Goal: Participate in discussion: Engage in conversation with other users on a specific topic

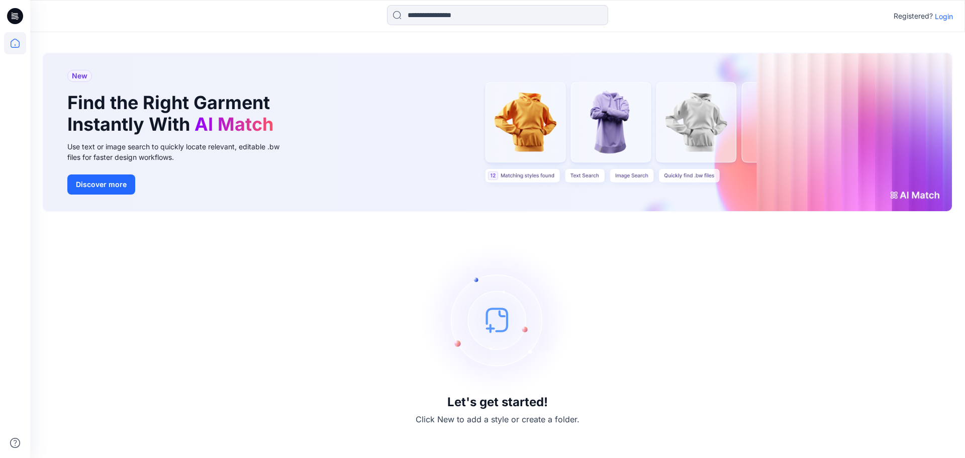
click at [764, 15] on p "Login" at bounding box center [944, 16] width 18 height 11
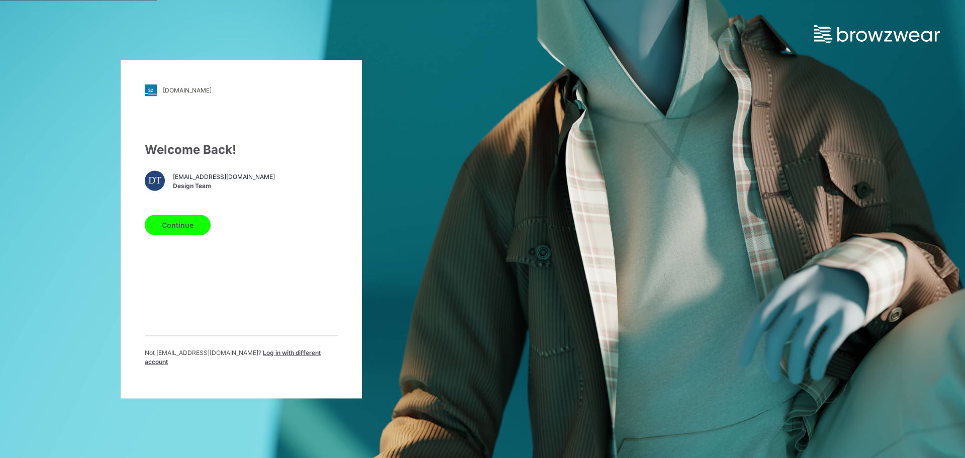
click at [191, 227] on button "Continue" at bounding box center [178, 225] width 66 height 20
click at [189, 228] on button "Continue" at bounding box center [178, 225] width 66 height 20
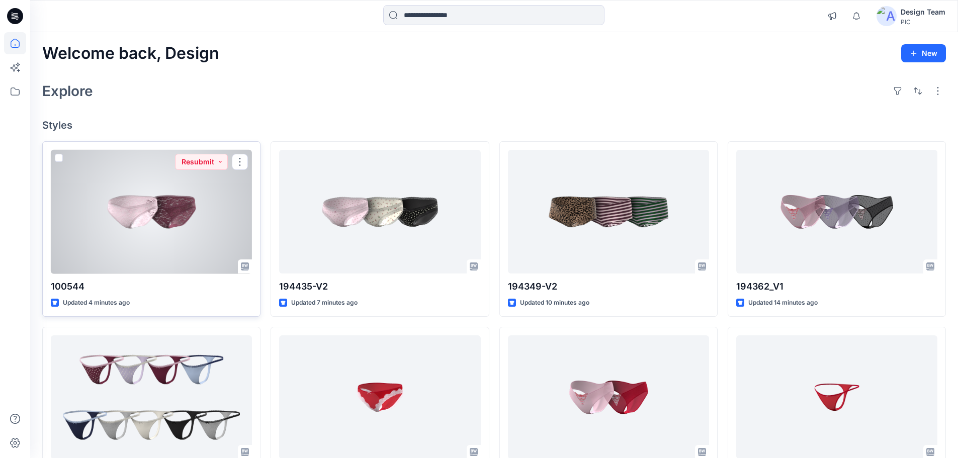
click at [179, 225] on div at bounding box center [151, 212] width 201 height 124
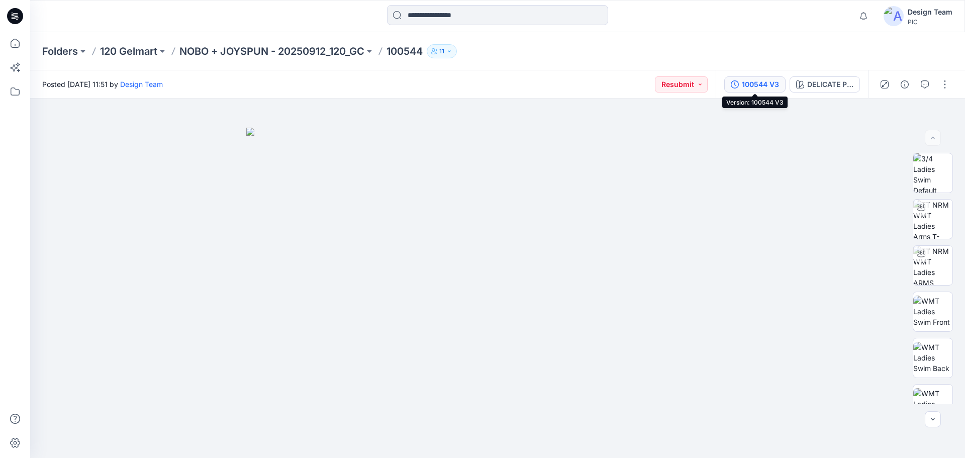
click at [745, 81] on div "100544 V3" at bounding box center [760, 84] width 37 height 11
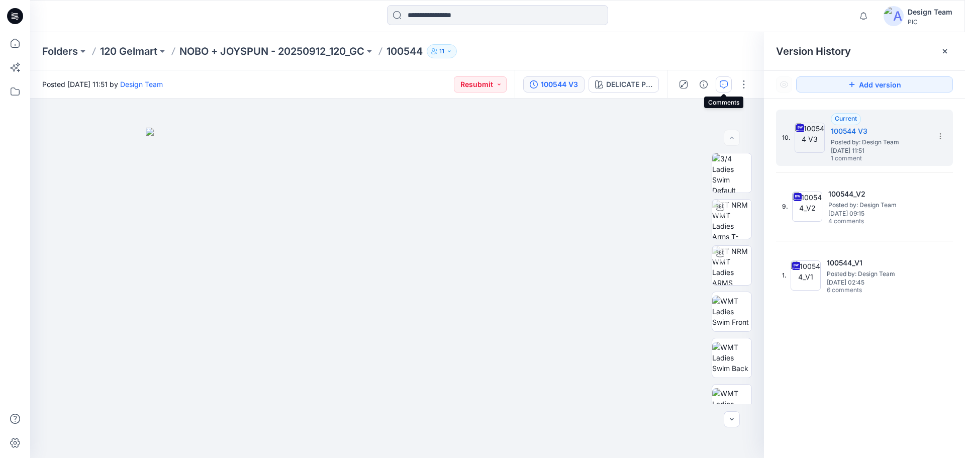
click at [726, 84] on icon "button" at bounding box center [724, 84] width 8 height 8
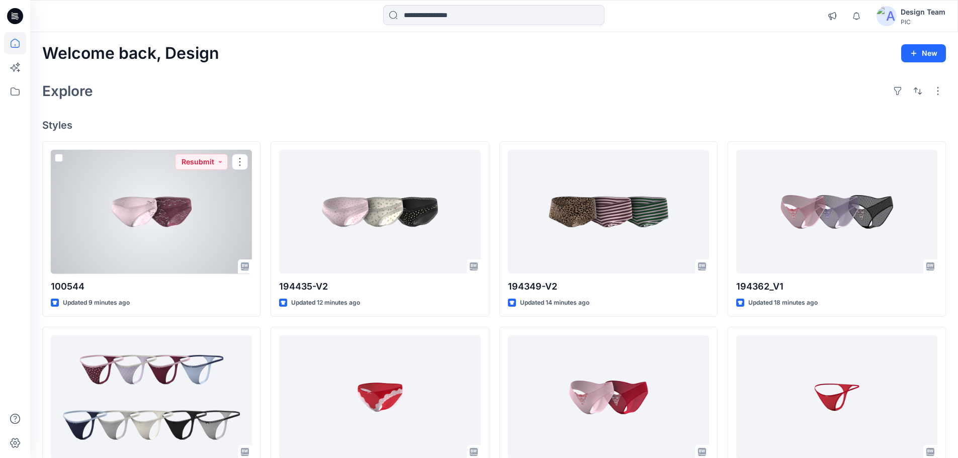
click at [173, 219] on div at bounding box center [151, 212] width 201 height 124
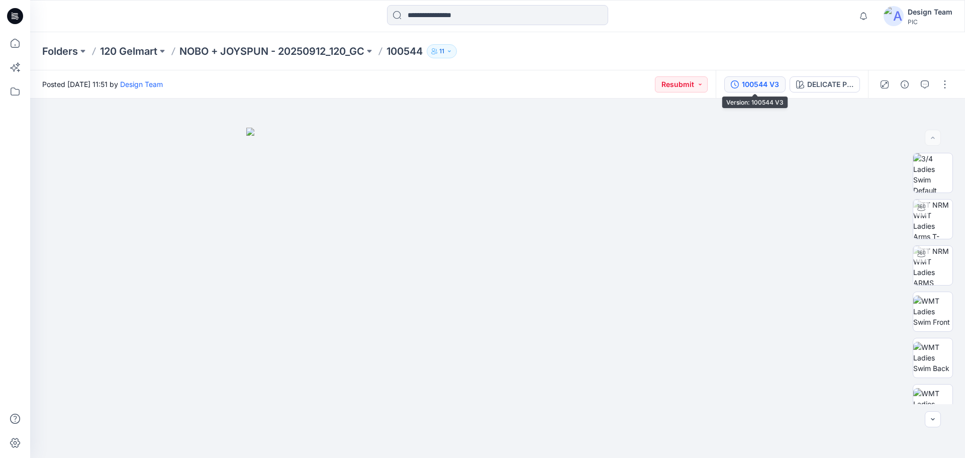
click at [778, 87] on div "100544 V3" at bounding box center [760, 84] width 37 height 11
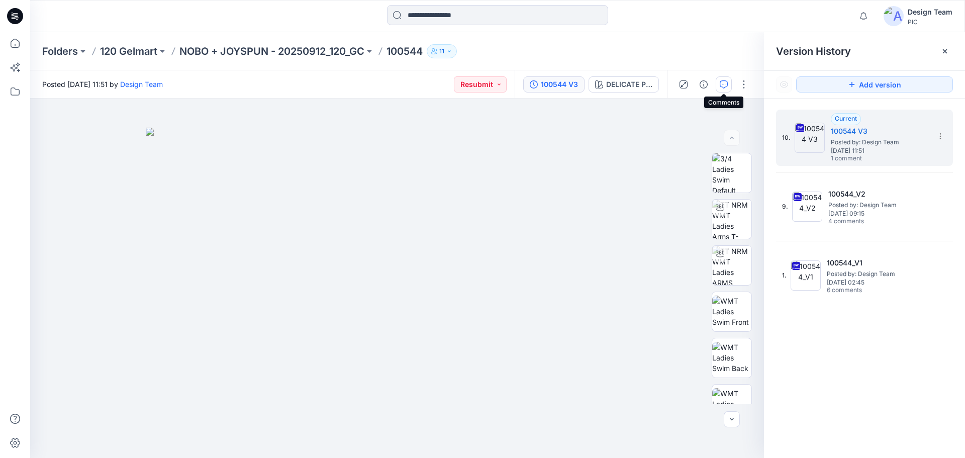
click at [723, 87] on icon "button" at bounding box center [724, 84] width 8 height 8
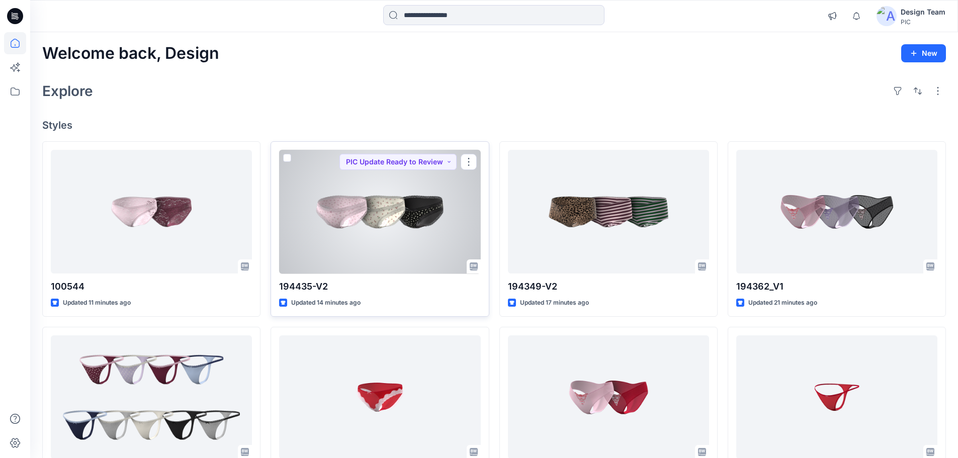
click at [342, 227] on div at bounding box center [379, 212] width 201 height 124
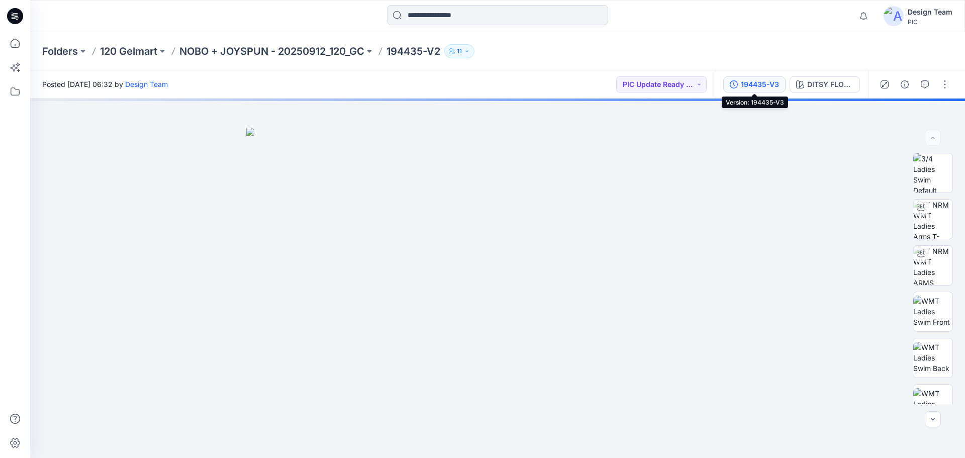
click at [729, 87] on button "194435-V3" at bounding box center [755, 84] width 62 height 16
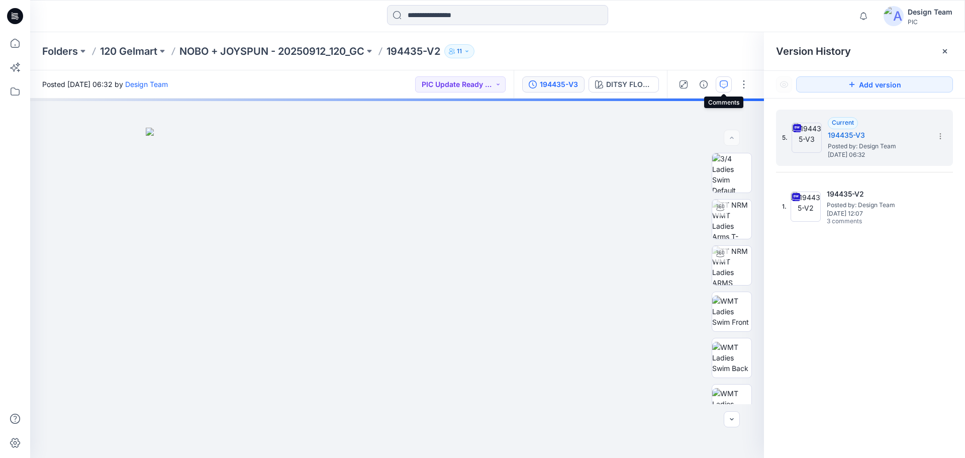
click at [727, 87] on icon "button" at bounding box center [724, 84] width 8 height 8
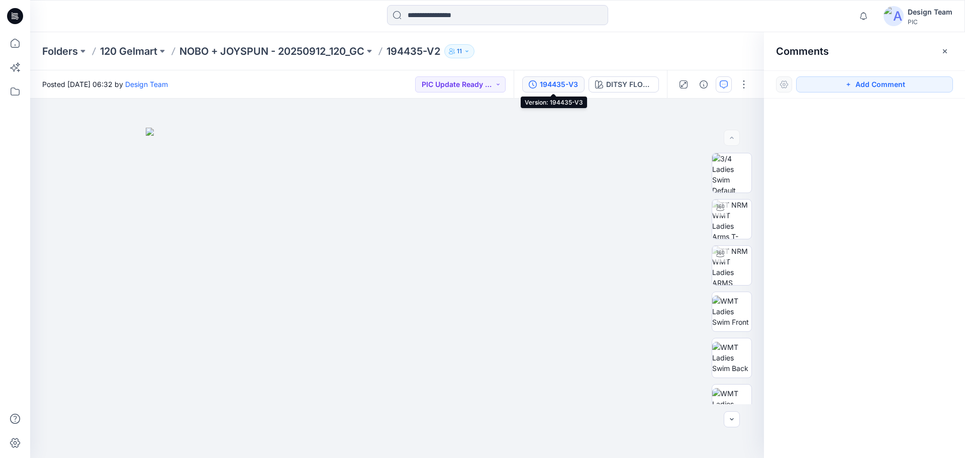
click at [572, 85] on div "194435-V3" at bounding box center [559, 84] width 38 height 11
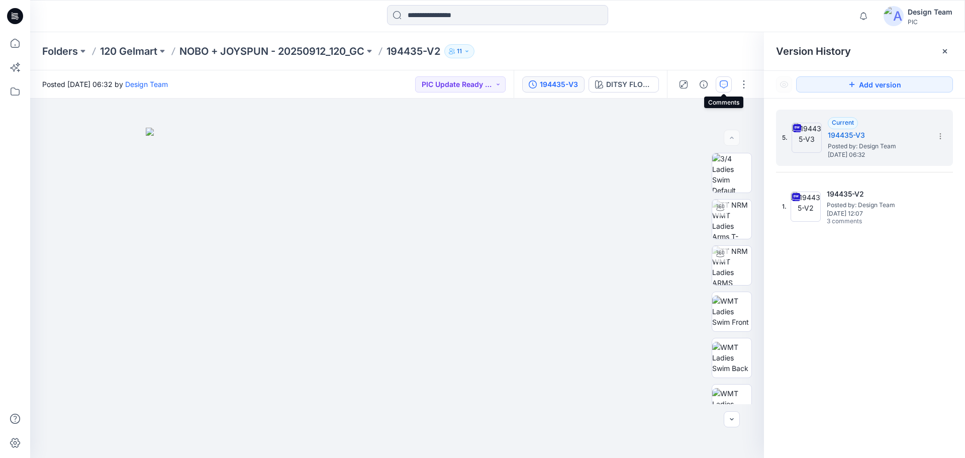
click at [725, 82] on icon "button" at bounding box center [724, 84] width 8 height 8
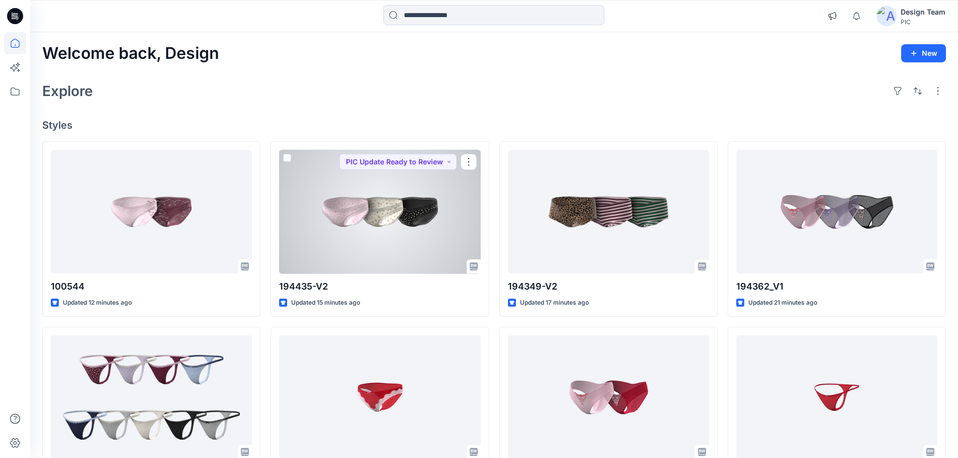
click at [423, 237] on div at bounding box center [379, 212] width 201 height 124
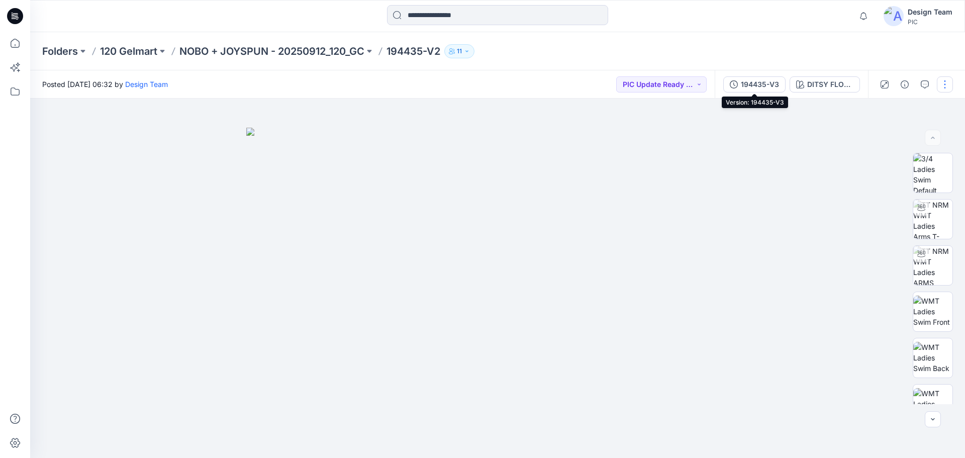
drag, startPoint x: 730, startPoint y: 84, endPoint x: 737, endPoint y: 82, distance: 7.5
click at [730, 84] on button "194435-V3" at bounding box center [755, 84] width 62 height 16
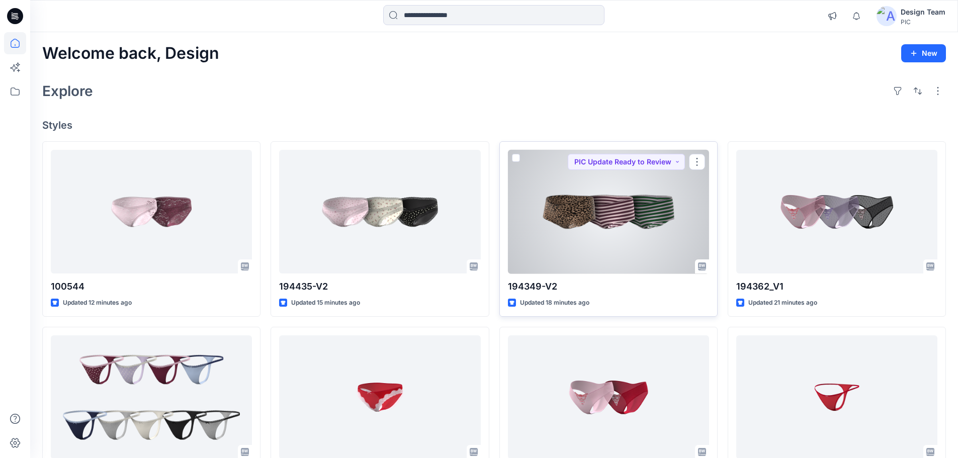
click at [540, 191] on div at bounding box center [608, 212] width 201 height 124
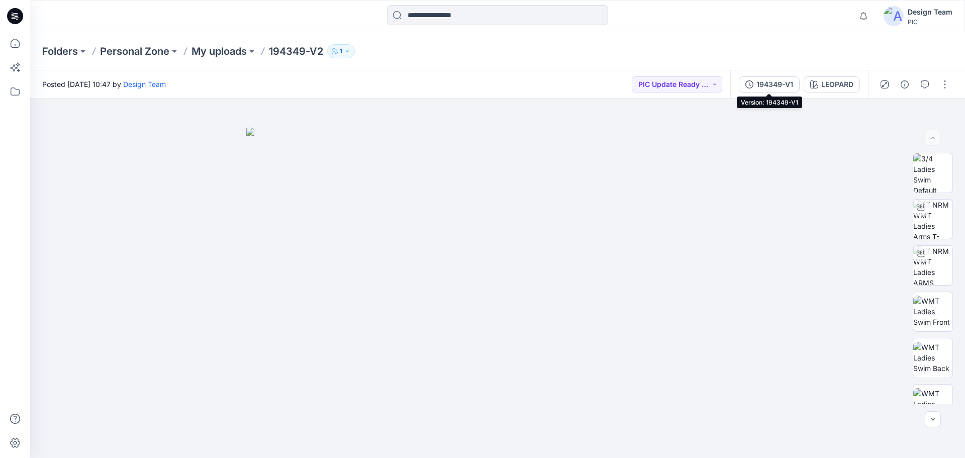
click at [755, 86] on button "194349-V1" at bounding box center [769, 84] width 61 height 16
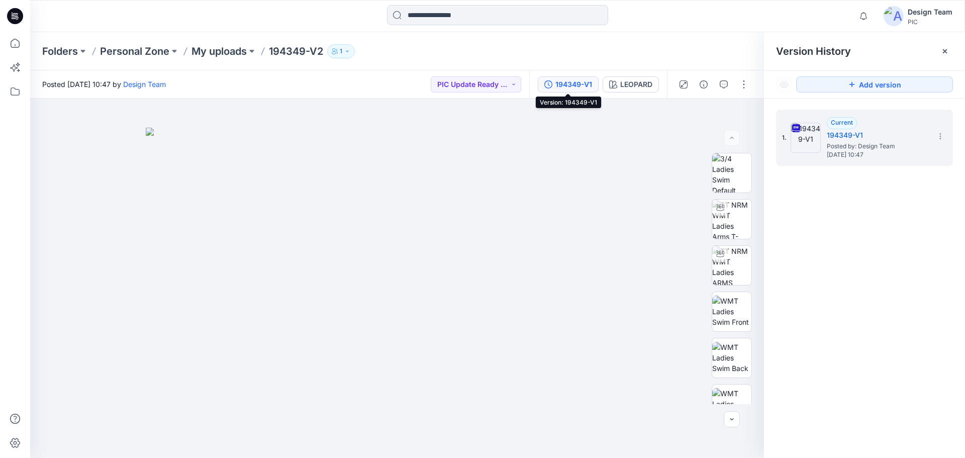
click at [565, 86] on div "194349-V1" at bounding box center [574, 84] width 37 height 11
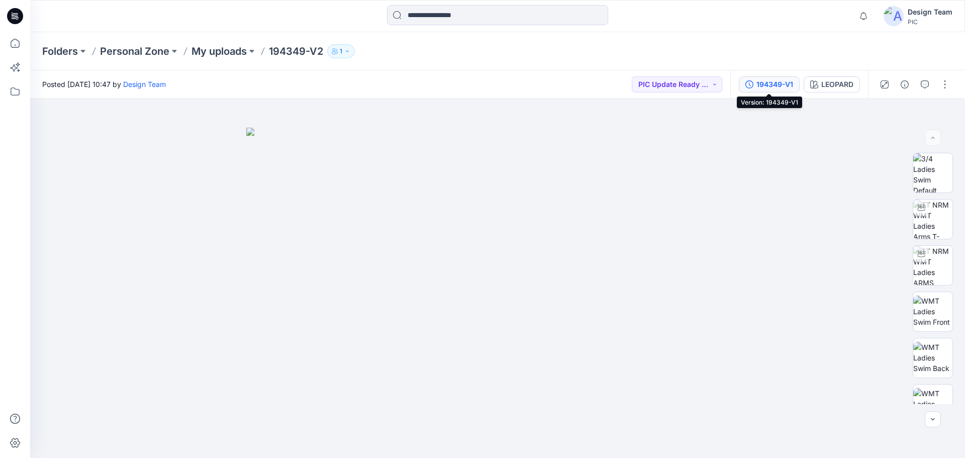
click at [778, 82] on div "194349-V1" at bounding box center [775, 84] width 37 height 11
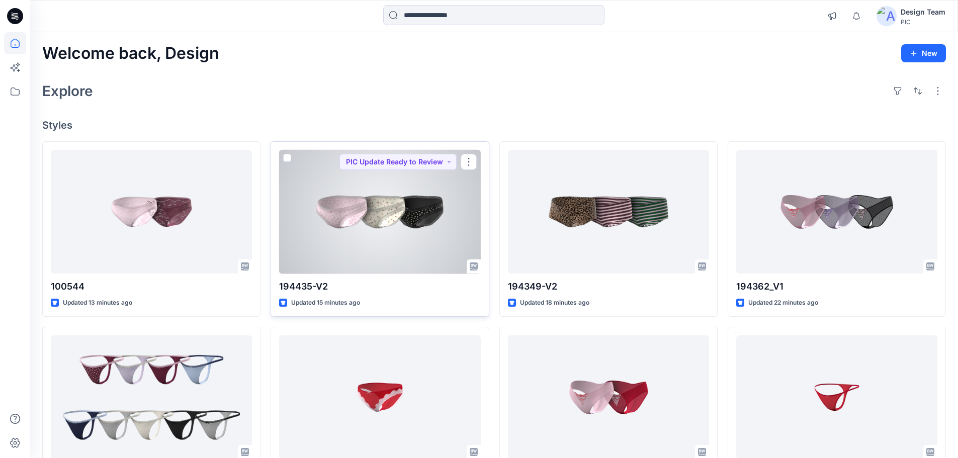
click at [371, 192] on div at bounding box center [379, 212] width 201 height 124
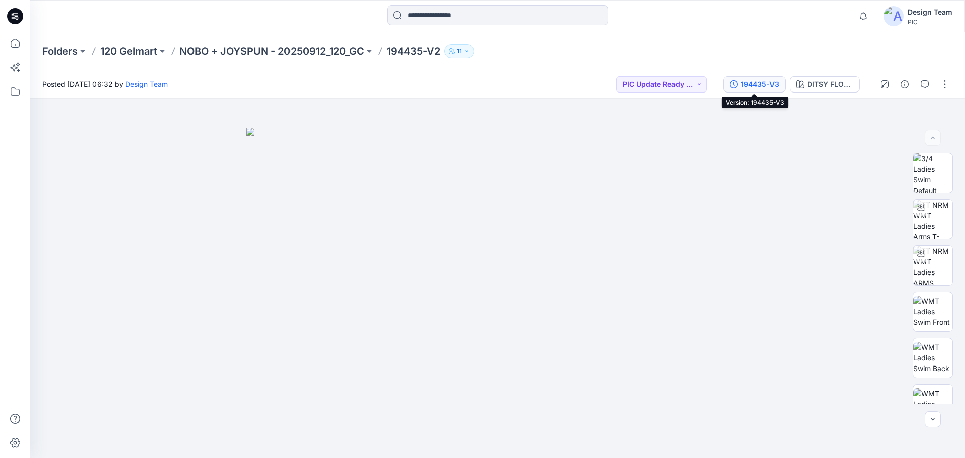
click at [751, 79] on div "194435-V3" at bounding box center [760, 84] width 38 height 11
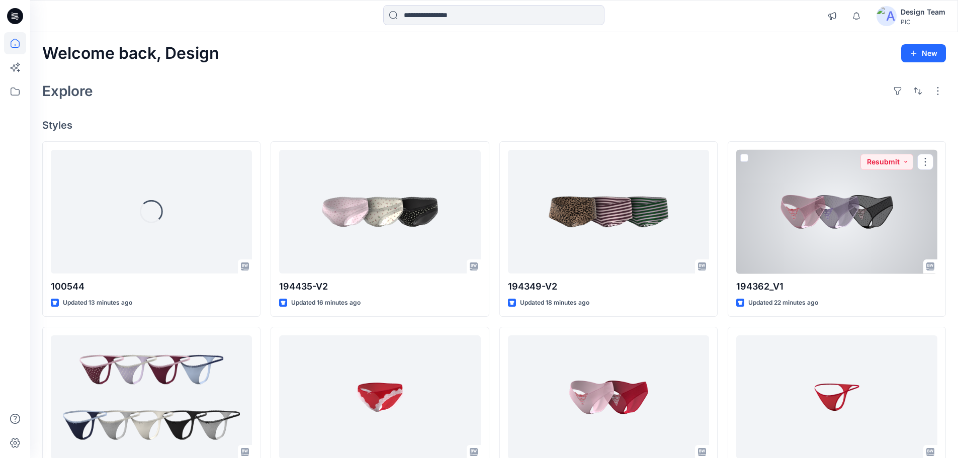
click at [803, 185] on div at bounding box center [836, 212] width 201 height 124
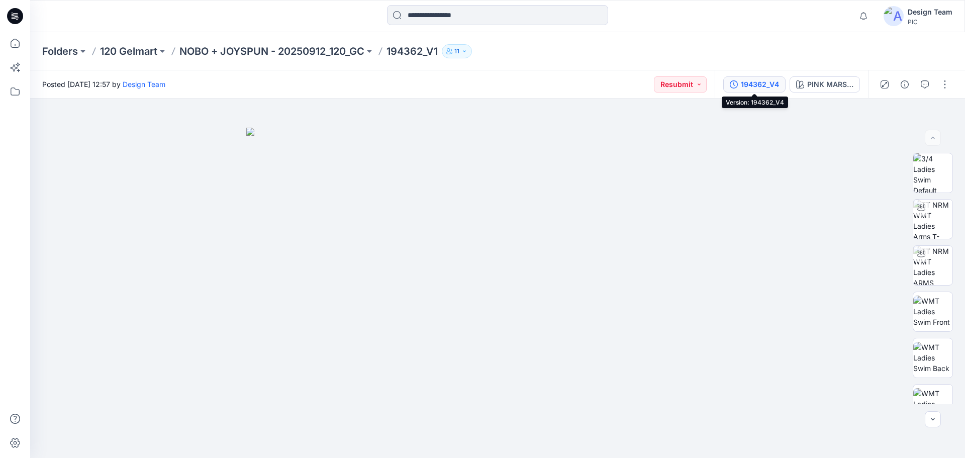
click at [751, 86] on div "194362_V4" at bounding box center [760, 84] width 38 height 11
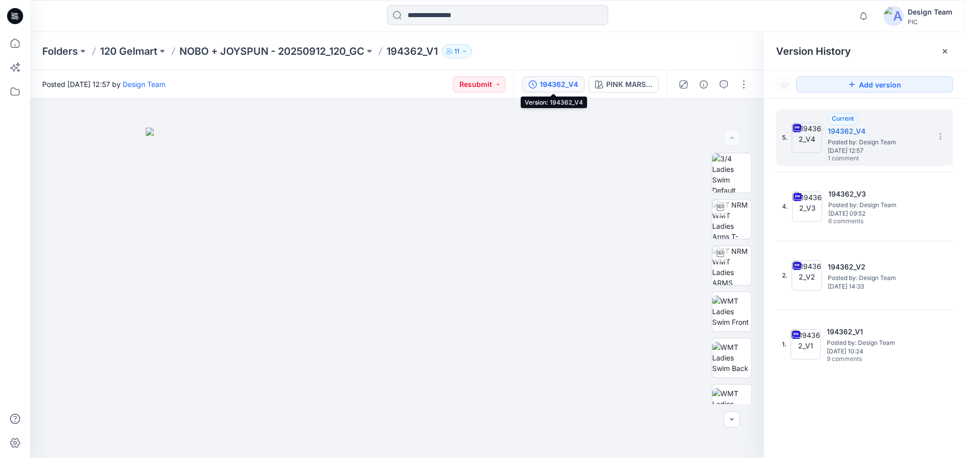
click at [555, 85] on div "194362_V4" at bounding box center [559, 84] width 38 height 11
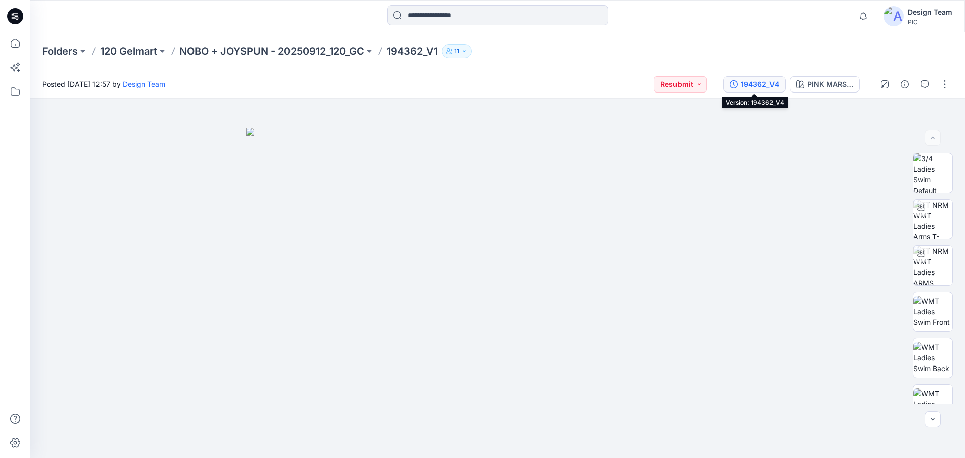
click at [738, 85] on icon "button" at bounding box center [734, 84] width 8 height 8
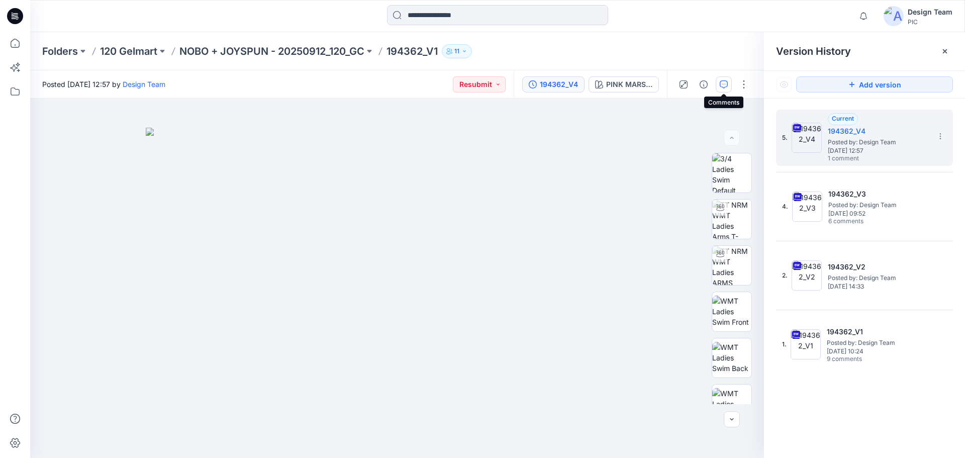
click at [723, 88] on icon "button" at bounding box center [724, 84] width 8 height 8
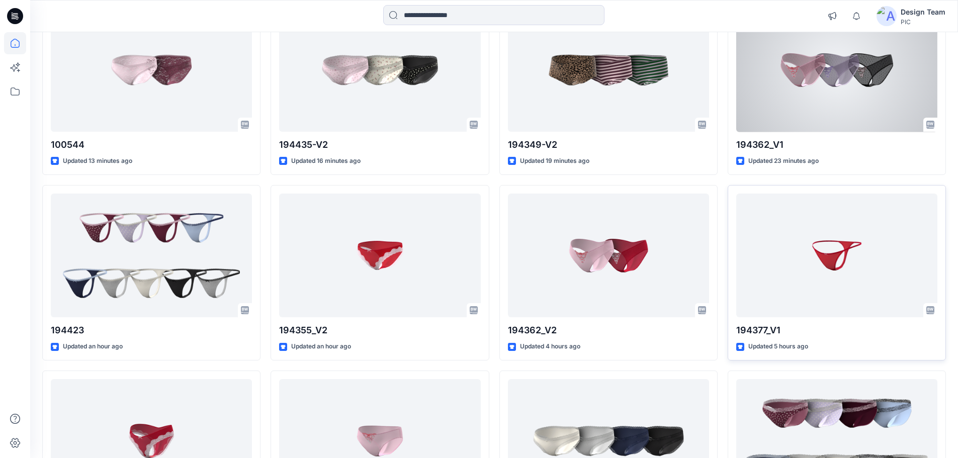
scroll to position [151, 0]
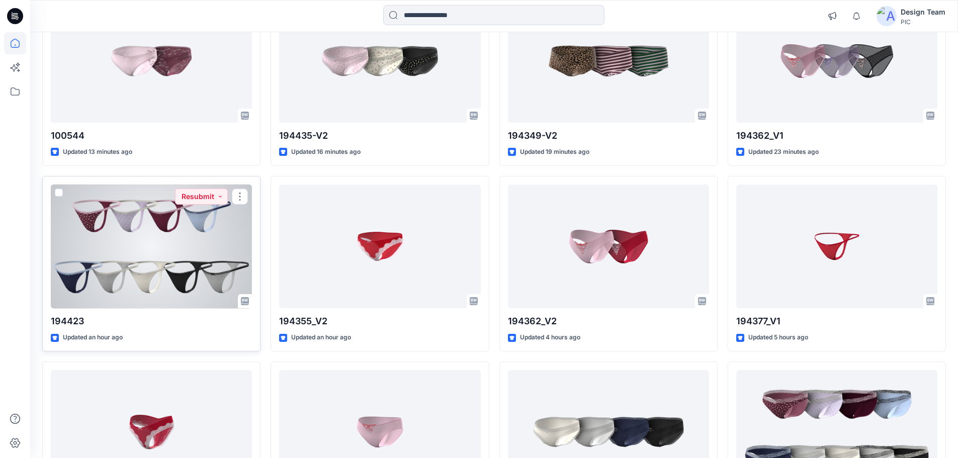
click at [198, 268] on div at bounding box center [151, 247] width 201 height 124
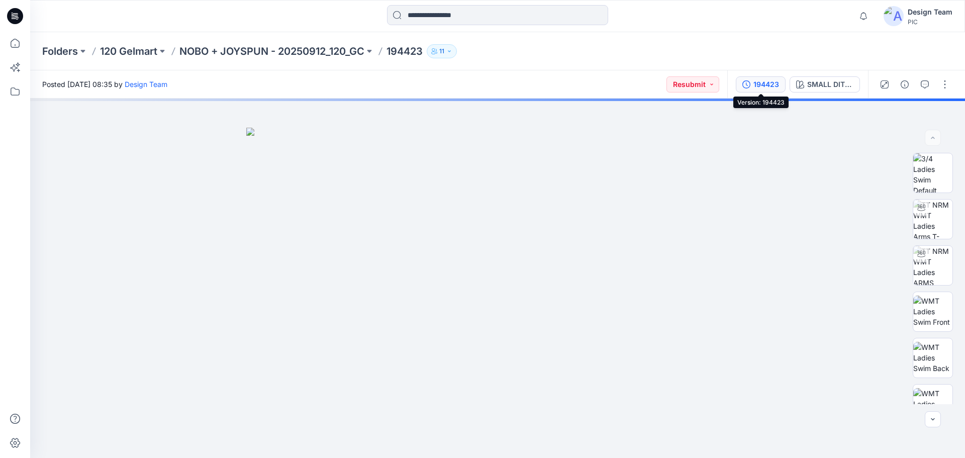
click at [760, 86] on div "194423" at bounding box center [767, 84] width 26 height 11
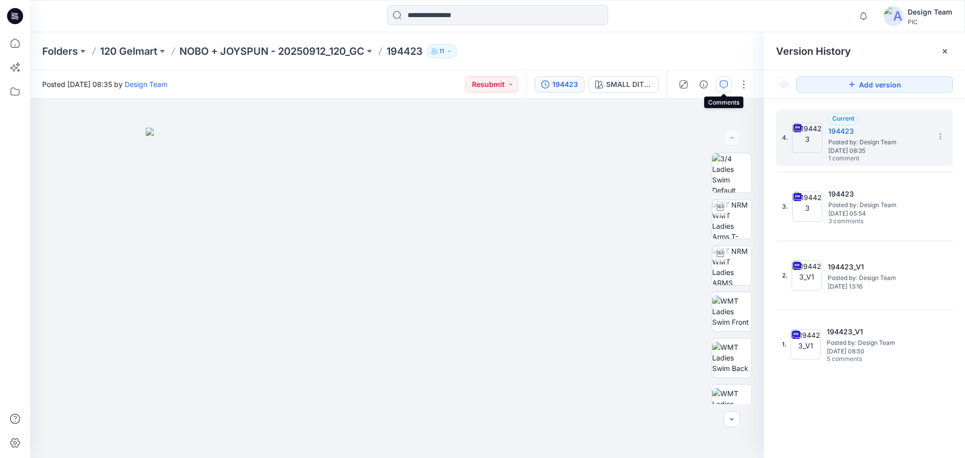
click at [729, 81] on button "button" at bounding box center [724, 84] width 16 height 16
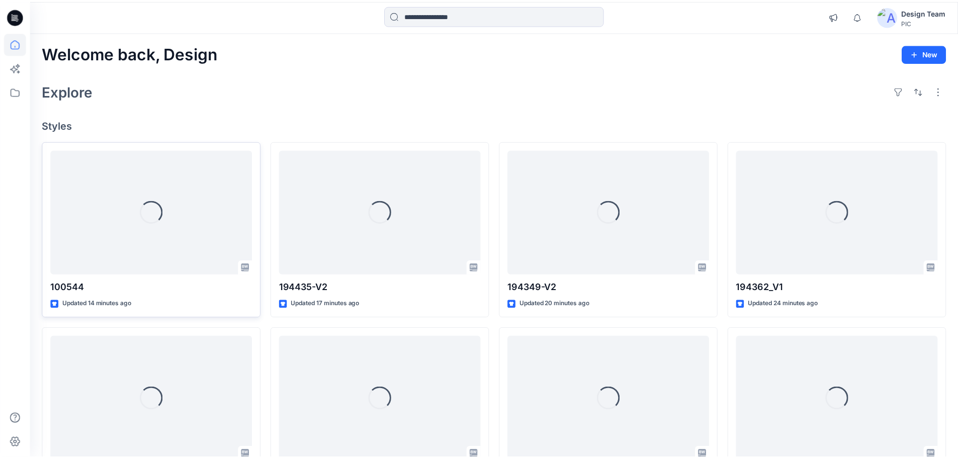
scroll to position [151, 0]
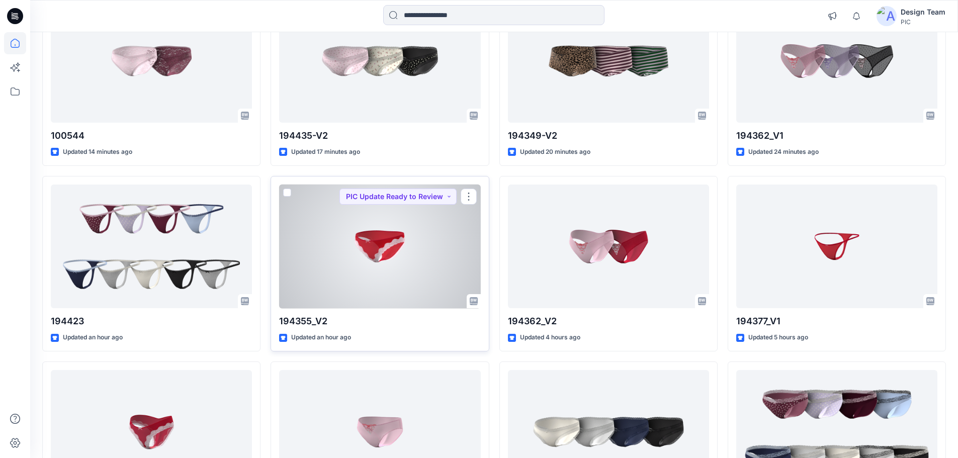
click at [327, 261] on div at bounding box center [379, 247] width 201 height 124
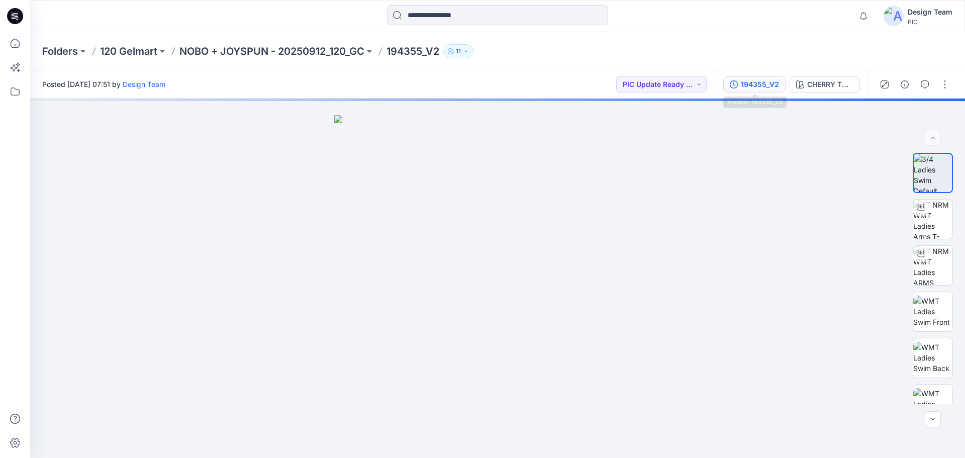
click at [746, 89] on div "194355_V2" at bounding box center [760, 84] width 38 height 11
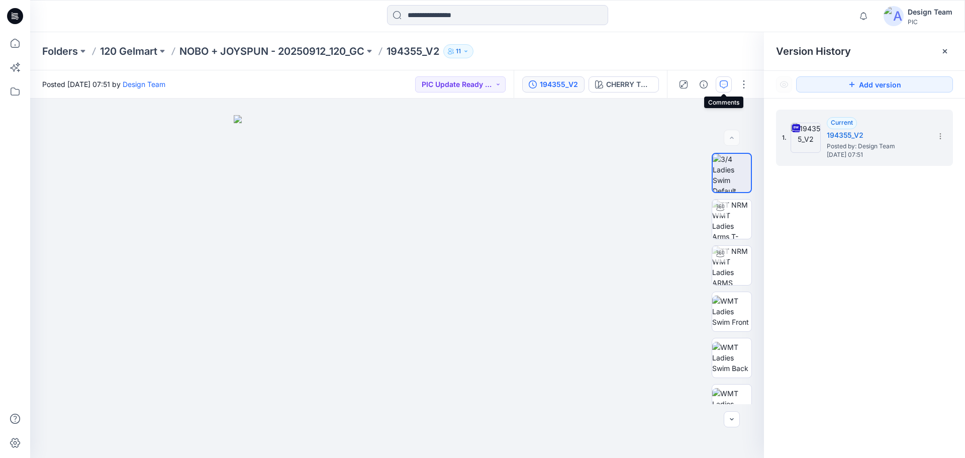
click at [729, 90] on button "button" at bounding box center [724, 84] width 16 height 16
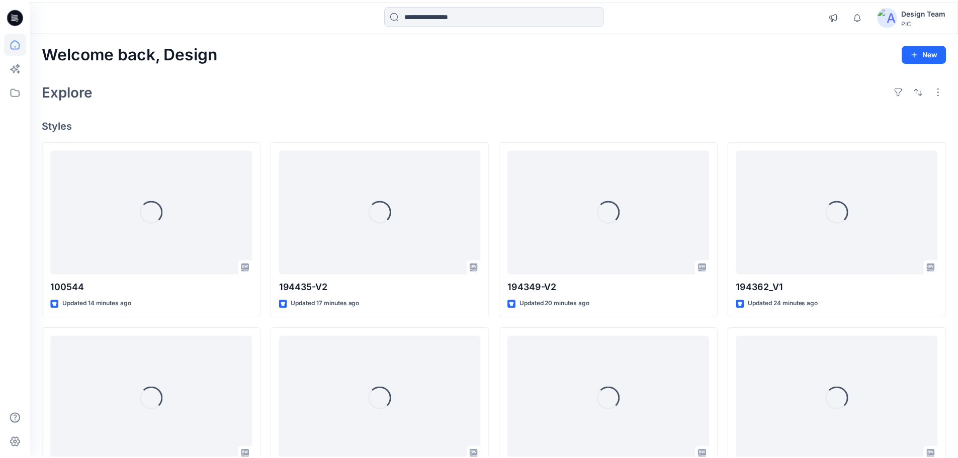
scroll to position [151, 0]
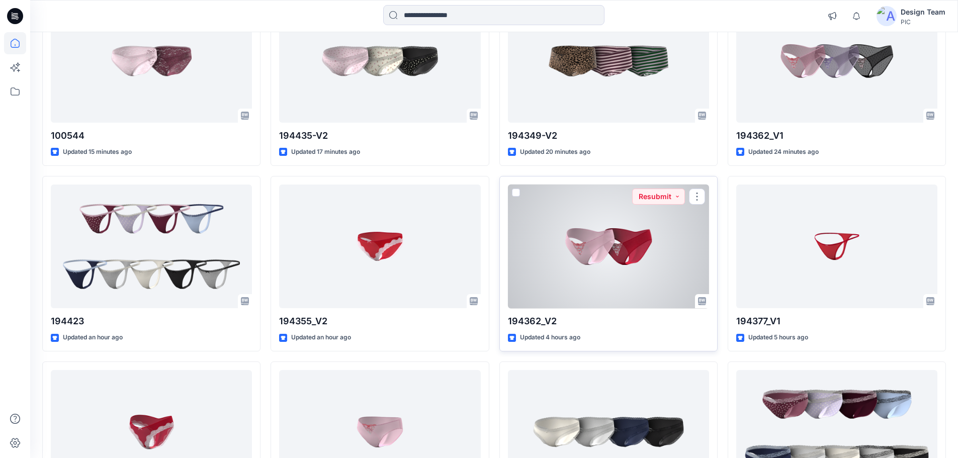
click at [557, 214] on div at bounding box center [608, 247] width 201 height 124
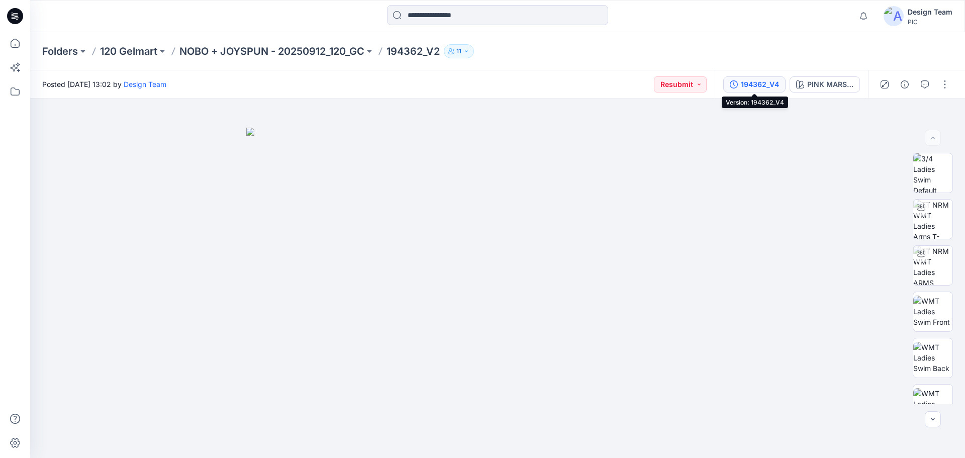
click at [745, 82] on div "194362_V4" at bounding box center [760, 84] width 38 height 11
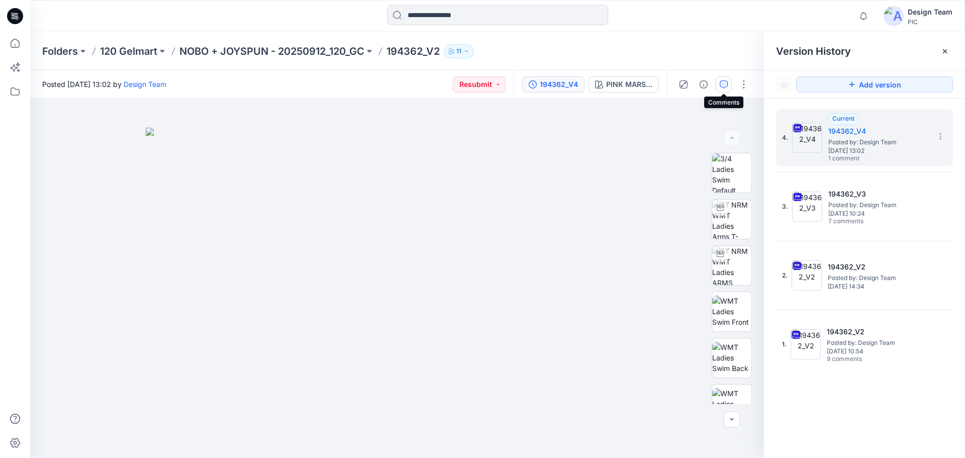
click at [722, 88] on icon "button" at bounding box center [724, 84] width 8 height 8
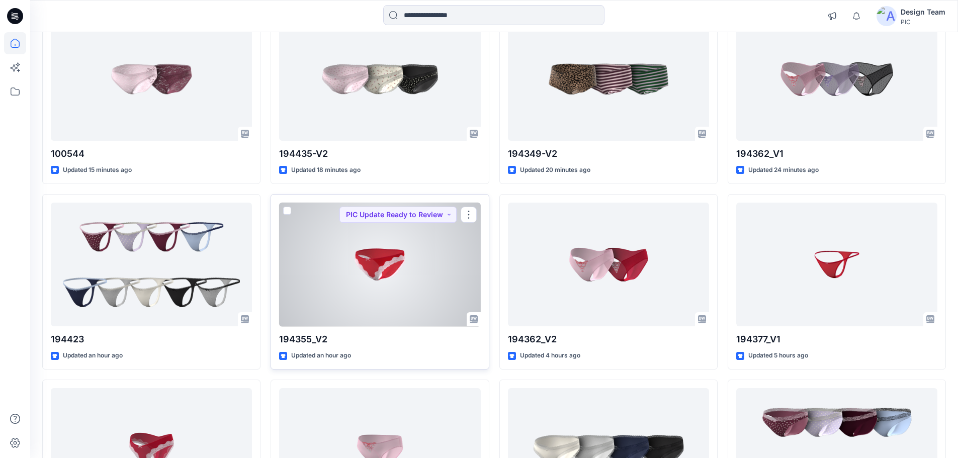
scroll to position [151, 0]
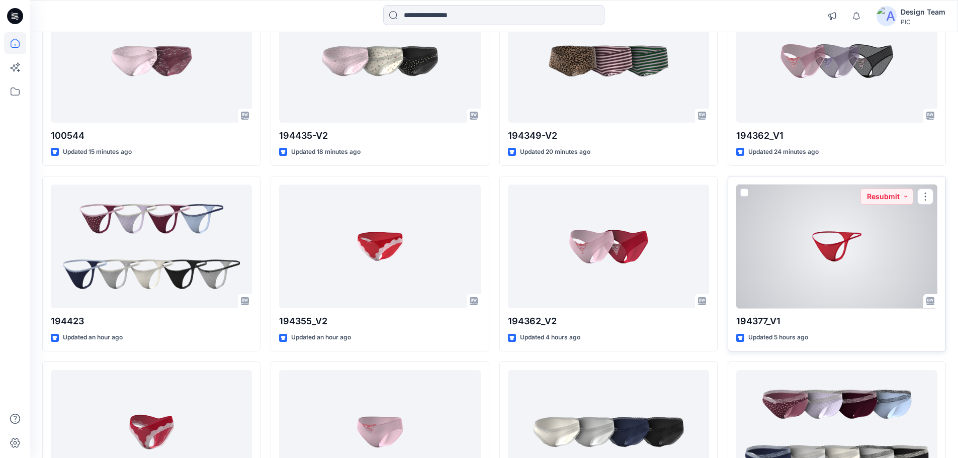
click at [803, 237] on div at bounding box center [836, 247] width 201 height 124
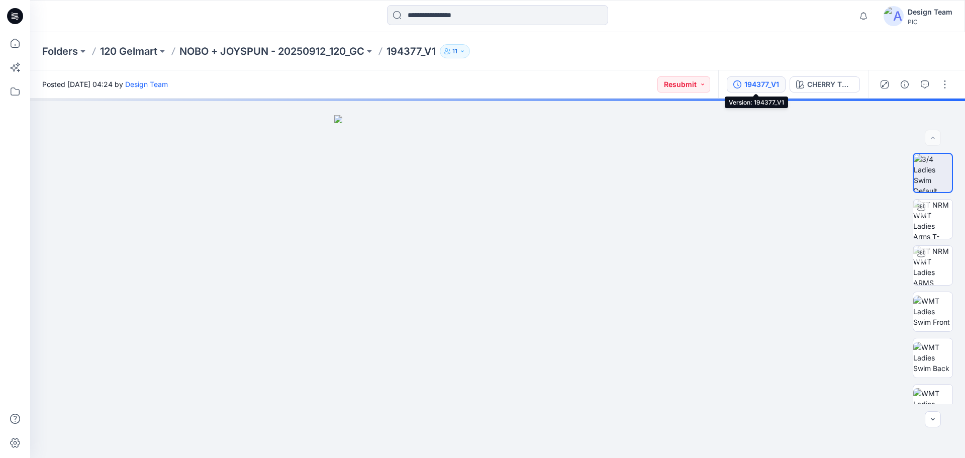
click at [757, 86] on div "194377_V1" at bounding box center [762, 84] width 35 height 11
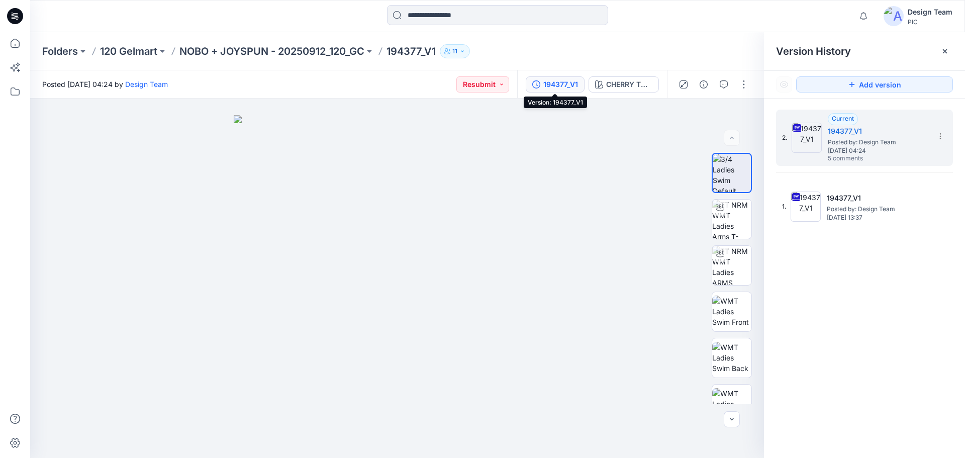
click at [553, 85] on div "194377_V1" at bounding box center [561, 84] width 35 height 11
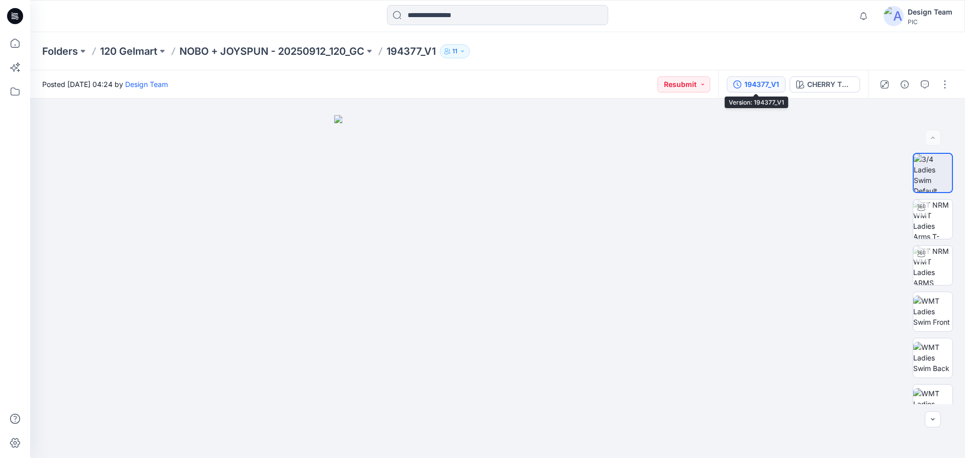
click at [750, 84] on div "194377_V1" at bounding box center [762, 84] width 35 height 11
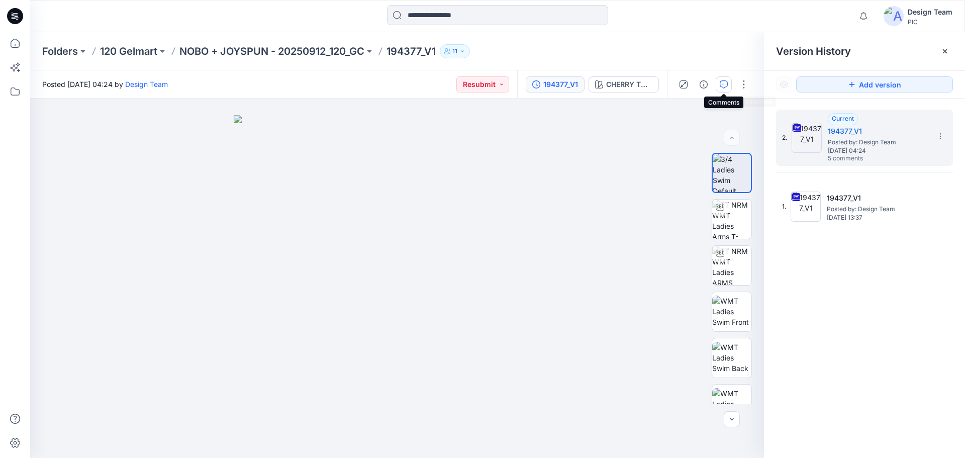
click at [720, 87] on icon "button" at bounding box center [724, 84] width 8 height 8
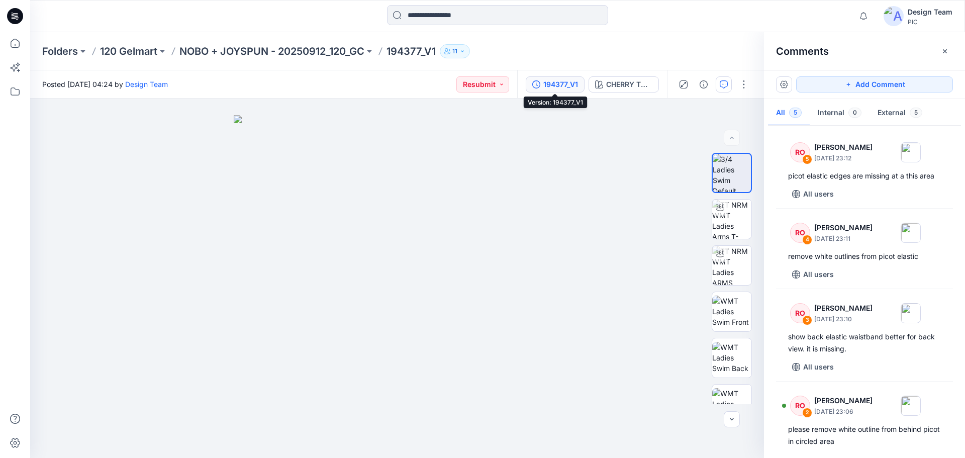
click at [557, 85] on div "194377_V1" at bounding box center [561, 84] width 35 height 11
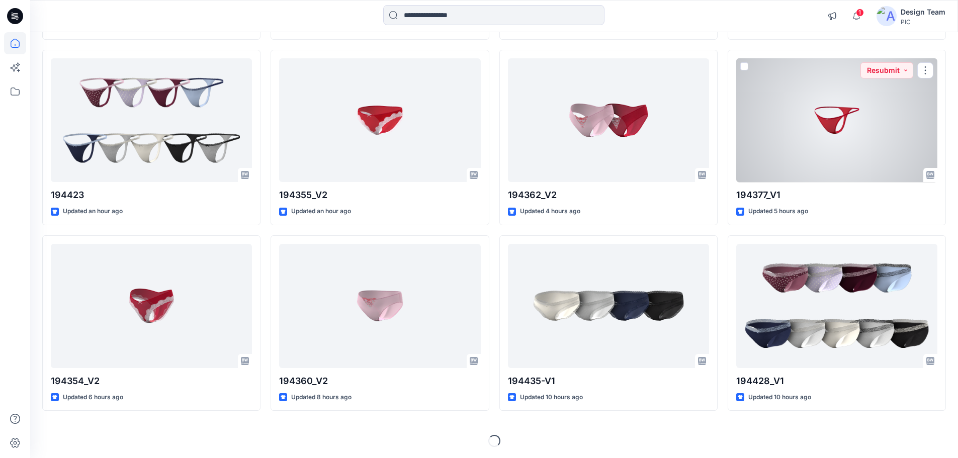
scroll to position [278, 0]
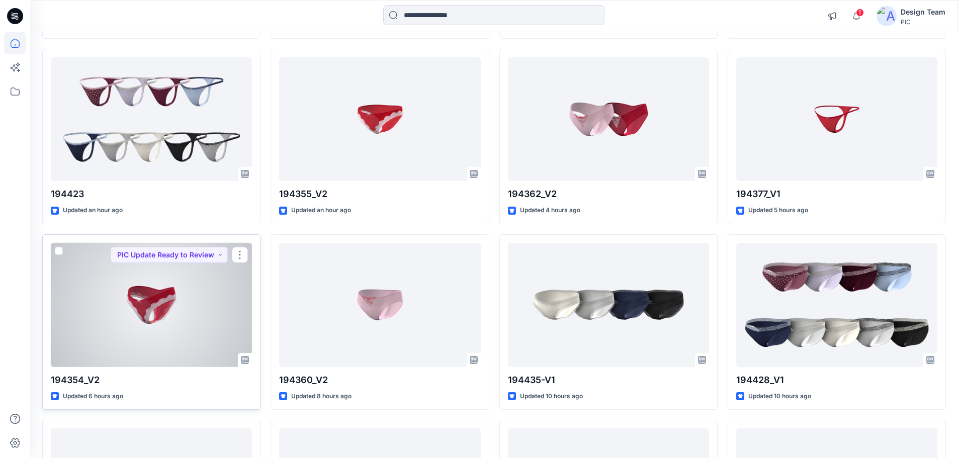
click at [128, 300] on div at bounding box center [151, 305] width 201 height 124
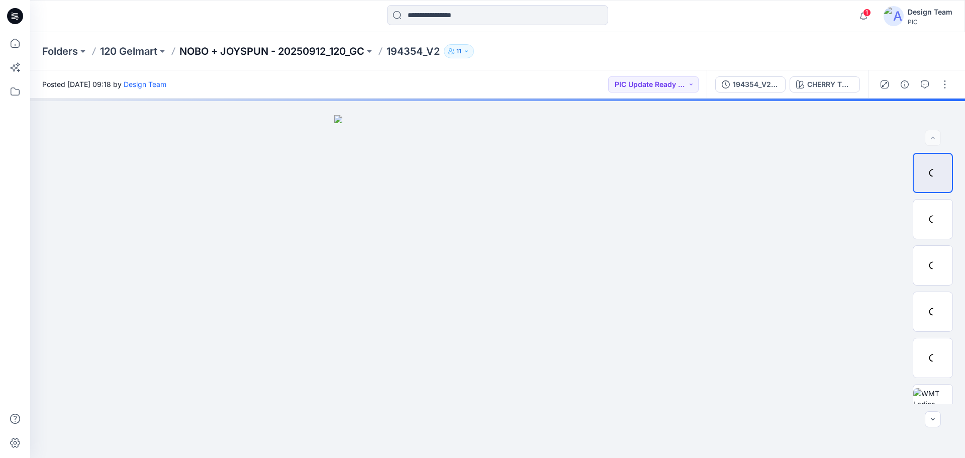
click at [267, 52] on p "NOBO + JOYSPUN - 20250912_120_GC" at bounding box center [271, 51] width 185 height 14
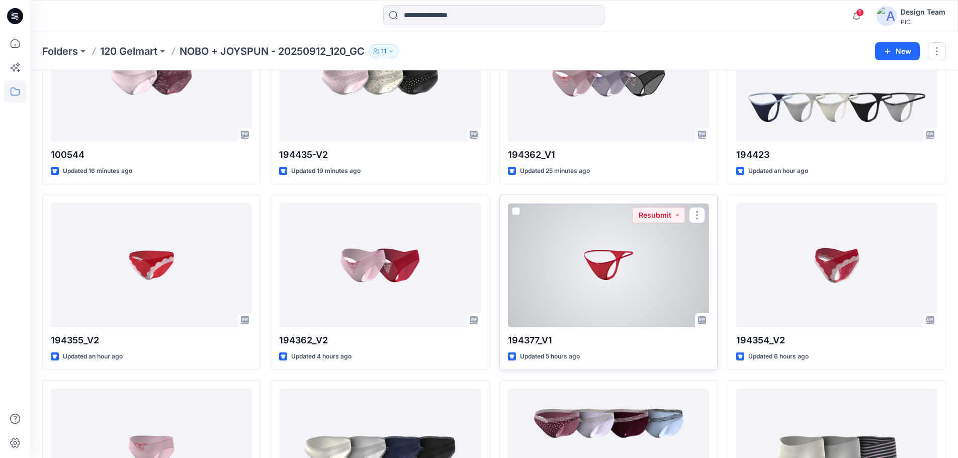
scroll to position [101, 0]
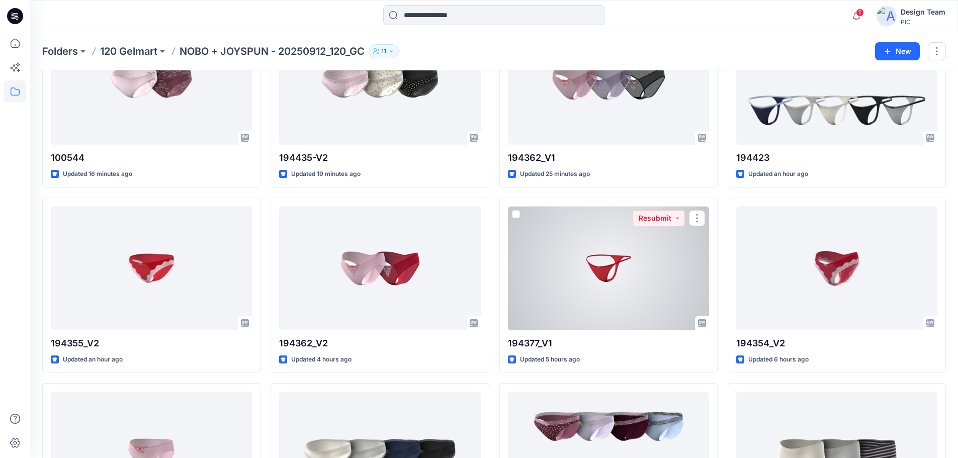
click at [629, 263] on div at bounding box center [608, 268] width 201 height 124
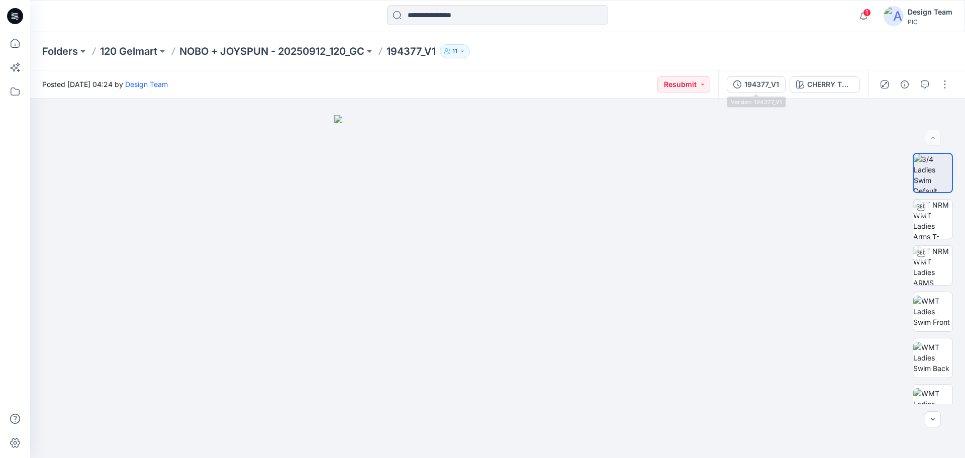
click at [747, 75] on div "194377_V1 CHERRY TOMATO" at bounding box center [793, 84] width 150 height 28
click at [746, 79] on div "194377_V1" at bounding box center [762, 84] width 35 height 11
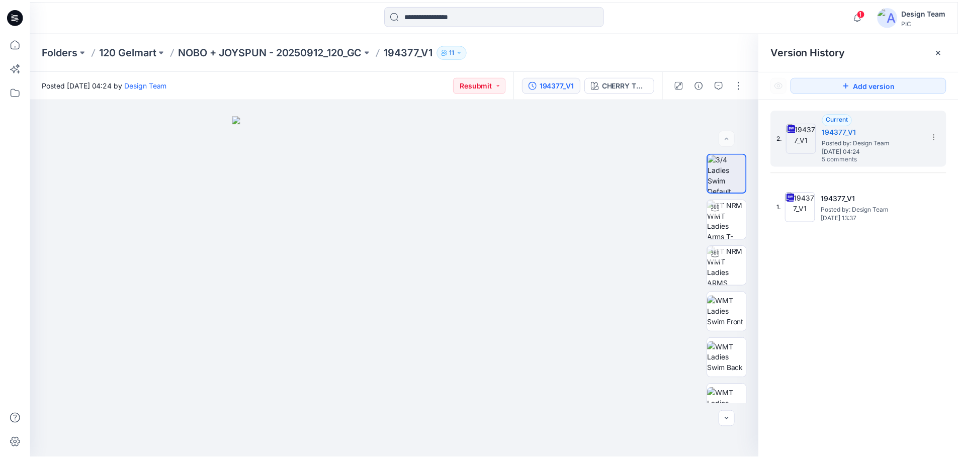
scroll to position [101, 0]
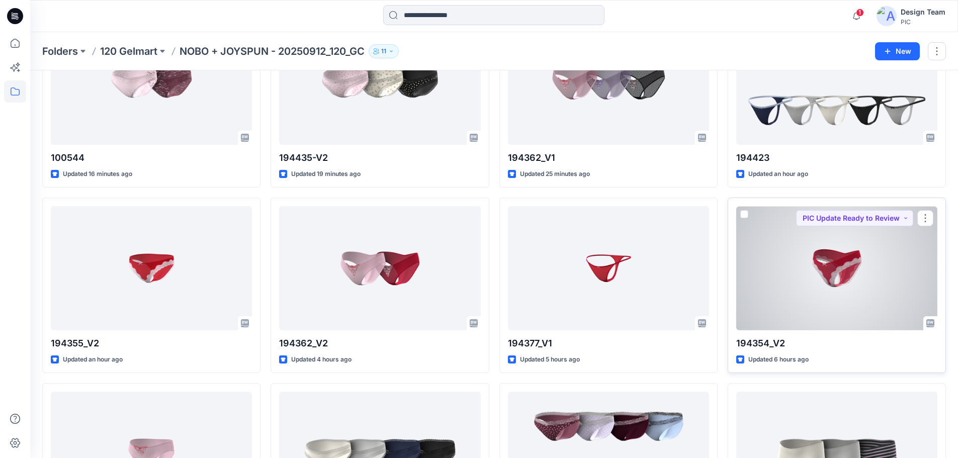
click at [748, 245] on div at bounding box center [836, 268] width 201 height 124
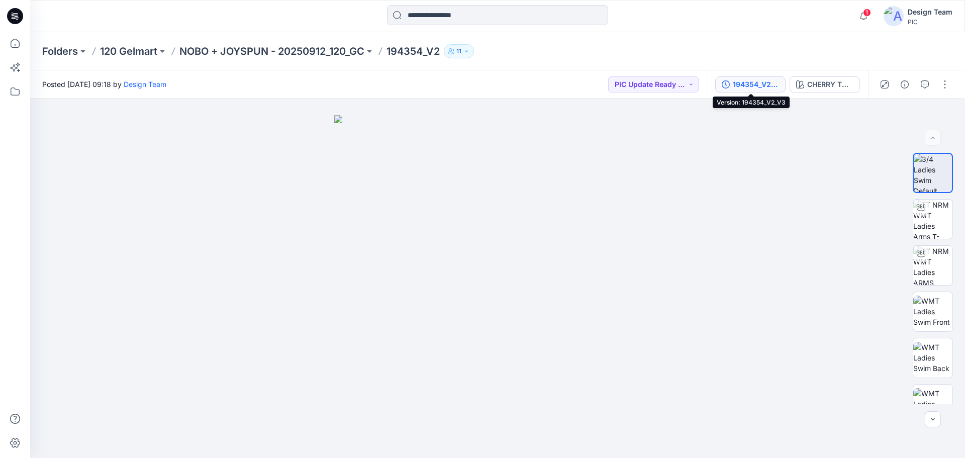
click at [740, 81] on div "194354_V2_V3" at bounding box center [756, 84] width 46 height 11
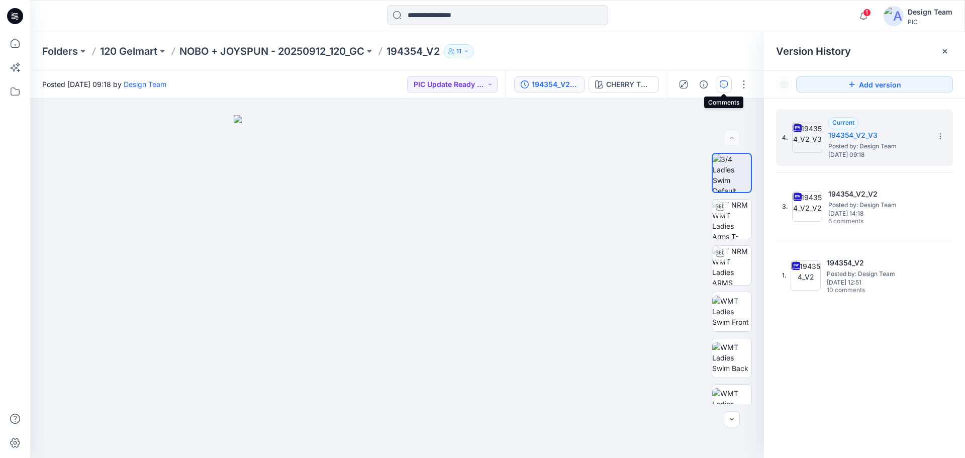
click at [723, 89] on button "button" at bounding box center [724, 84] width 16 height 16
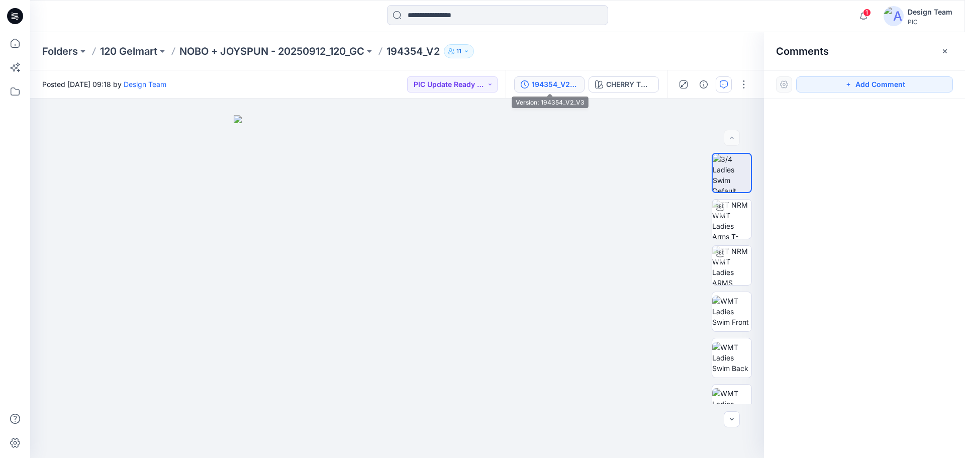
click at [562, 91] on button "194354_V2_V3" at bounding box center [549, 84] width 70 height 16
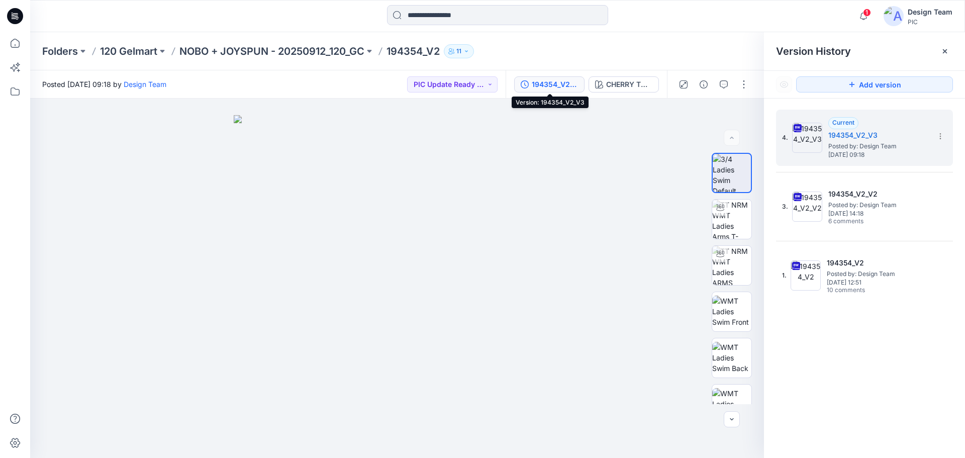
click at [539, 87] on div "194354_V2_V3" at bounding box center [555, 84] width 46 height 11
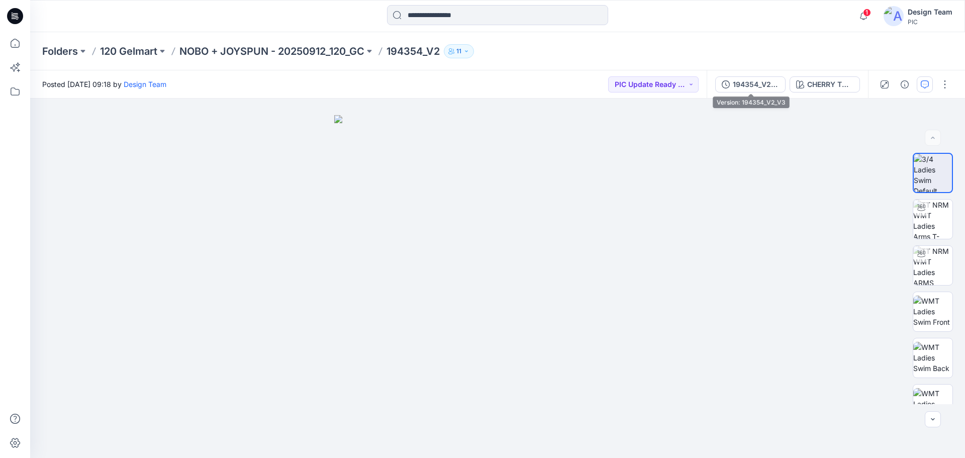
click at [727, 82] on icon "button" at bounding box center [726, 84] width 8 height 8
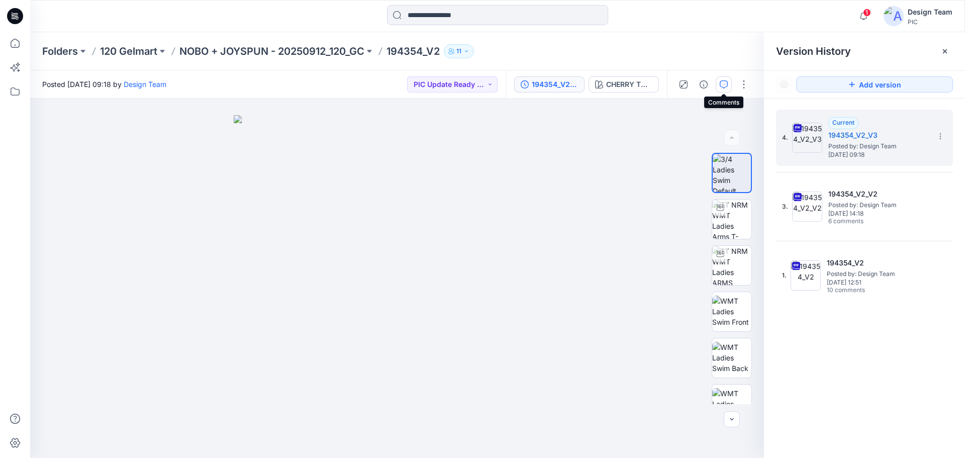
click at [722, 84] on icon "button" at bounding box center [724, 84] width 8 height 8
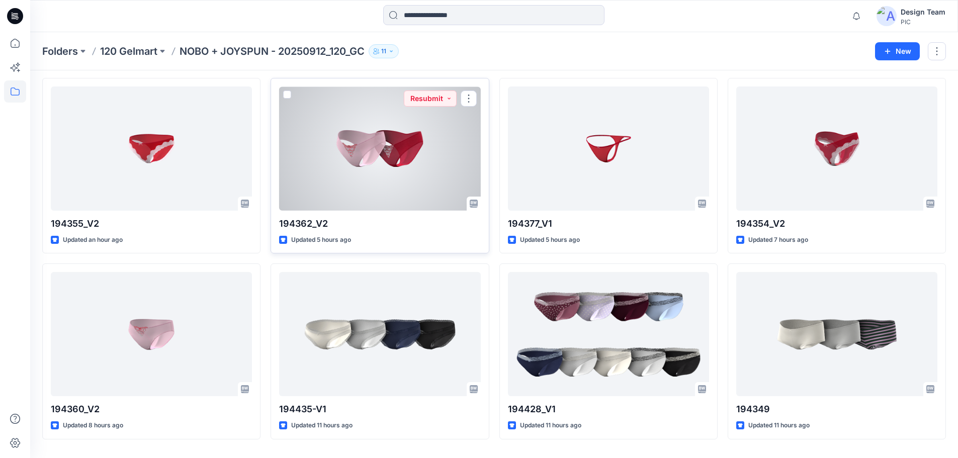
scroll to position [250, 0]
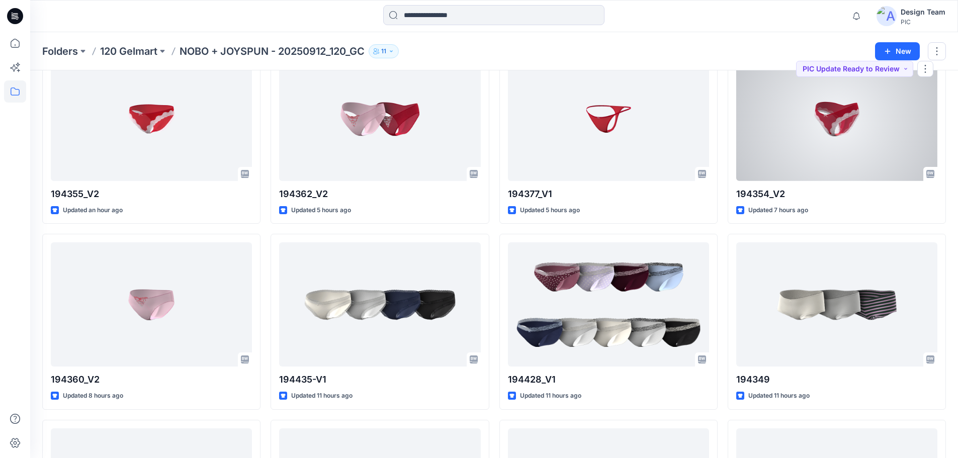
click at [785, 145] on div at bounding box center [836, 119] width 201 height 124
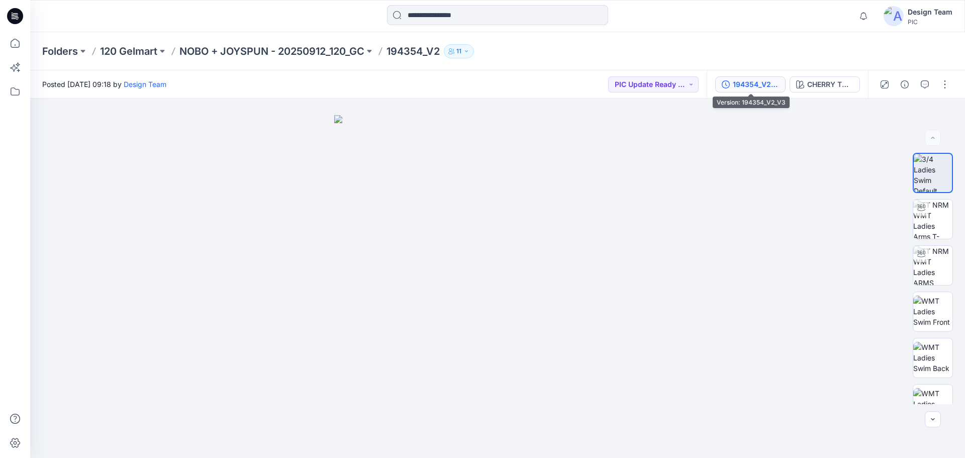
click at [738, 89] on div "194354_V2_V3" at bounding box center [756, 84] width 46 height 11
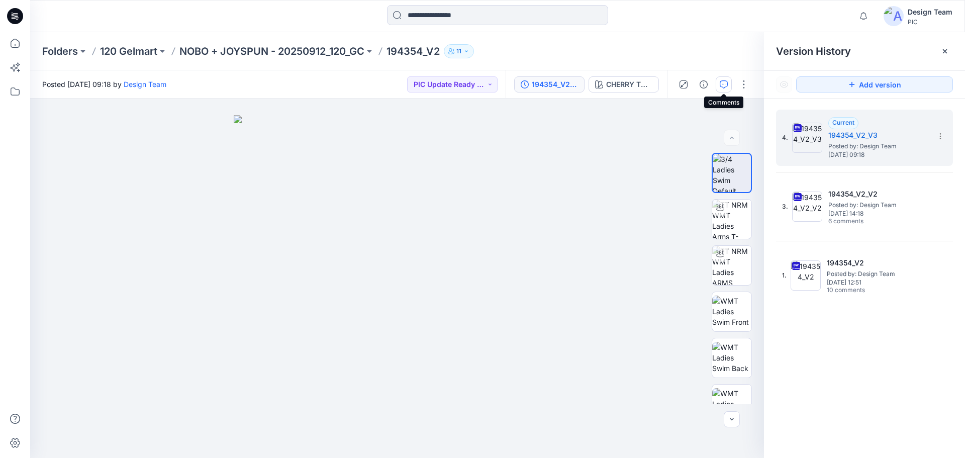
click at [726, 85] on icon "button" at bounding box center [724, 84] width 8 height 8
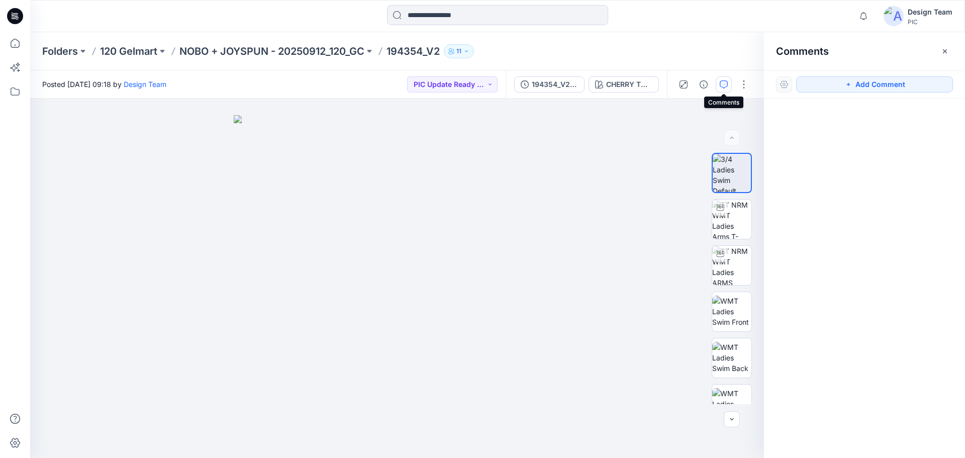
click at [726, 85] on icon "button" at bounding box center [724, 84] width 8 height 8
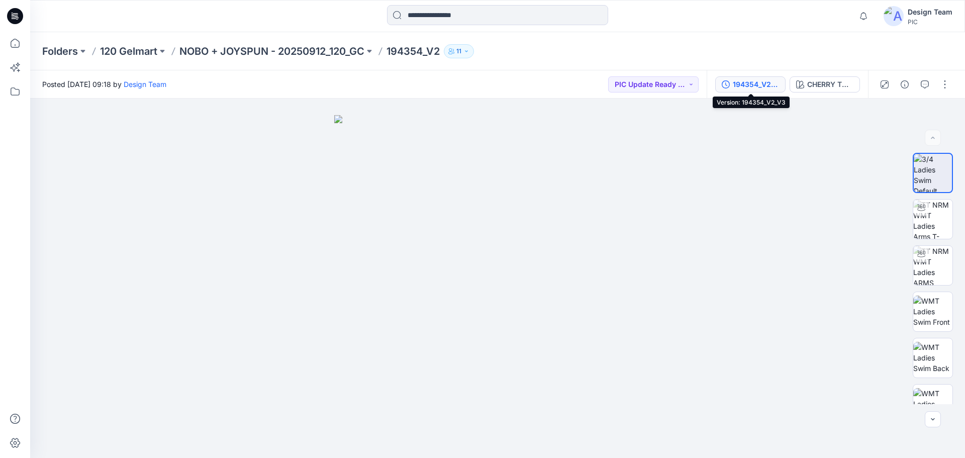
click at [754, 92] on button "194354_V2_V3" at bounding box center [750, 84] width 70 height 16
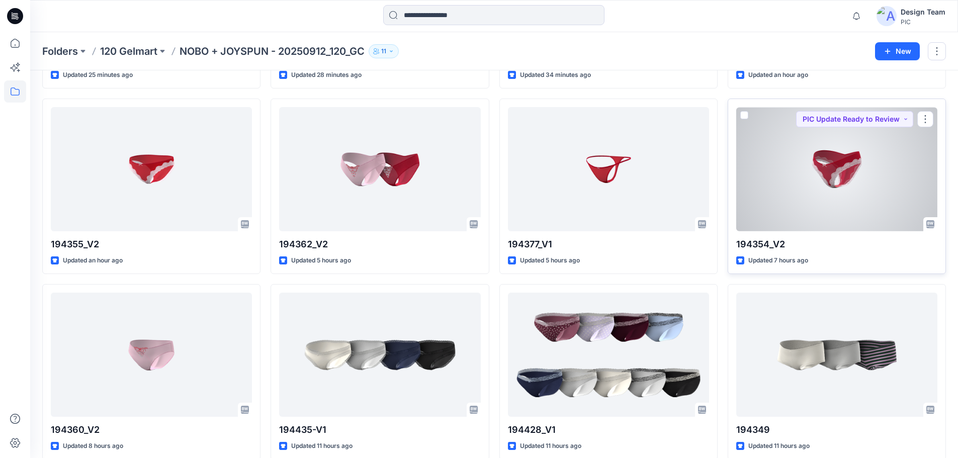
scroll to position [250, 0]
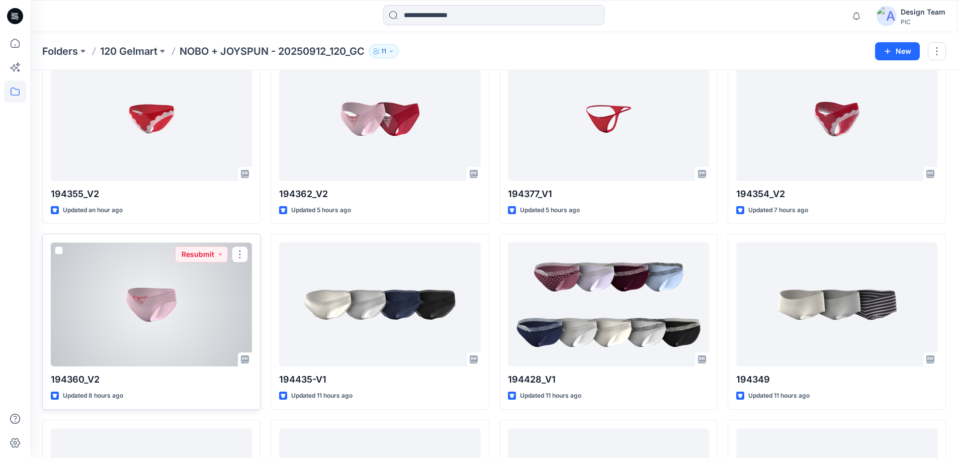
click at [117, 330] on div at bounding box center [151, 304] width 201 height 124
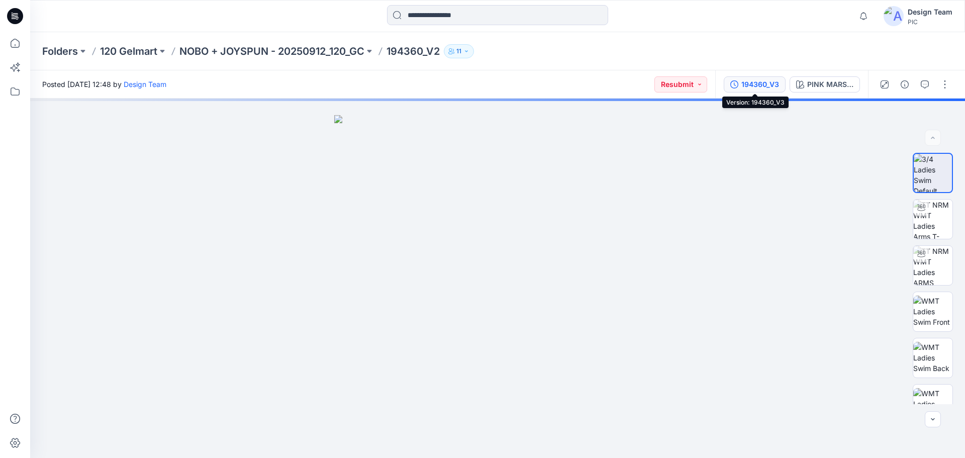
click at [742, 87] on div "194360_V3" at bounding box center [761, 84] width 38 height 11
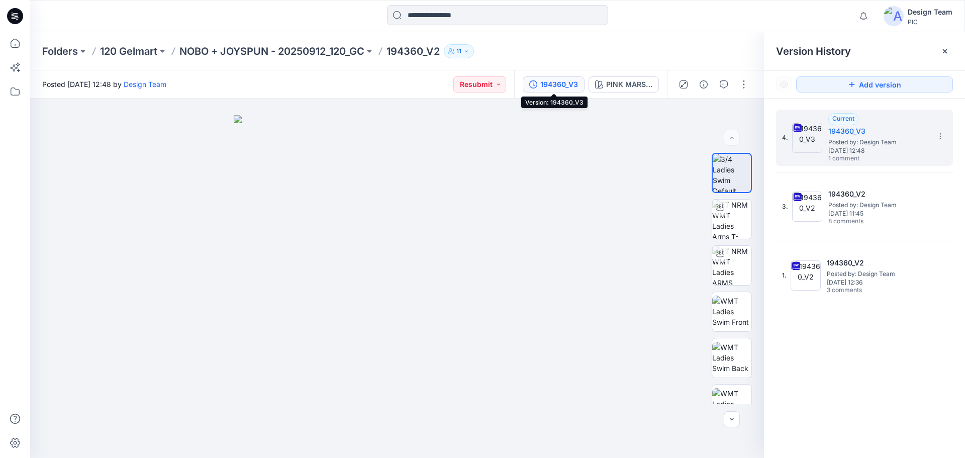
click at [563, 87] on div "194360_V3" at bounding box center [559, 84] width 38 height 11
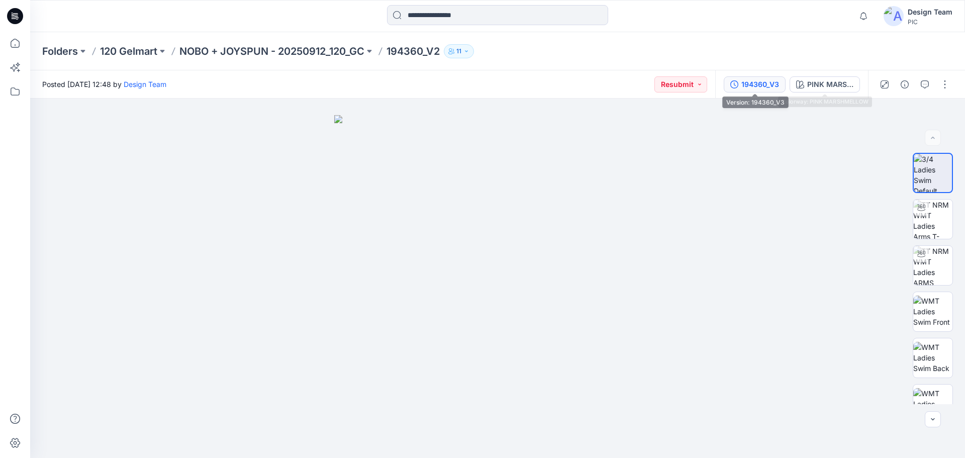
click at [771, 86] on div "194360_V3" at bounding box center [761, 84] width 38 height 11
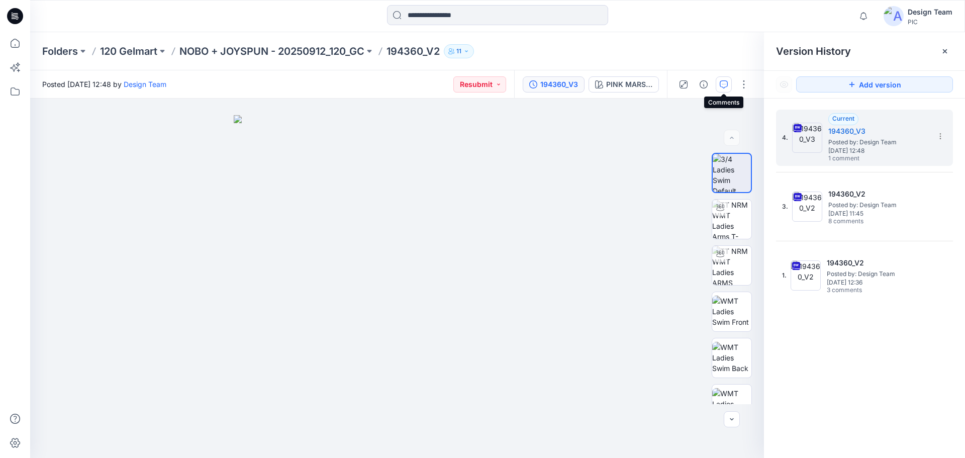
click at [727, 86] on icon "button" at bounding box center [724, 84] width 8 height 8
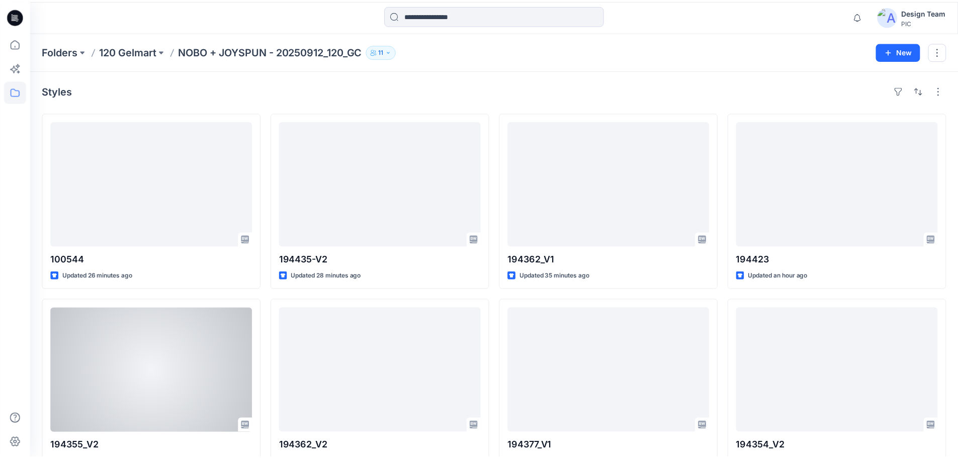
scroll to position [250, 0]
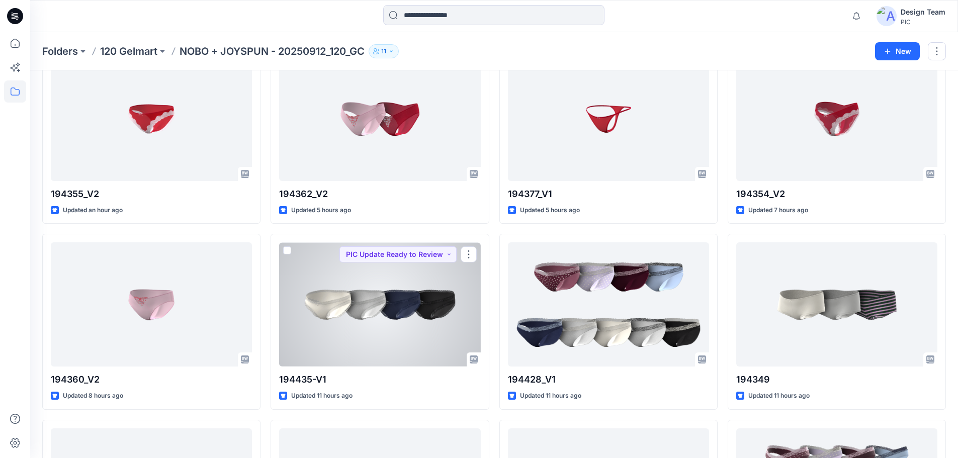
click at [371, 311] on div at bounding box center [379, 304] width 201 height 124
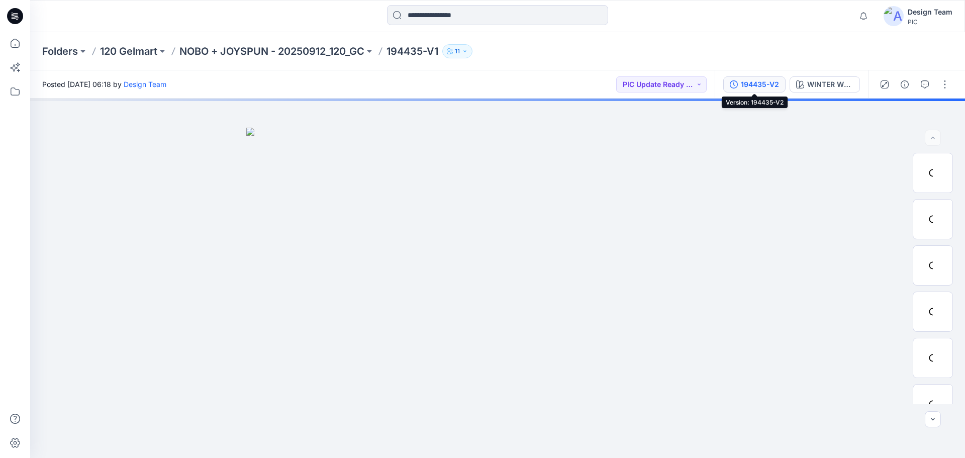
click at [730, 81] on icon "button" at bounding box center [734, 84] width 8 height 8
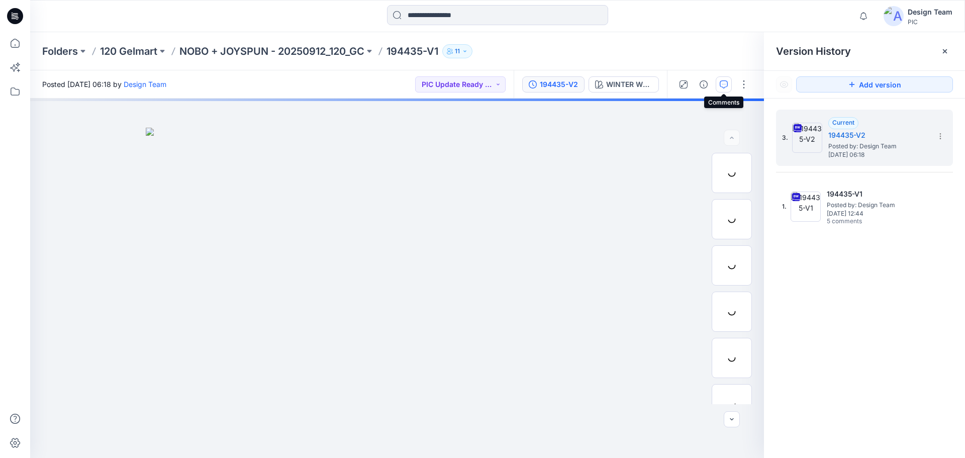
click at [729, 85] on button "button" at bounding box center [724, 84] width 16 height 16
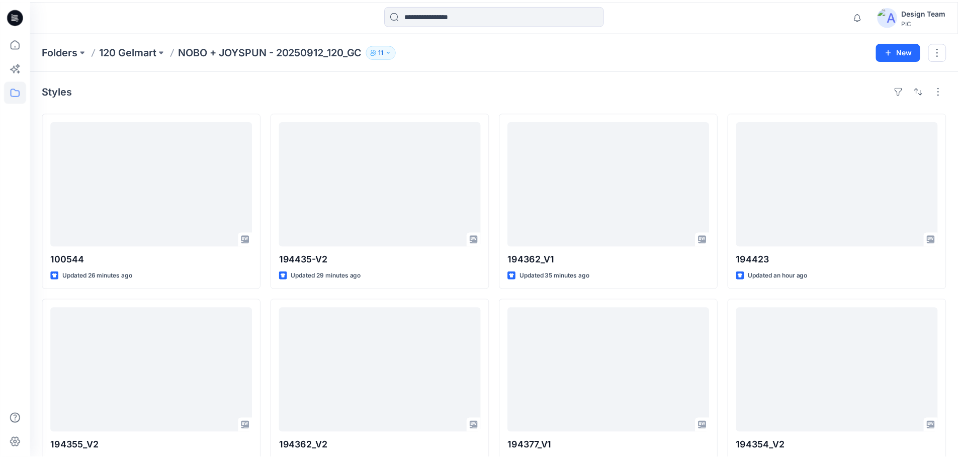
scroll to position [250, 0]
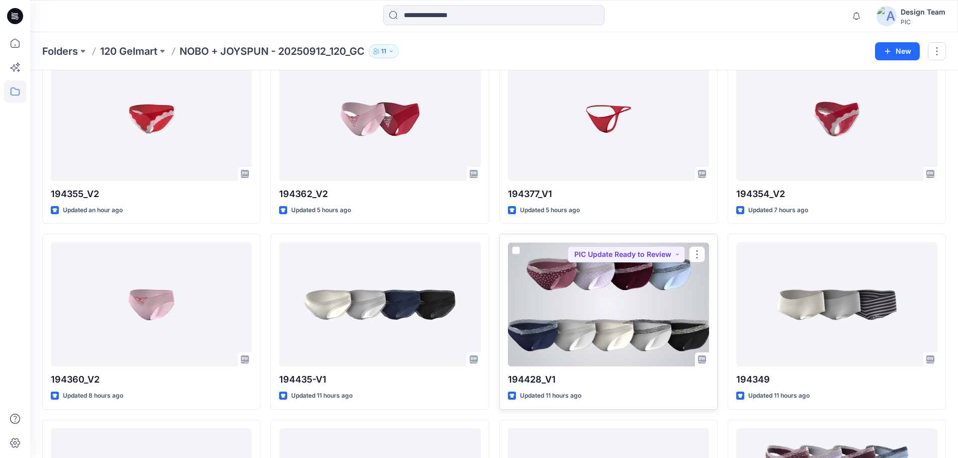
click at [582, 302] on div at bounding box center [608, 304] width 201 height 124
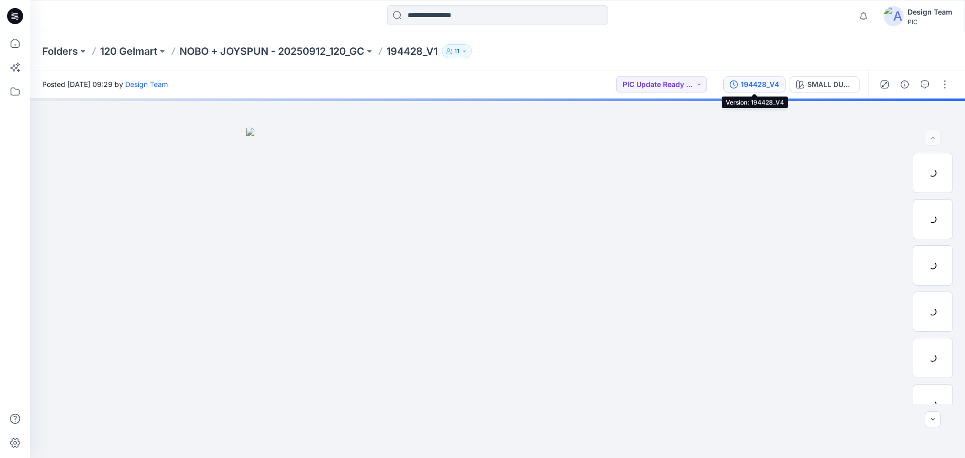
click at [737, 81] on icon "button" at bounding box center [734, 84] width 8 height 8
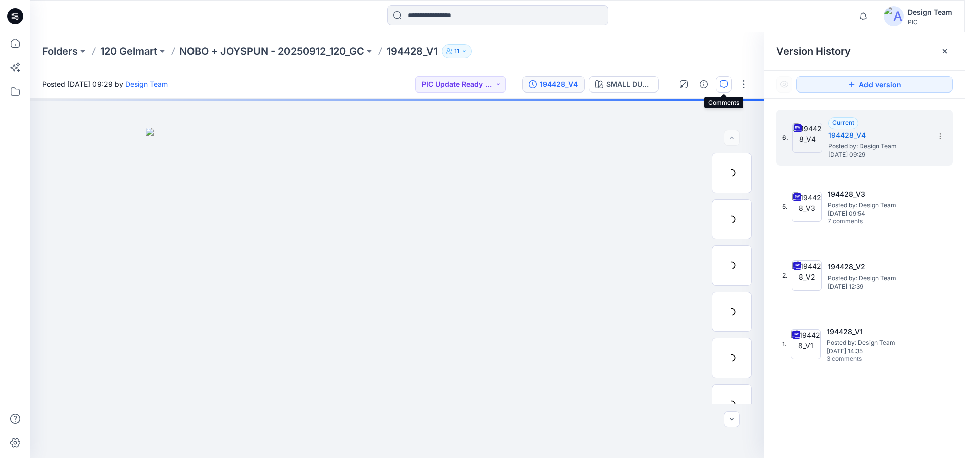
click at [729, 85] on button "button" at bounding box center [724, 84] width 16 height 16
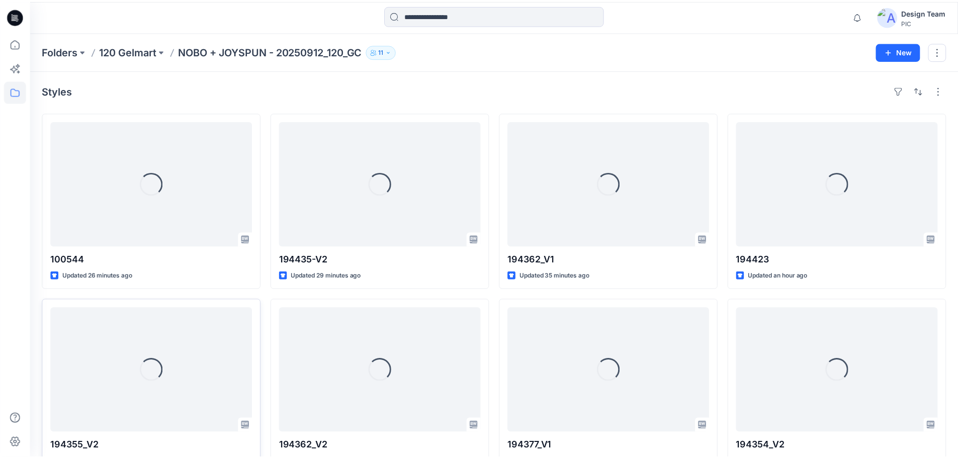
scroll to position [250, 0]
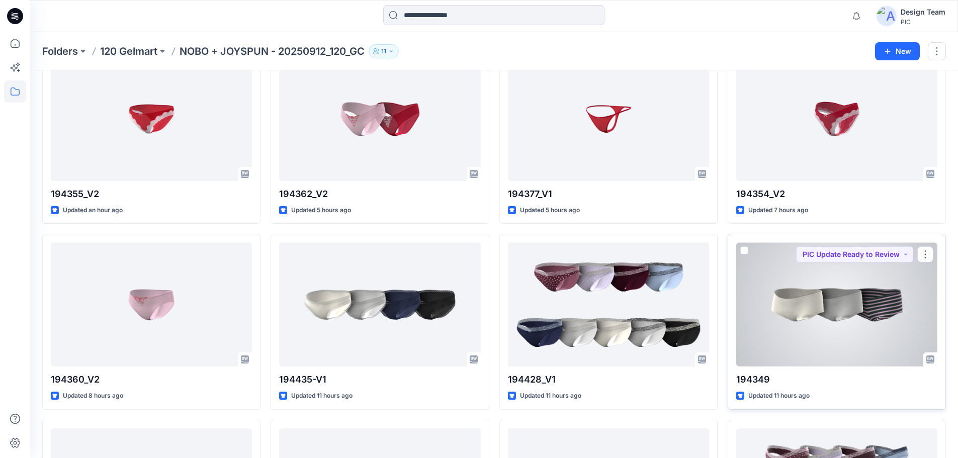
click at [748, 289] on div at bounding box center [836, 304] width 201 height 124
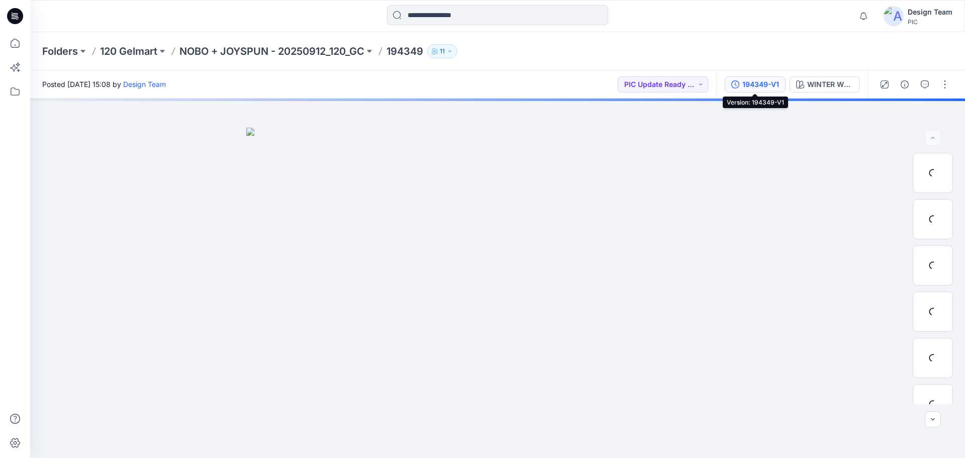
click at [743, 89] on div "194349-V1" at bounding box center [761, 84] width 37 height 11
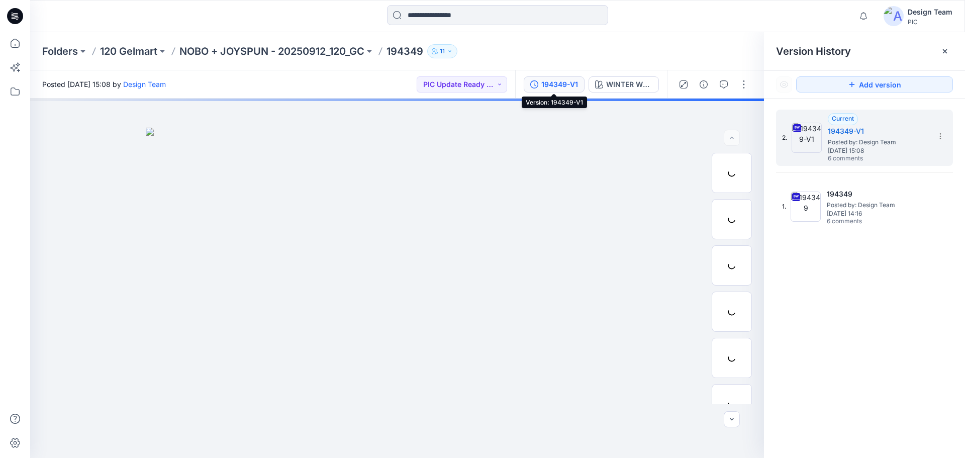
click at [559, 90] on button "194349-V1" at bounding box center [554, 84] width 61 height 16
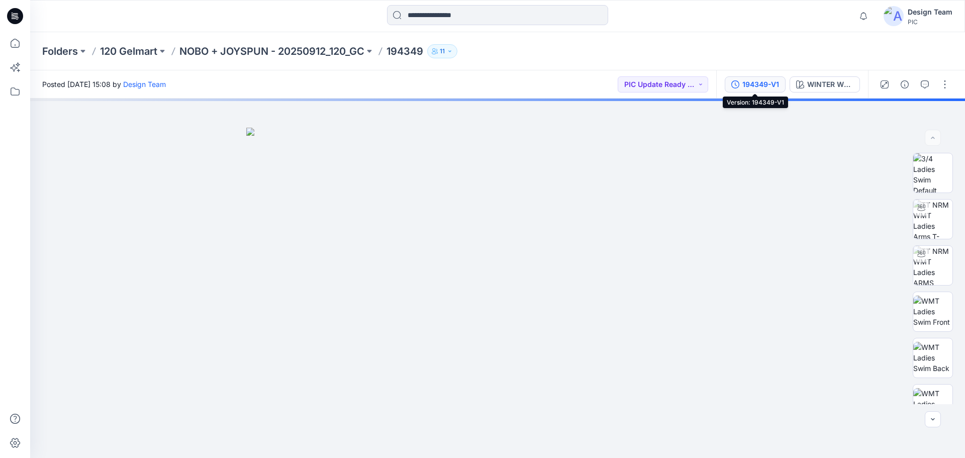
click at [756, 86] on div "194349-V1" at bounding box center [761, 84] width 37 height 11
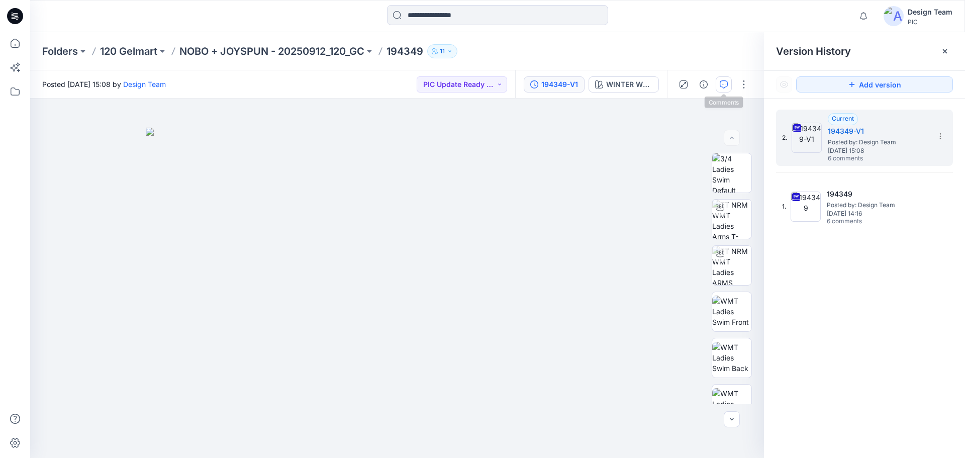
click at [727, 83] on icon "button" at bounding box center [724, 84] width 8 height 8
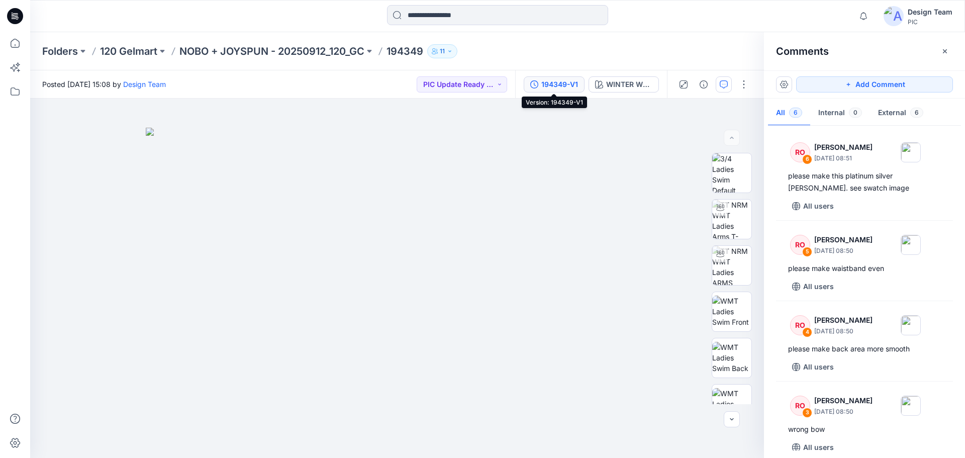
click at [564, 82] on div "194349-V1" at bounding box center [560, 84] width 37 height 11
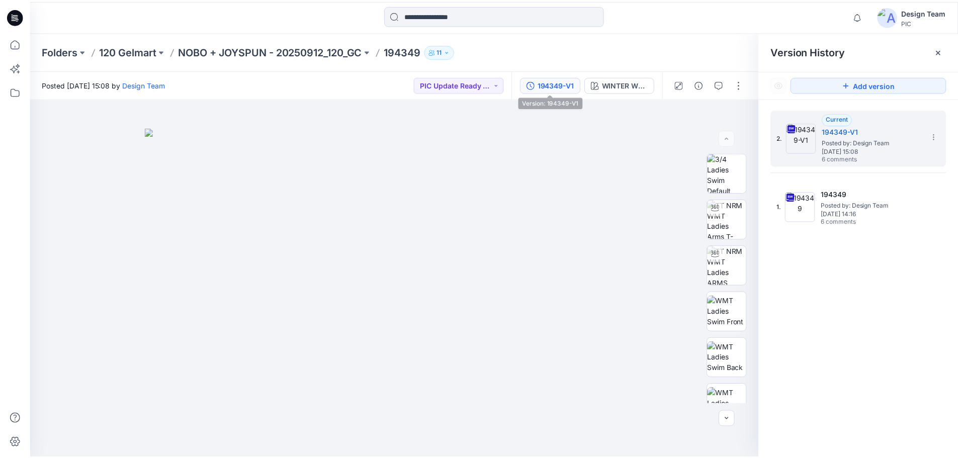
scroll to position [250, 0]
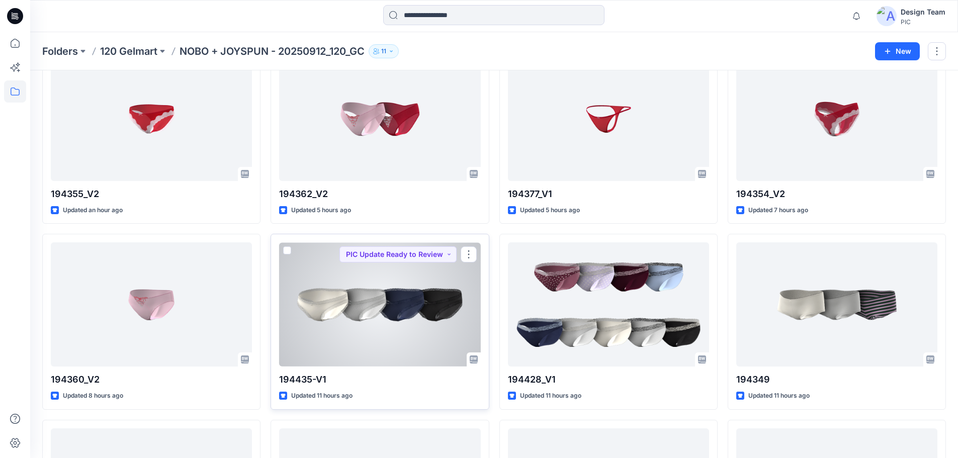
click at [405, 309] on div at bounding box center [379, 304] width 201 height 124
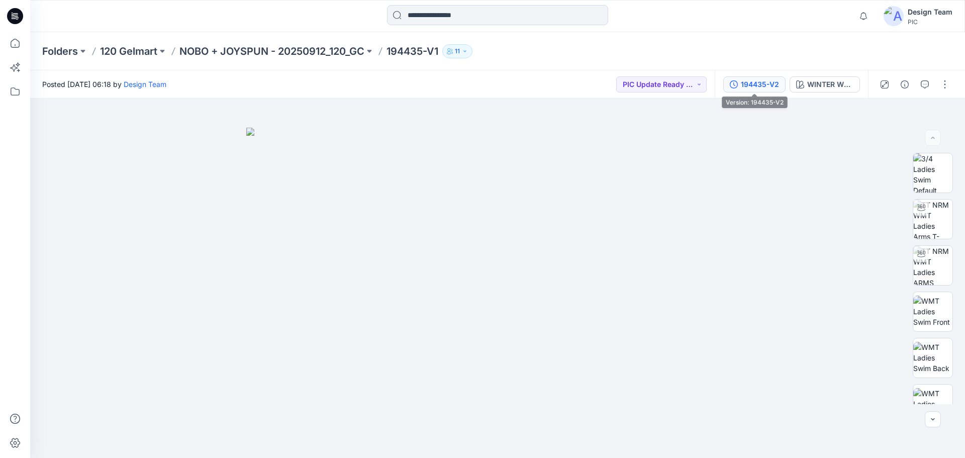
click at [769, 87] on div "194435-V2" at bounding box center [760, 84] width 38 height 11
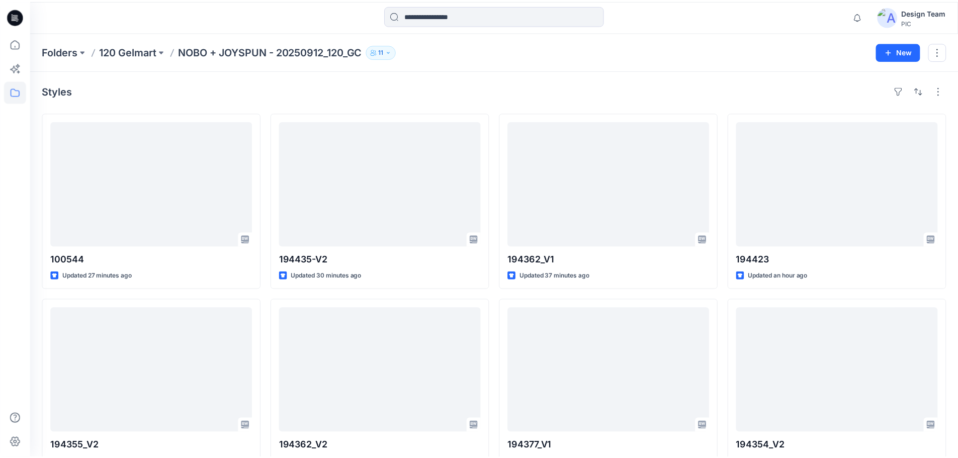
scroll to position [250, 0]
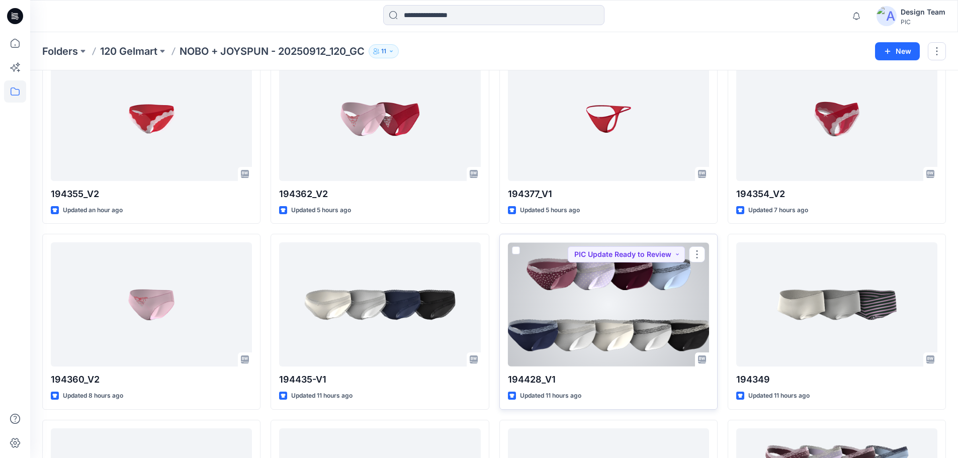
click at [598, 307] on div at bounding box center [608, 304] width 201 height 124
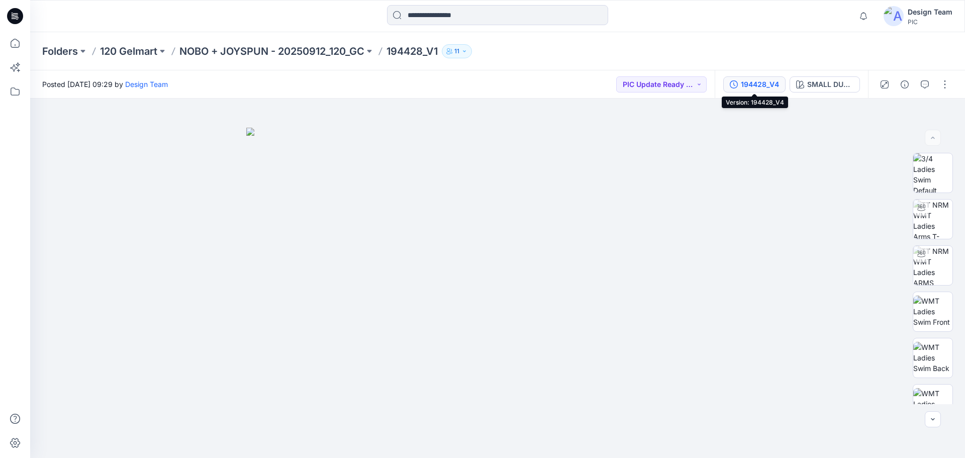
click at [742, 87] on div "194428_V4" at bounding box center [760, 84] width 38 height 11
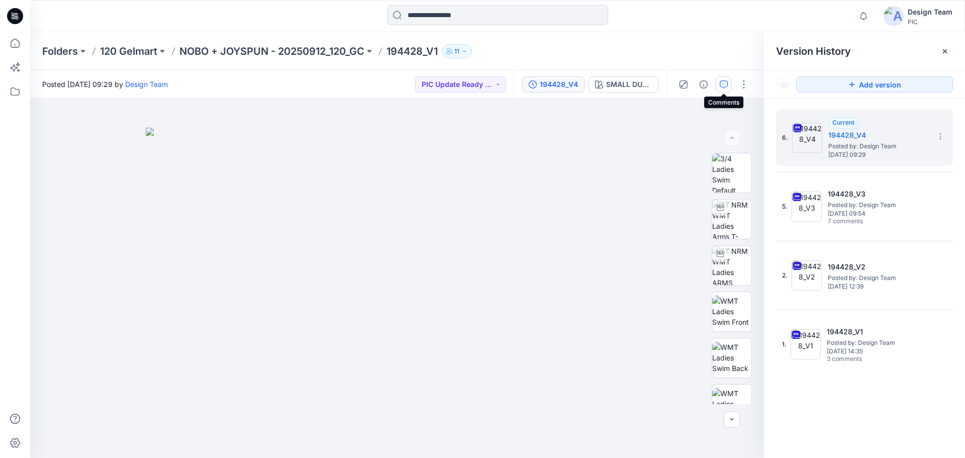
click at [720, 84] on icon "button" at bounding box center [724, 84] width 8 height 8
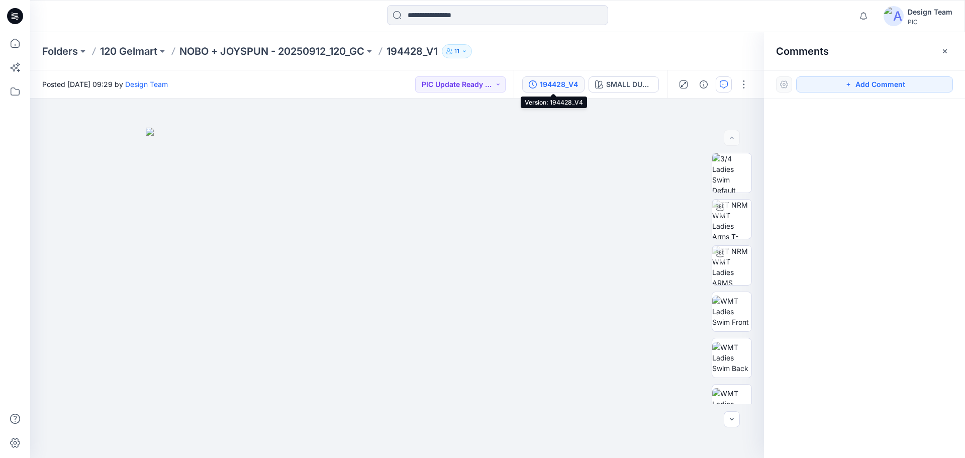
click at [553, 86] on div "194428_V4" at bounding box center [559, 84] width 38 height 11
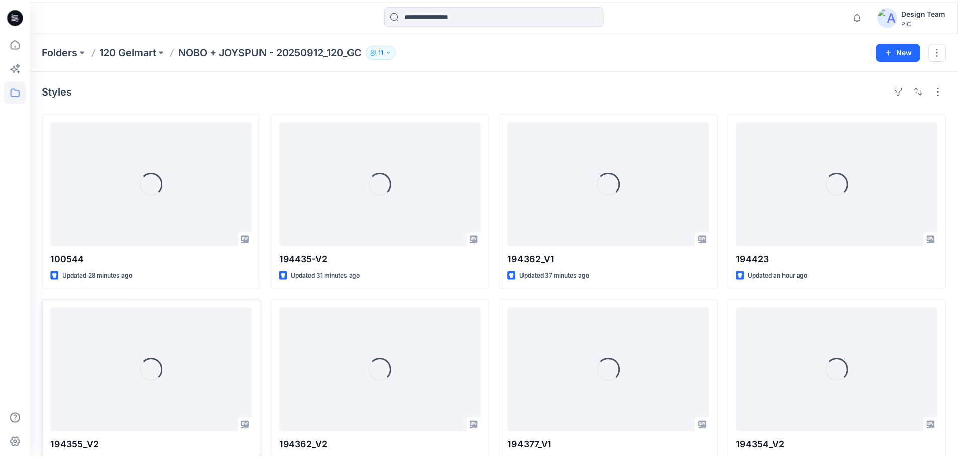
scroll to position [250, 0]
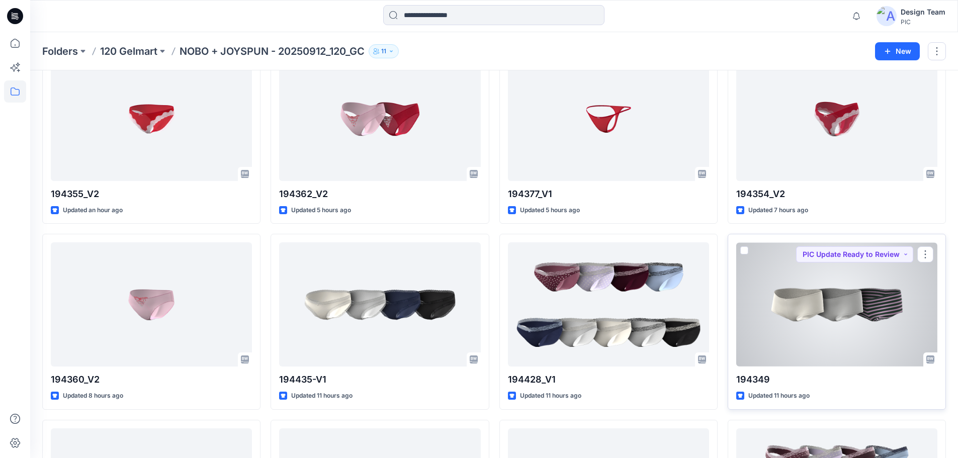
click at [782, 288] on div at bounding box center [836, 304] width 201 height 124
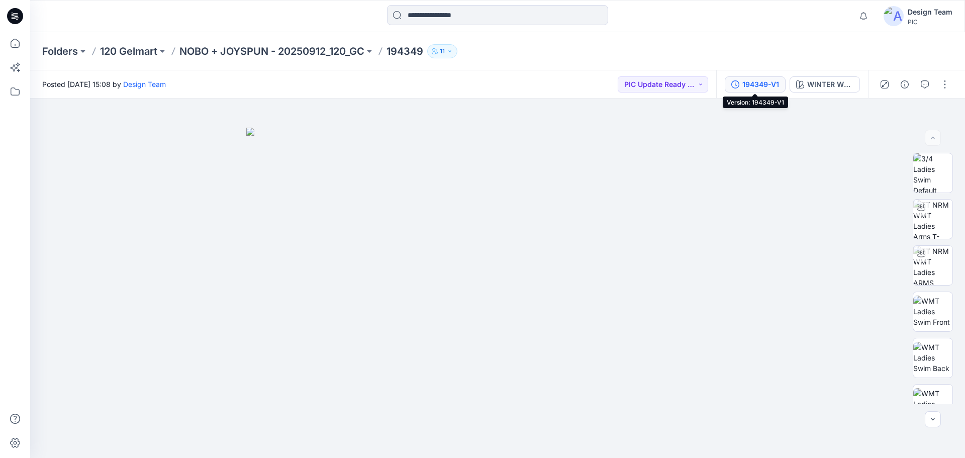
click at [738, 86] on icon "button" at bounding box center [736, 84] width 8 height 8
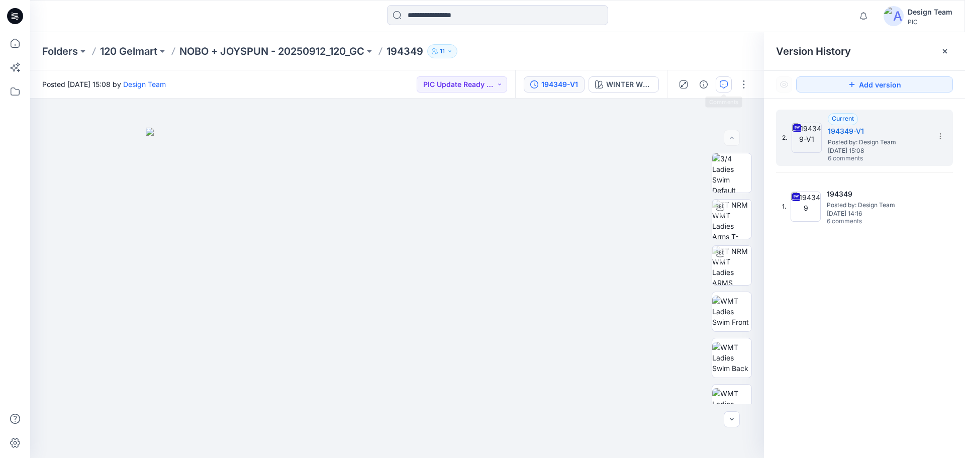
click at [720, 92] on button "button" at bounding box center [724, 84] width 16 height 16
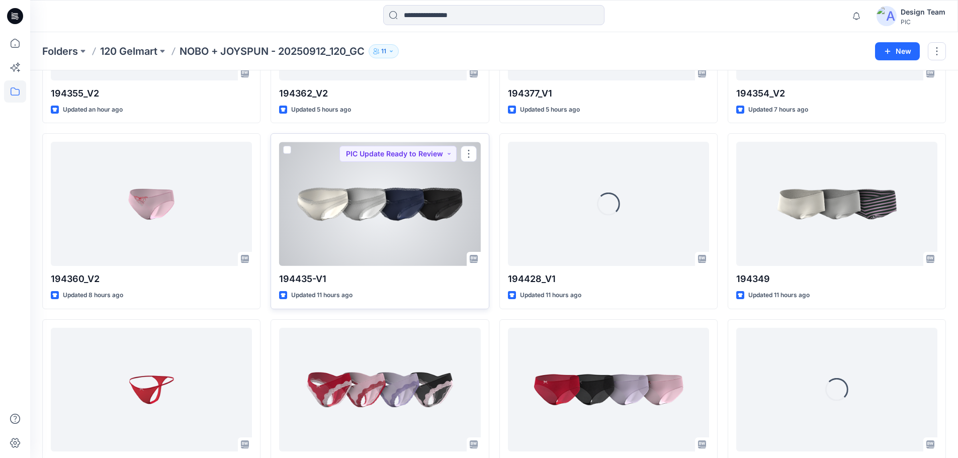
scroll to position [401, 0]
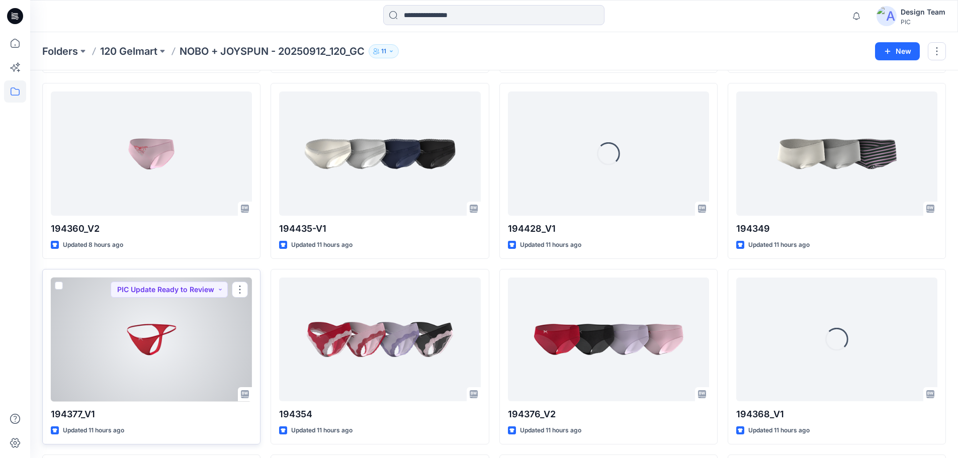
click at [145, 331] on div at bounding box center [151, 340] width 201 height 124
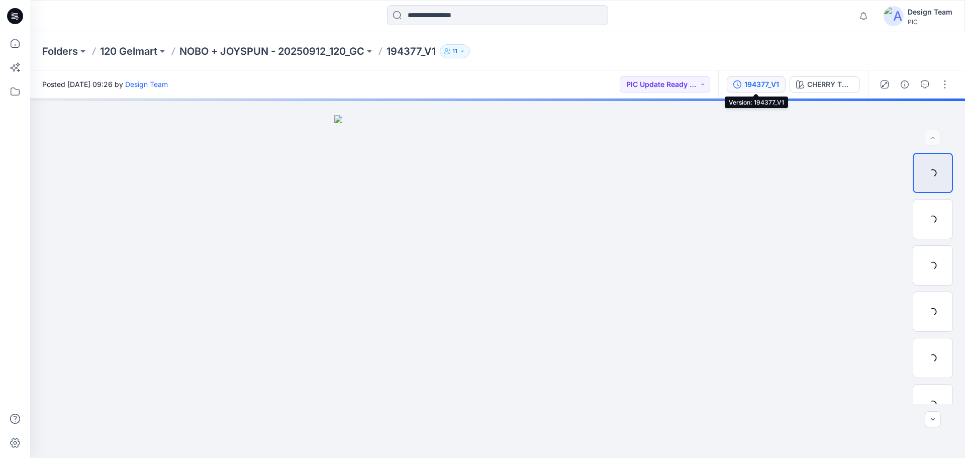
click at [748, 88] on div "194377_V1" at bounding box center [762, 84] width 35 height 11
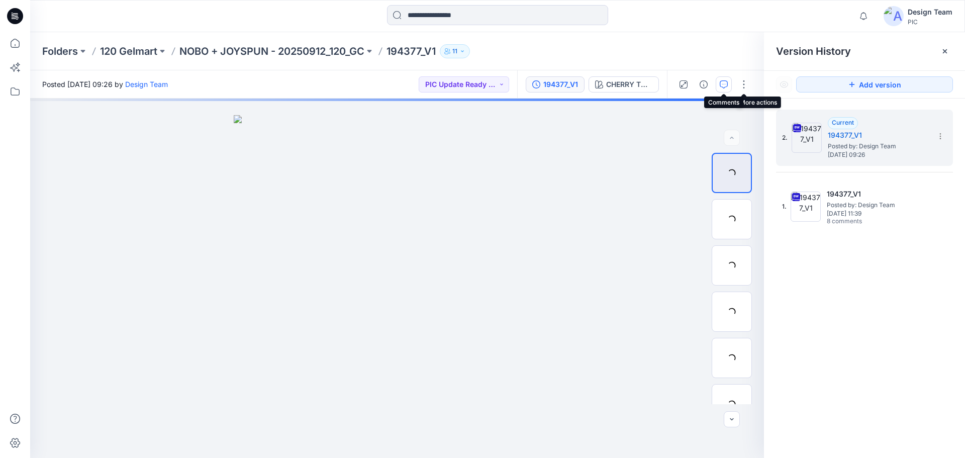
click at [720, 87] on icon "button" at bounding box center [724, 84] width 8 height 8
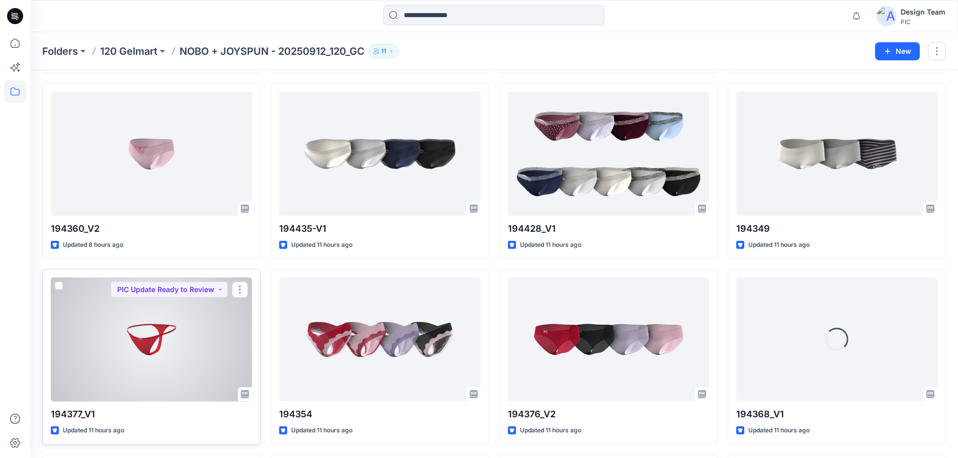
scroll to position [501, 0]
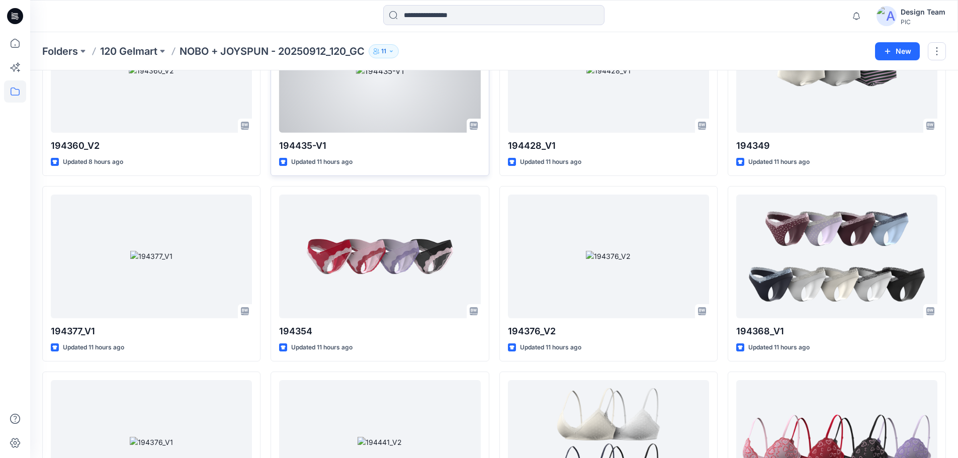
scroll to position [501, 0]
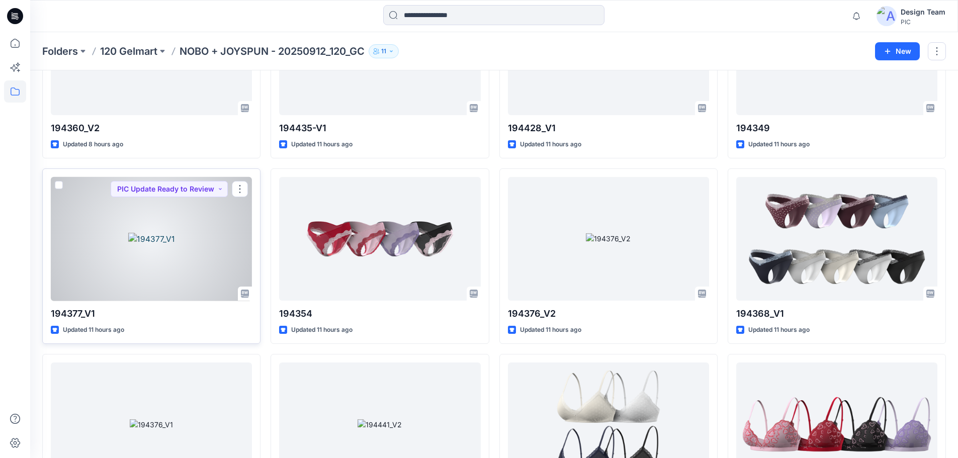
click at [163, 237] on div at bounding box center [151, 239] width 201 height 124
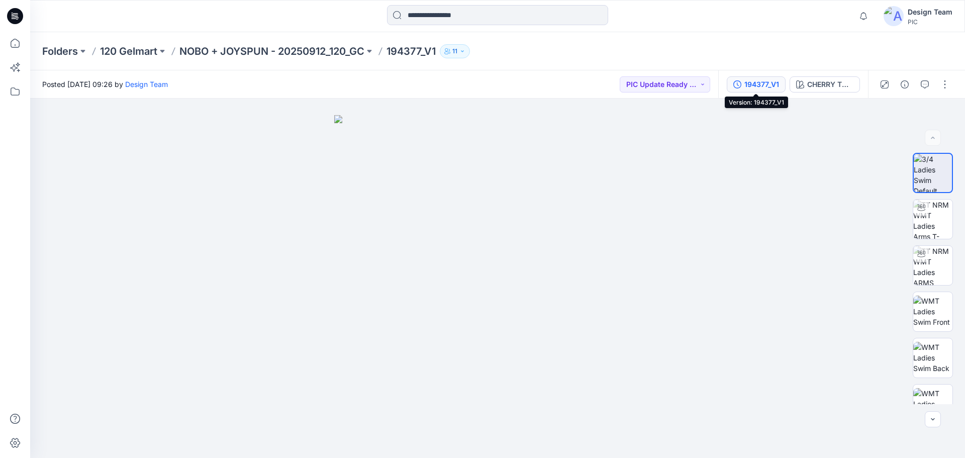
click at [729, 84] on button "194377_V1" at bounding box center [756, 84] width 59 height 16
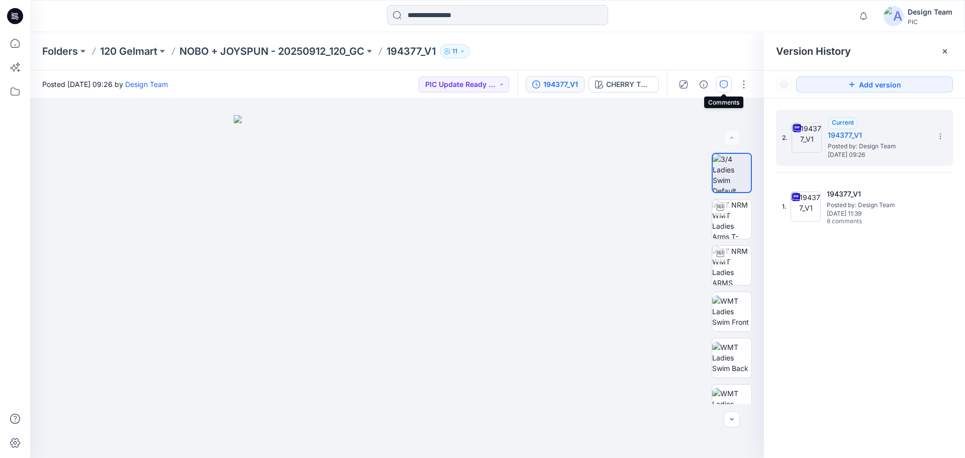
click at [725, 89] on button "button" at bounding box center [724, 84] width 16 height 16
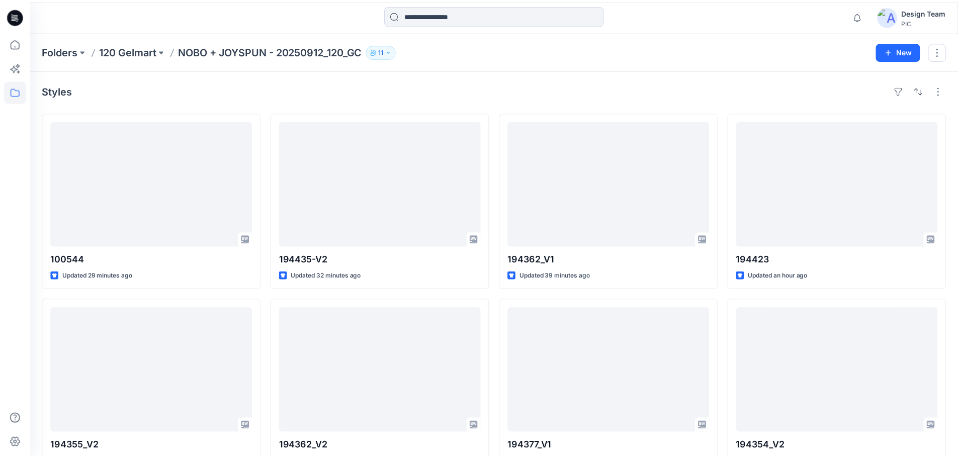
scroll to position [501, 0]
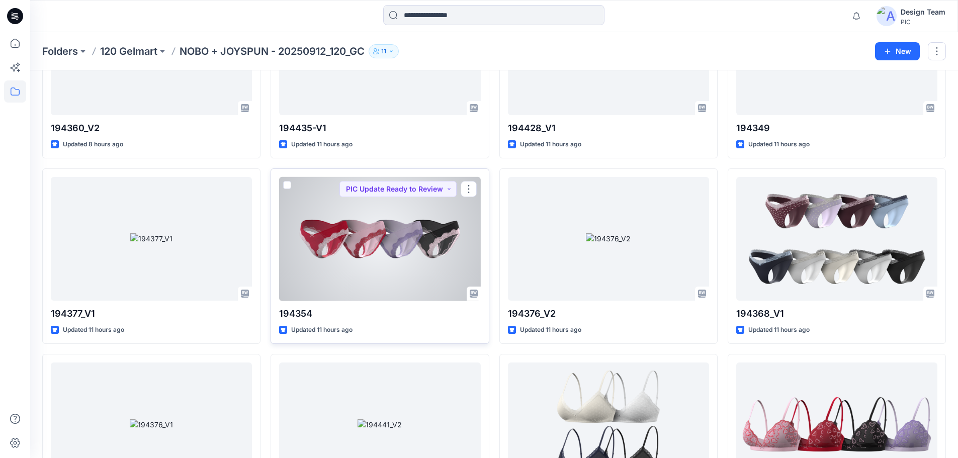
click at [447, 216] on div at bounding box center [379, 239] width 201 height 124
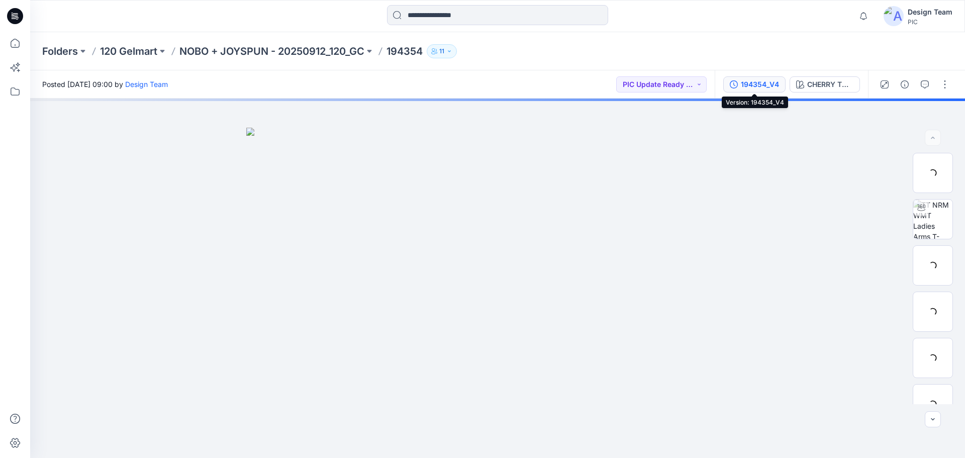
click at [755, 81] on div "194354_V4" at bounding box center [760, 84] width 38 height 11
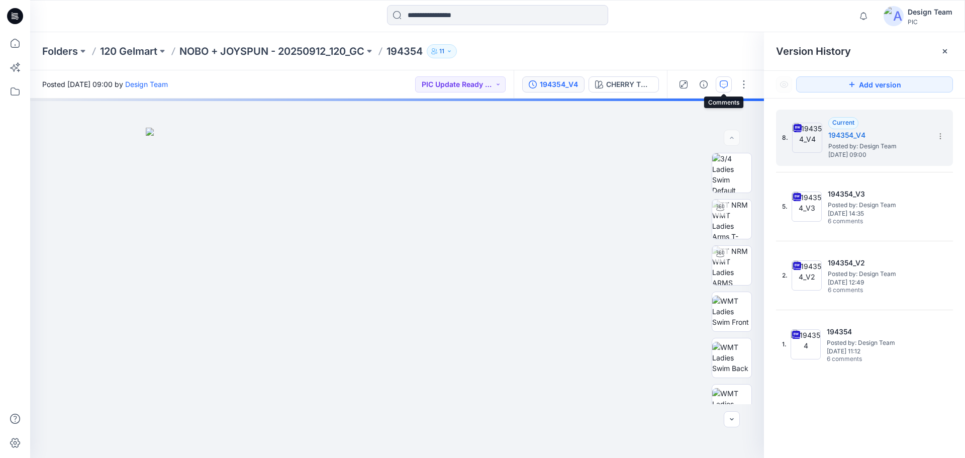
click at [726, 85] on icon "button" at bounding box center [724, 84] width 8 height 8
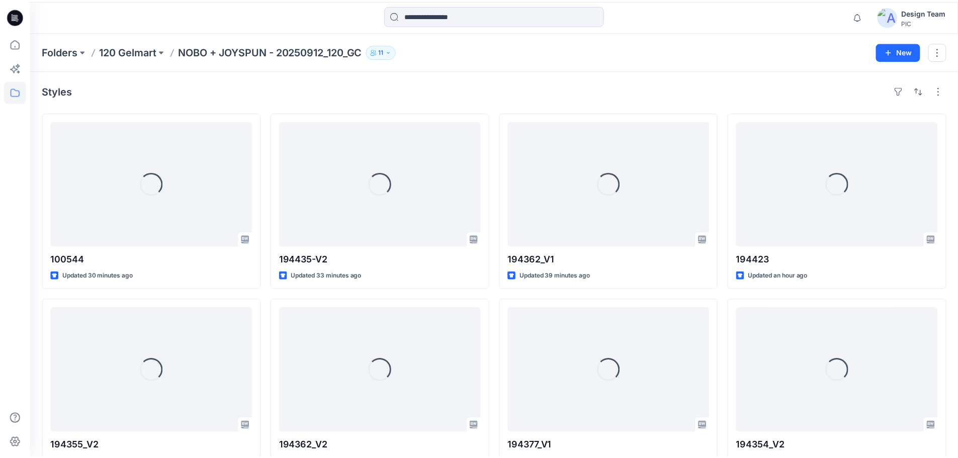
scroll to position [501, 0]
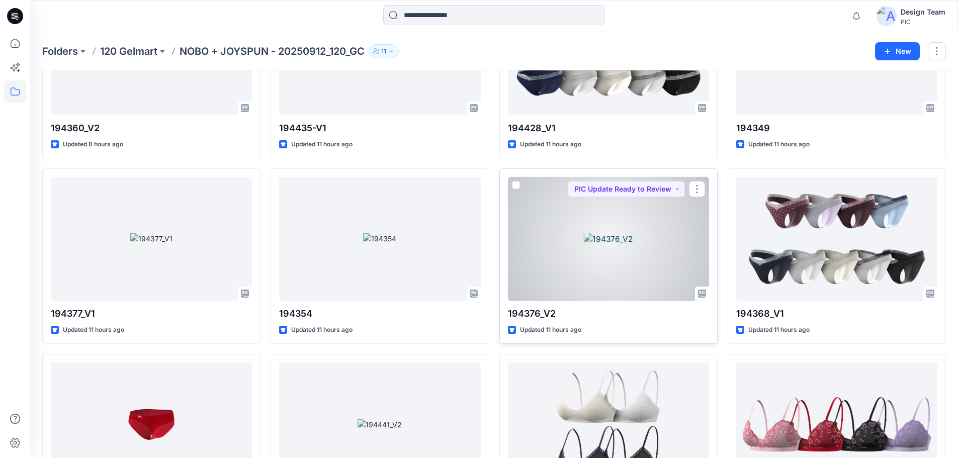
click at [571, 264] on div at bounding box center [608, 239] width 201 height 124
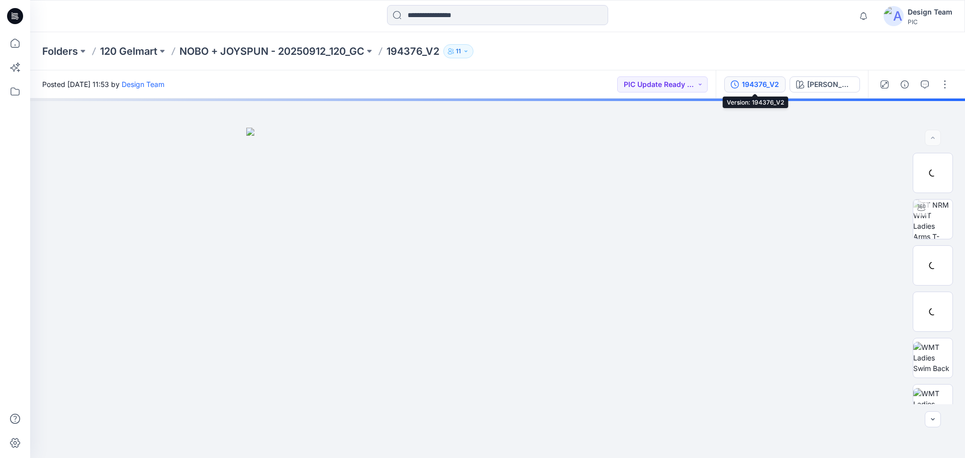
click at [769, 83] on div "194376_V2" at bounding box center [760, 84] width 37 height 11
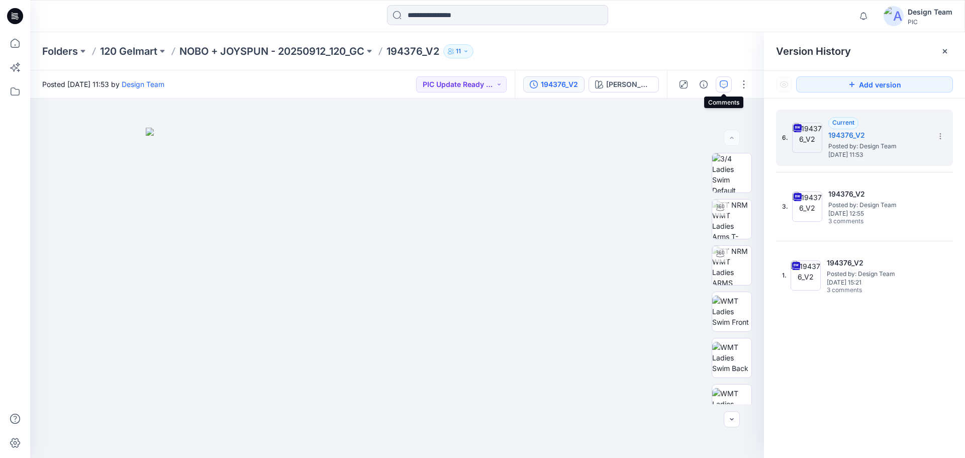
click at [728, 91] on button "button" at bounding box center [724, 84] width 16 height 16
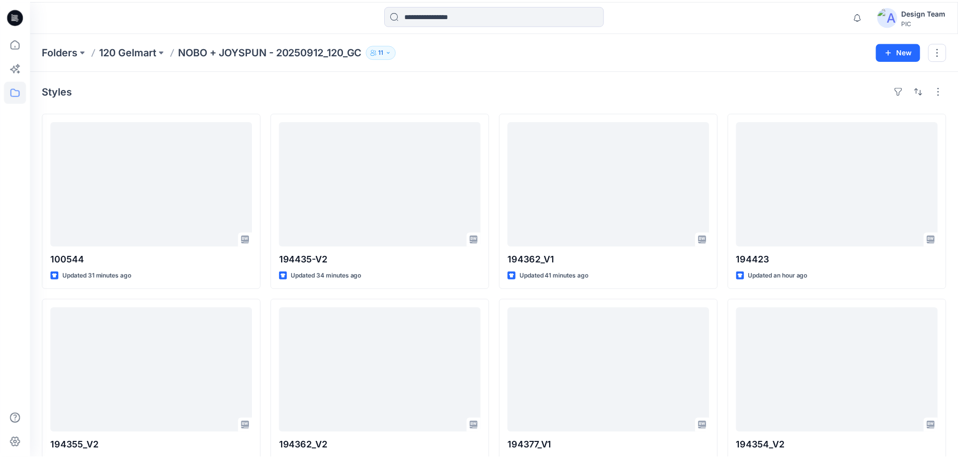
scroll to position [501, 0]
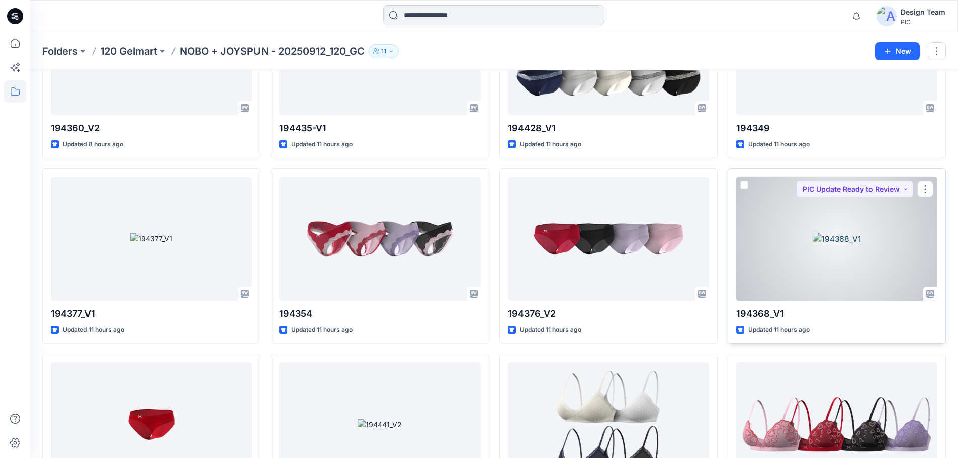
click at [759, 220] on div at bounding box center [836, 239] width 201 height 124
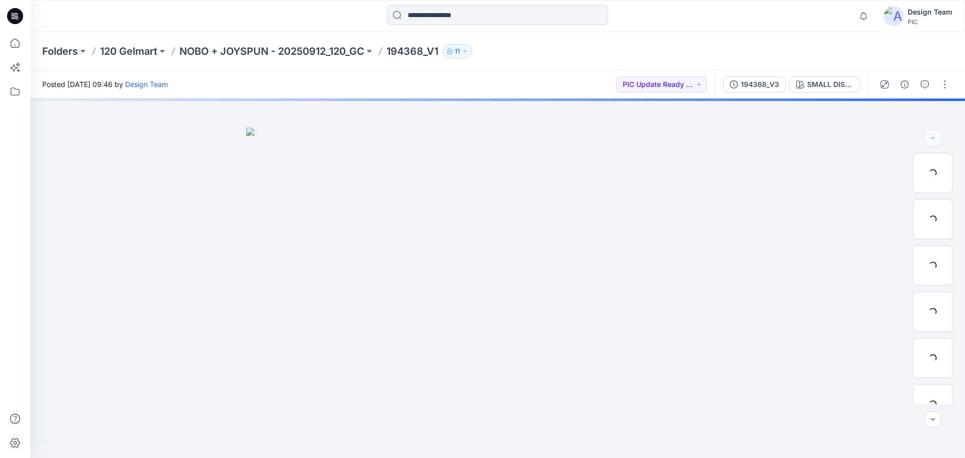
click at [787, 84] on div "194368_V3 SMALL DISTY ROSES" at bounding box center [791, 84] width 153 height 28
click at [778, 85] on div "194368_V3" at bounding box center [760, 84] width 38 height 11
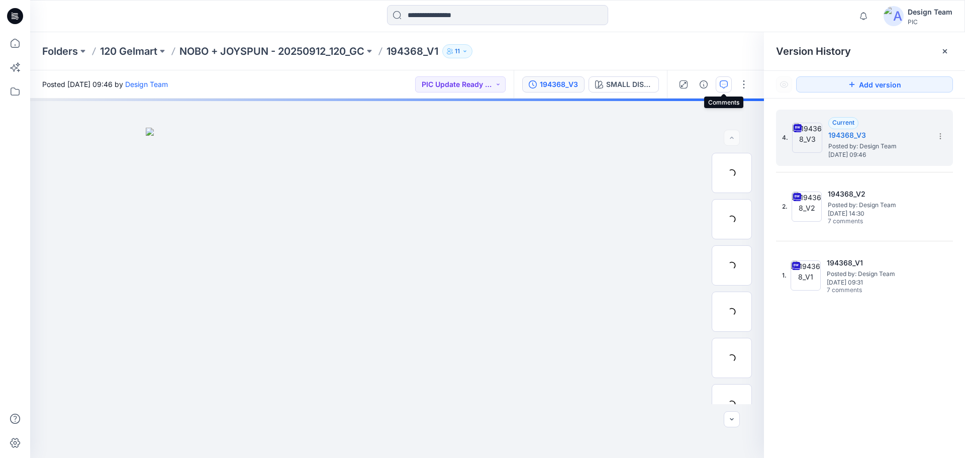
click at [725, 87] on icon "button" at bounding box center [724, 84] width 8 height 8
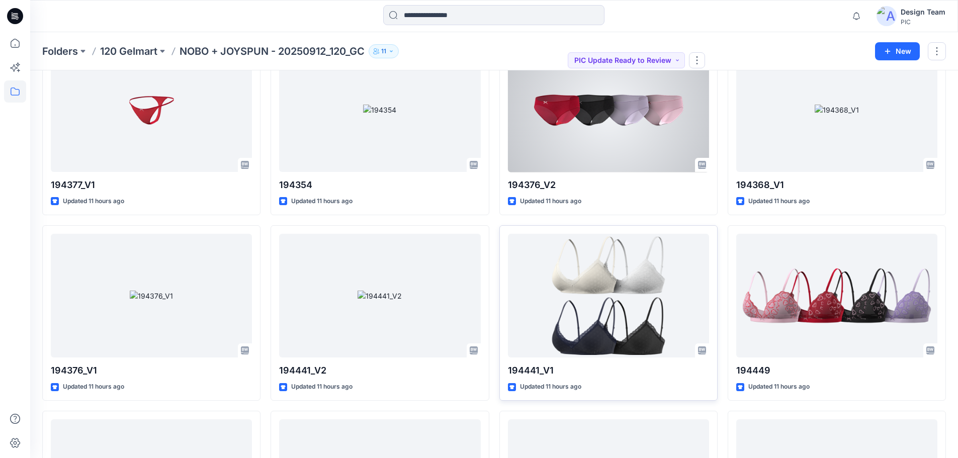
scroll to position [652, 0]
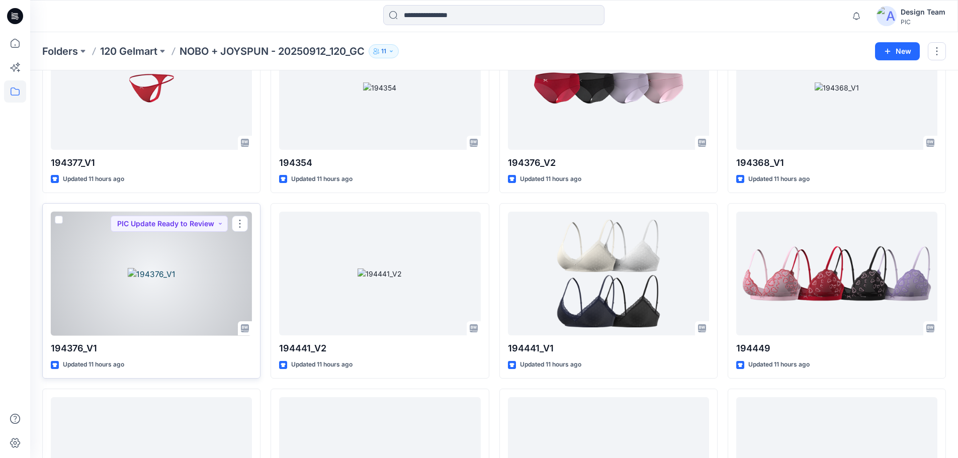
click at [133, 288] on div at bounding box center [151, 274] width 201 height 124
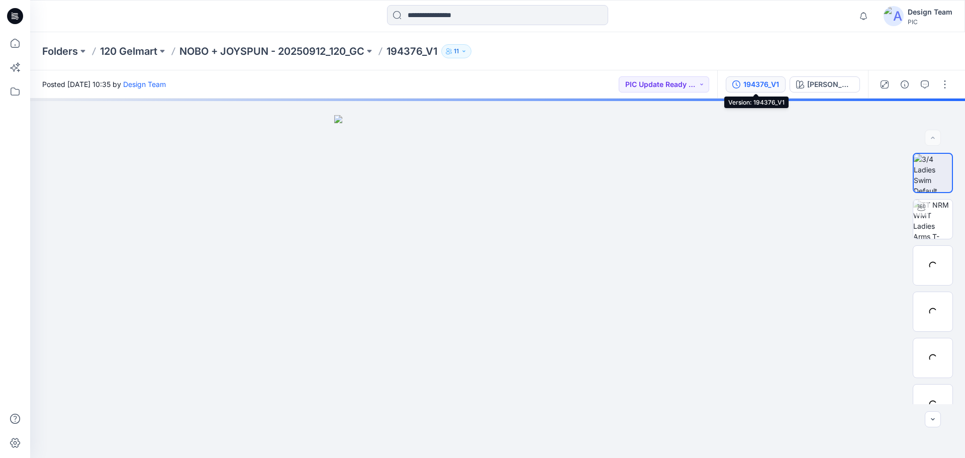
click at [741, 90] on button "194376_V1" at bounding box center [756, 84] width 60 height 16
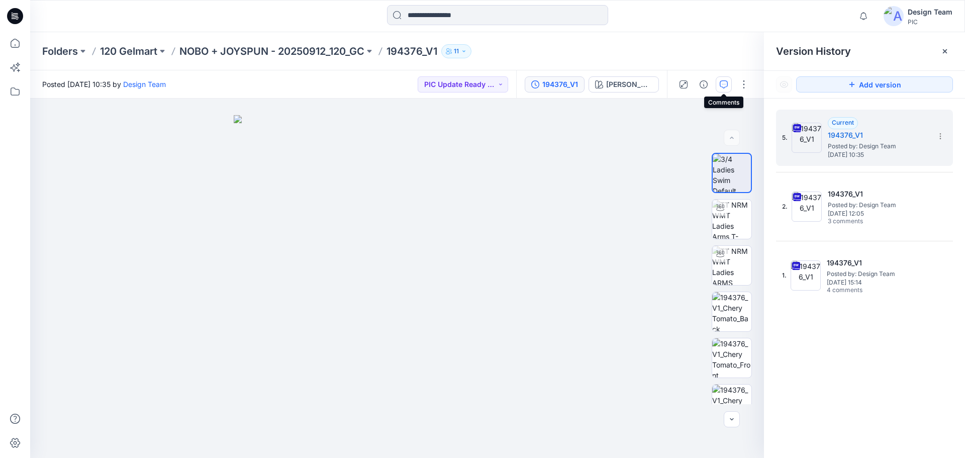
click at [726, 91] on button "button" at bounding box center [724, 84] width 16 height 16
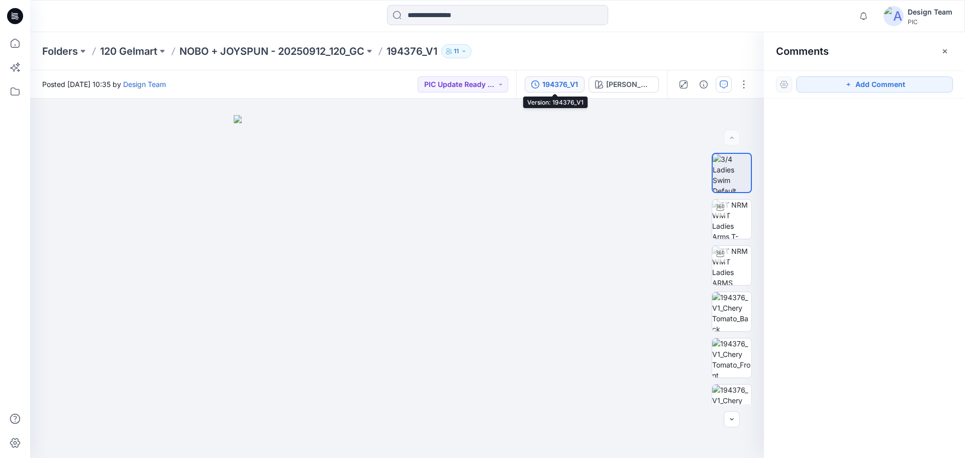
click at [577, 89] on div "194376_V1" at bounding box center [561, 84] width 36 height 11
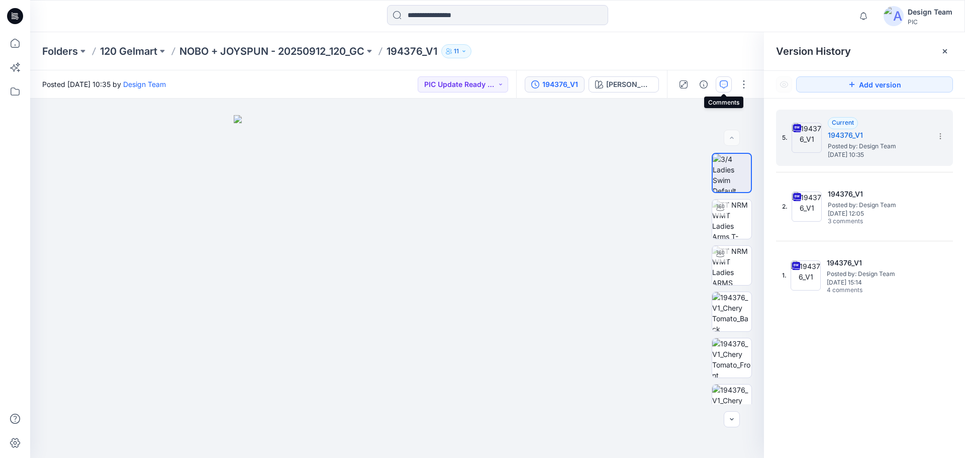
click at [723, 82] on icon "button" at bounding box center [724, 84] width 8 height 8
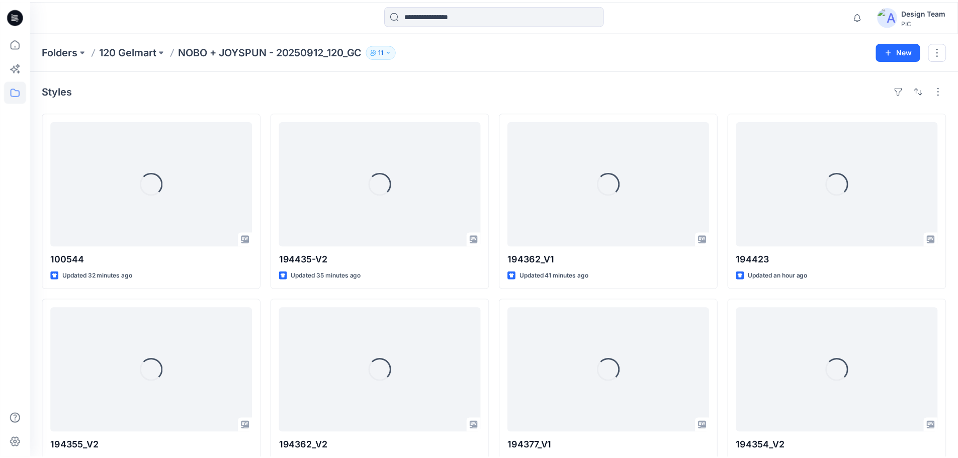
scroll to position [652, 0]
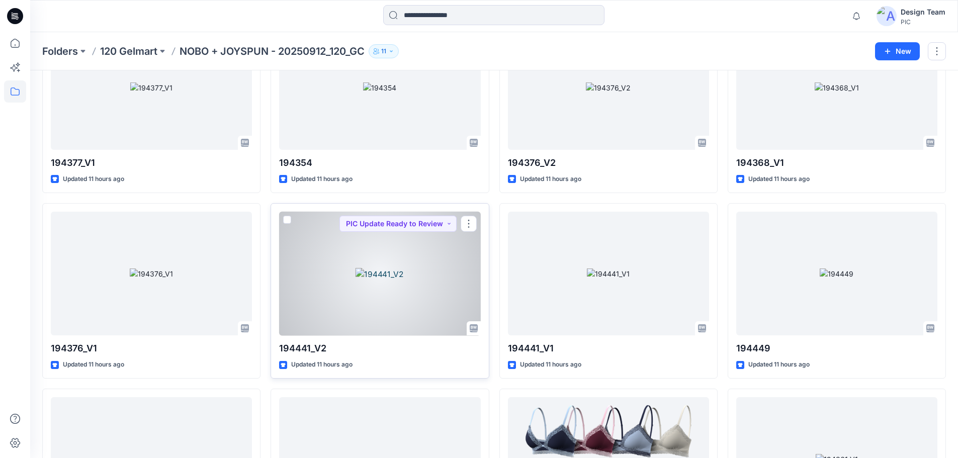
click at [364, 316] on div at bounding box center [379, 274] width 201 height 124
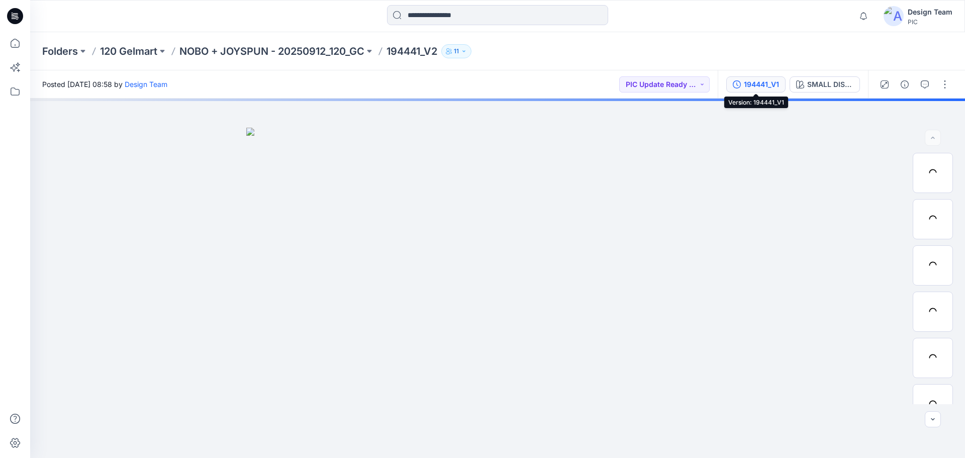
click at [751, 87] on div "194441_V1" at bounding box center [761, 84] width 35 height 11
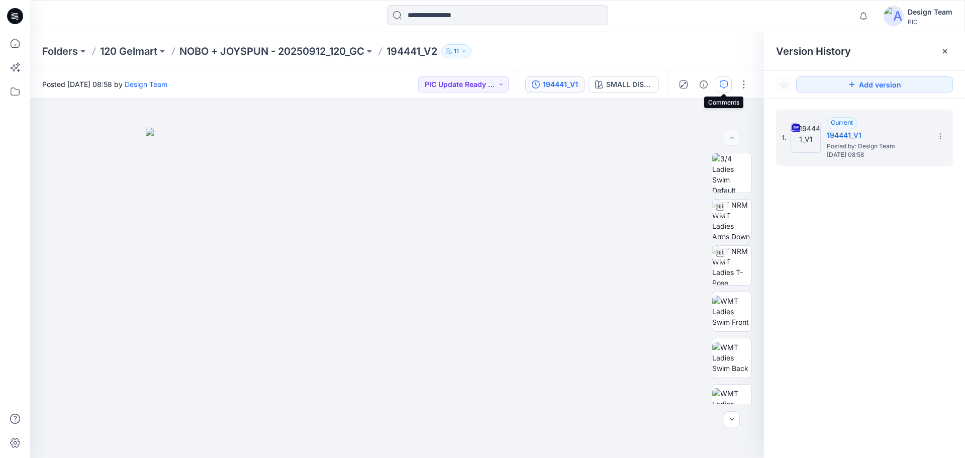
click at [729, 87] on button "button" at bounding box center [724, 84] width 16 height 16
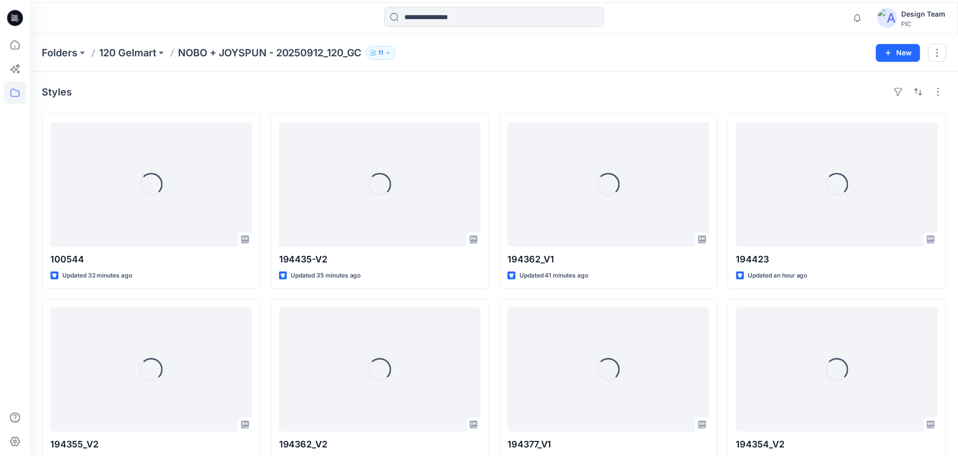
scroll to position [652, 0]
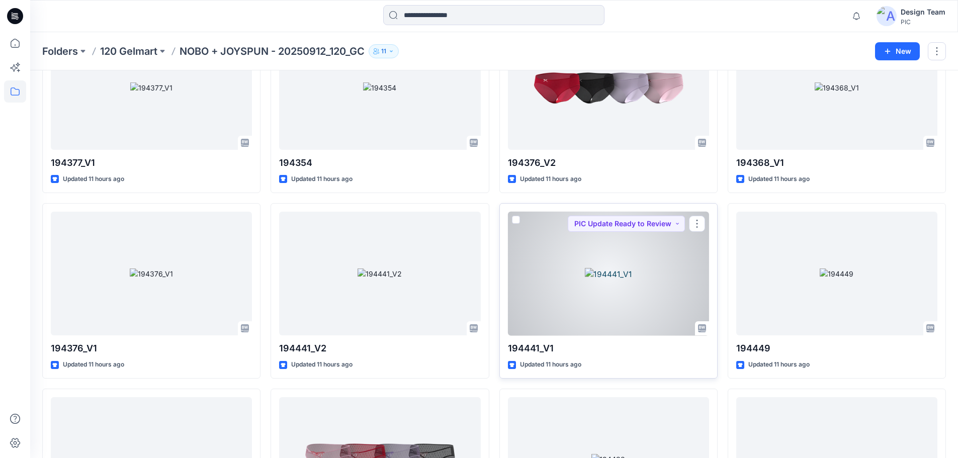
click at [557, 277] on div at bounding box center [608, 274] width 201 height 124
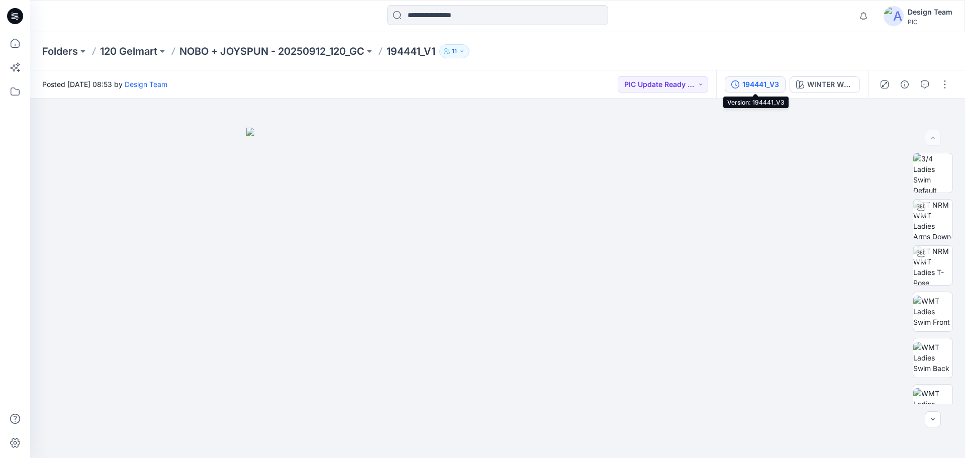
click at [743, 86] on div "194441_V3" at bounding box center [761, 84] width 37 height 11
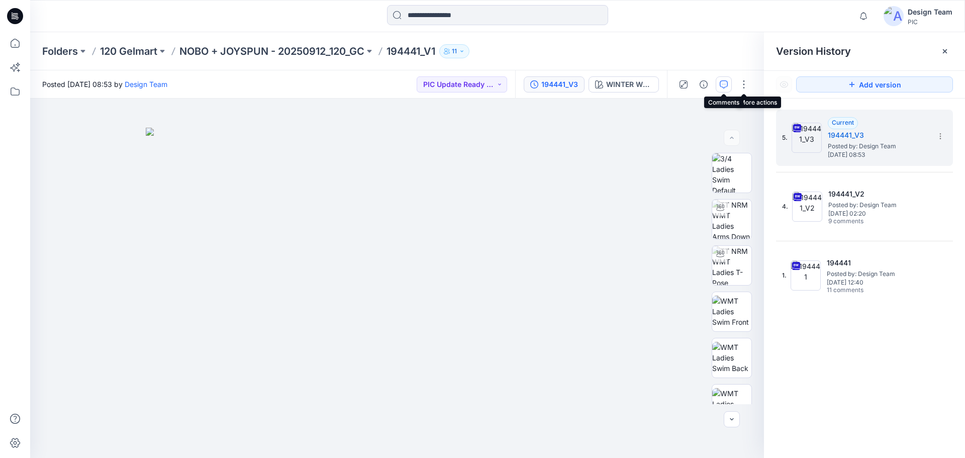
click at [726, 85] on icon "button" at bounding box center [724, 84] width 8 height 8
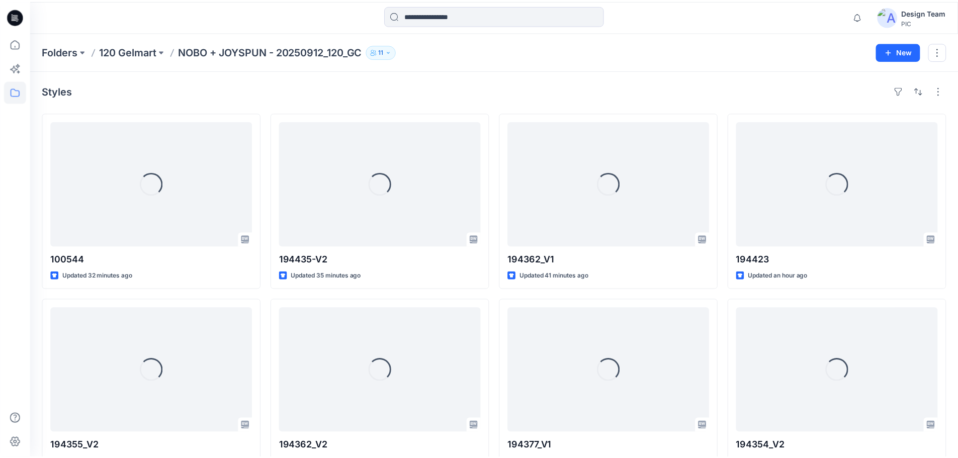
scroll to position [652, 0]
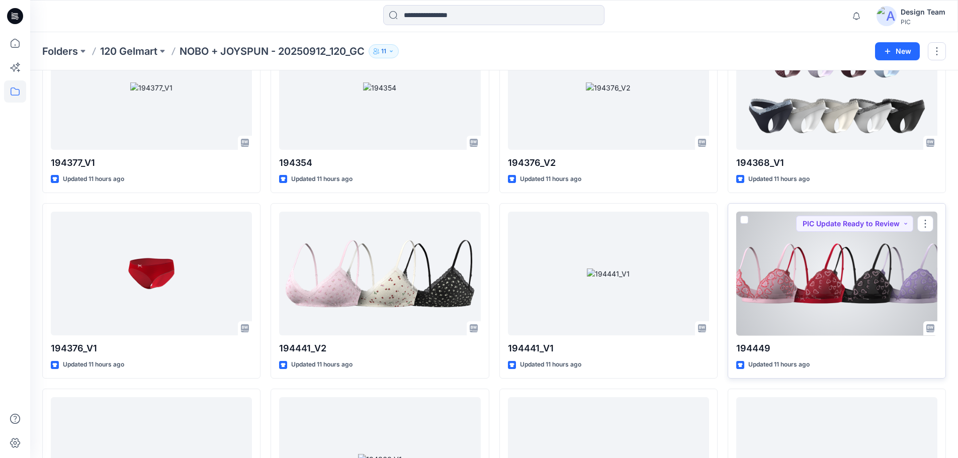
click at [808, 259] on div at bounding box center [836, 274] width 201 height 124
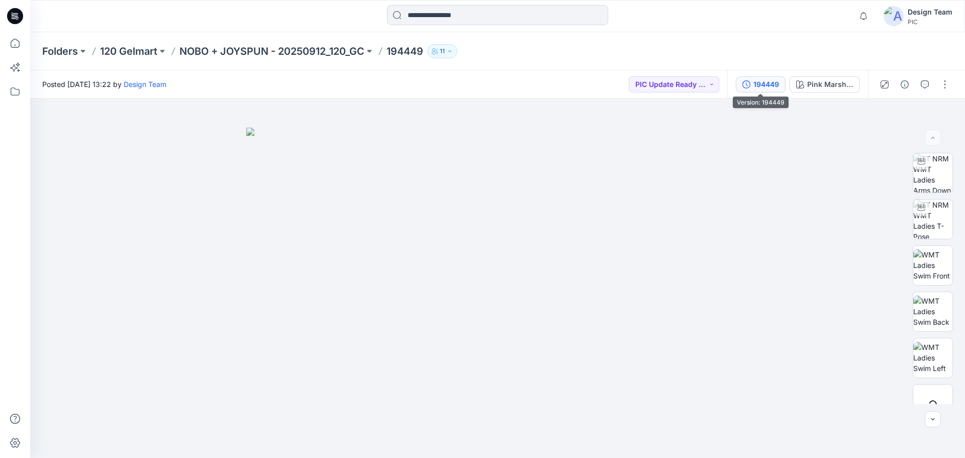
click at [748, 80] on icon "button" at bounding box center [747, 84] width 8 height 8
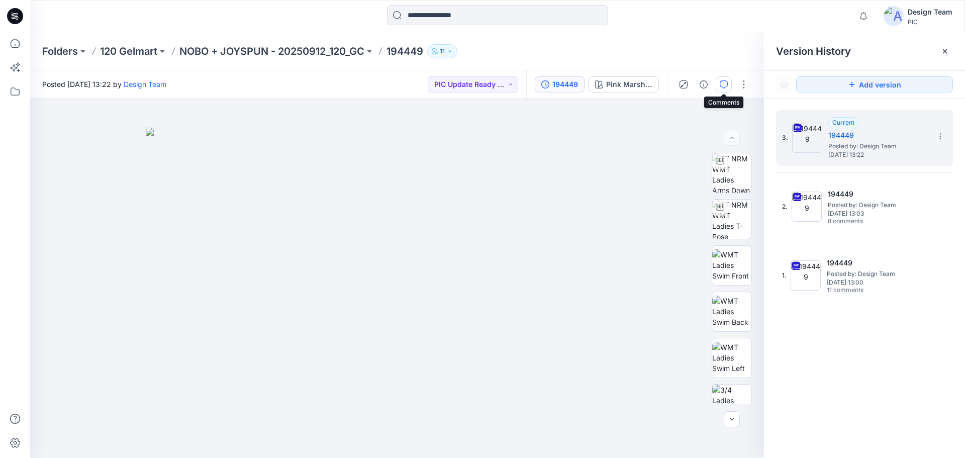
click at [727, 82] on icon "button" at bounding box center [724, 84] width 8 height 8
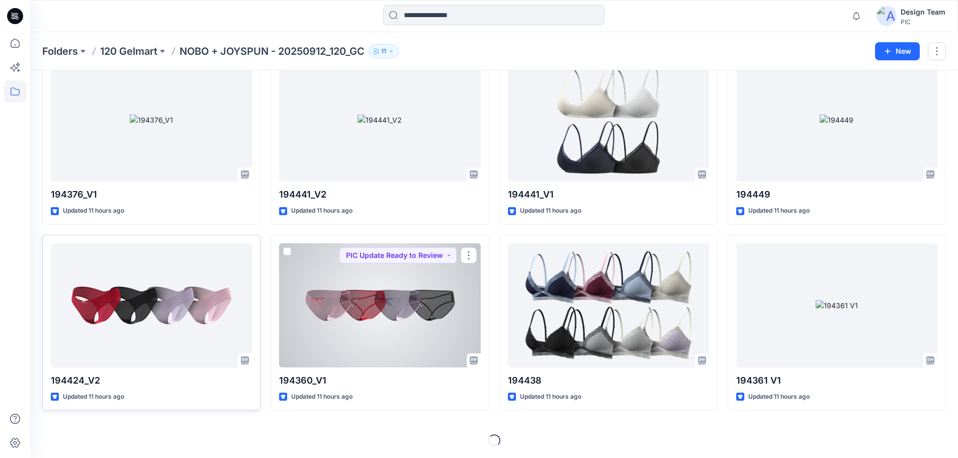
scroll to position [806, 0]
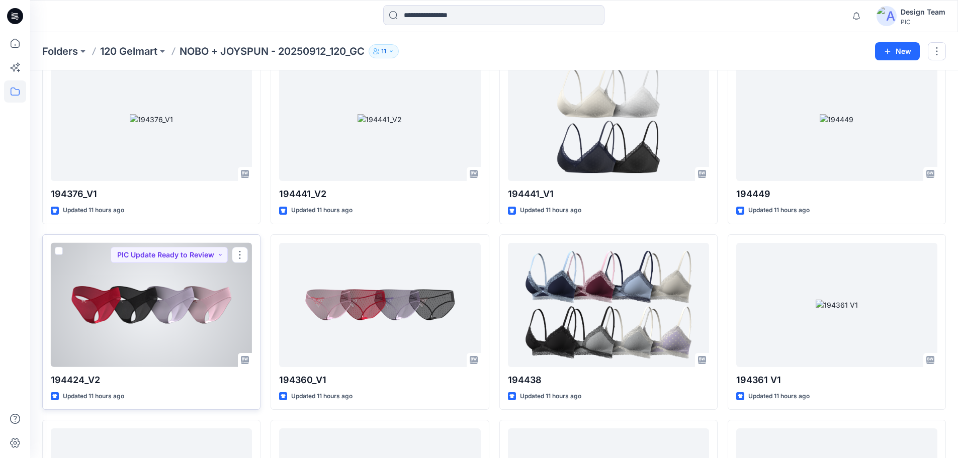
click at [185, 296] on div at bounding box center [151, 305] width 201 height 124
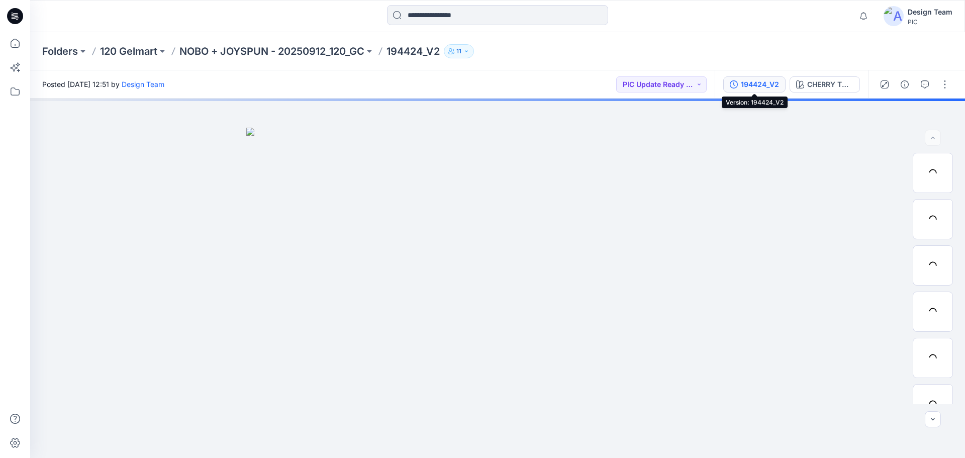
click at [752, 85] on div "194424_V2" at bounding box center [760, 84] width 38 height 11
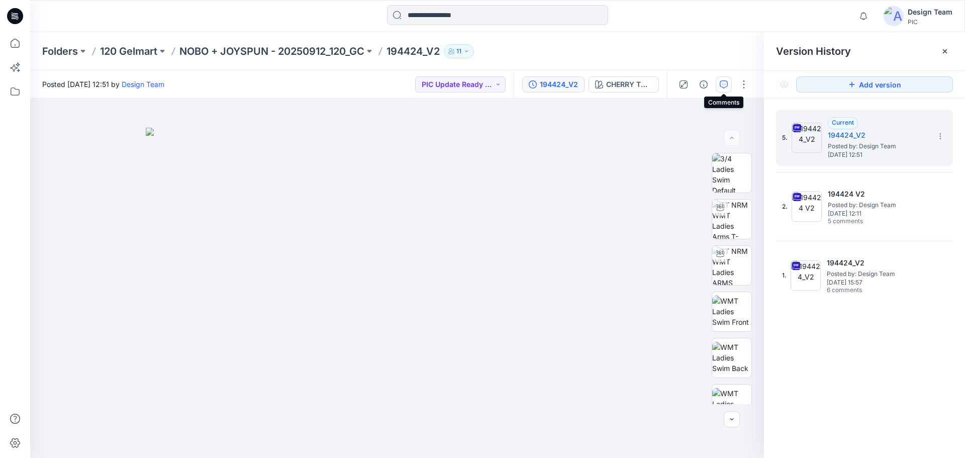
click at [726, 86] on icon "button" at bounding box center [724, 84] width 8 height 8
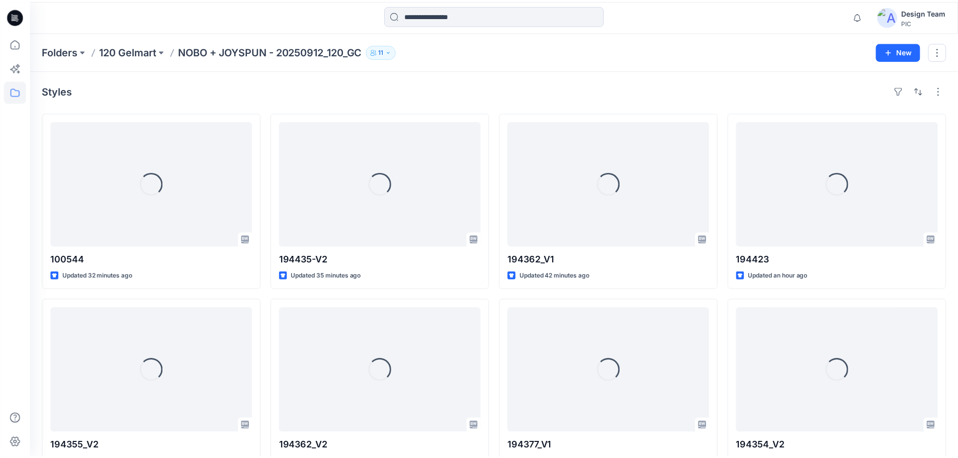
scroll to position [806, 0]
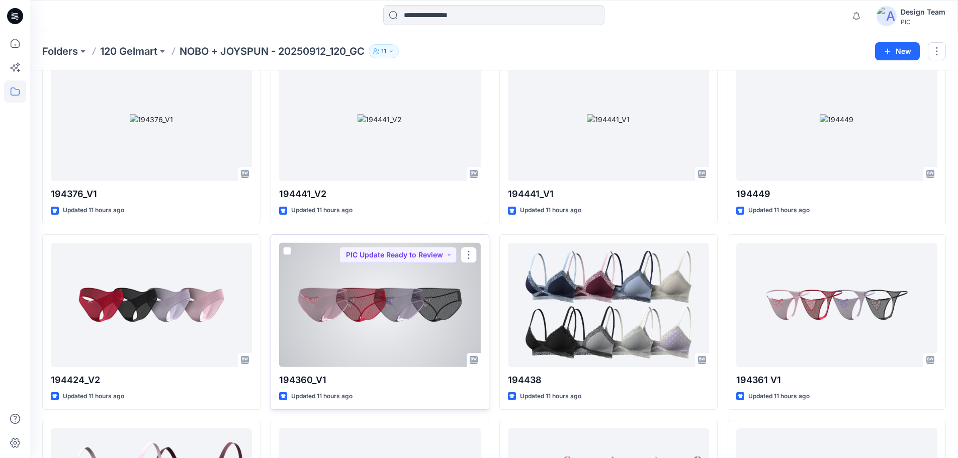
click at [356, 300] on div at bounding box center [379, 305] width 201 height 124
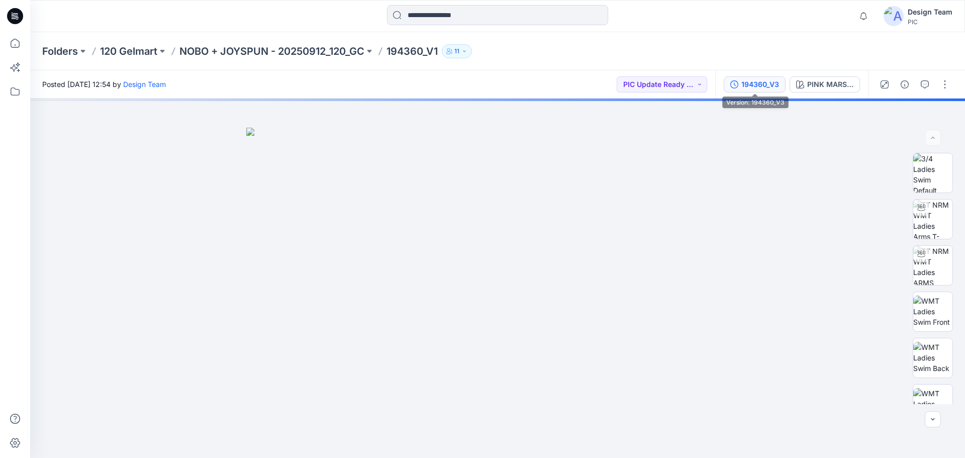
click at [755, 84] on div "194360_V3" at bounding box center [761, 84] width 38 height 11
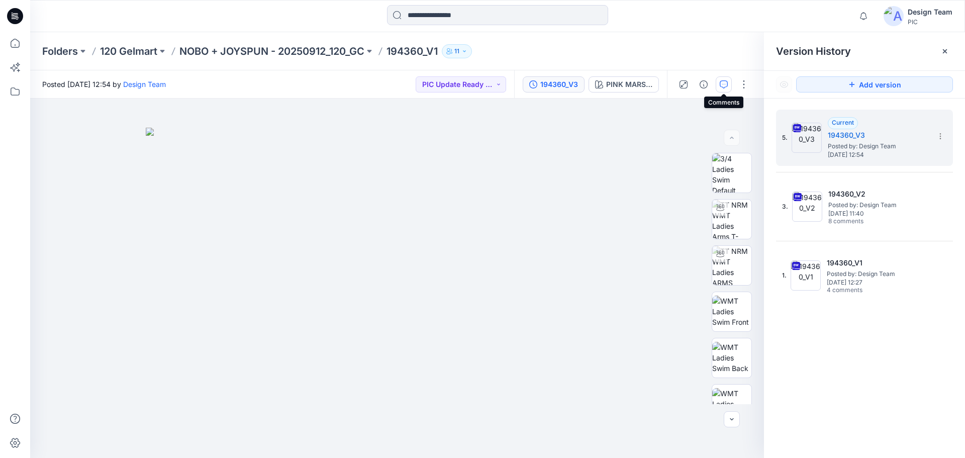
click at [722, 89] on button "button" at bounding box center [724, 84] width 16 height 16
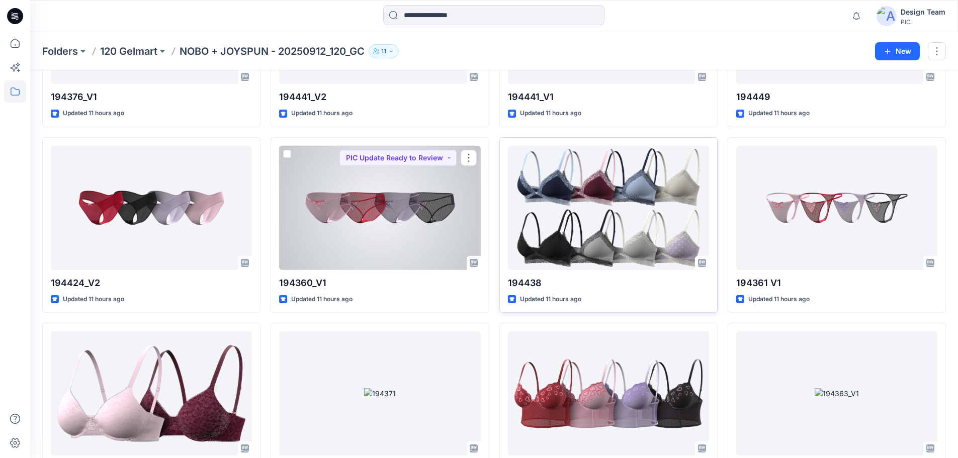
scroll to position [907, 0]
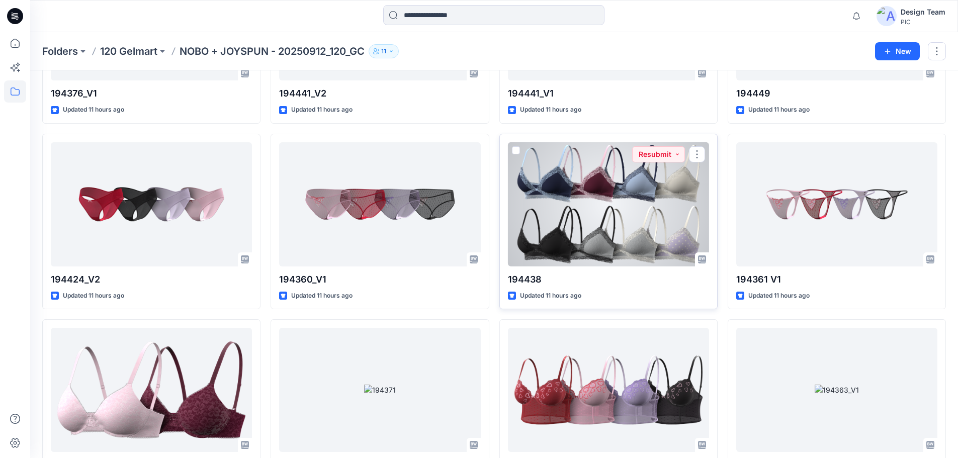
click at [625, 185] on div at bounding box center [608, 204] width 201 height 124
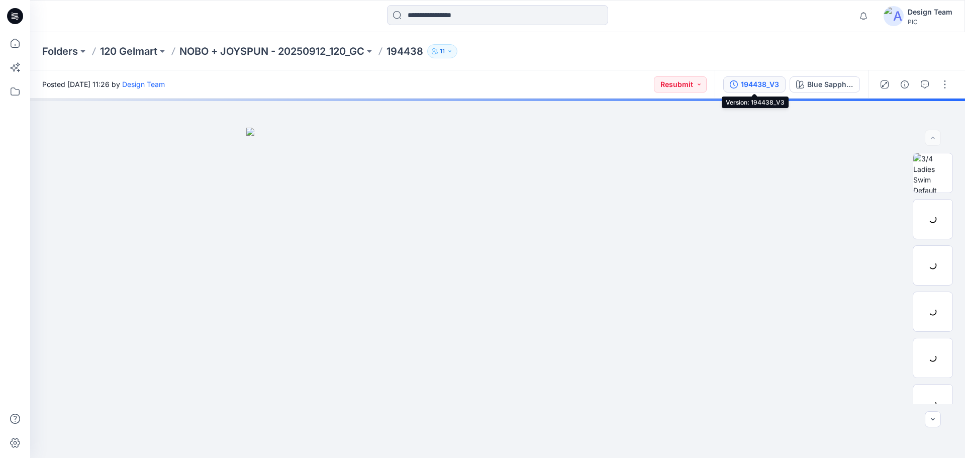
click at [764, 89] on div "194438_V3" at bounding box center [760, 84] width 38 height 11
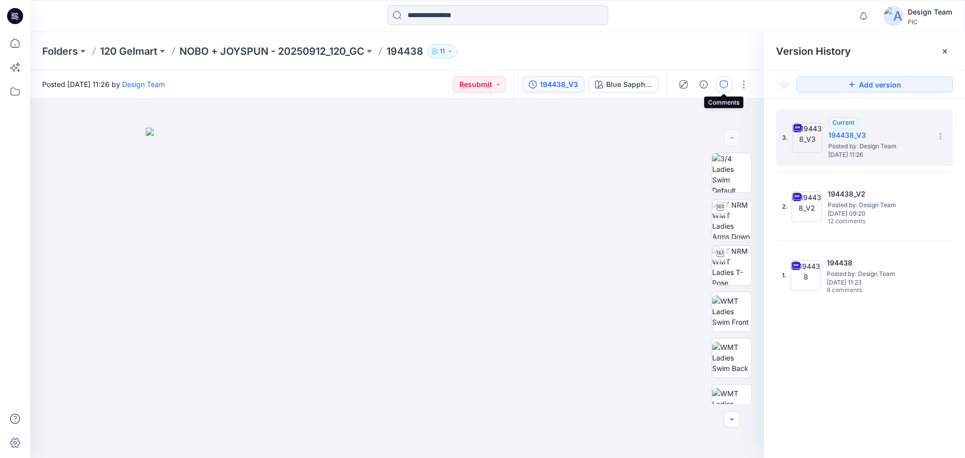
click at [728, 84] on icon "button" at bounding box center [724, 84] width 8 height 8
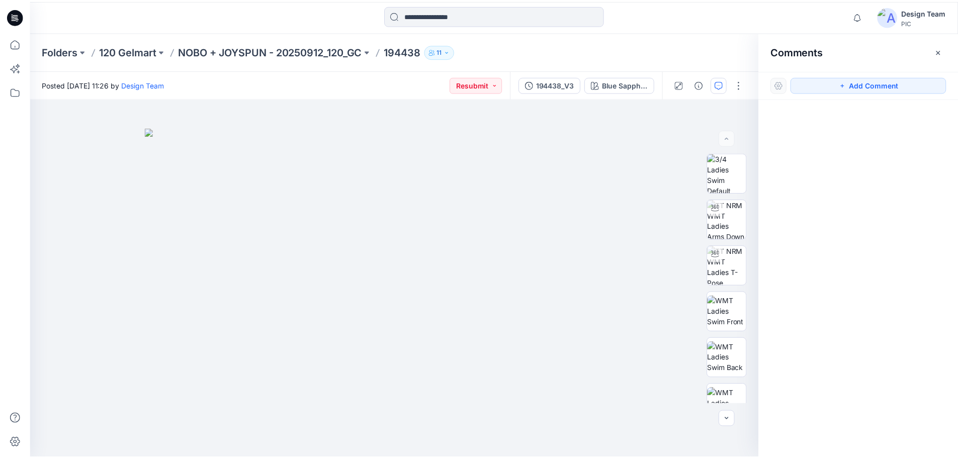
scroll to position [907, 0]
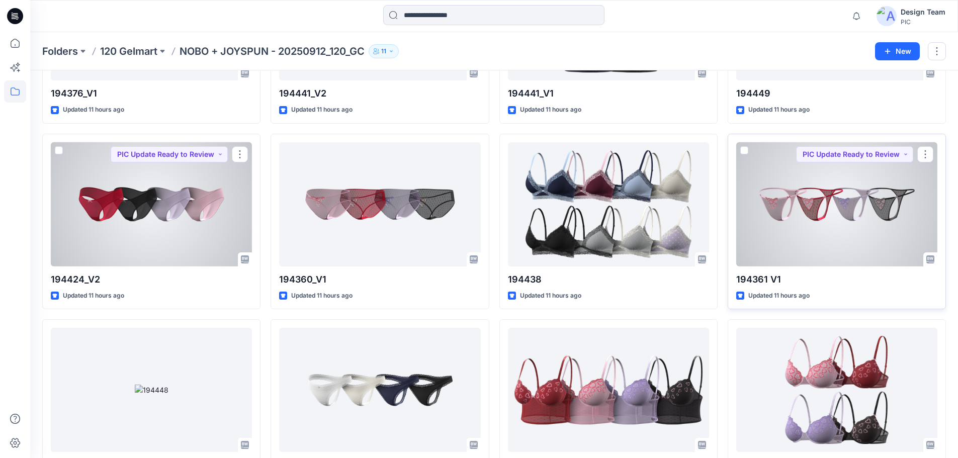
click at [774, 233] on div at bounding box center [836, 204] width 201 height 124
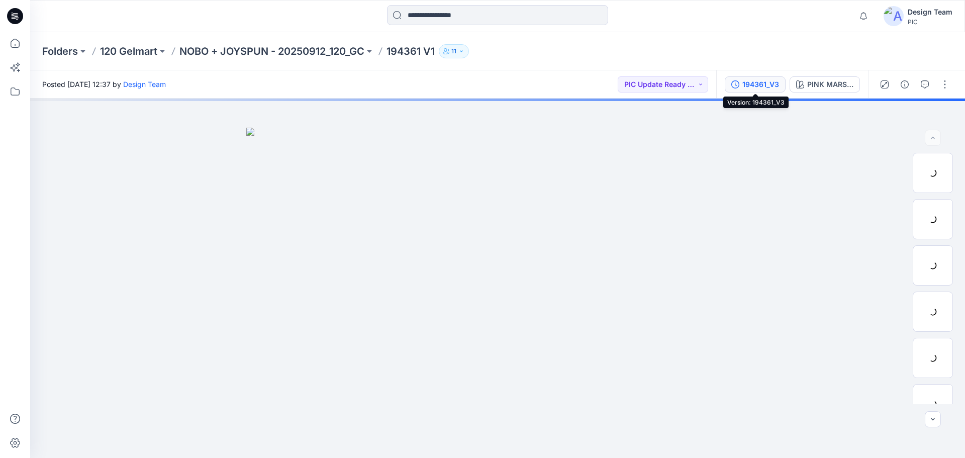
click at [755, 87] on div "194361_V3" at bounding box center [761, 84] width 37 height 11
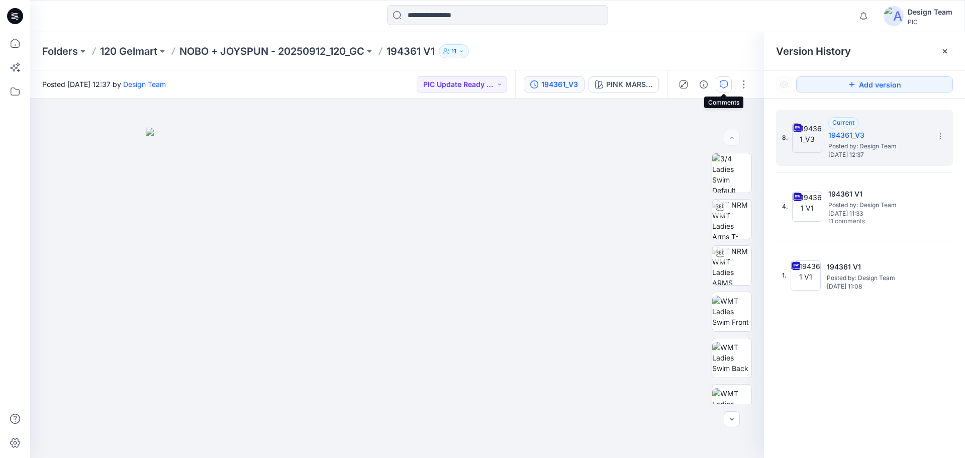
click at [721, 82] on icon "button" at bounding box center [724, 84] width 8 height 8
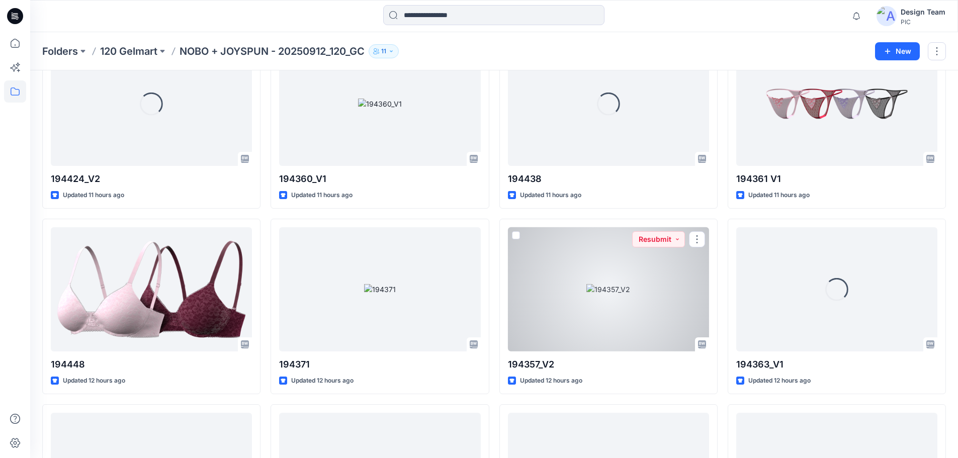
scroll to position [1058, 0]
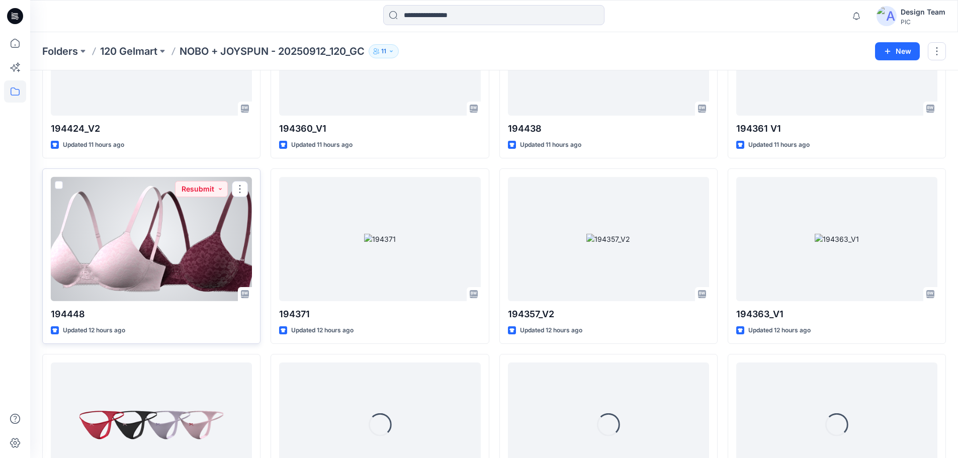
click at [198, 257] on div at bounding box center [151, 239] width 201 height 124
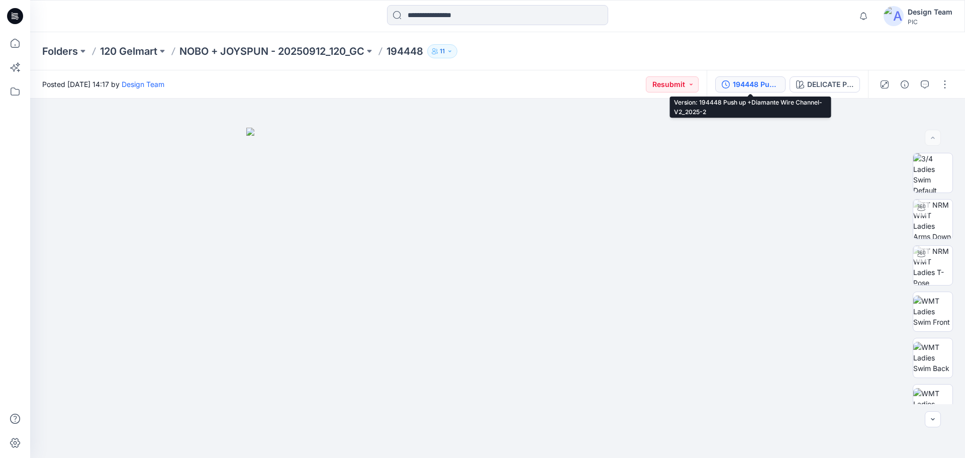
click at [763, 88] on div "194448 Push up +Diamante Wire Channel-V2_2025-2" at bounding box center [756, 84] width 46 height 11
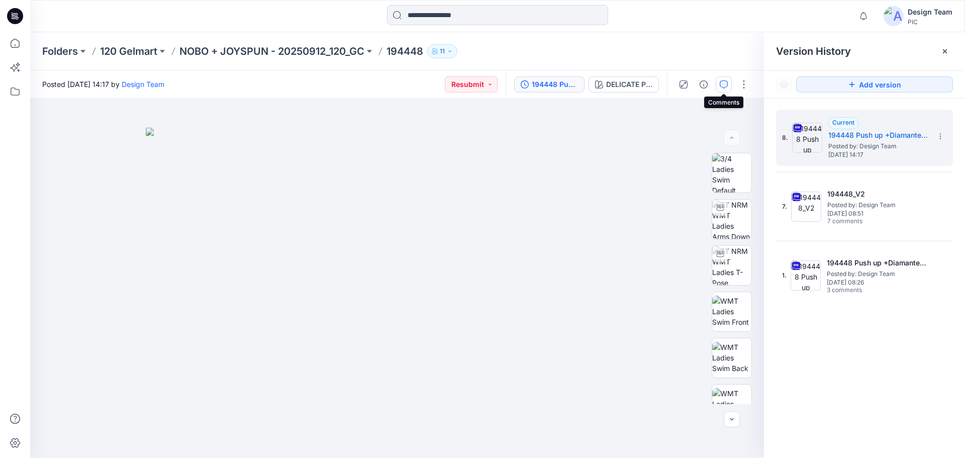
click at [727, 83] on icon "button" at bounding box center [724, 84] width 8 height 8
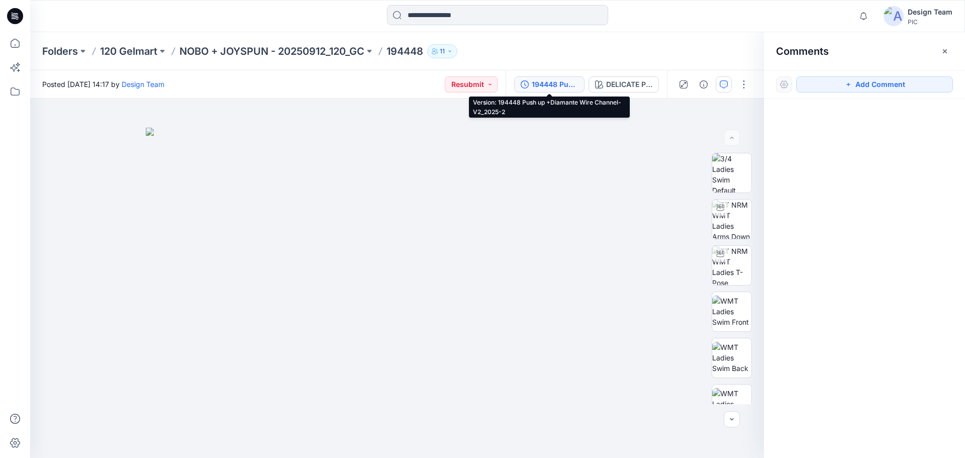
click at [566, 86] on div "194448 Push up +Diamante Wire Channel-V2_2025-2" at bounding box center [555, 84] width 46 height 11
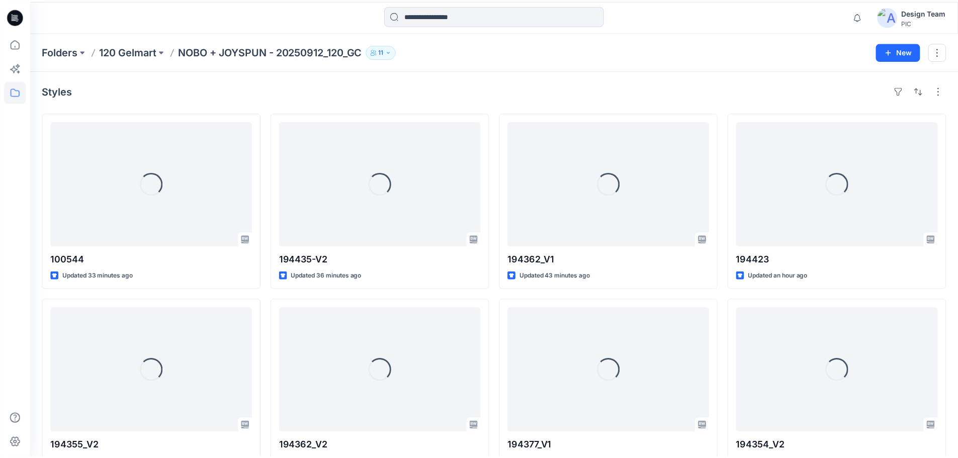
scroll to position [1058, 0]
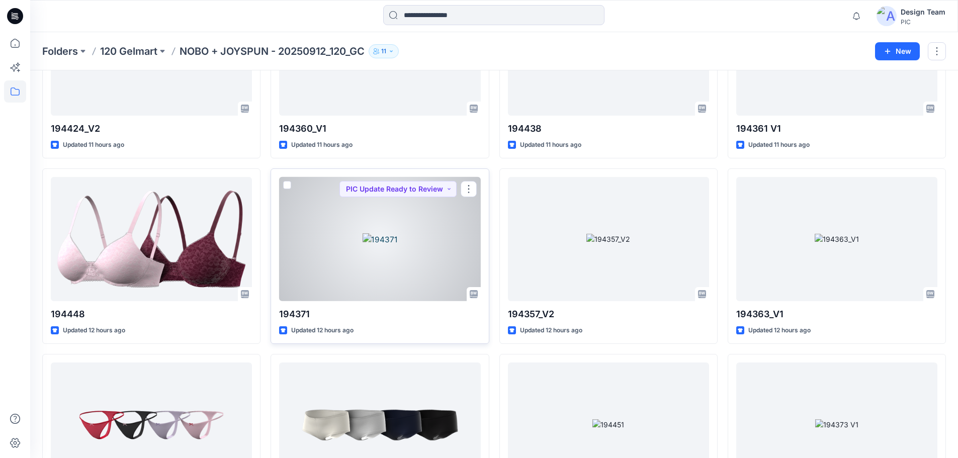
click at [444, 260] on div at bounding box center [379, 239] width 201 height 124
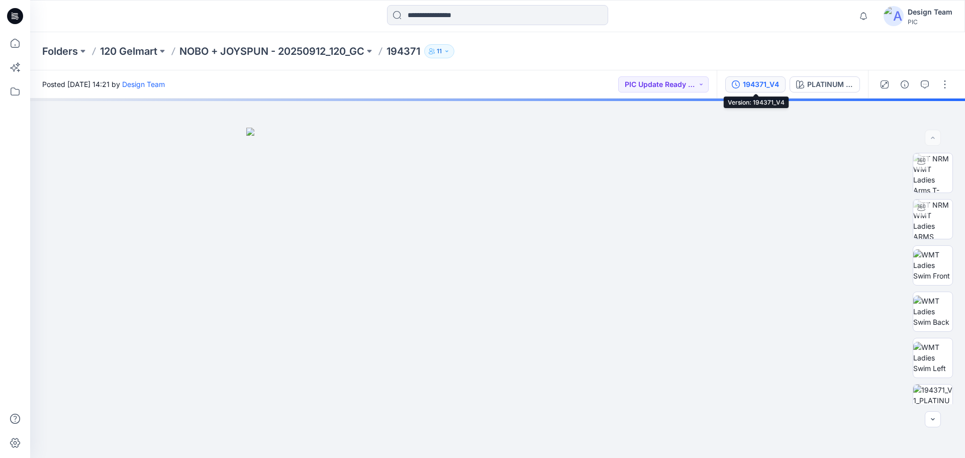
click at [740, 87] on icon "button" at bounding box center [736, 84] width 8 height 8
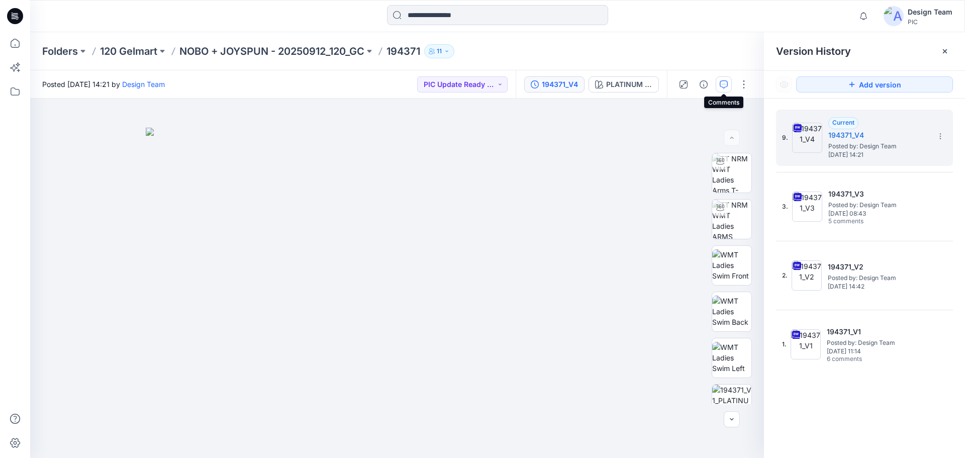
click at [717, 85] on button "button" at bounding box center [724, 84] width 16 height 16
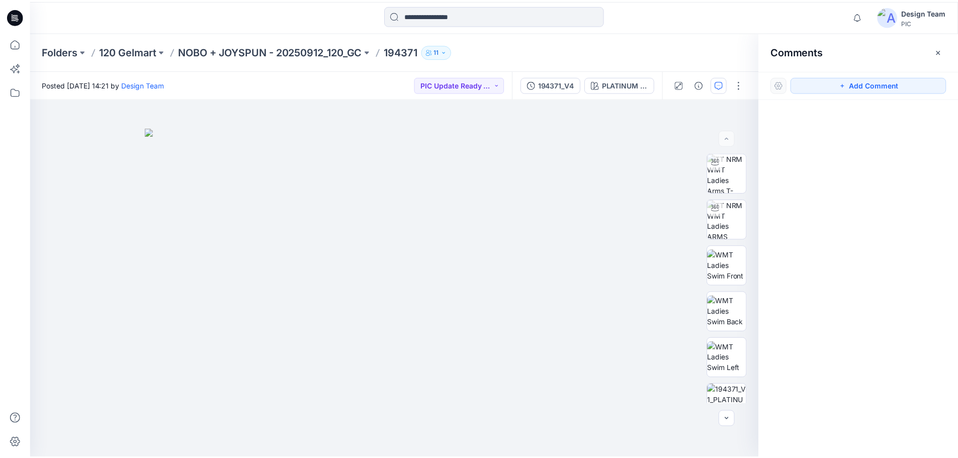
scroll to position [1058, 0]
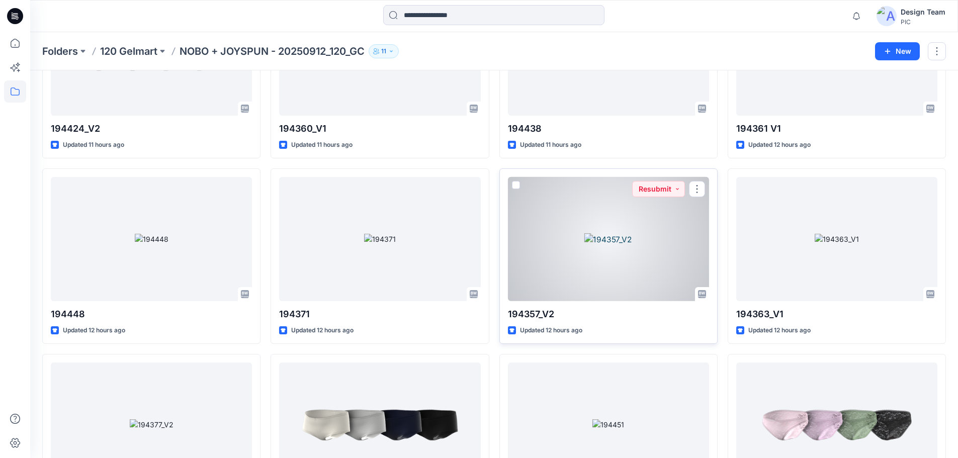
click at [572, 251] on div at bounding box center [608, 239] width 201 height 124
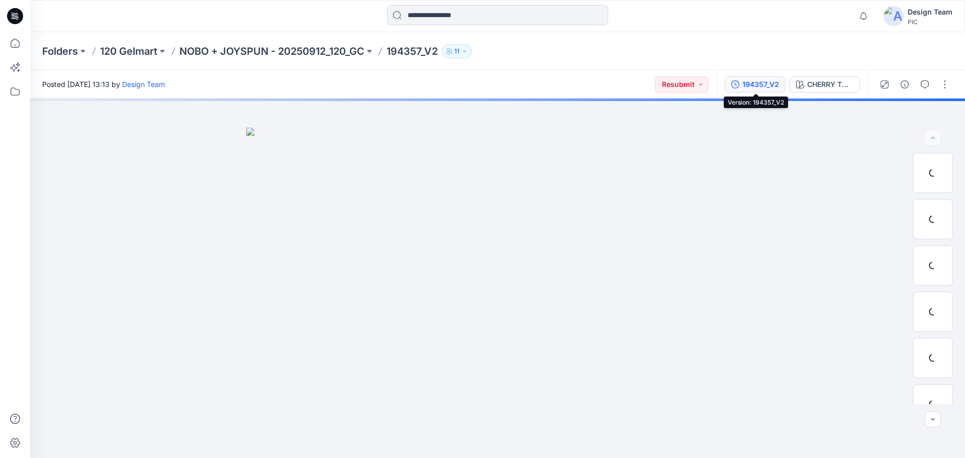
click at [773, 86] on div "194357_V2" at bounding box center [761, 84] width 37 height 11
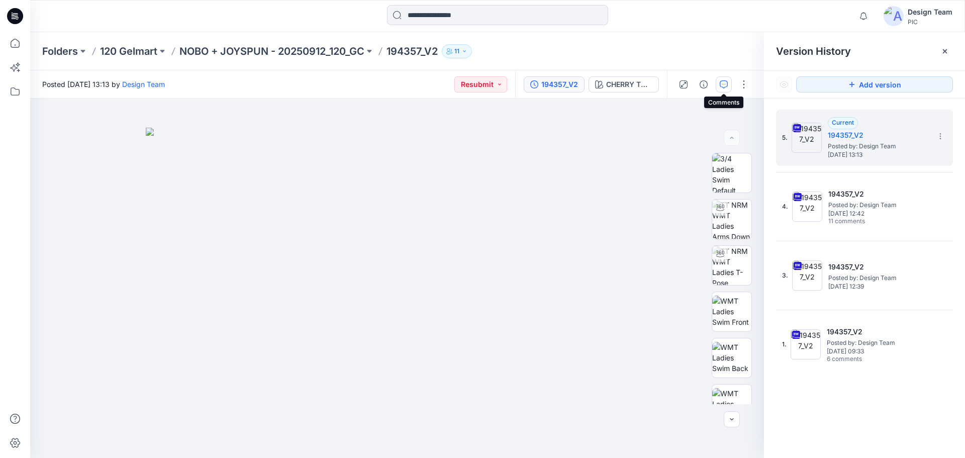
click at [720, 87] on icon "button" at bounding box center [724, 84] width 8 height 8
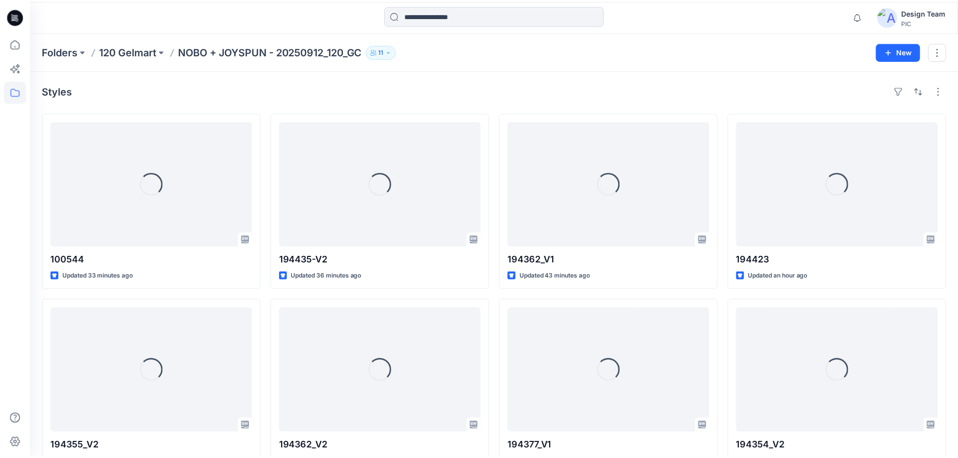
scroll to position [1058, 0]
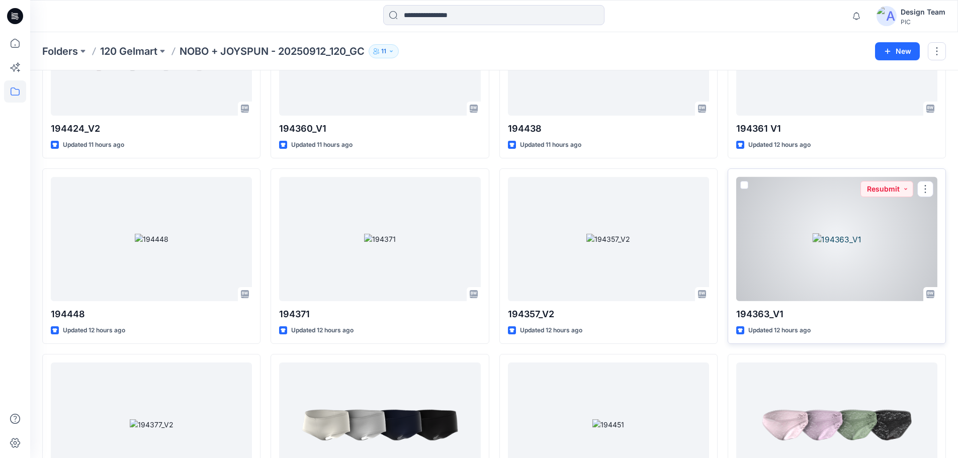
click at [769, 237] on div at bounding box center [836, 239] width 201 height 124
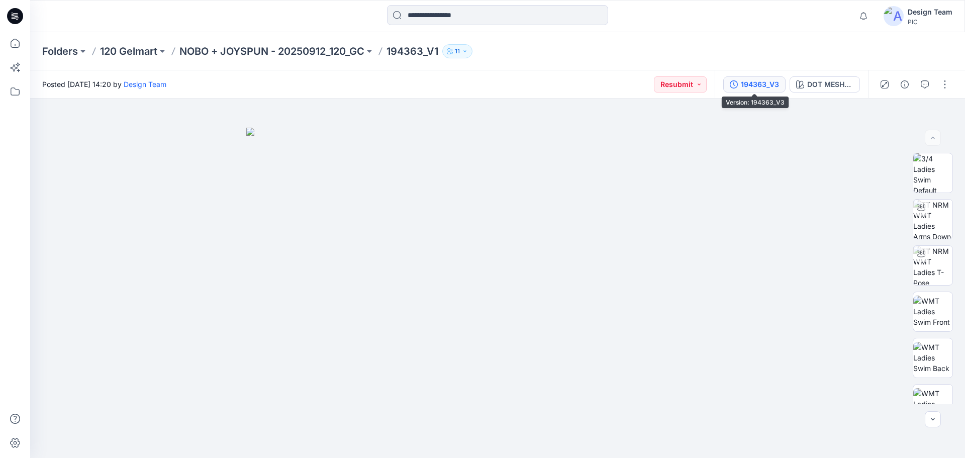
click at [727, 88] on button "194363_V3" at bounding box center [755, 84] width 62 height 16
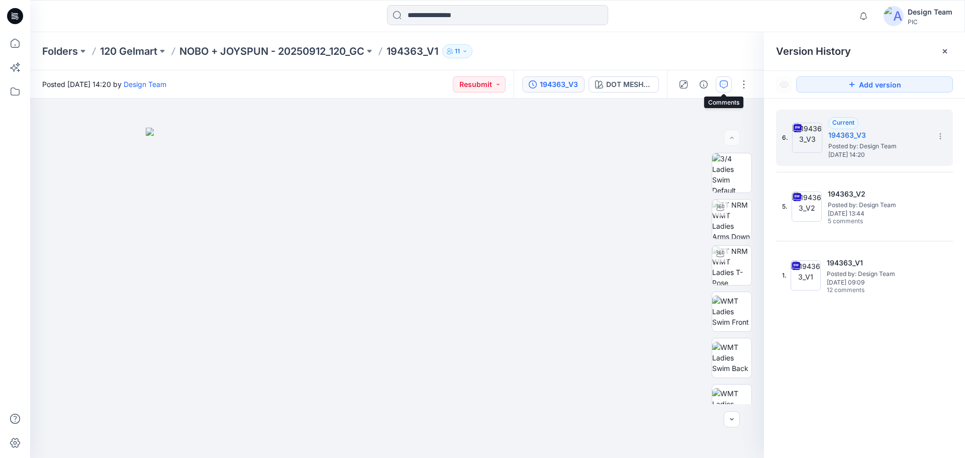
click at [729, 89] on button "button" at bounding box center [724, 84] width 16 height 16
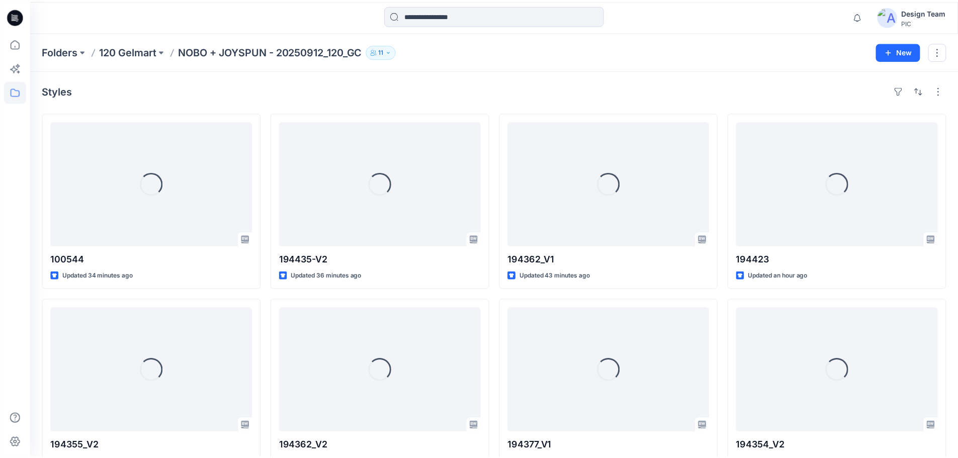
scroll to position [1058, 0]
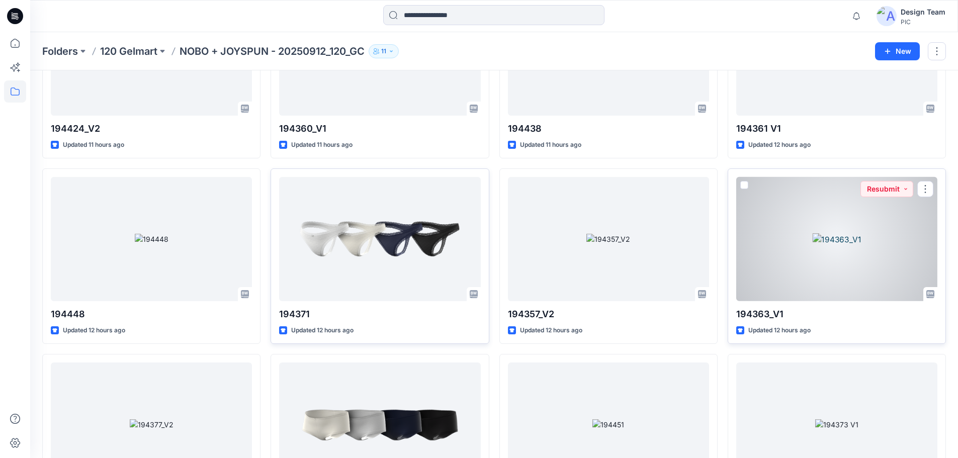
click at [830, 253] on div at bounding box center [836, 239] width 201 height 124
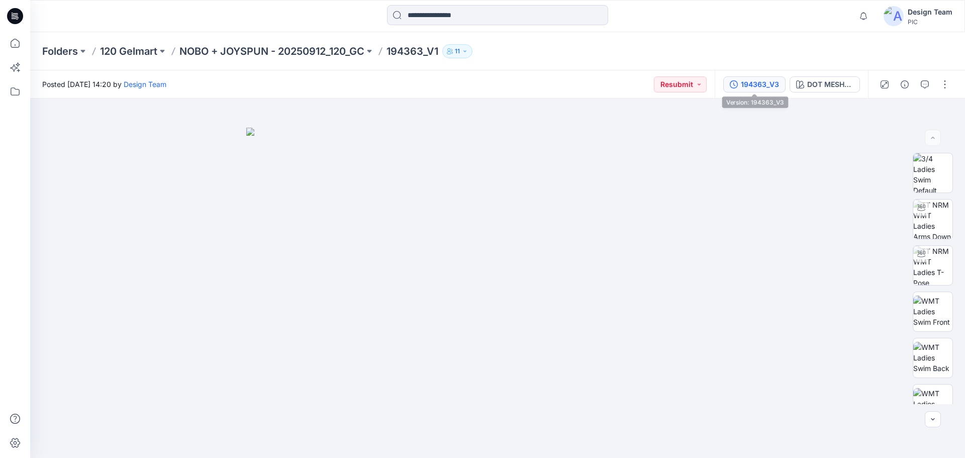
click at [752, 83] on div "194363_V3" at bounding box center [760, 84] width 38 height 11
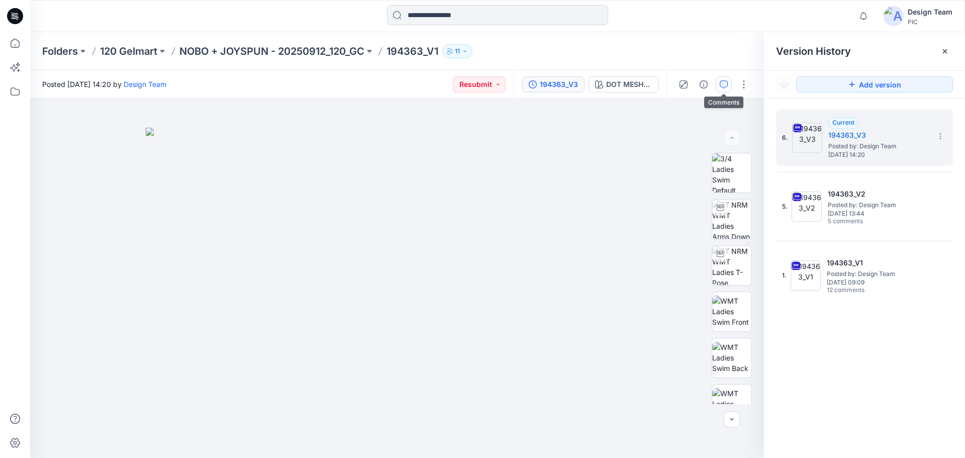
click at [730, 85] on button "button" at bounding box center [724, 84] width 16 height 16
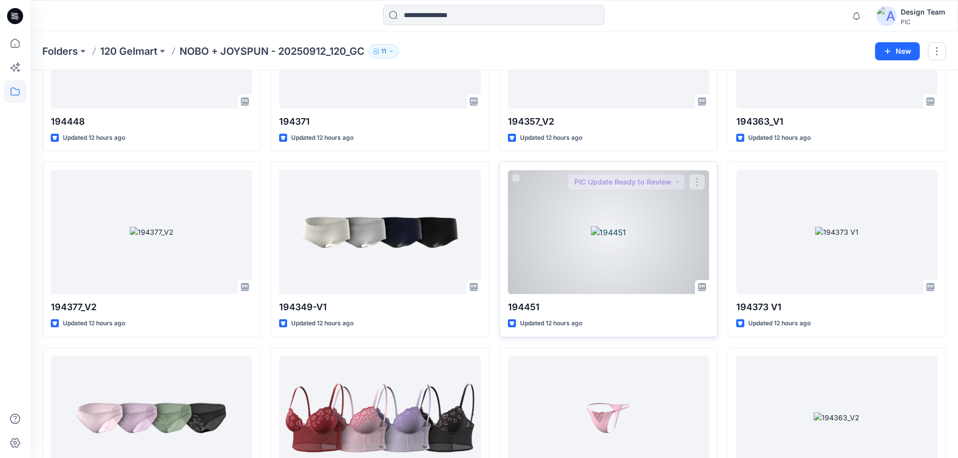
scroll to position [1259, 0]
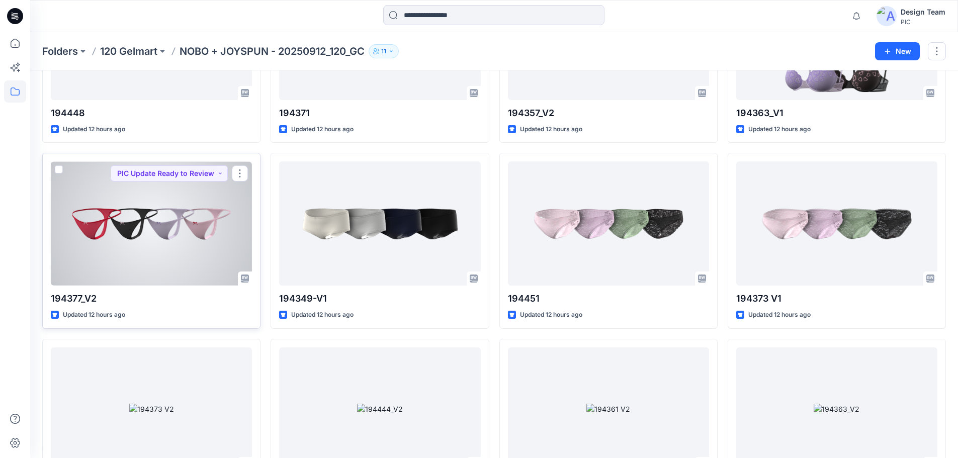
click at [146, 204] on div at bounding box center [151, 223] width 201 height 124
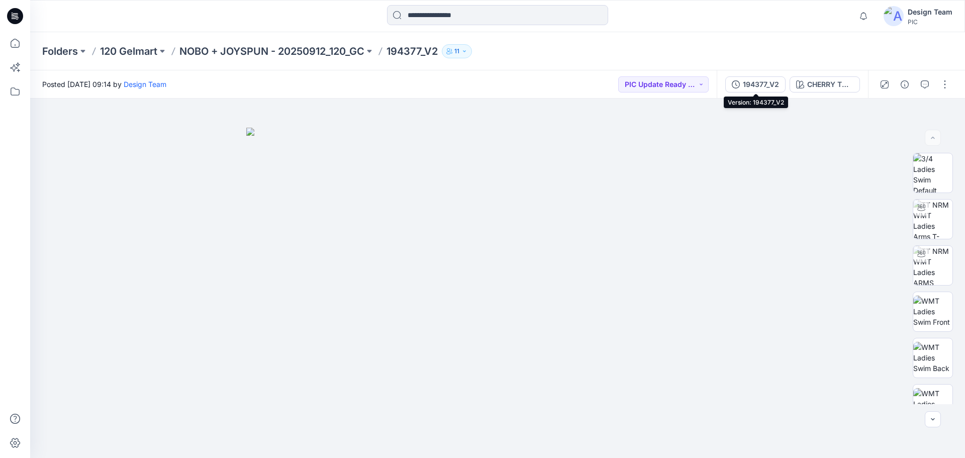
click at [765, 87] on div "194377_V2" at bounding box center [761, 84] width 36 height 11
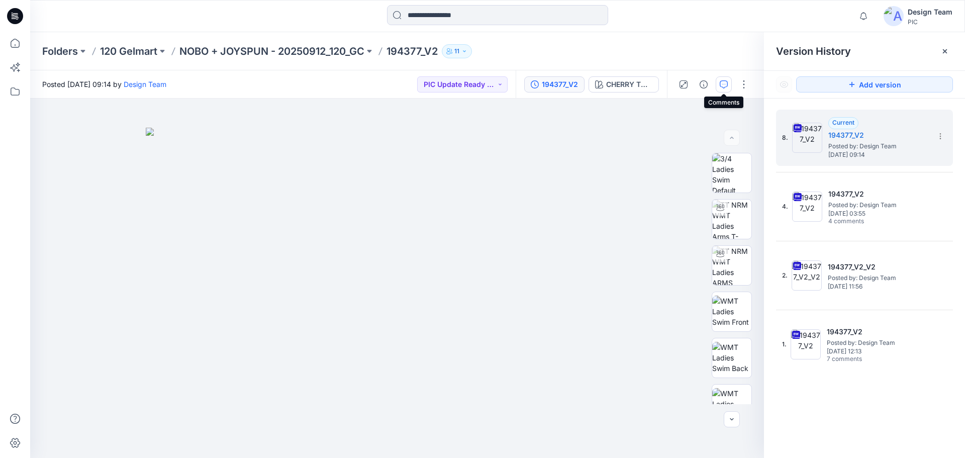
click at [725, 84] on icon "button" at bounding box center [724, 84] width 8 height 8
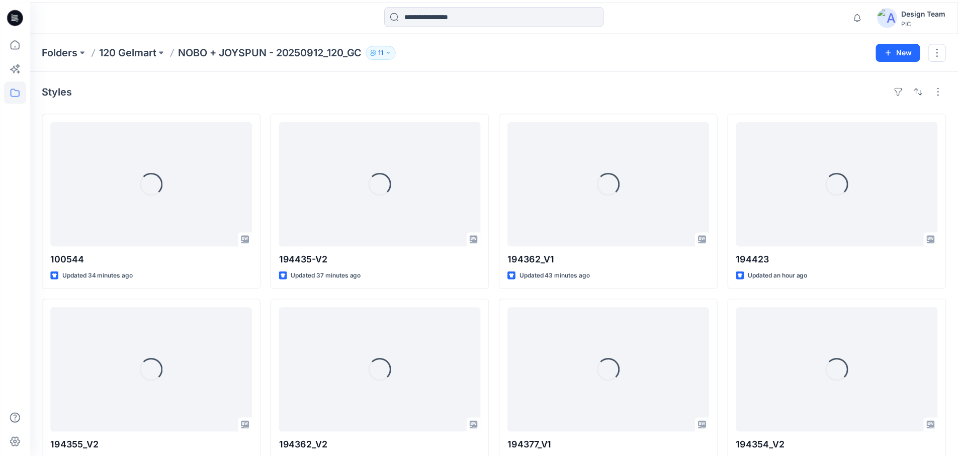
scroll to position [1259, 0]
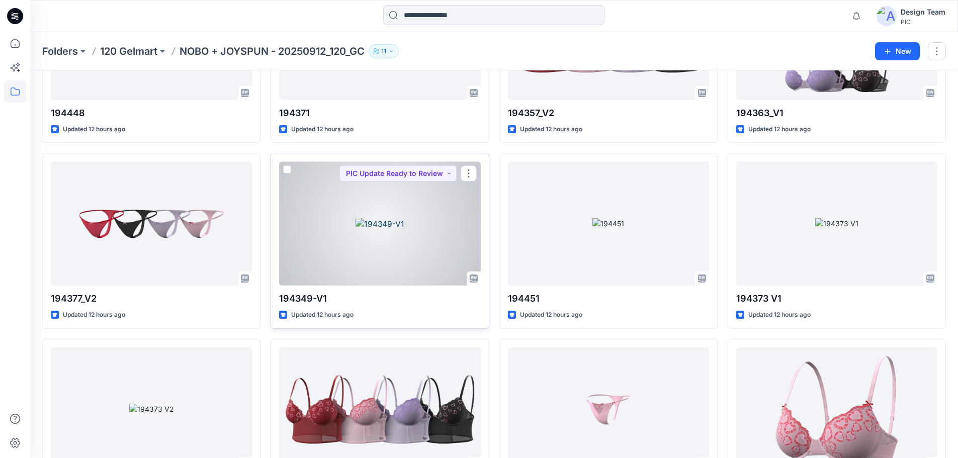
click at [389, 251] on div at bounding box center [379, 223] width 201 height 124
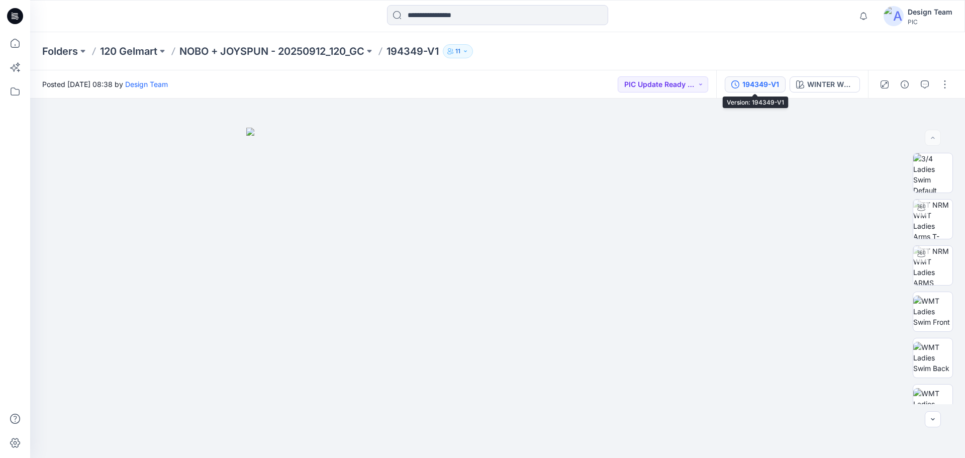
click at [745, 86] on div "194349-V1" at bounding box center [761, 84] width 37 height 11
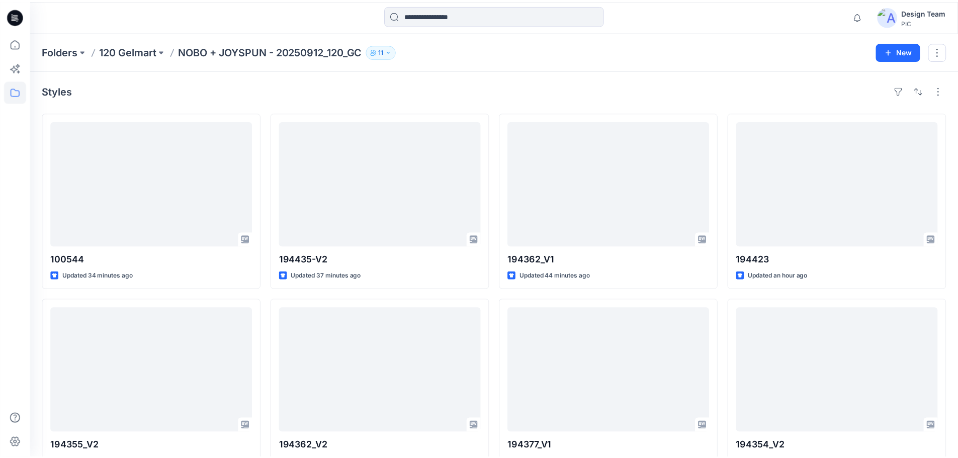
scroll to position [1259, 0]
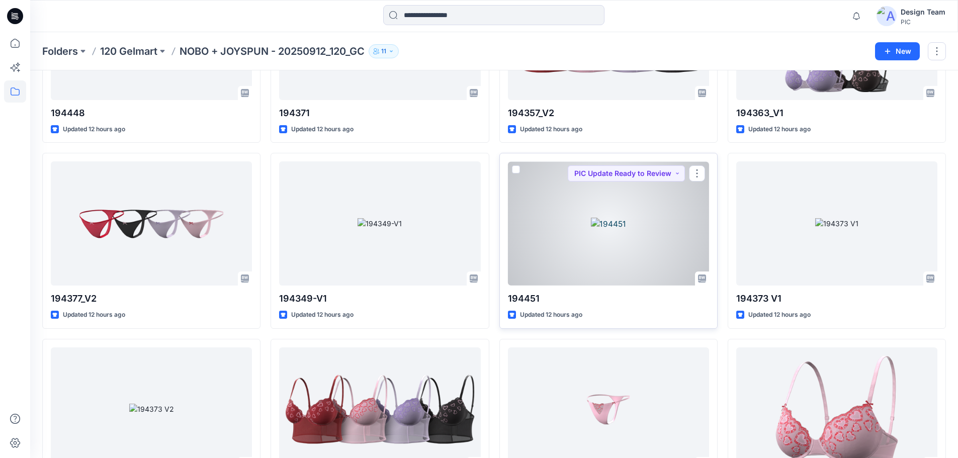
click at [575, 226] on div at bounding box center [608, 223] width 201 height 124
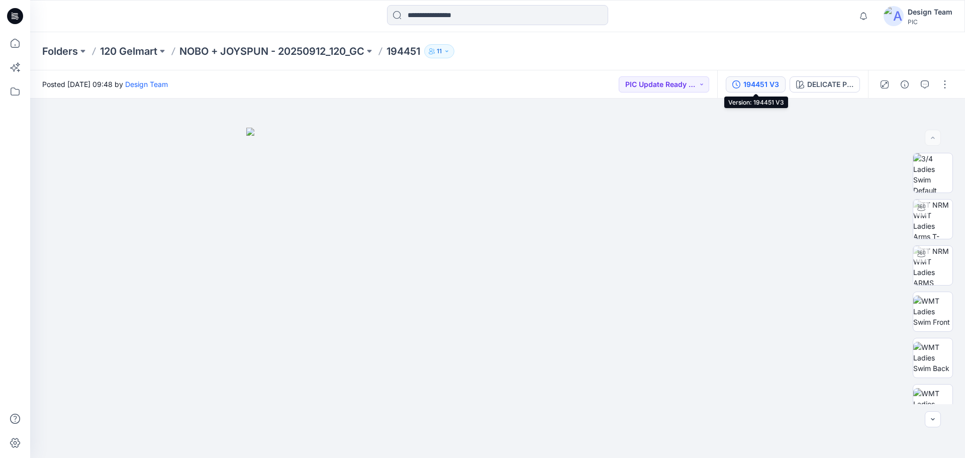
click at [741, 85] on icon "button" at bounding box center [737, 84] width 8 height 8
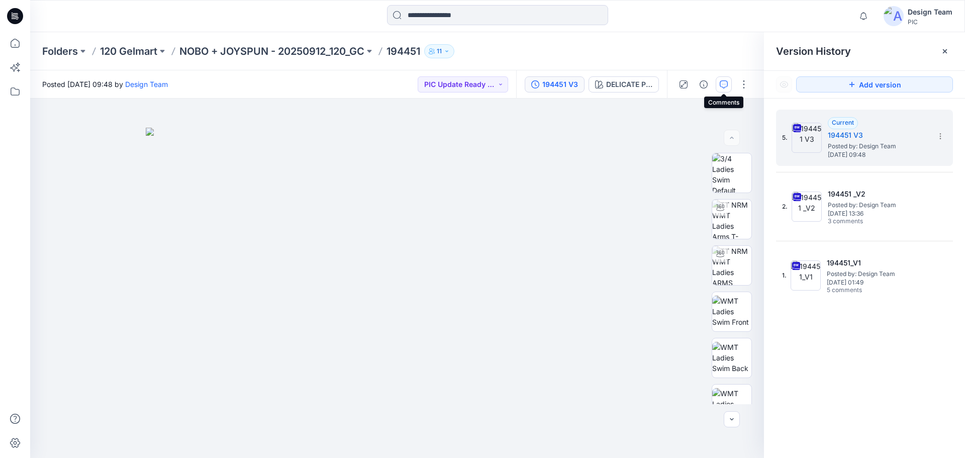
click at [722, 88] on icon "button" at bounding box center [724, 84] width 8 height 8
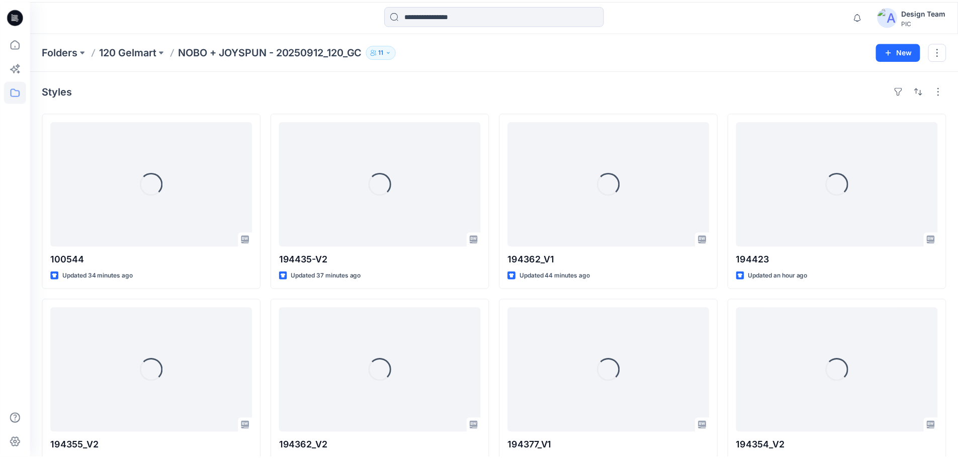
scroll to position [1259, 0]
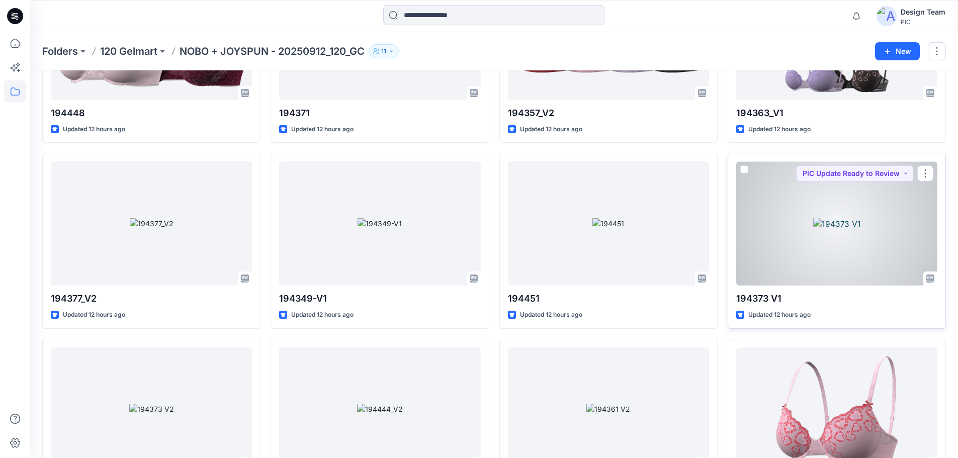
click at [791, 231] on div at bounding box center [836, 223] width 201 height 124
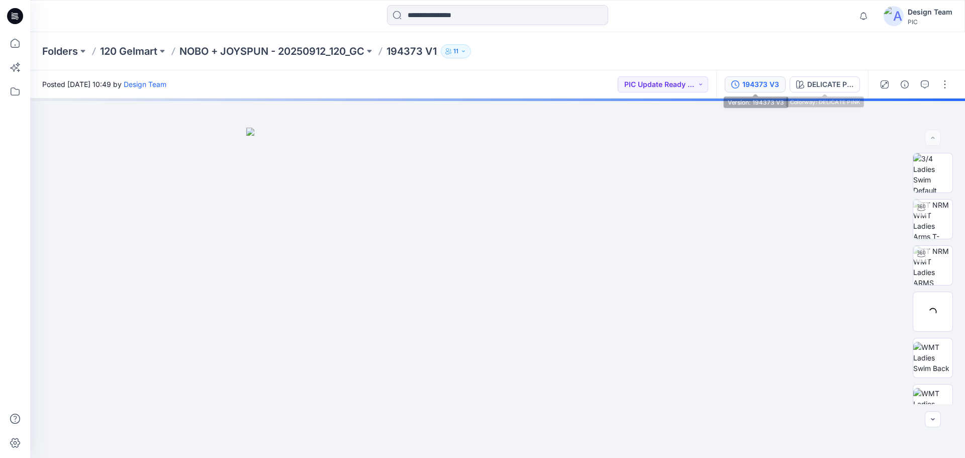
click at [769, 89] on div "194373 V3" at bounding box center [761, 84] width 37 height 11
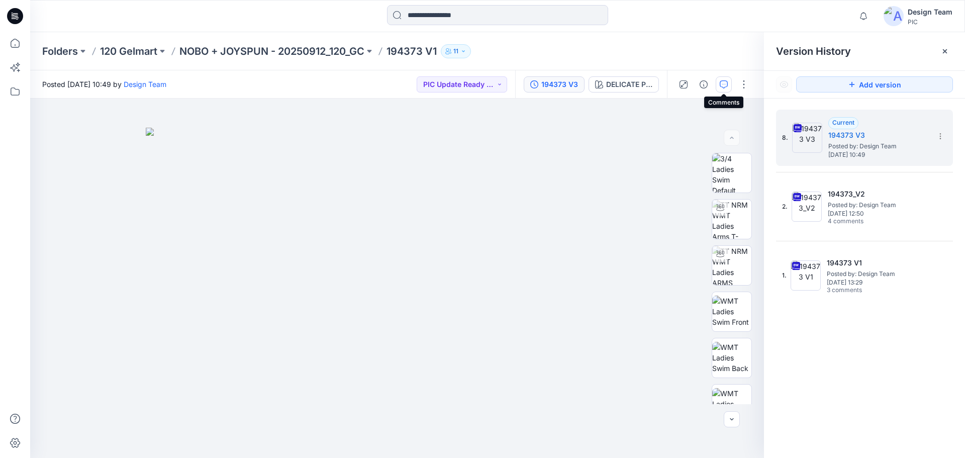
click at [730, 88] on button "button" at bounding box center [724, 84] width 16 height 16
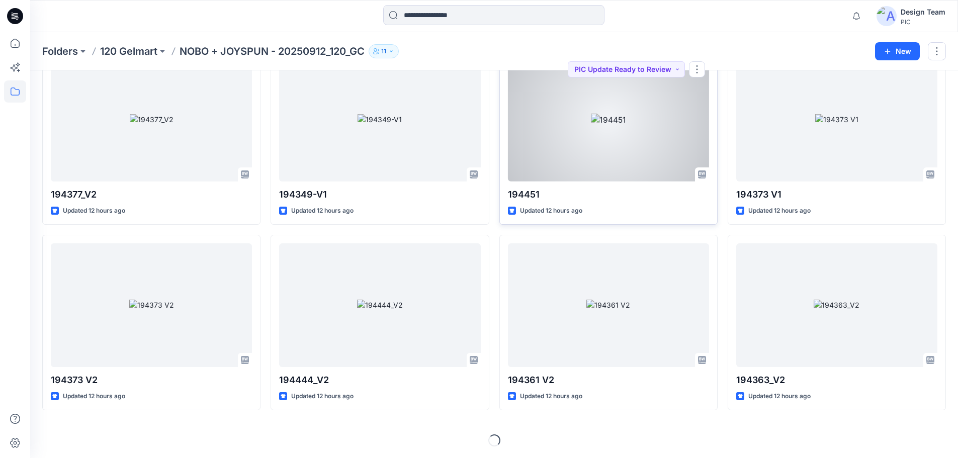
scroll to position [1364, 0]
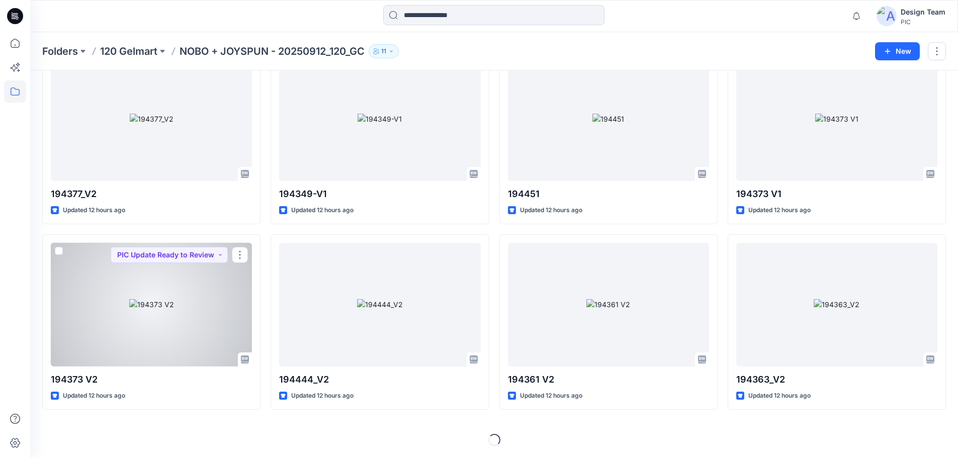
click at [210, 299] on div at bounding box center [151, 305] width 201 height 124
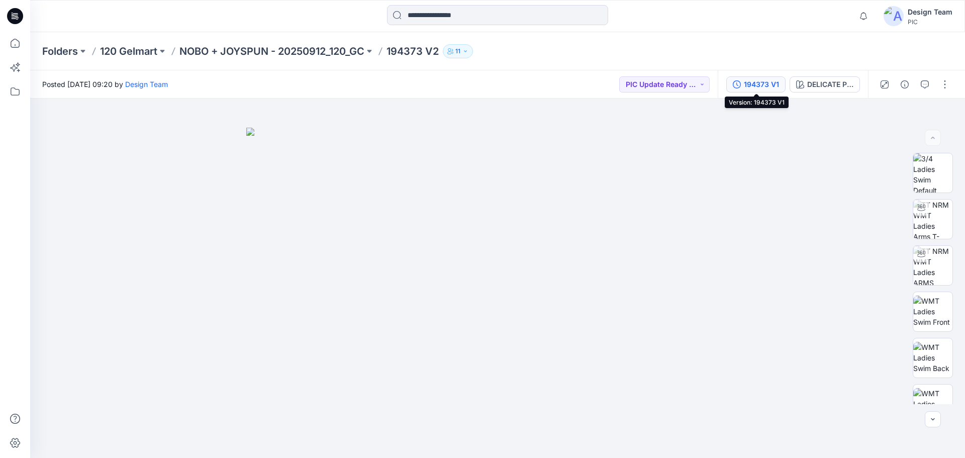
click at [737, 87] on icon "button" at bounding box center [737, 84] width 8 height 8
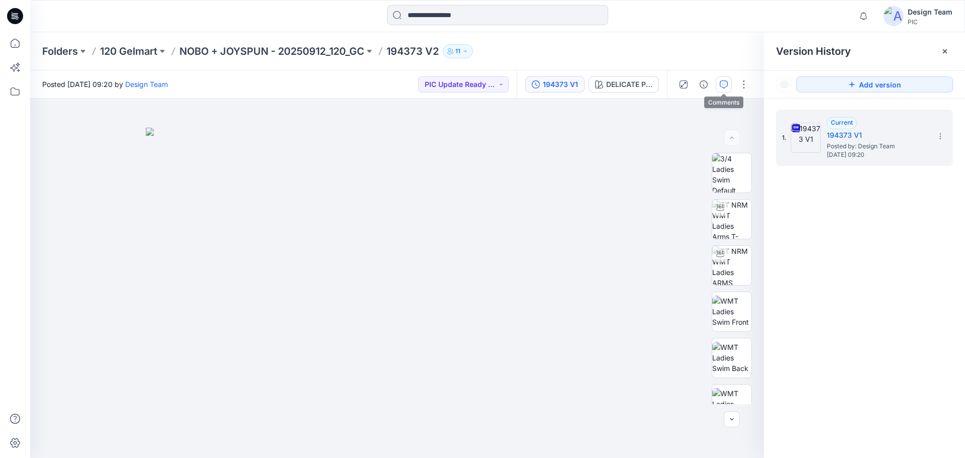
click at [722, 89] on button "button" at bounding box center [724, 84] width 16 height 16
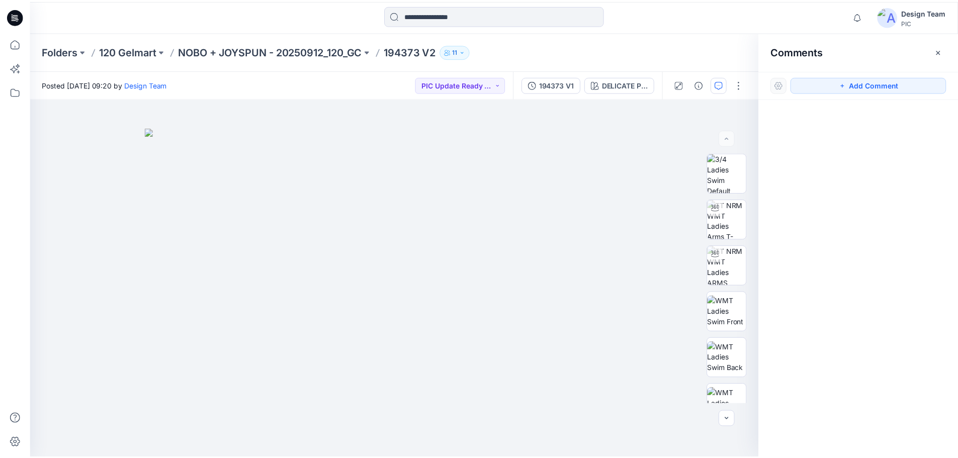
scroll to position [1364, 0]
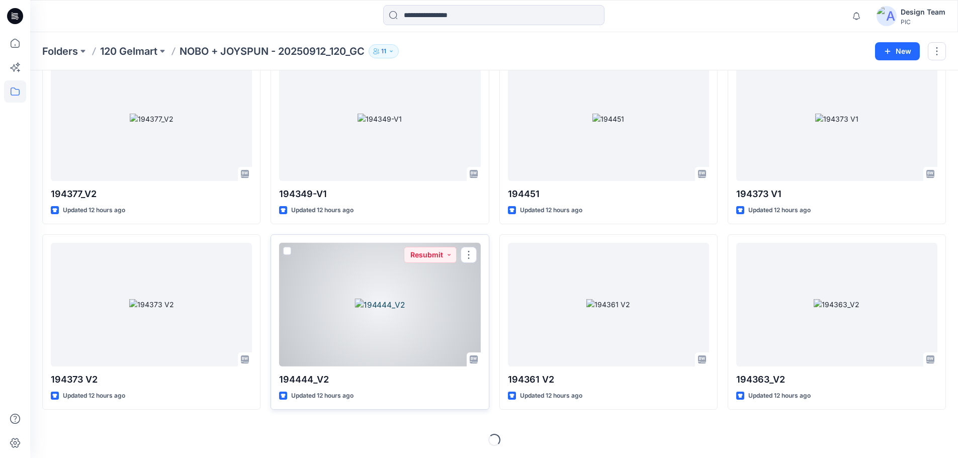
click at [353, 288] on div at bounding box center [379, 305] width 201 height 124
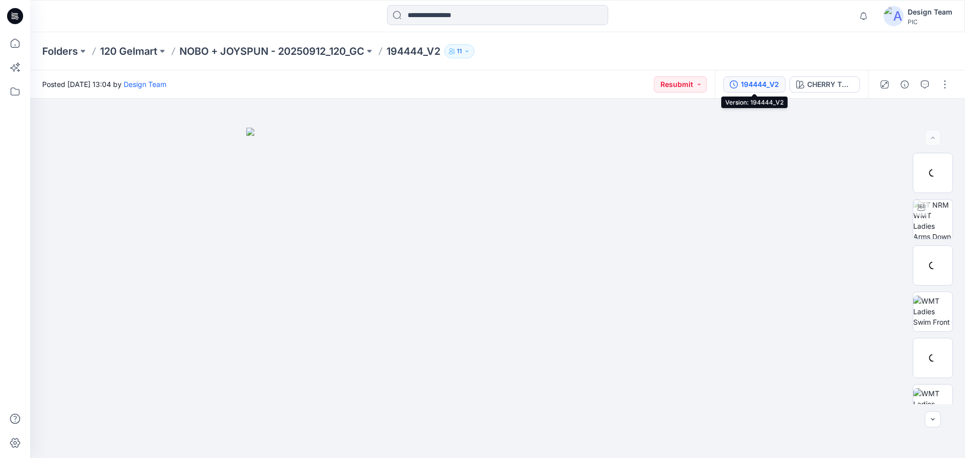
click at [728, 87] on button "194444_V2" at bounding box center [755, 84] width 62 height 16
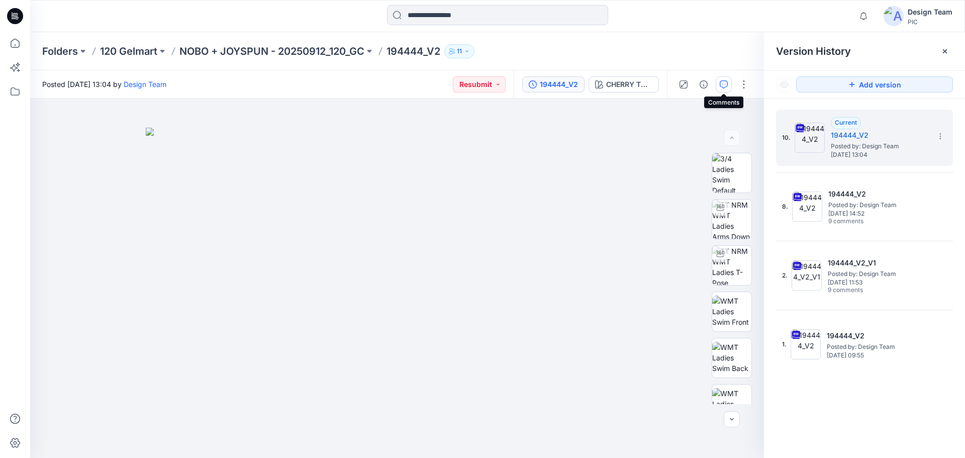
click at [722, 88] on icon "button" at bounding box center [724, 84] width 8 height 8
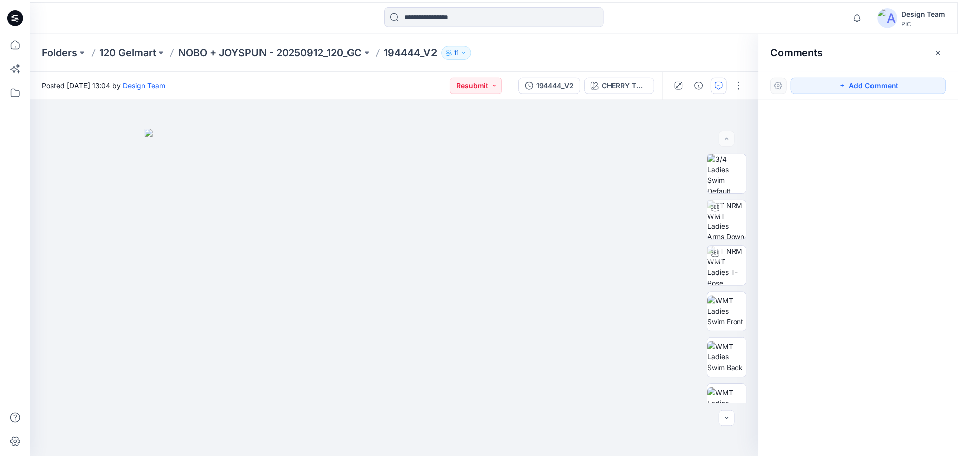
scroll to position [1364, 0]
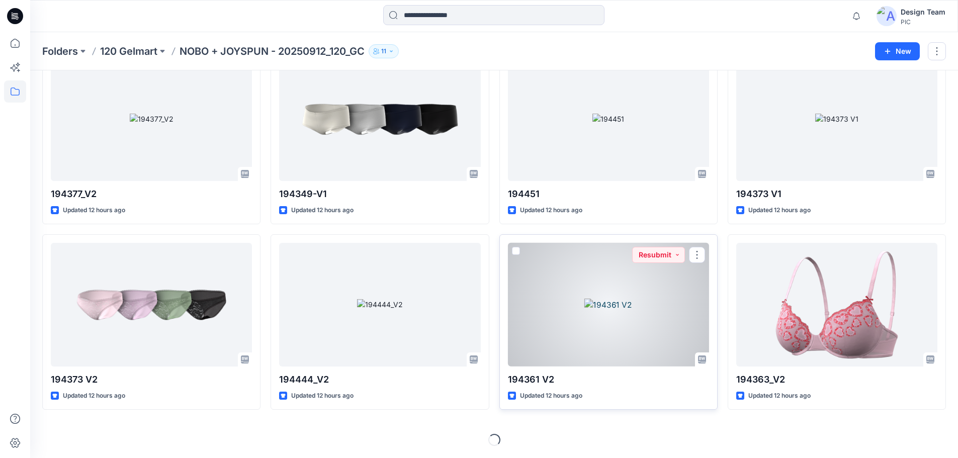
click at [606, 312] on div at bounding box center [608, 305] width 201 height 124
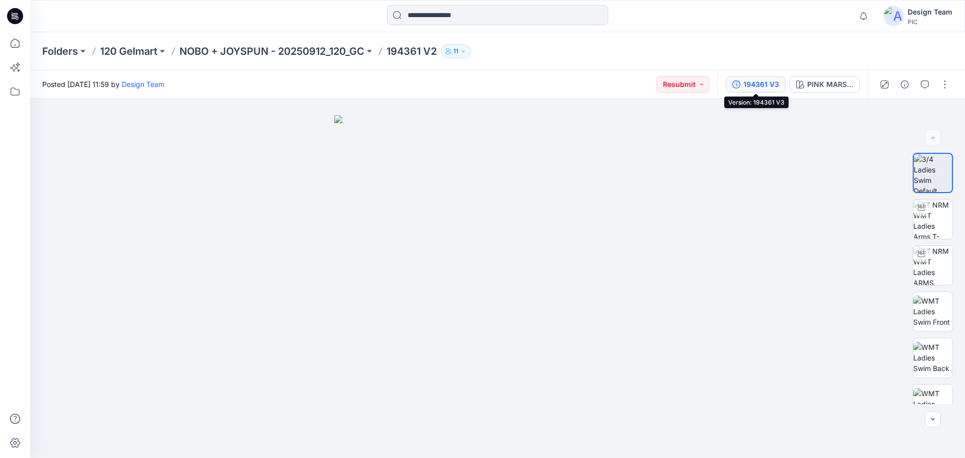
click at [769, 86] on div "194361 V3" at bounding box center [762, 84] width 36 height 11
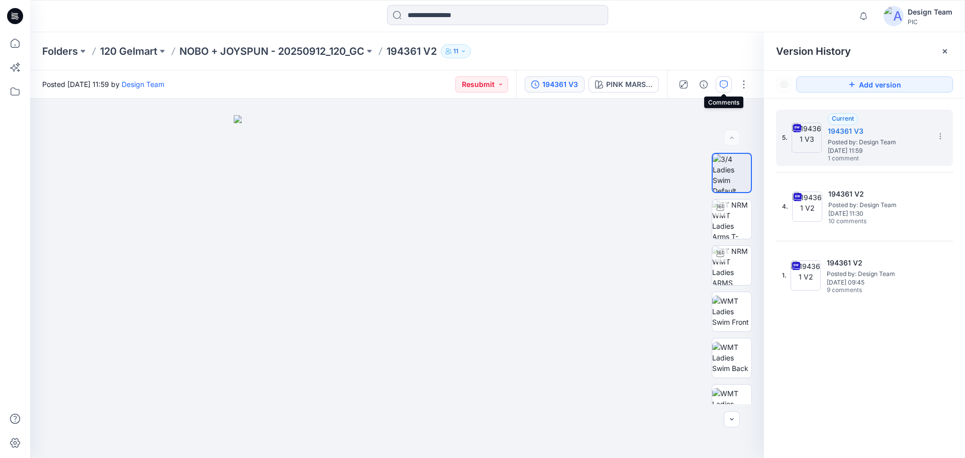
click at [726, 86] on icon "button" at bounding box center [724, 84] width 8 height 8
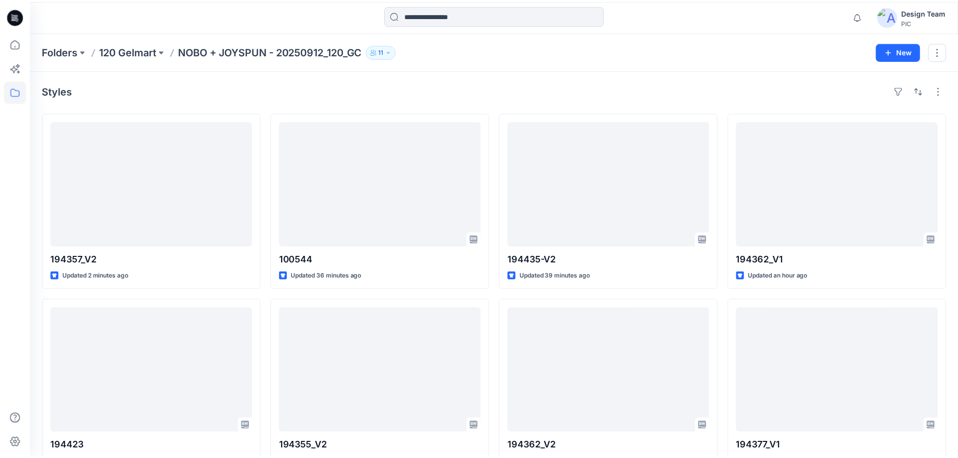
scroll to position [1364, 0]
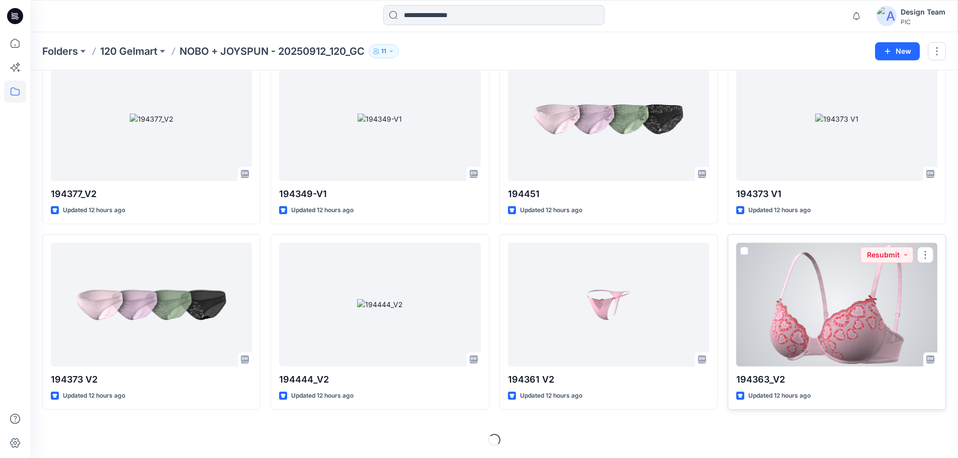
click at [851, 295] on div at bounding box center [836, 305] width 201 height 124
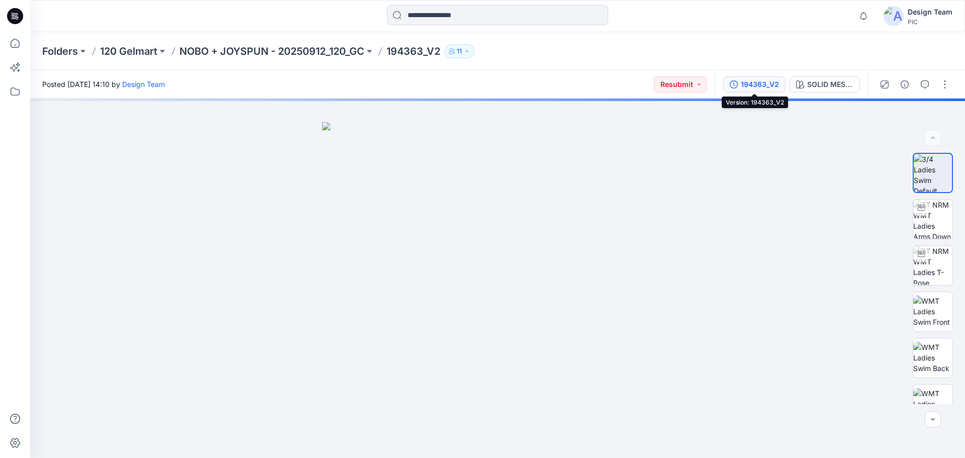
click at [768, 85] on div "194363_V2" at bounding box center [760, 84] width 38 height 11
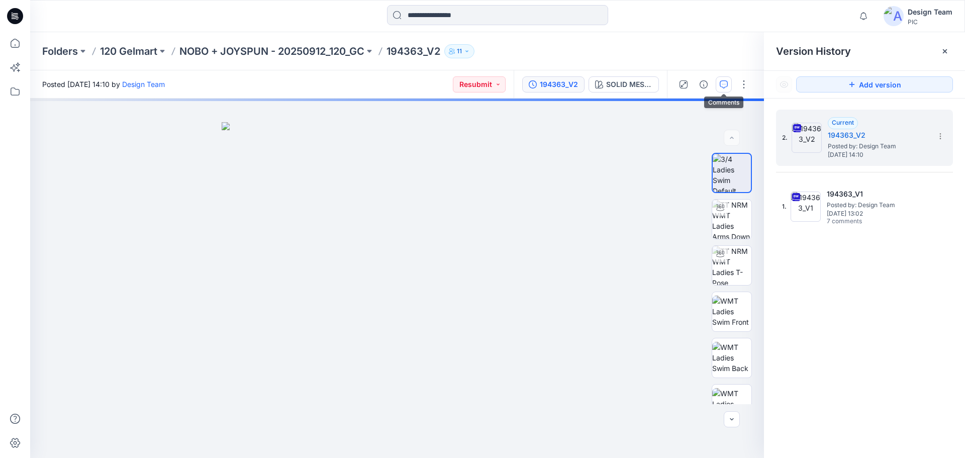
click at [726, 88] on button "button" at bounding box center [724, 84] width 16 height 16
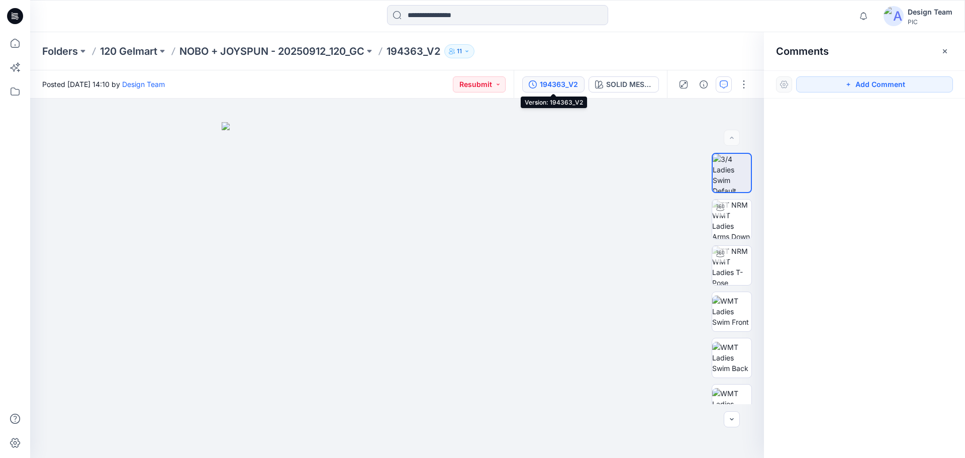
click at [561, 84] on div "194363_V2" at bounding box center [559, 84] width 38 height 11
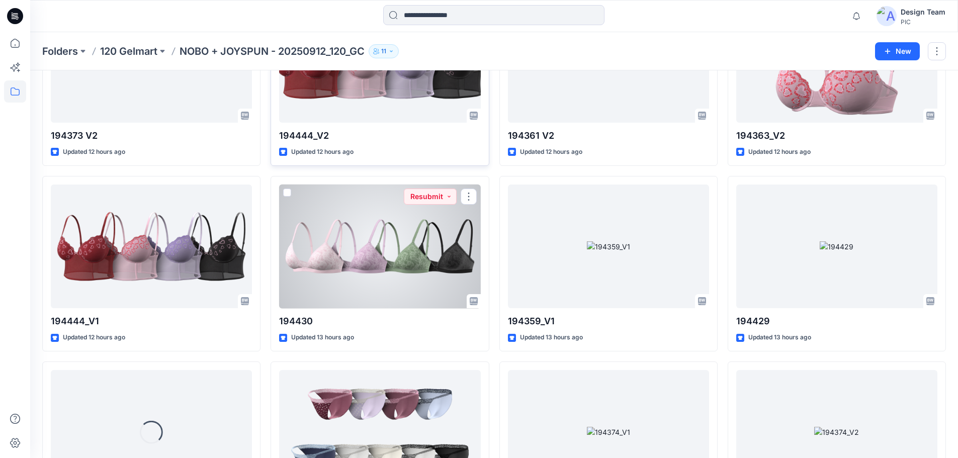
scroll to position [1615, 0]
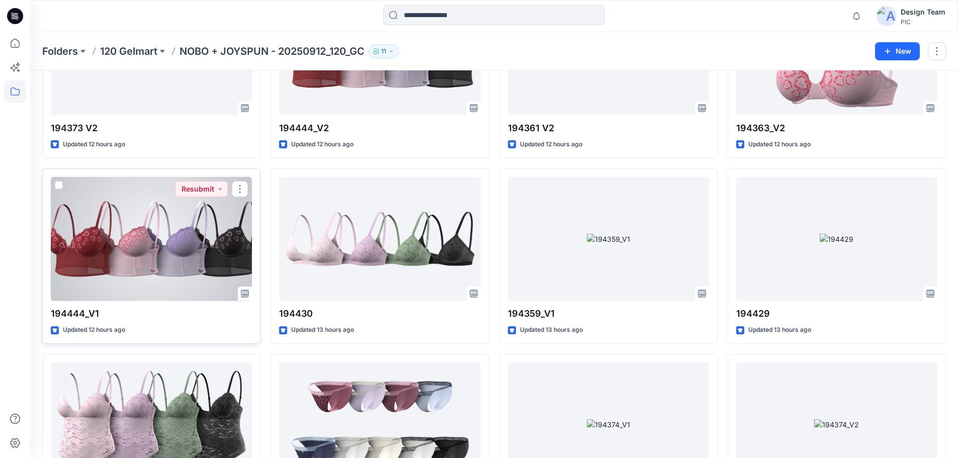
click at [87, 245] on div at bounding box center [151, 239] width 201 height 124
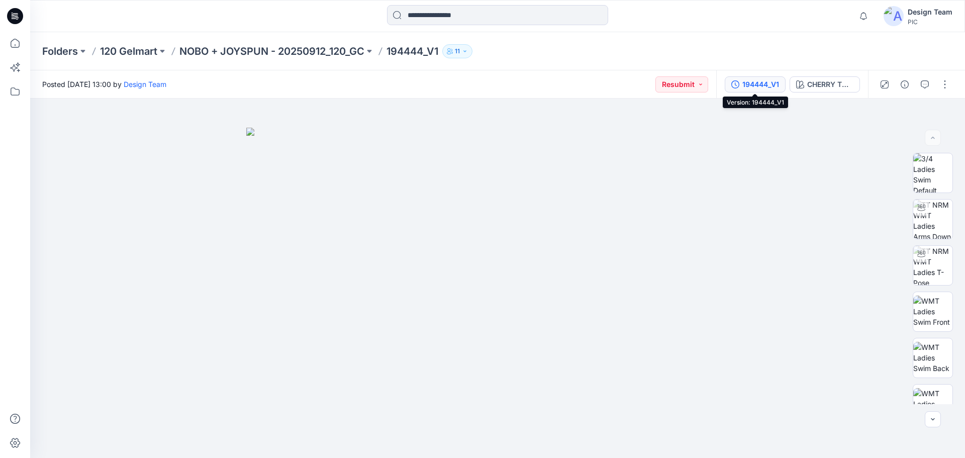
click at [754, 81] on div "194444_V1" at bounding box center [761, 84] width 37 height 11
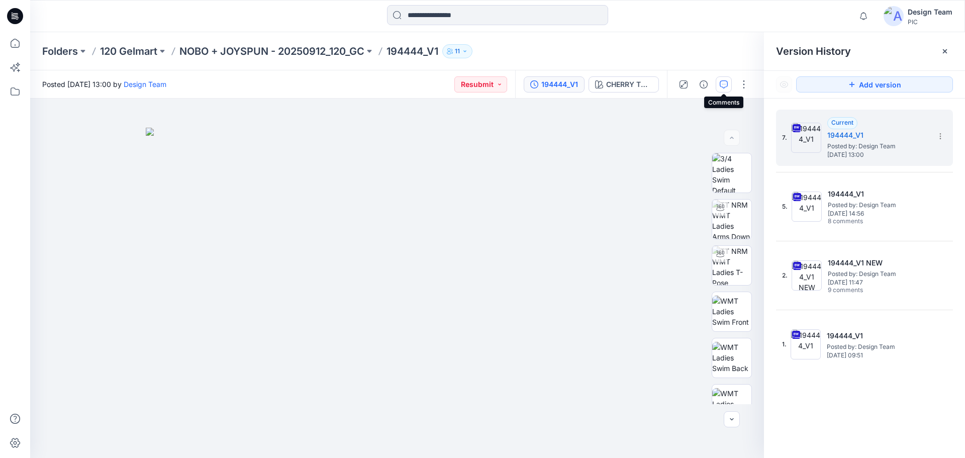
click at [729, 89] on button "button" at bounding box center [724, 84] width 16 height 16
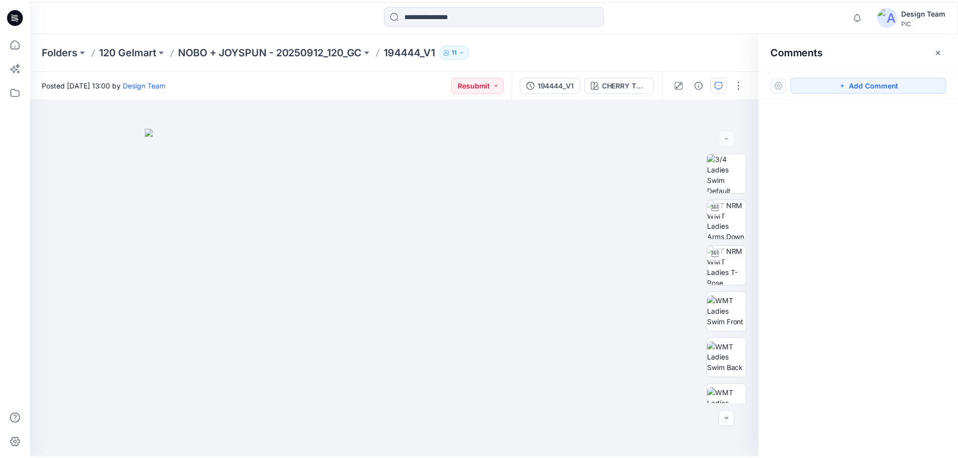
scroll to position [1615, 0]
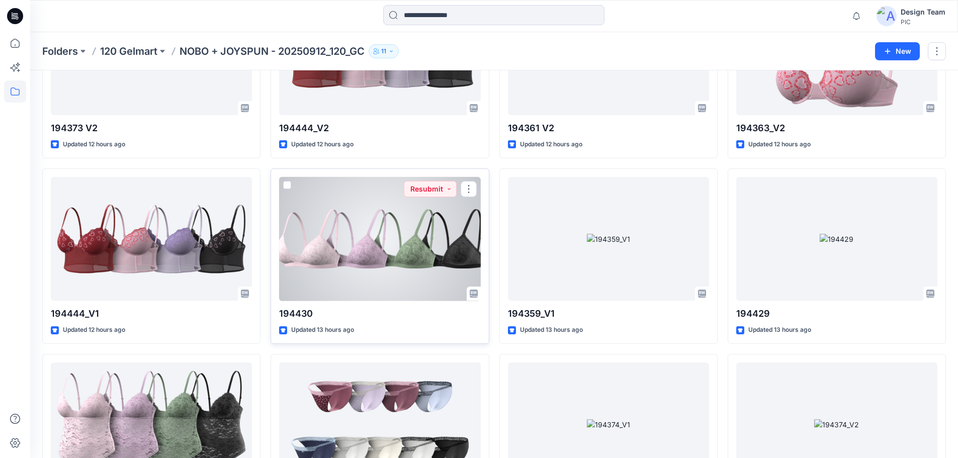
click at [348, 239] on div at bounding box center [379, 239] width 201 height 124
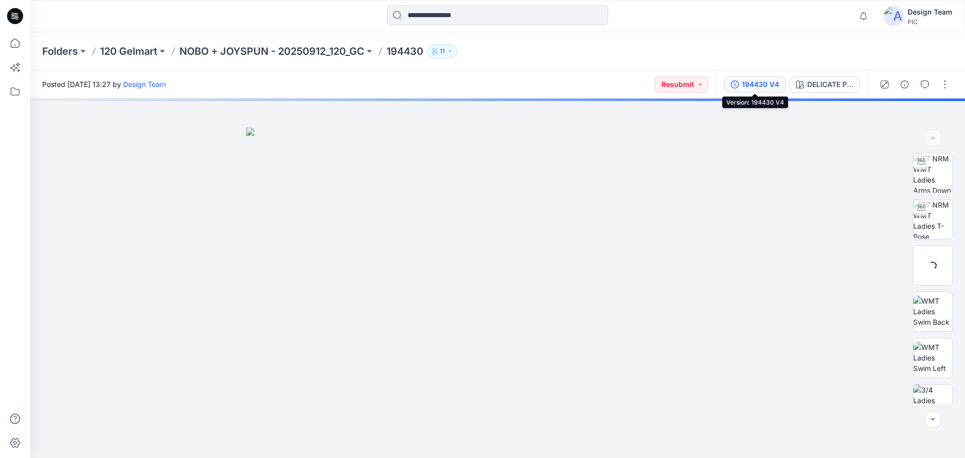
click at [740, 87] on button "194430 V4" at bounding box center [755, 84] width 61 height 16
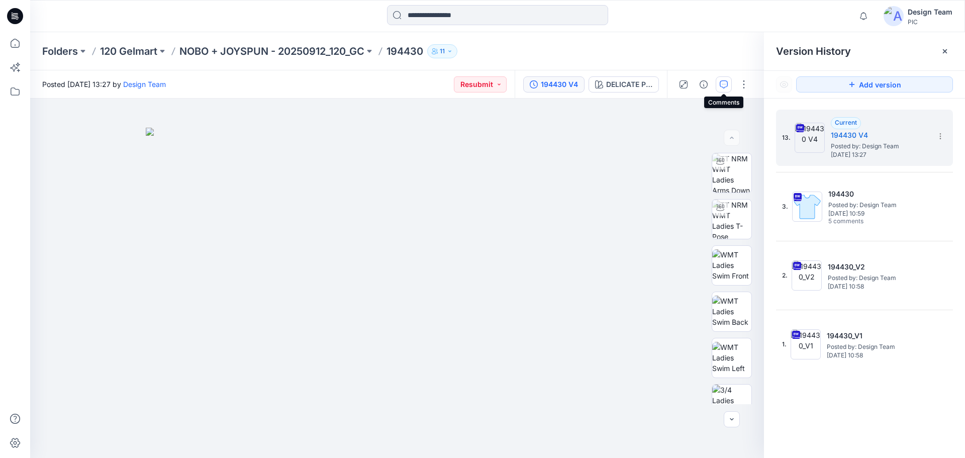
click at [725, 85] on icon "button" at bounding box center [724, 84] width 8 height 8
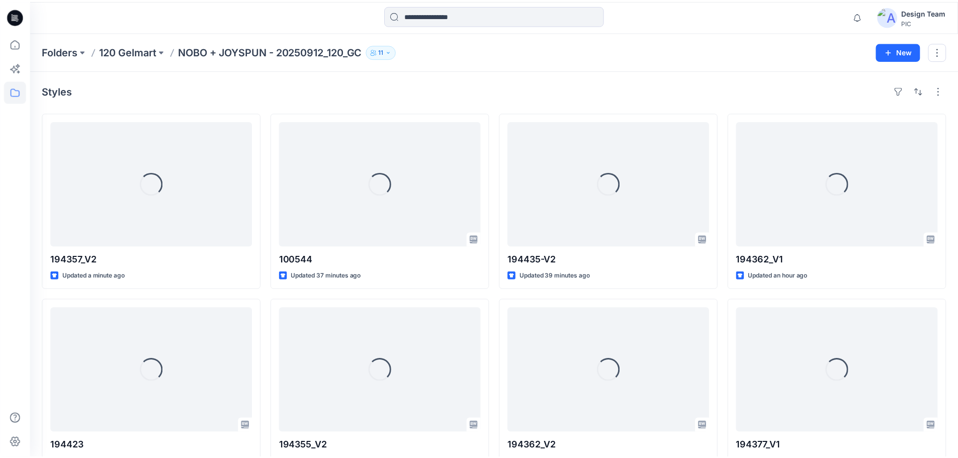
scroll to position [1615, 0]
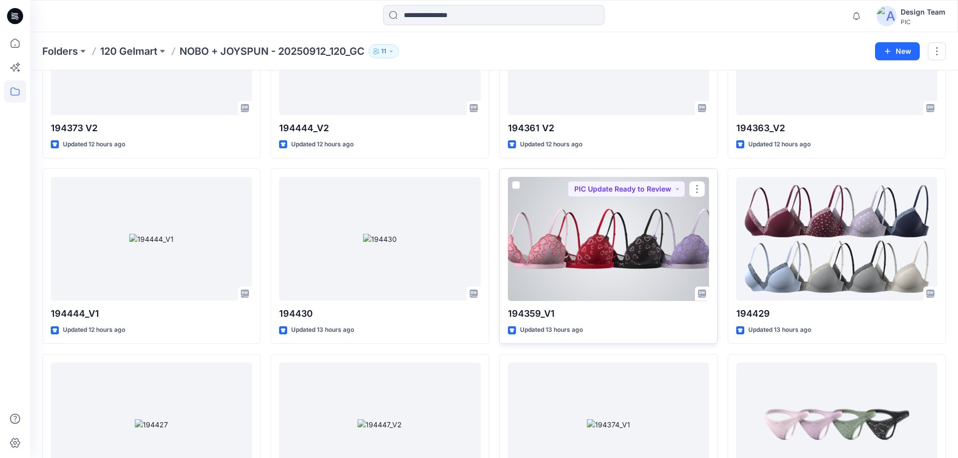
click at [613, 233] on div at bounding box center [608, 239] width 201 height 124
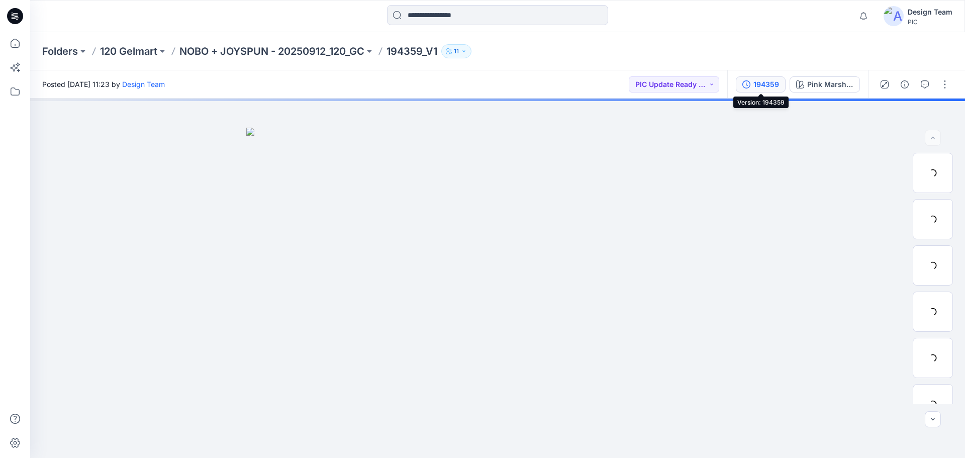
click at [748, 86] on icon "button" at bounding box center [747, 84] width 8 height 8
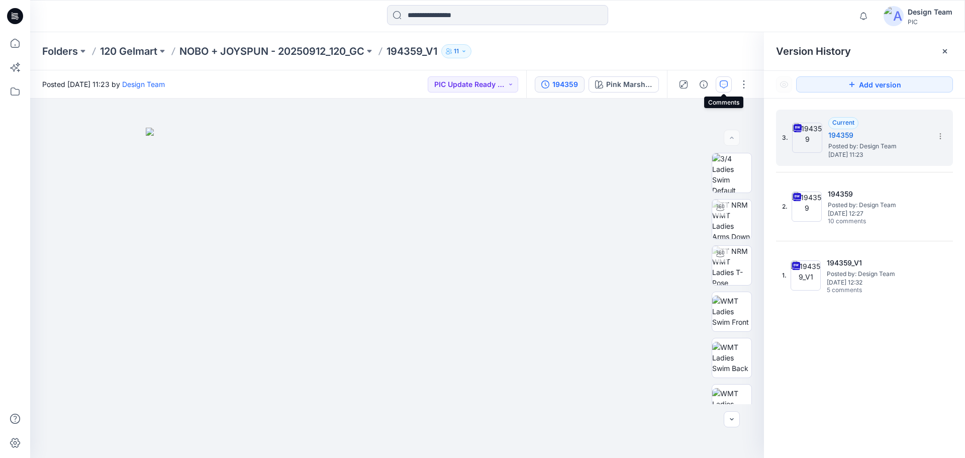
click at [727, 88] on button "button" at bounding box center [724, 84] width 16 height 16
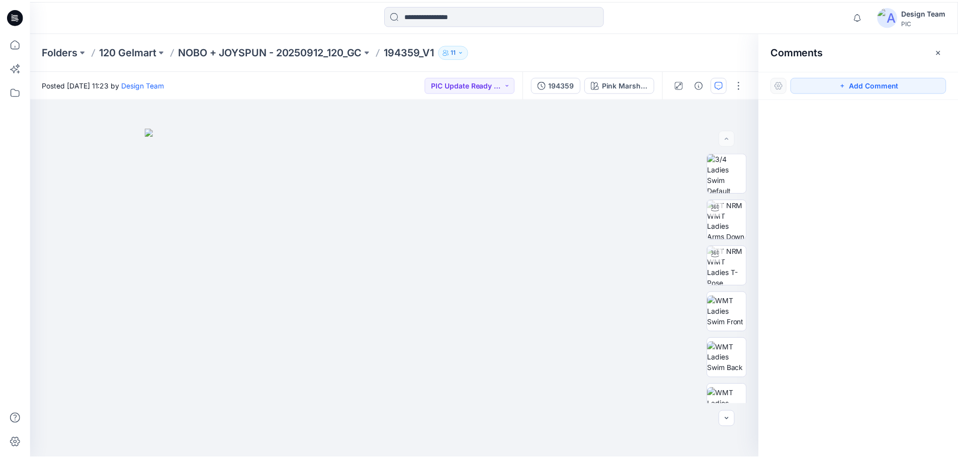
scroll to position [1615, 0]
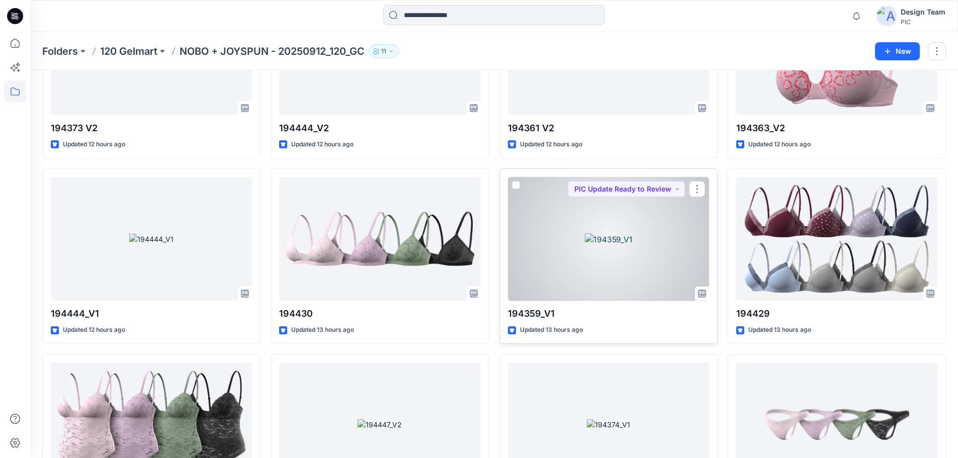
click at [633, 231] on div at bounding box center [608, 239] width 201 height 124
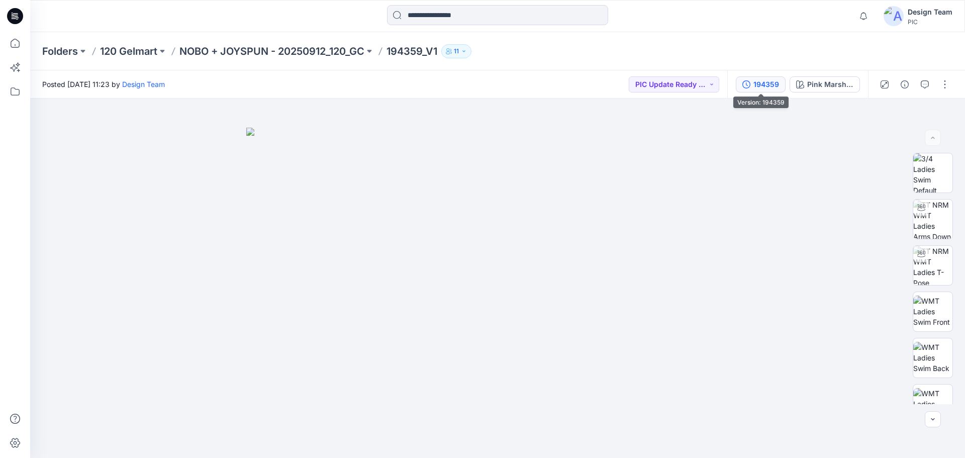
click at [745, 85] on icon "button" at bounding box center [747, 84] width 8 height 8
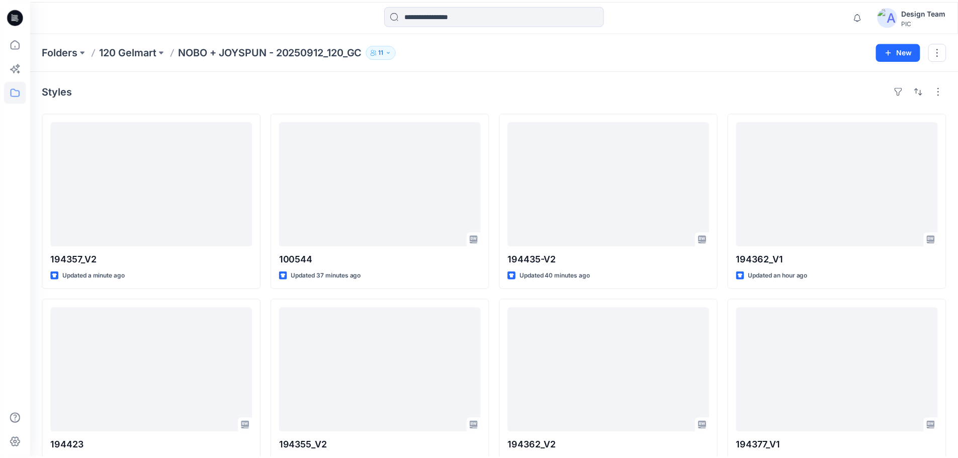
scroll to position [1615, 0]
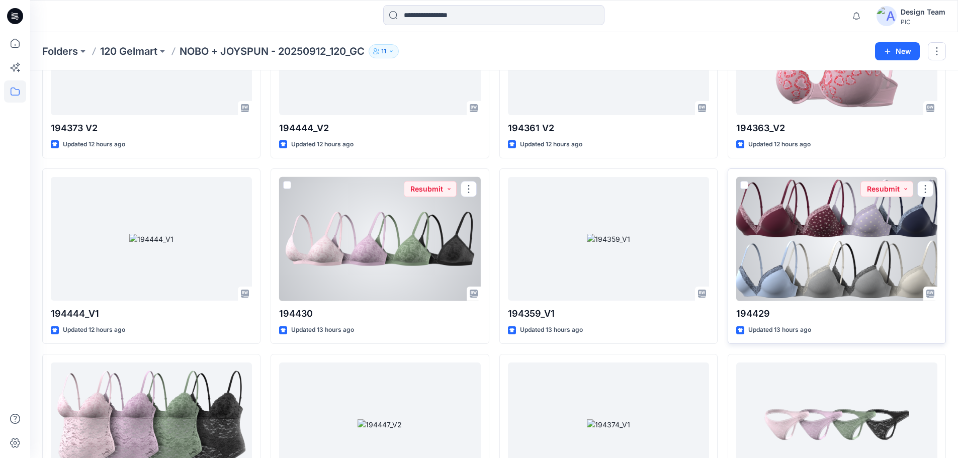
click at [792, 234] on div at bounding box center [836, 239] width 201 height 124
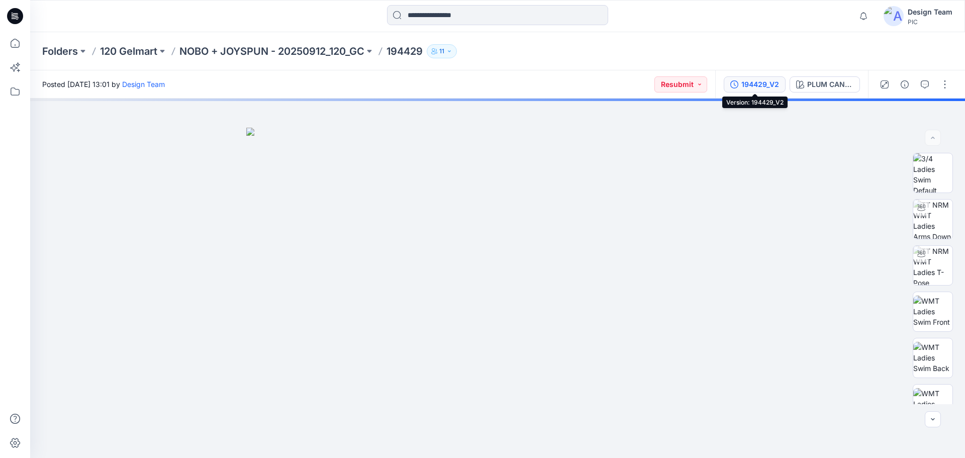
click at [745, 80] on div "194429_V2" at bounding box center [761, 84] width 38 height 11
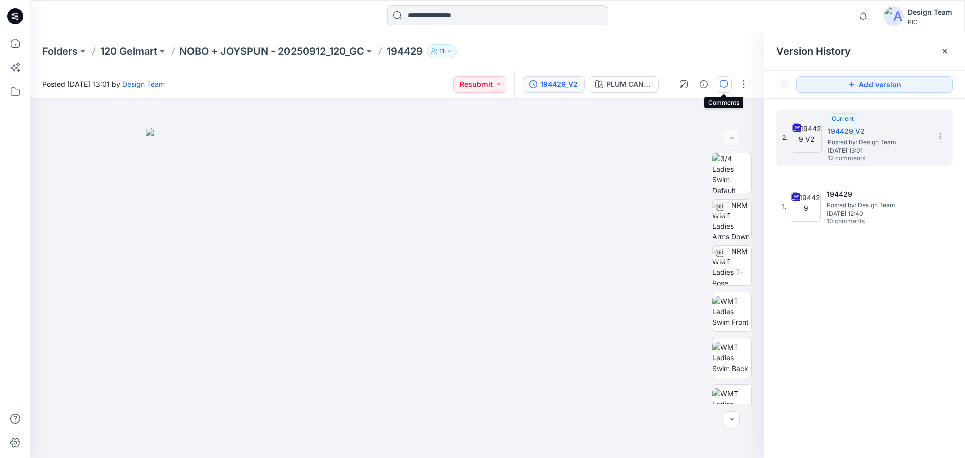
click at [729, 82] on button "button" at bounding box center [724, 84] width 16 height 16
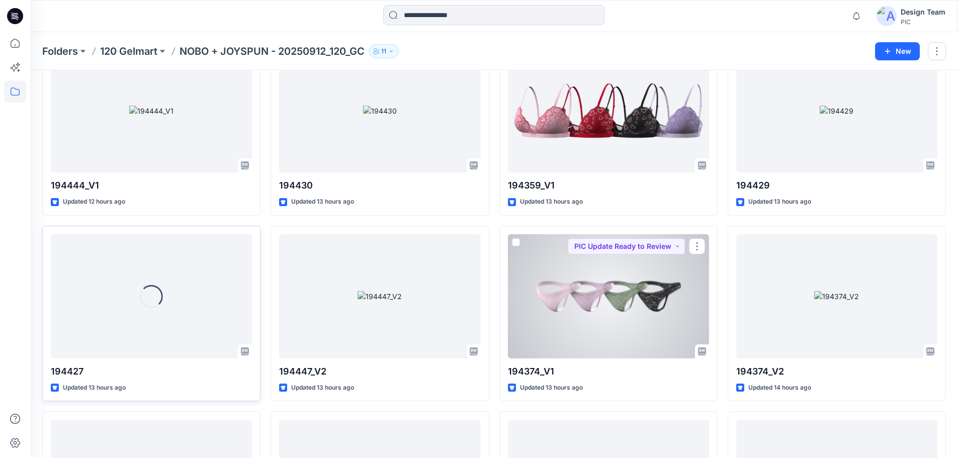
scroll to position [1766, 0]
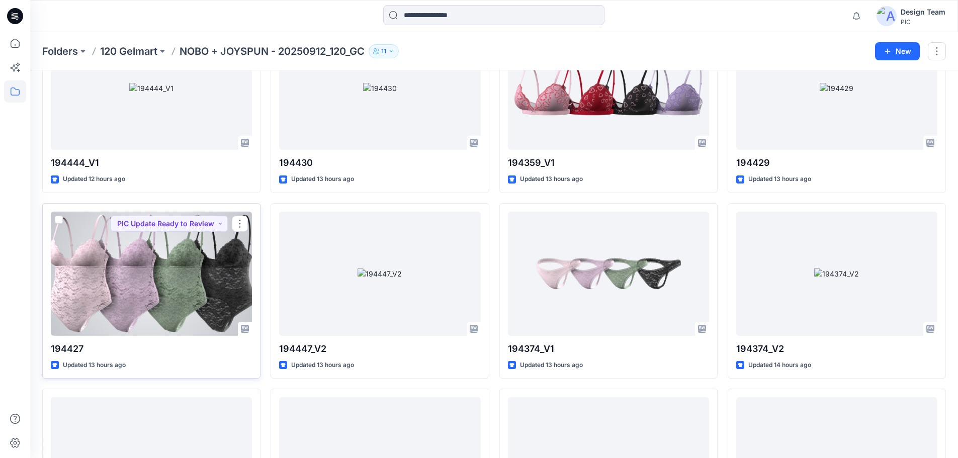
click at [225, 278] on div at bounding box center [151, 274] width 201 height 124
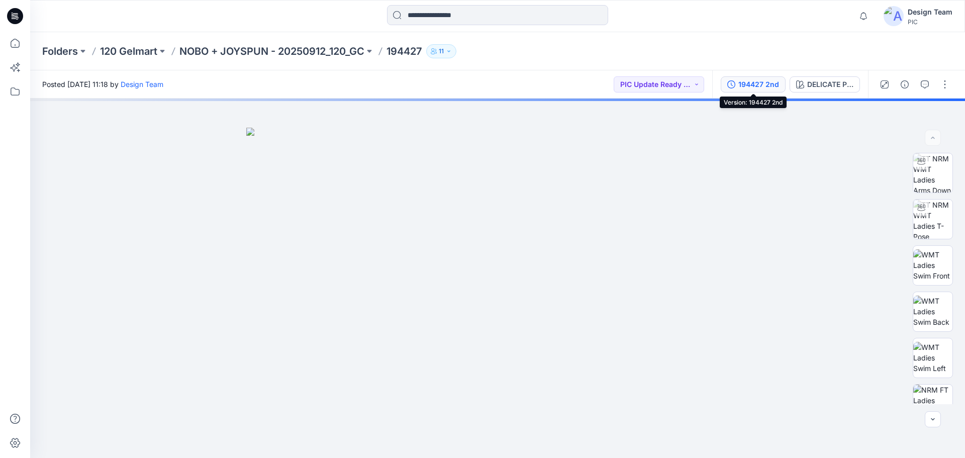
click at [748, 85] on div "194427 2nd" at bounding box center [759, 84] width 41 height 11
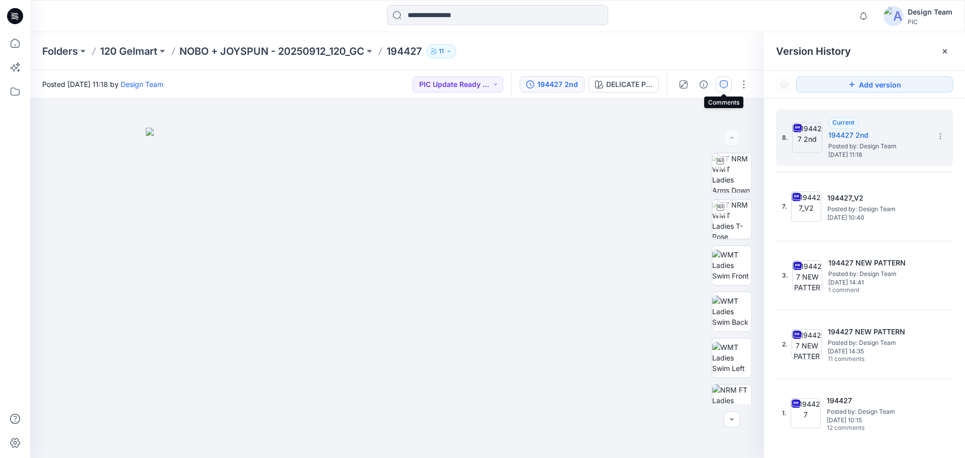
click at [727, 86] on icon "button" at bounding box center [724, 84] width 8 height 8
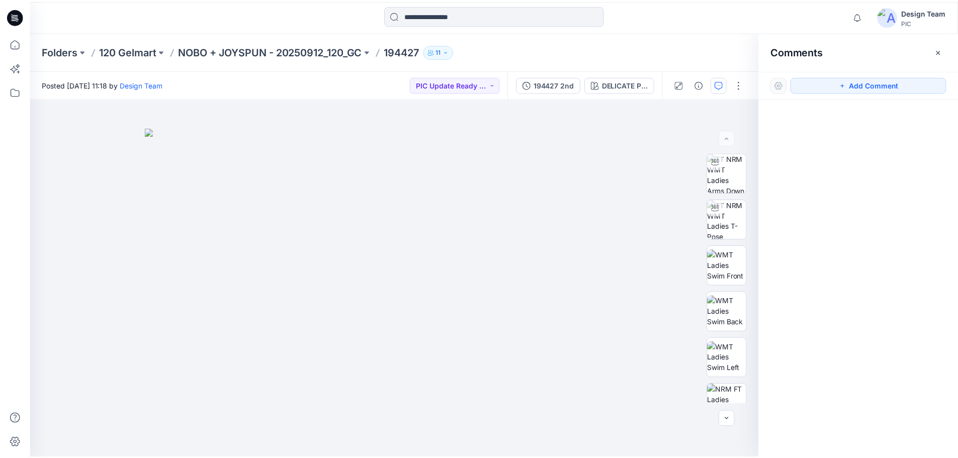
scroll to position [1766, 0]
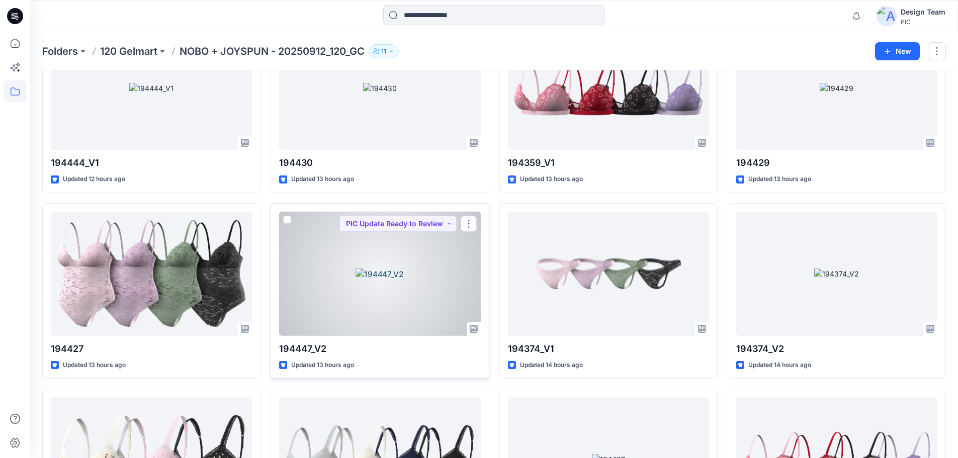
click at [327, 258] on div at bounding box center [379, 274] width 201 height 124
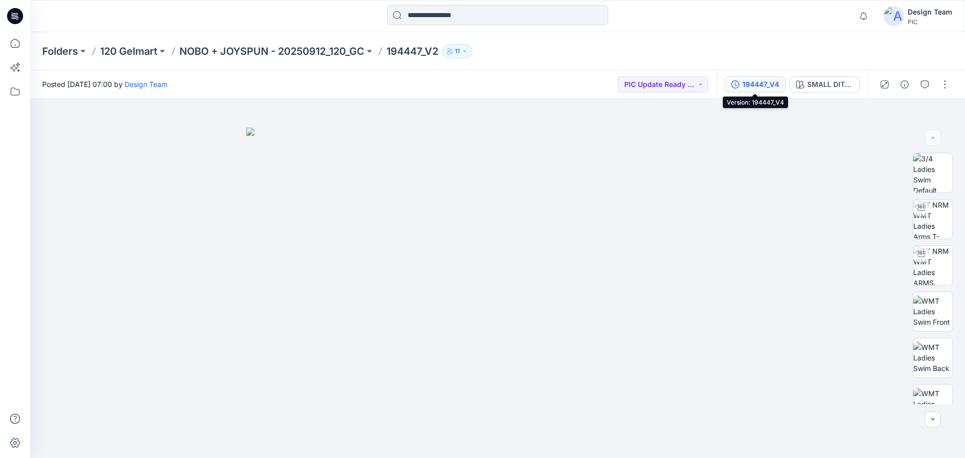
click at [740, 90] on button "194447_V4" at bounding box center [755, 84] width 61 height 16
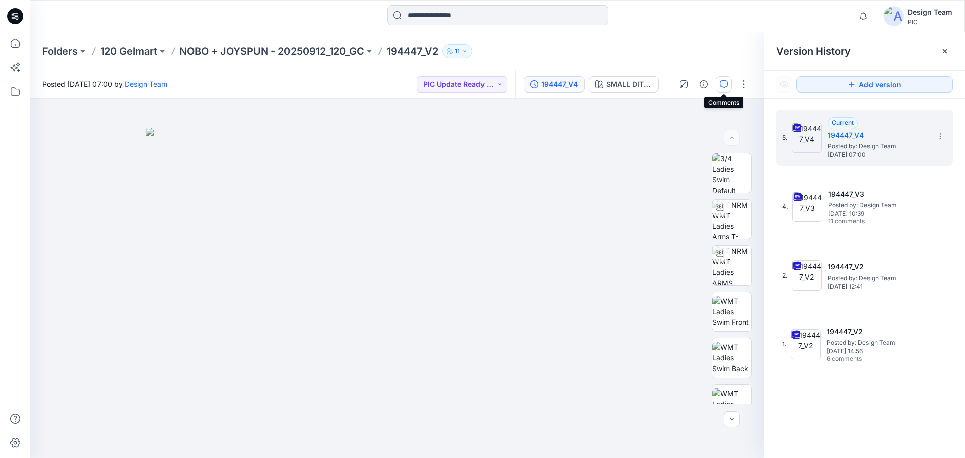
click at [718, 87] on button "button" at bounding box center [724, 84] width 16 height 16
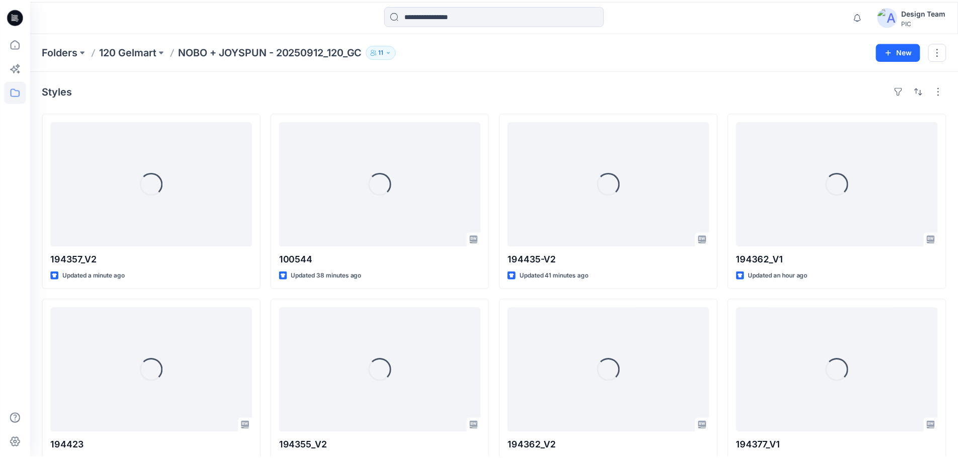
scroll to position [1766, 0]
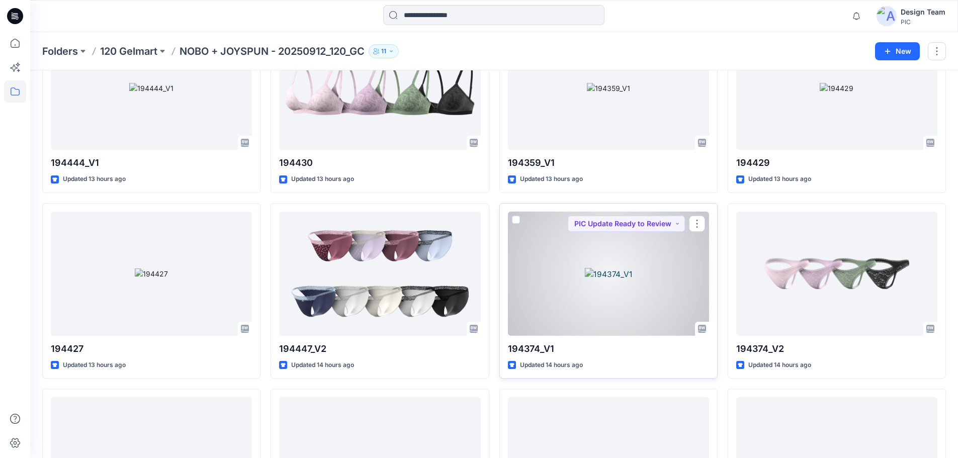
click at [663, 262] on div at bounding box center [608, 274] width 201 height 124
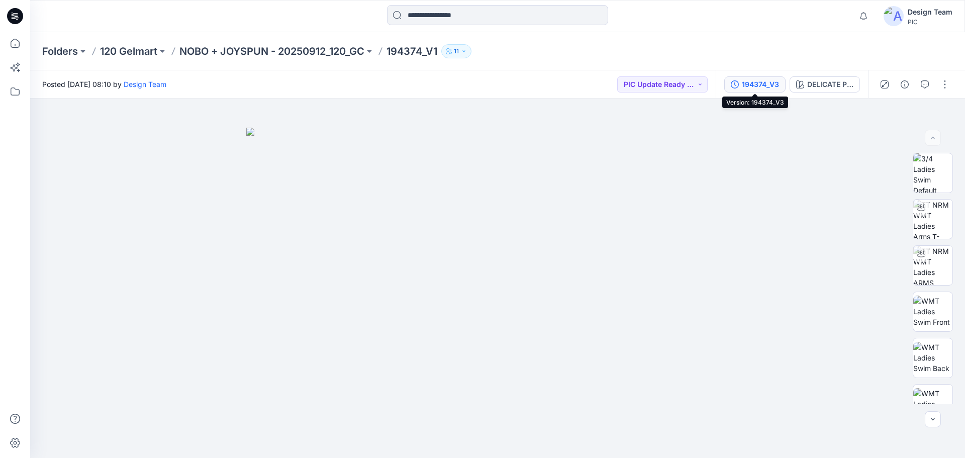
click at [765, 83] on div "194374_V3" at bounding box center [760, 84] width 37 height 11
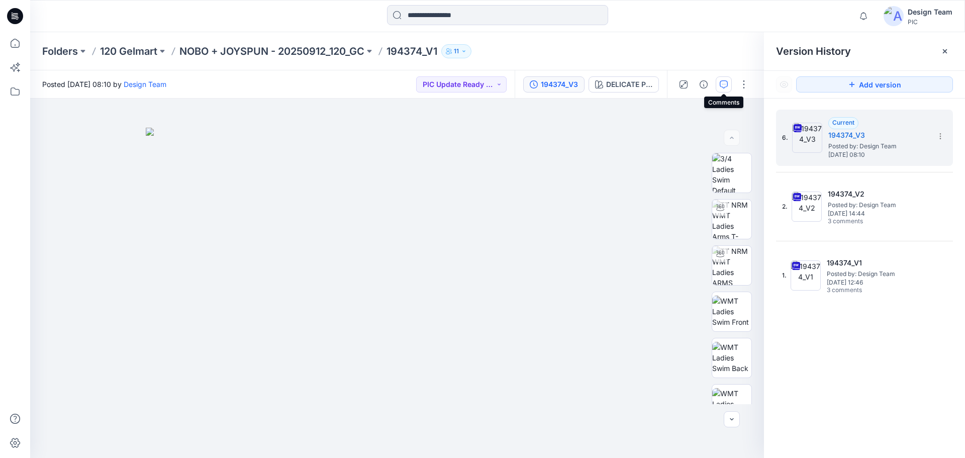
click at [730, 83] on button "button" at bounding box center [724, 84] width 16 height 16
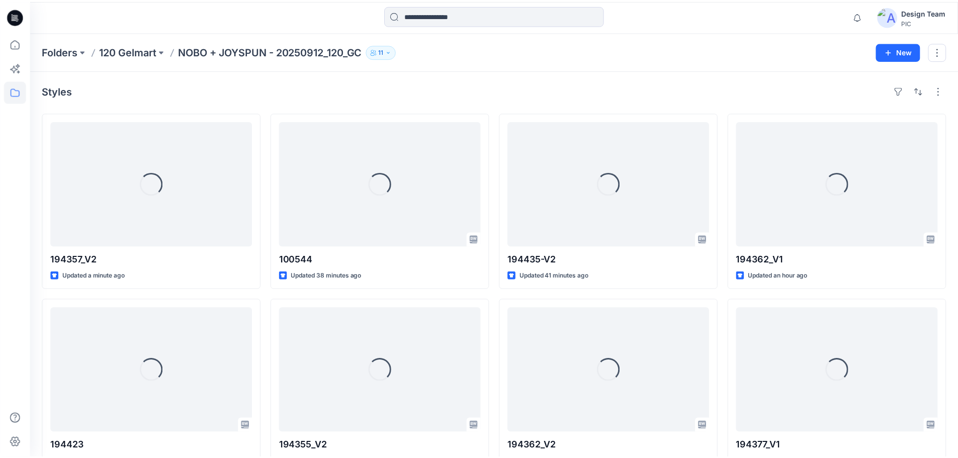
scroll to position [1766, 0]
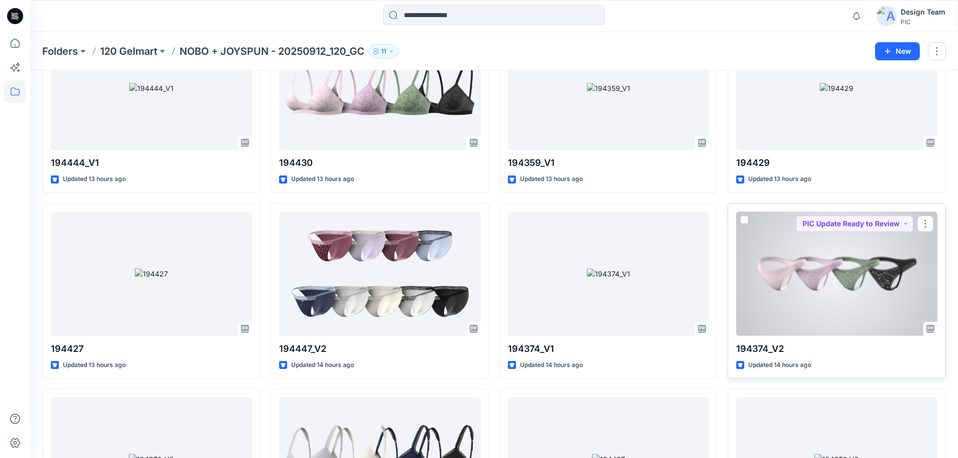
click at [769, 259] on div at bounding box center [836, 274] width 201 height 124
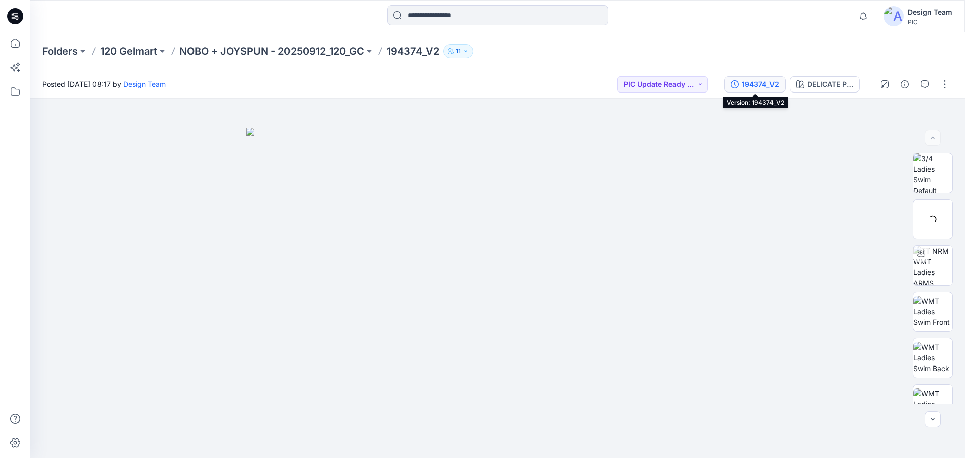
click at [773, 83] on div "194374_V2" at bounding box center [760, 84] width 37 height 11
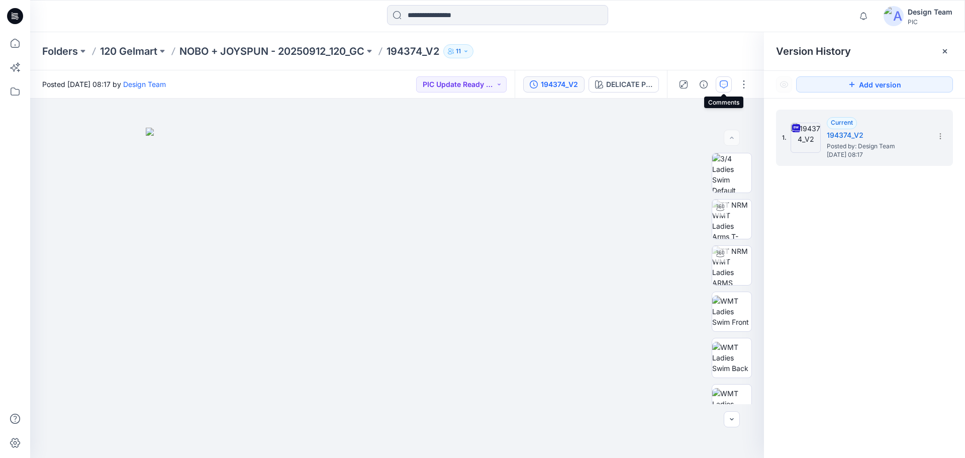
click at [727, 92] on button "button" at bounding box center [724, 84] width 16 height 16
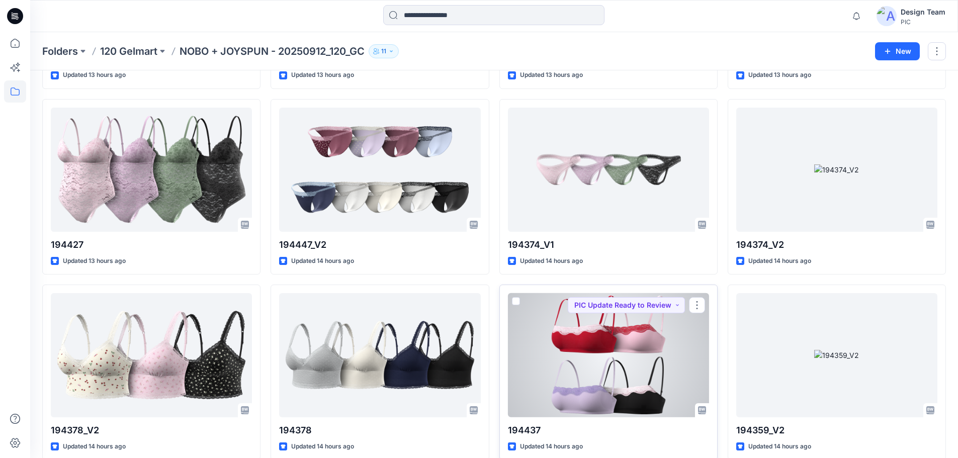
scroll to position [1920, 0]
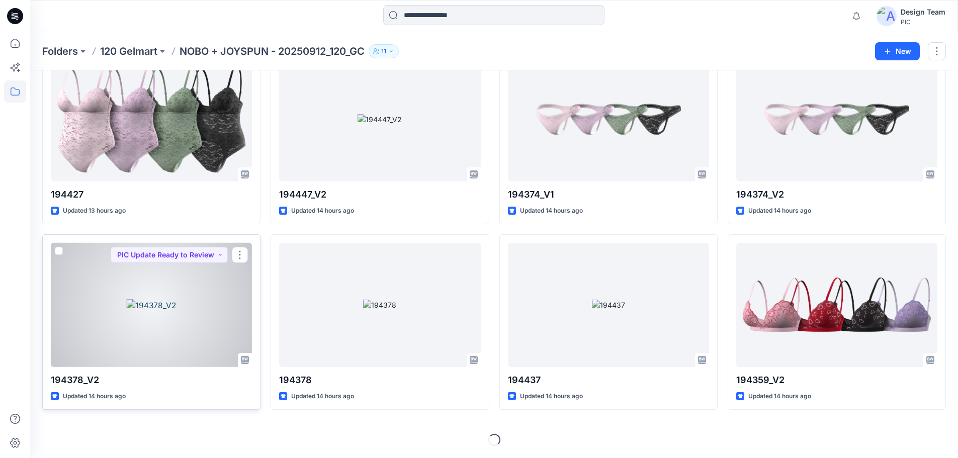
click at [196, 319] on div at bounding box center [151, 305] width 201 height 124
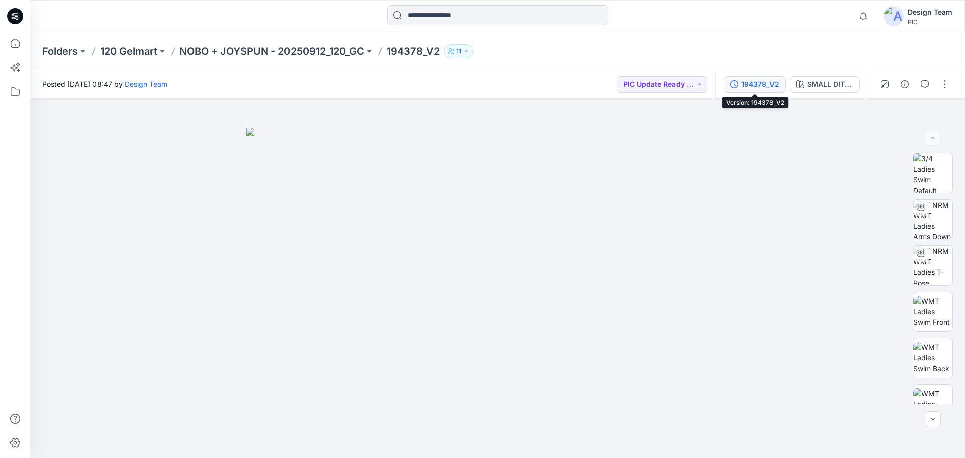
click at [738, 78] on button "194378_V2" at bounding box center [755, 84] width 62 height 16
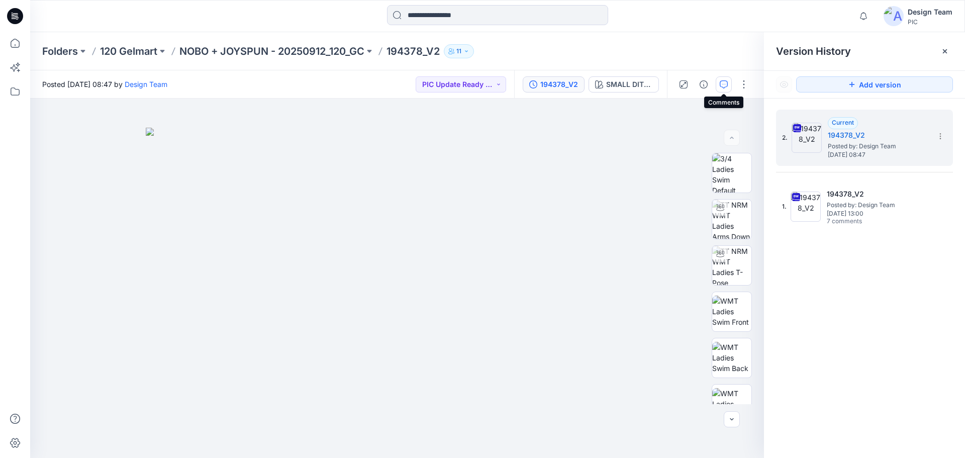
click at [720, 86] on icon "button" at bounding box center [724, 84] width 8 height 8
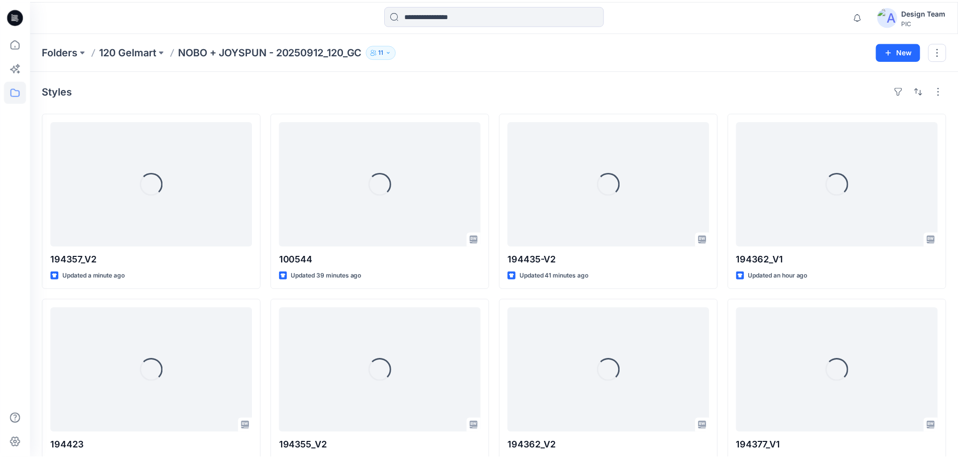
scroll to position [1920, 0]
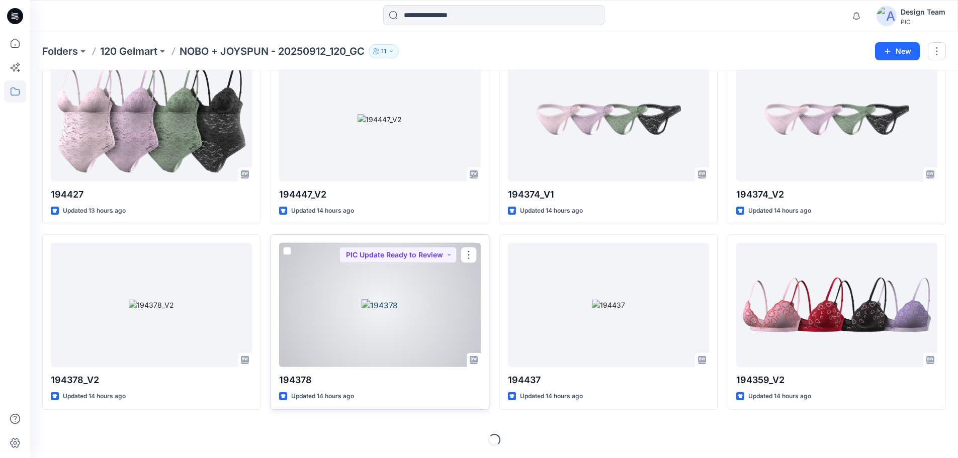
click at [392, 307] on div at bounding box center [379, 305] width 201 height 124
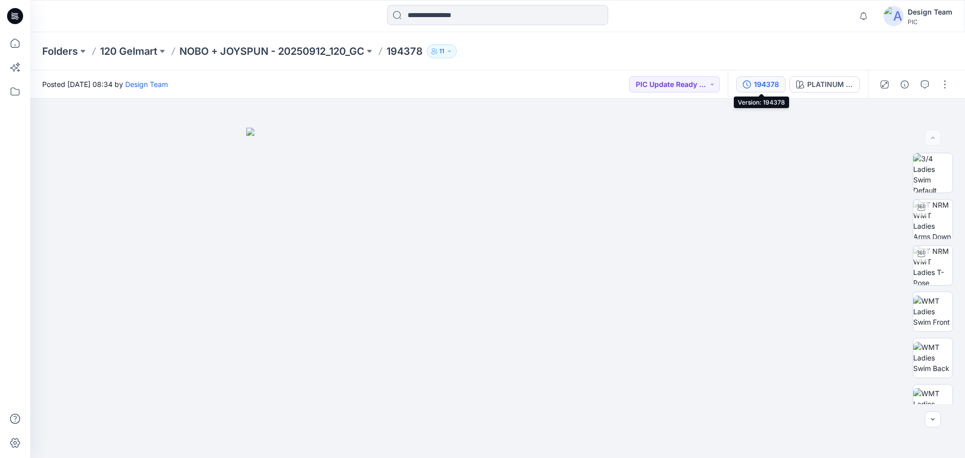
click at [768, 83] on div "194378" at bounding box center [766, 84] width 25 height 11
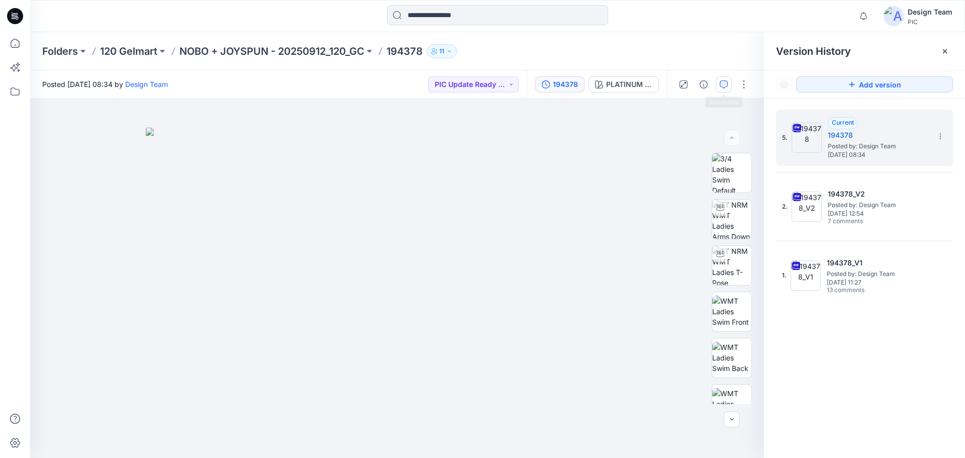
click at [730, 83] on button "button" at bounding box center [724, 84] width 16 height 16
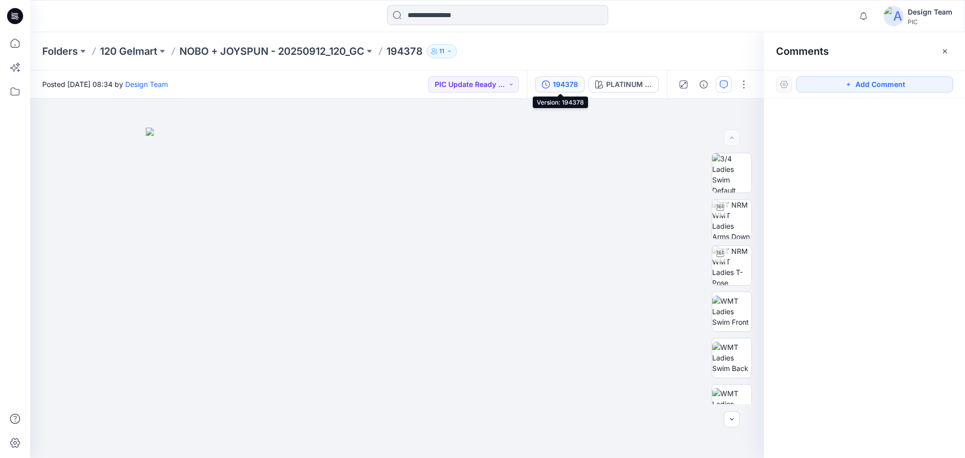
click at [579, 84] on button "194378" at bounding box center [559, 84] width 49 height 16
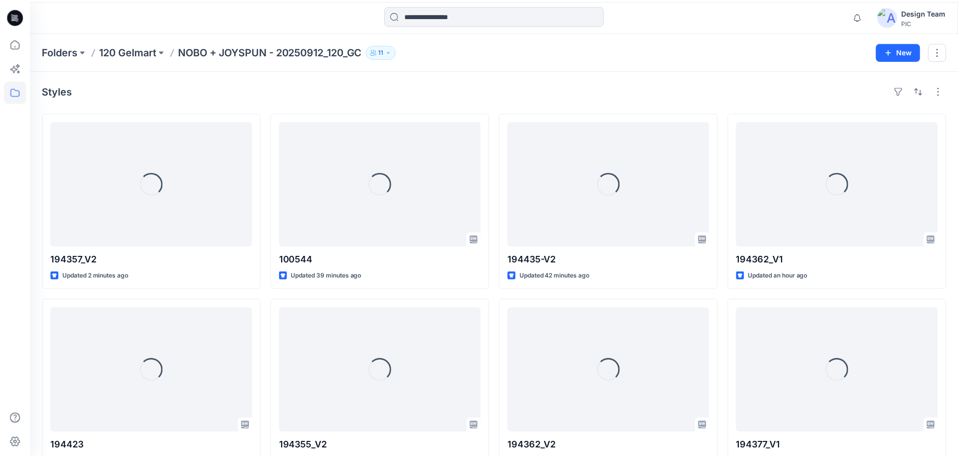
scroll to position [1920, 0]
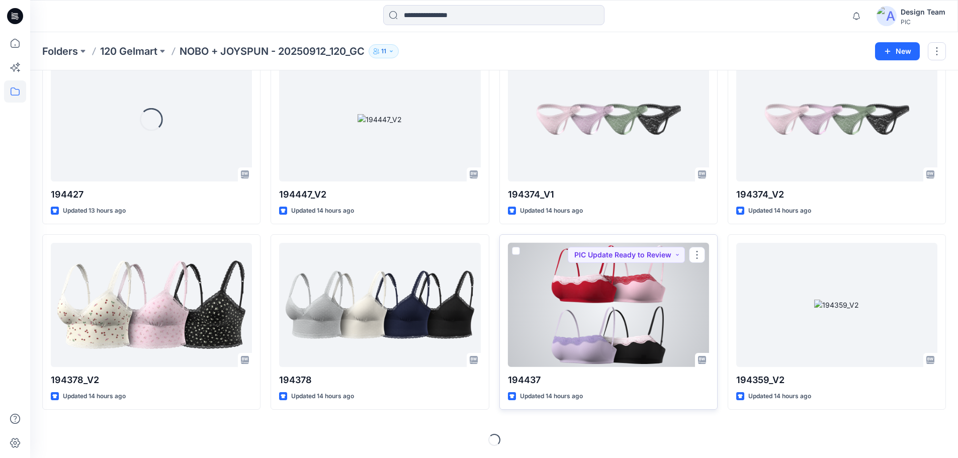
click at [579, 290] on div at bounding box center [608, 305] width 201 height 124
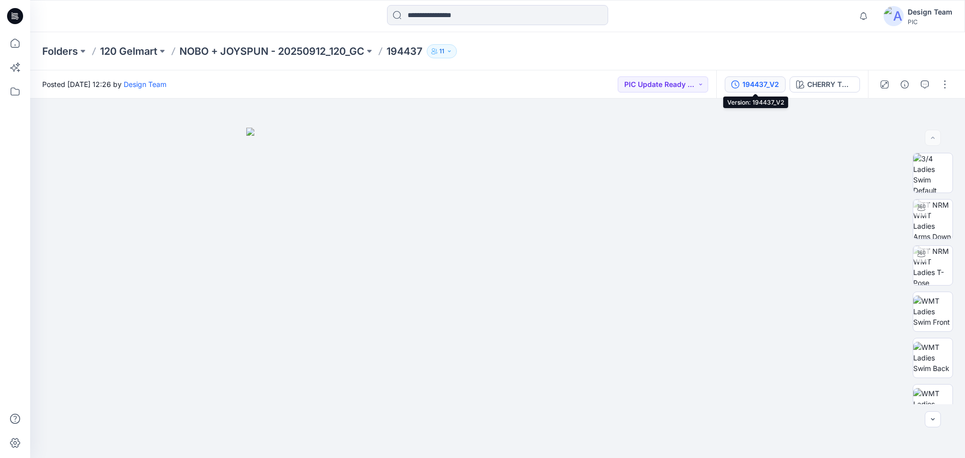
click at [743, 87] on div "194437_V2" at bounding box center [761, 84] width 37 height 11
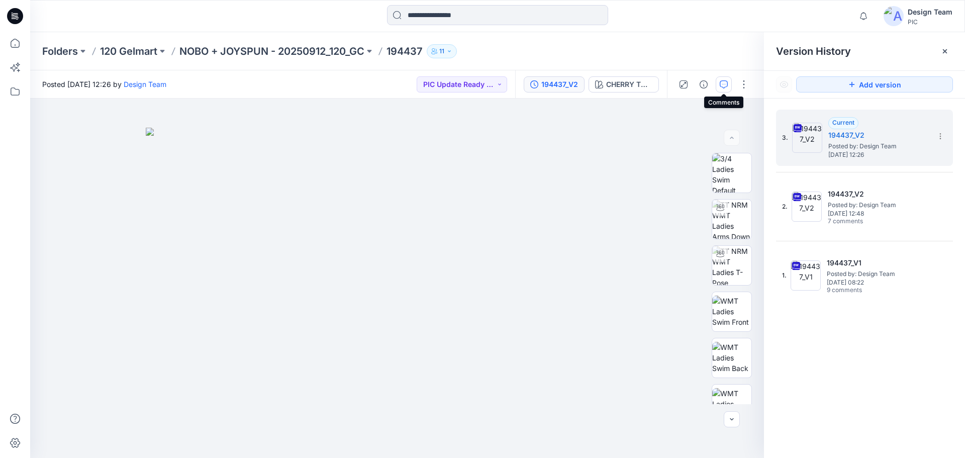
click at [722, 86] on icon "button" at bounding box center [724, 84] width 8 height 8
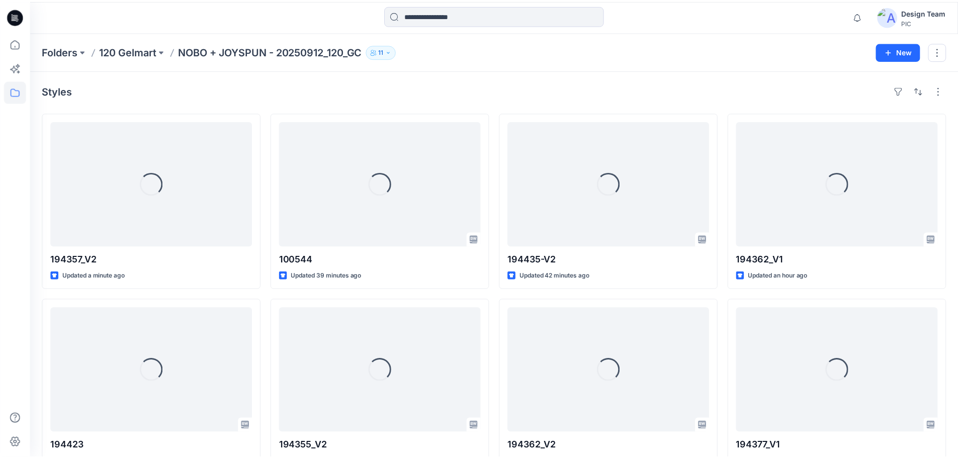
scroll to position [1920, 0]
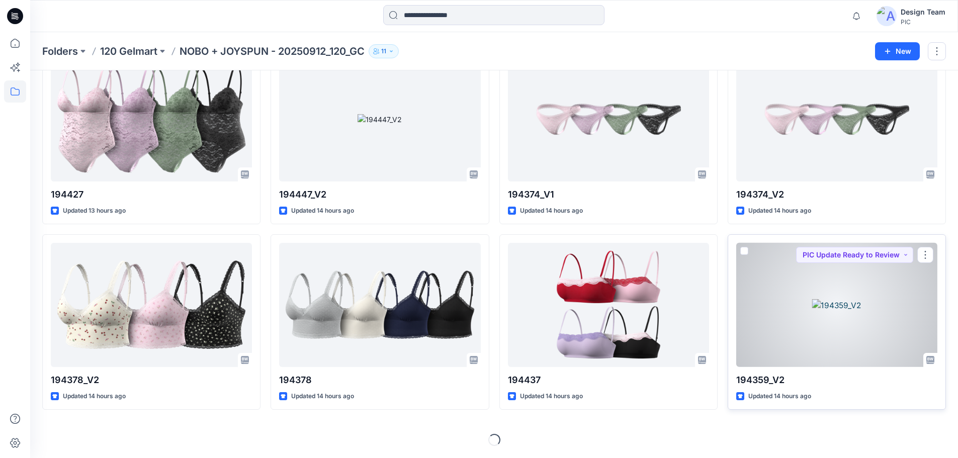
click at [799, 293] on div at bounding box center [836, 305] width 201 height 124
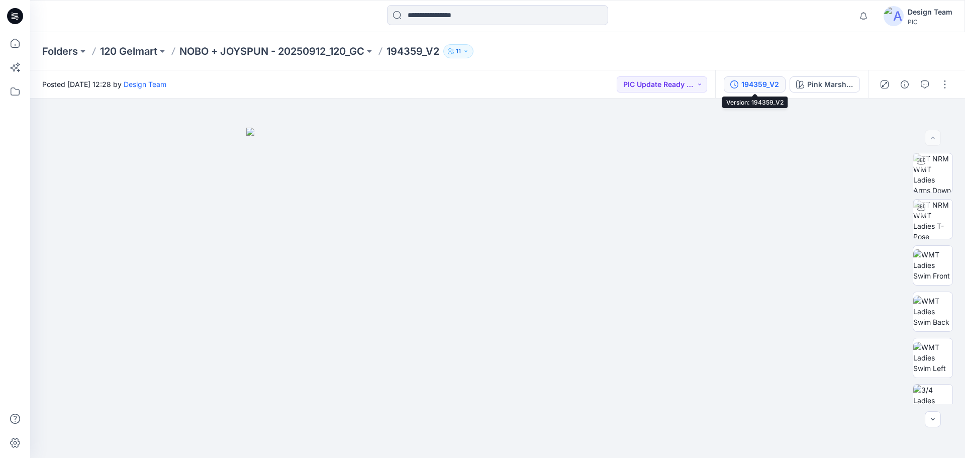
click at [730, 85] on button "194359_V2" at bounding box center [755, 84] width 62 height 16
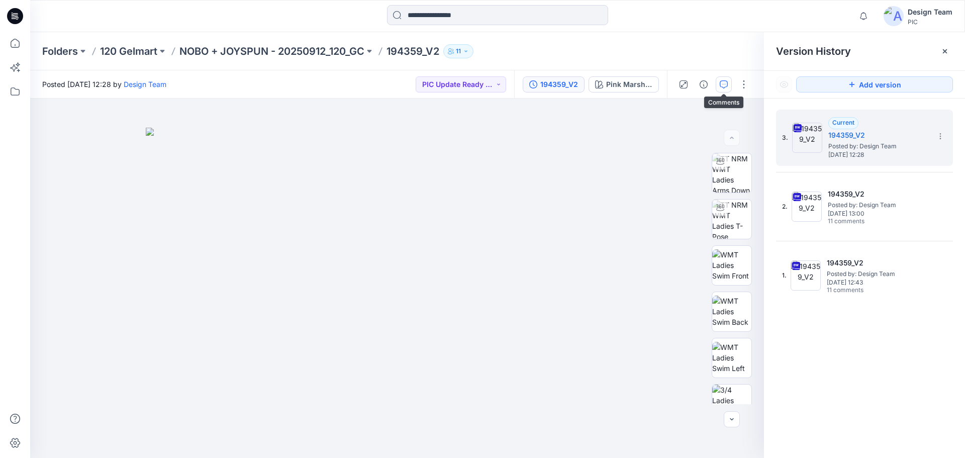
click at [727, 86] on icon "button" at bounding box center [724, 84] width 8 height 8
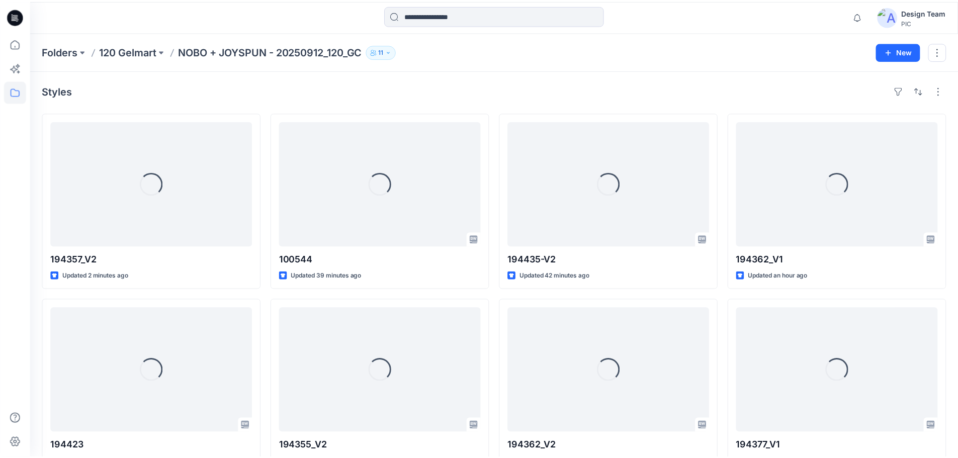
scroll to position [1920, 0]
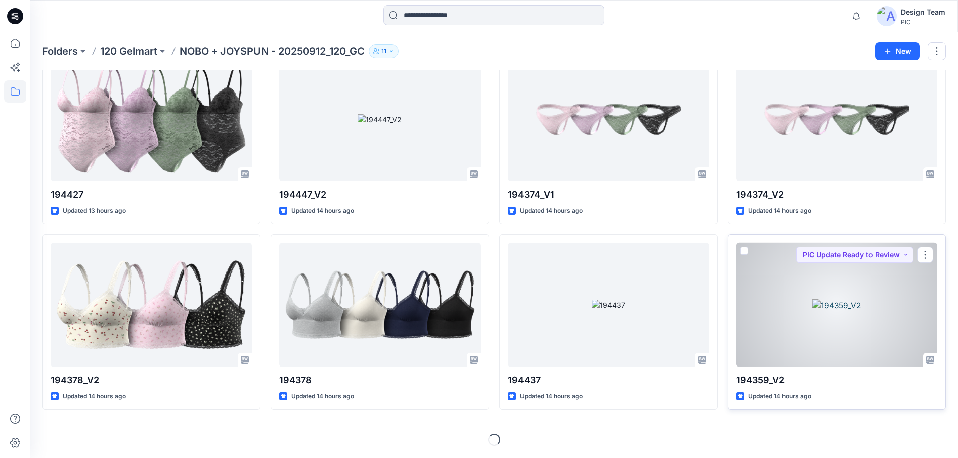
click at [781, 319] on div at bounding box center [836, 305] width 201 height 124
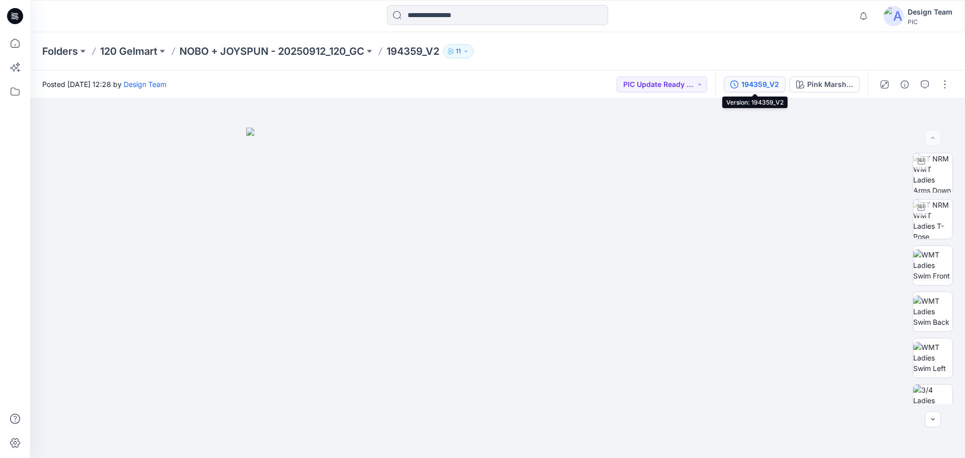
click at [753, 82] on div "194359_V2" at bounding box center [761, 84] width 38 height 11
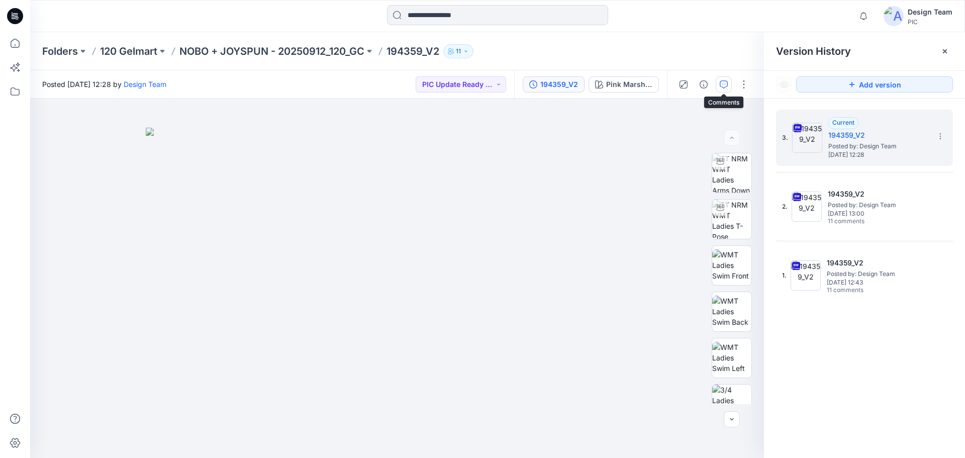
click at [724, 92] on button "button" at bounding box center [724, 84] width 16 height 16
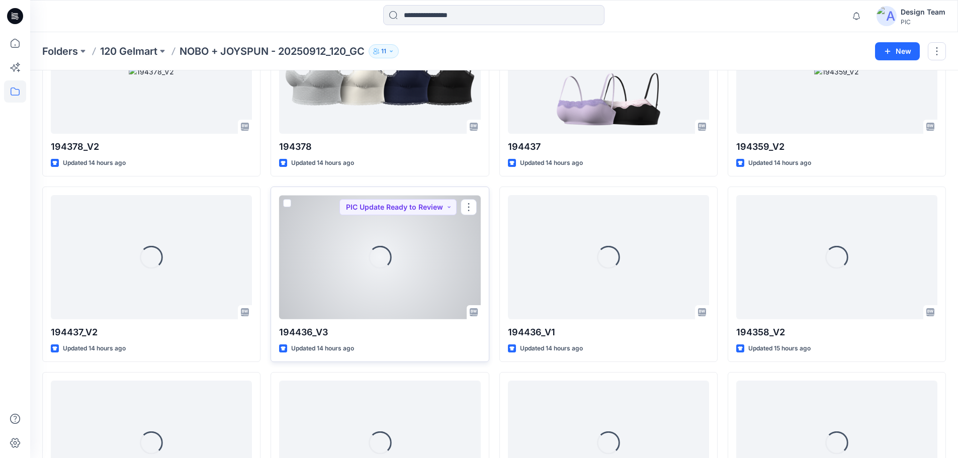
scroll to position [2172, 0]
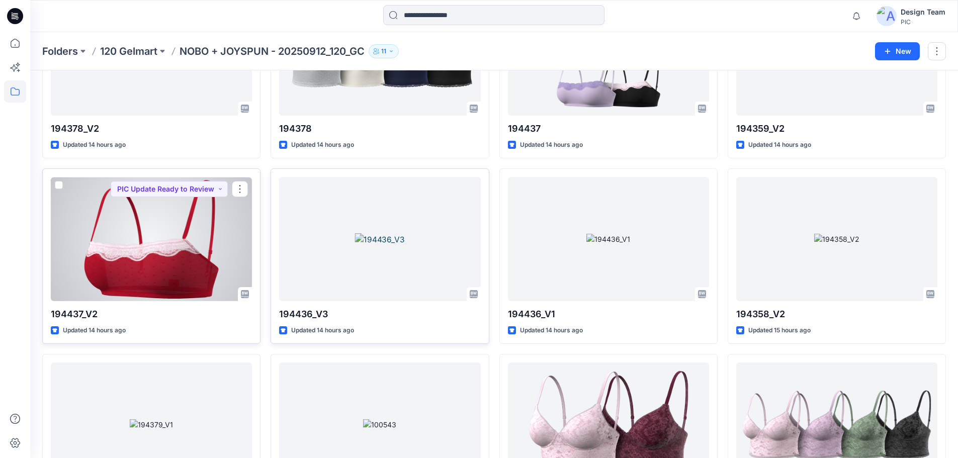
click at [203, 219] on div at bounding box center [151, 239] width 201 height 124
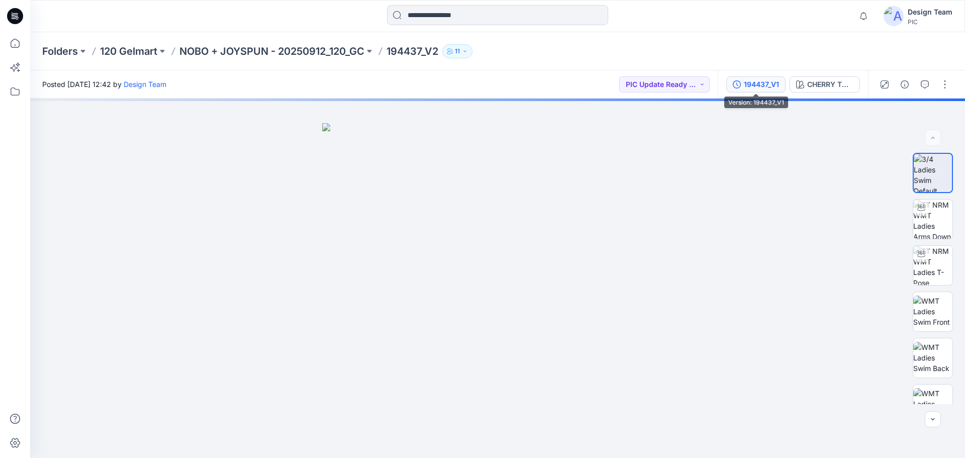
click at [737, 86] on icon "button" at bounding box center [737, 84] width 8 height 8
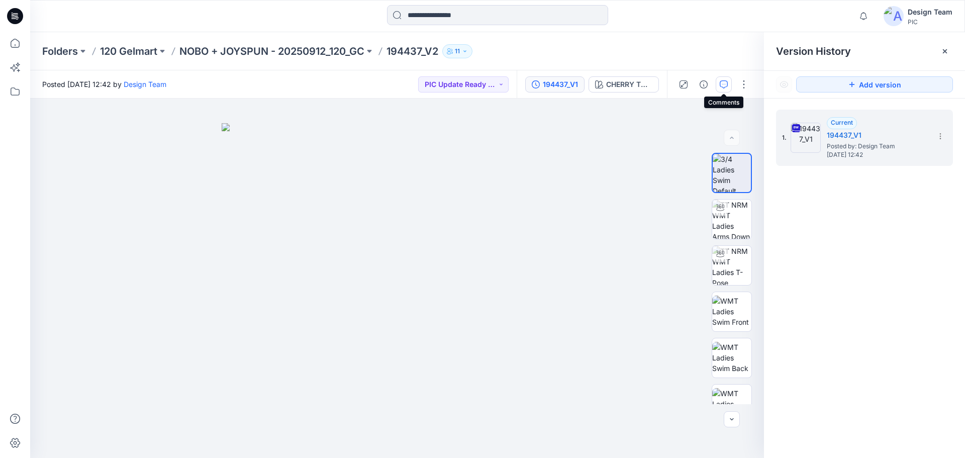
click at [726, 87] on icon "button" at bounding box center [724, 84] width 8 height 8
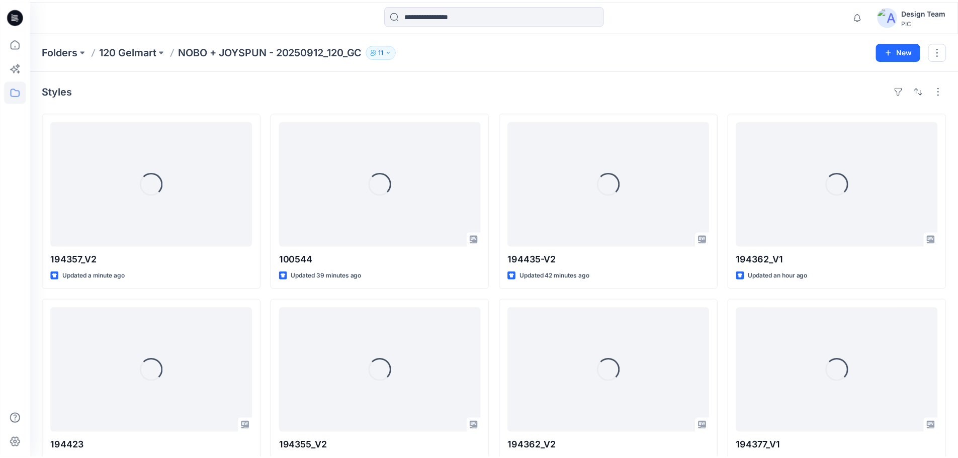
scroll to position [2172, 0]
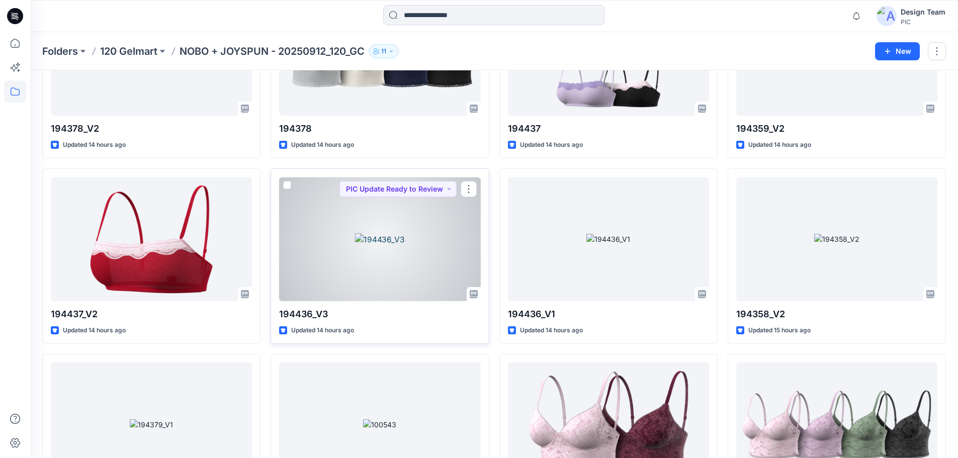
click at [320, 240] on div at bounding box center [379, 239] width 201 height 124
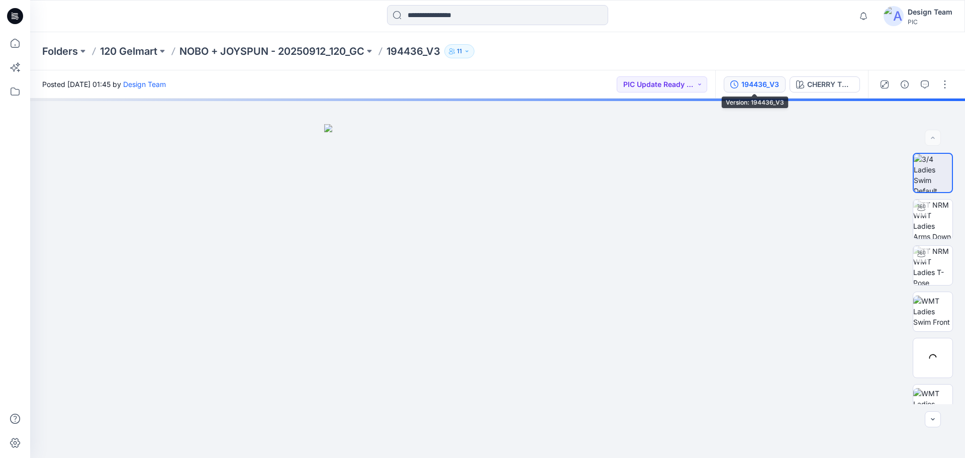
click at [735, 90] on button "194436_V3" at bounding box center [755, 84] width 62 height 16
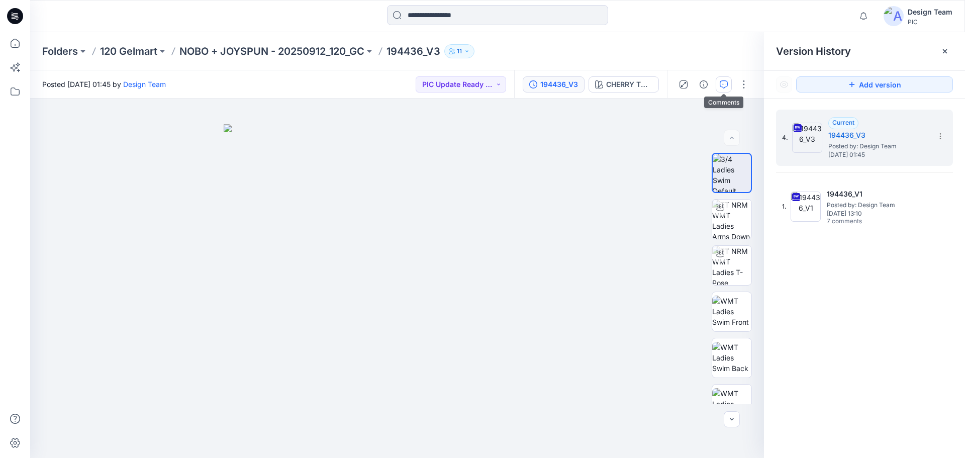
click at [729, 90] on button "button" at bounding box center [724, 84] width 16 height 16
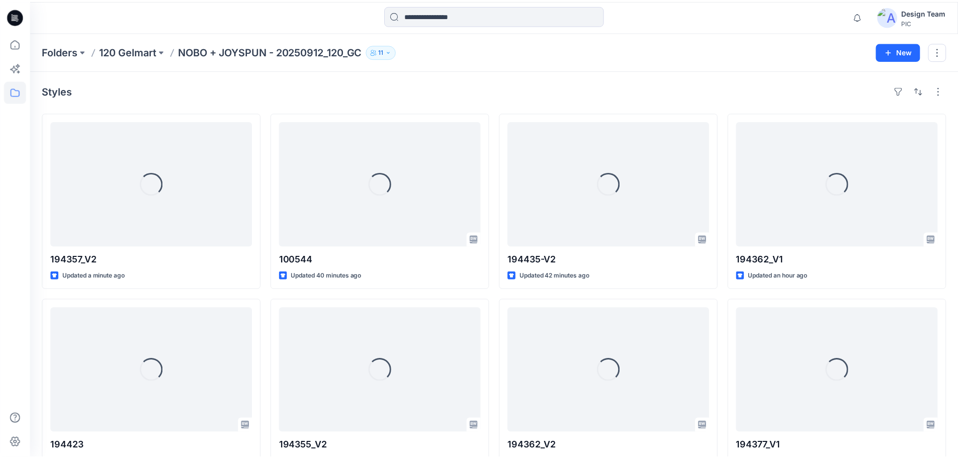
scroll to position [2172, 0]
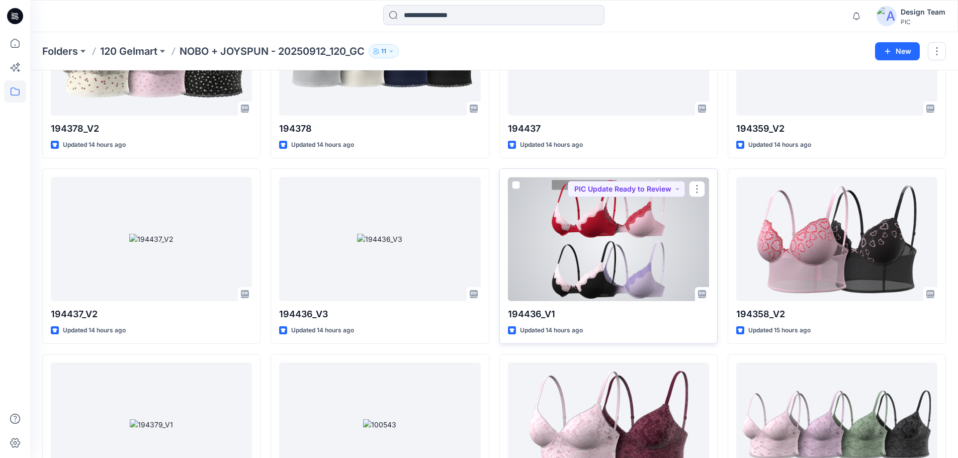
click at [609, 239] on div at bounding box center [608, 239] width 201 height 124
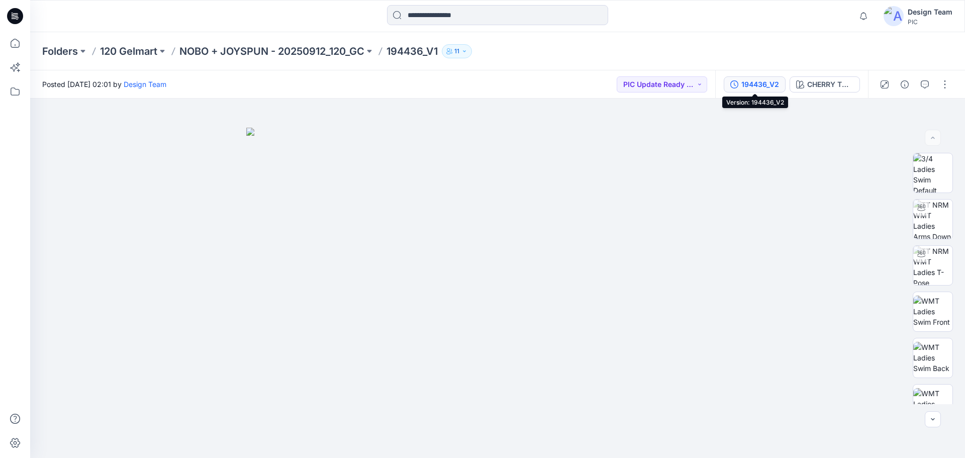
click at [758, 79] on div "194436_V2" at bounding box center [761, 84] width 38 height 11
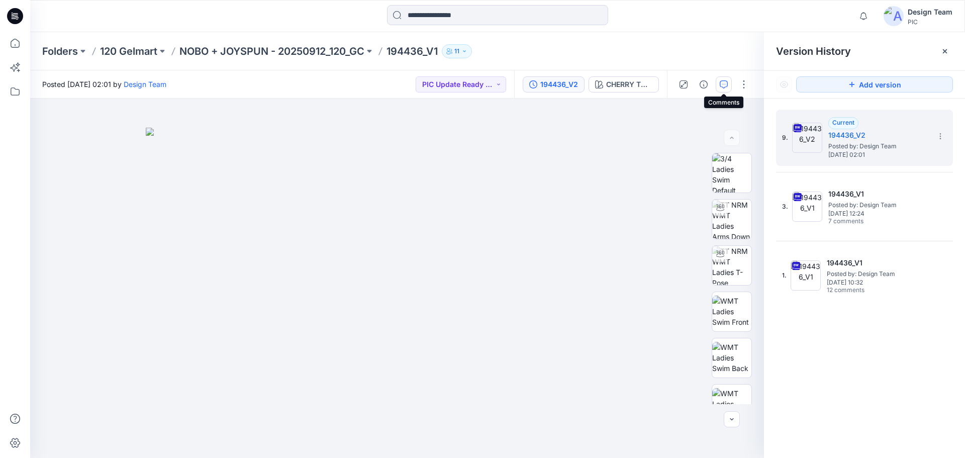
click at [723, 87] on icon "button" at bounding box center [724, 84] width 8 height 8
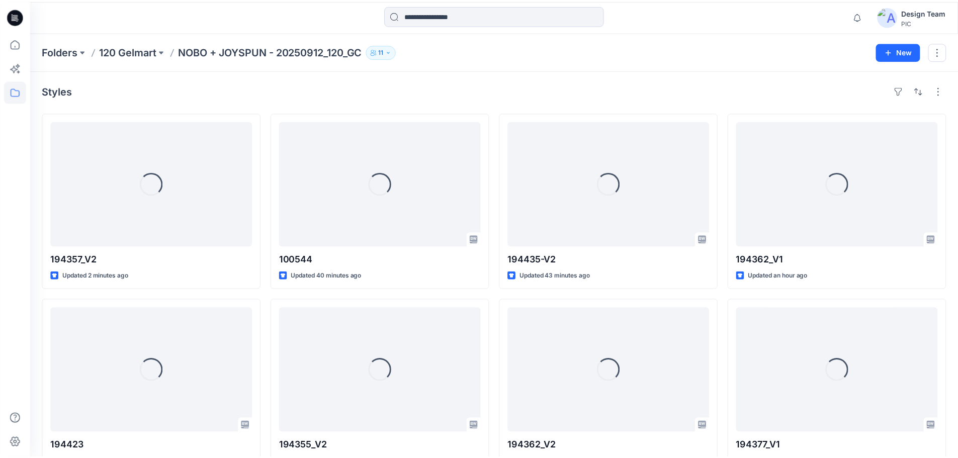
scroll to position [2172, 0]
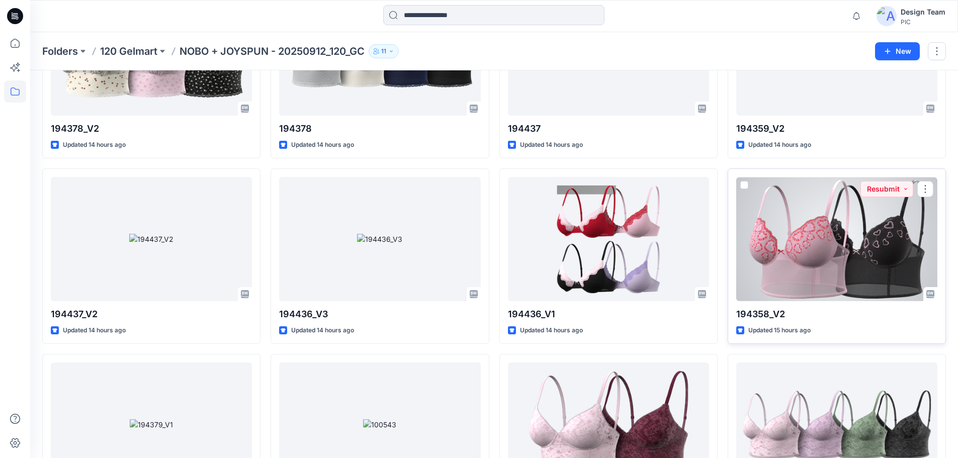
click at [826, 214] on div at bounding box center [836, 239] width 201 height 124
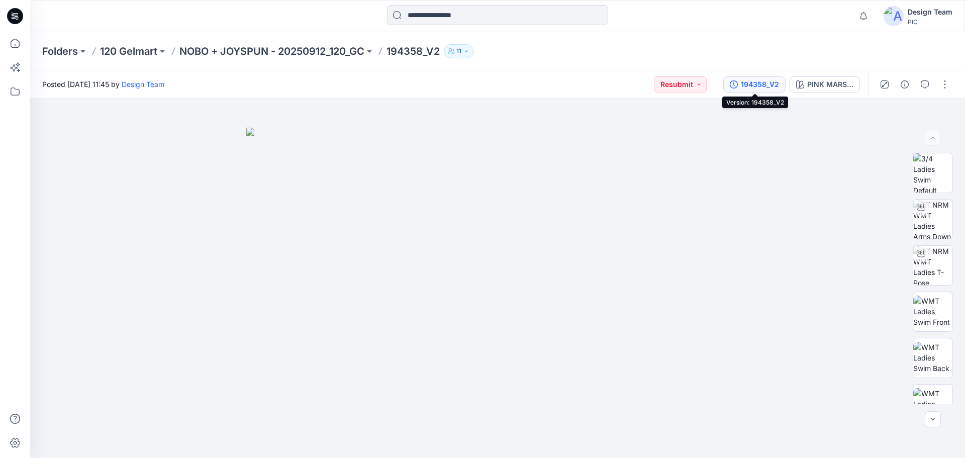
click at [769, 83] on div "194358_V2" at bounding box center [760, 84] width 38 height 11
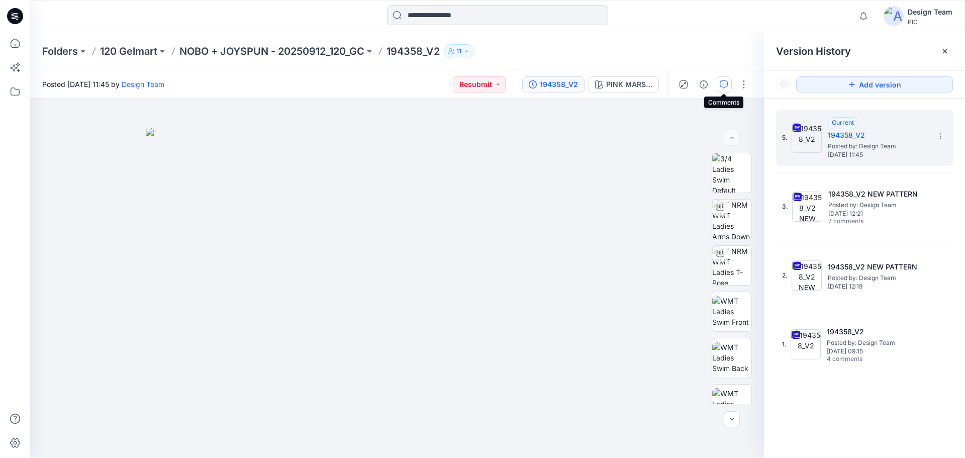
click at [729, 87] on button "button" at bounding box center [724, 84] width 16 height 16
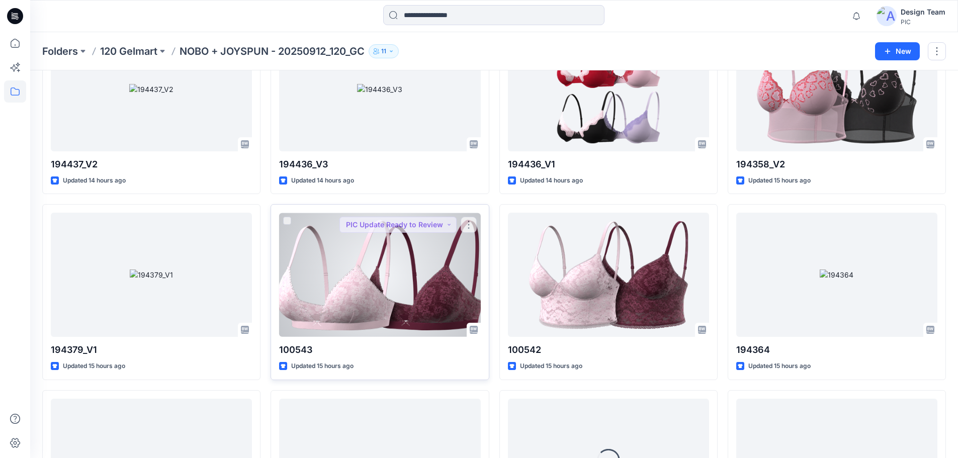
scroll to position [2322, 0]
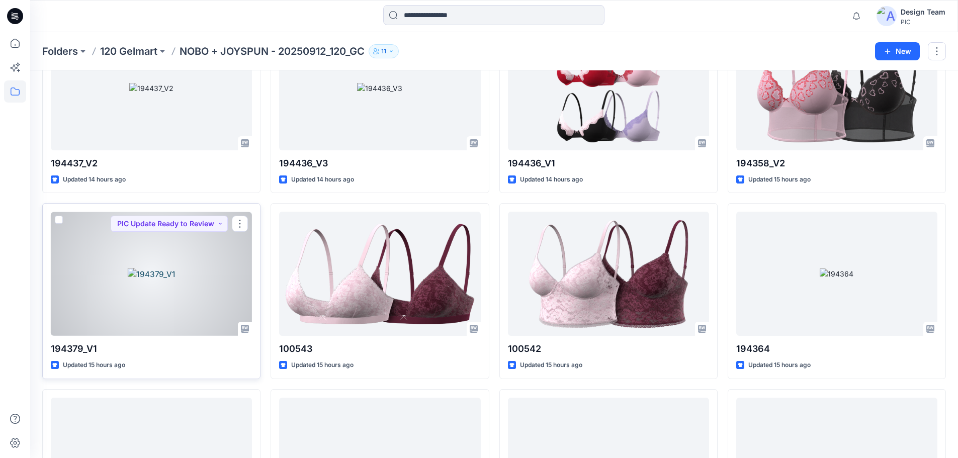
click at [222, 287] on div at bounding box center [151, 274] width 201 height 124
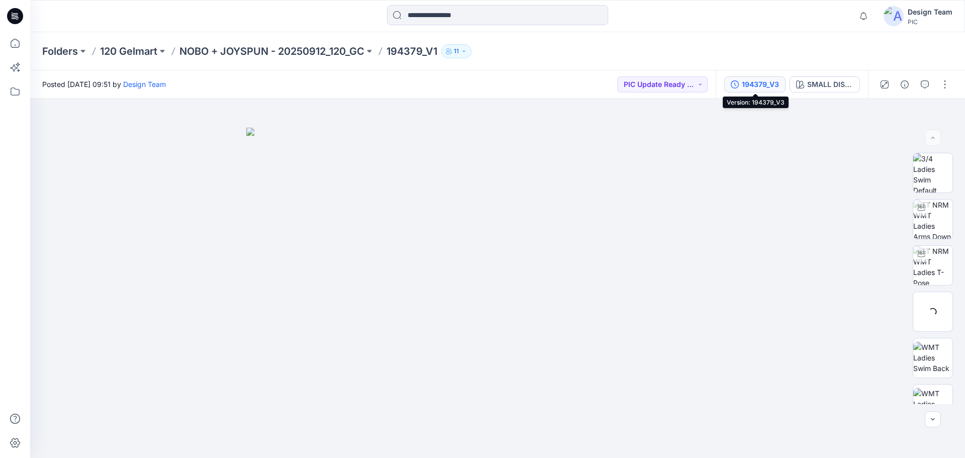
click at [762, 87] on div "194379_V3" at bounding box center [760, 84] width 37 height 11
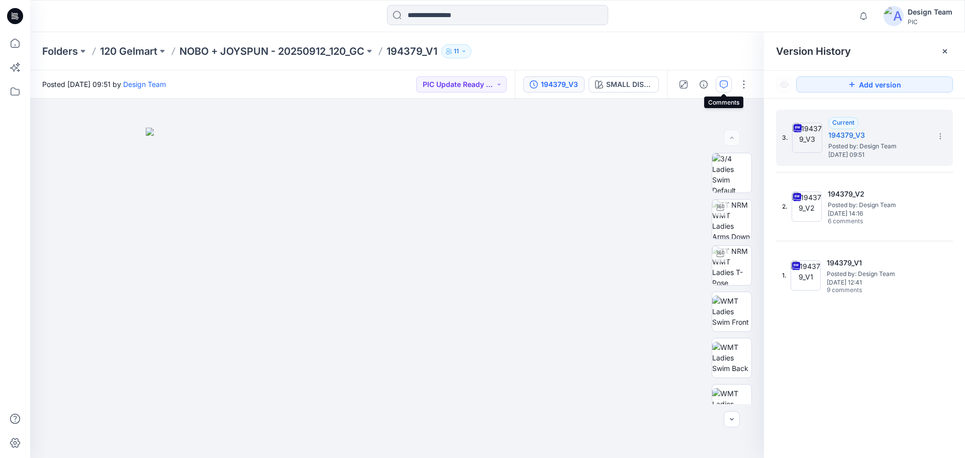
click at [725, 88] on button "button" at bounding box center [724, 84] width 16 height 16
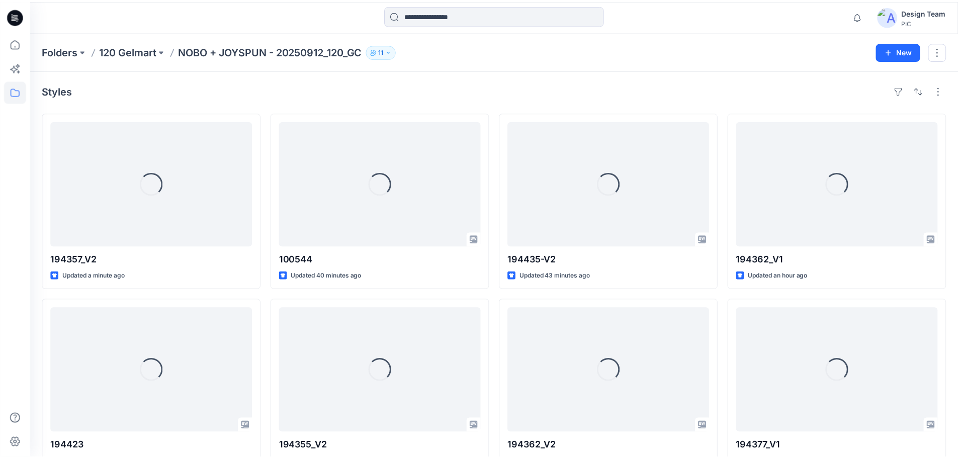
scroll to position [2322, 0]
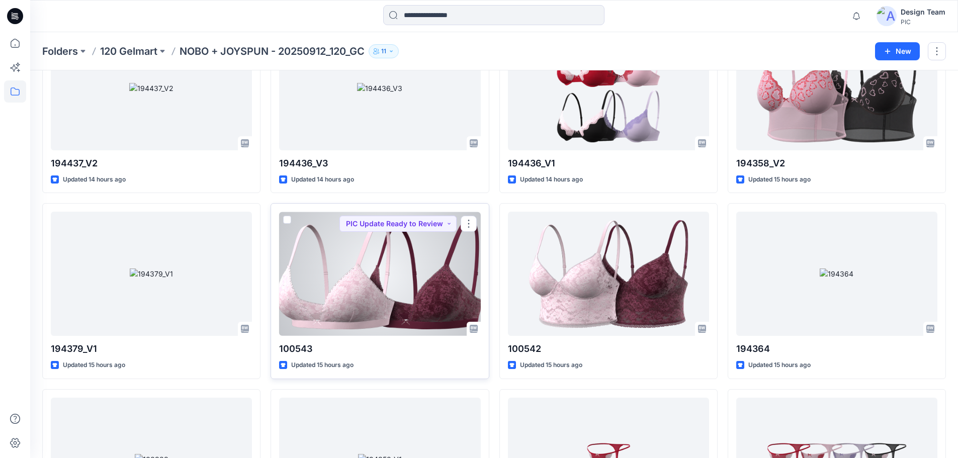
click at [377, 244] on div at bounding box center [379, 274] width 201 height 124
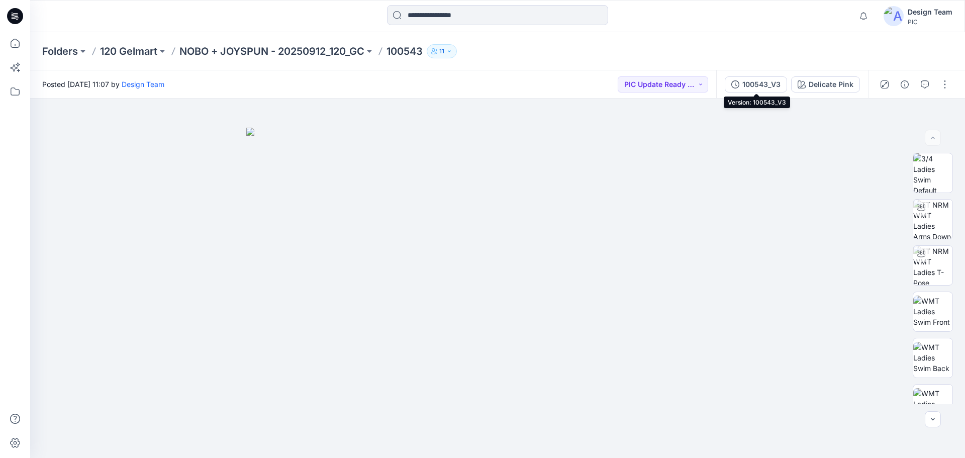
click at [735, 80] on button "100543_V3" at bounding box center [756, 84] width 62 height 16
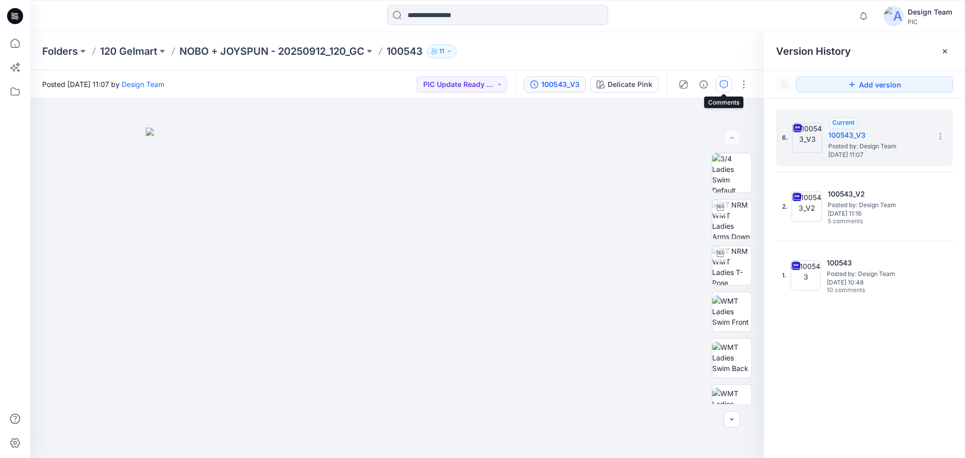
click at [725, 86] on icon "button" at bounding box center [724, 84] width 8 height 8
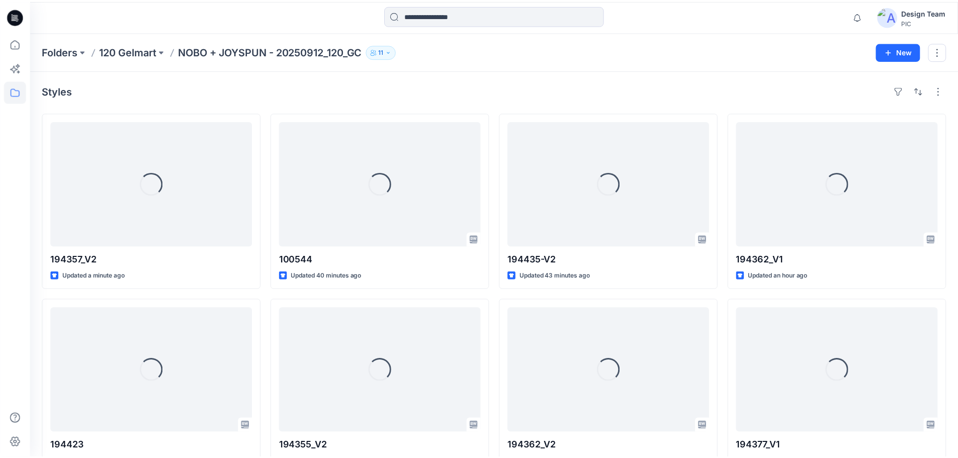
scroll to position [2322, 0]
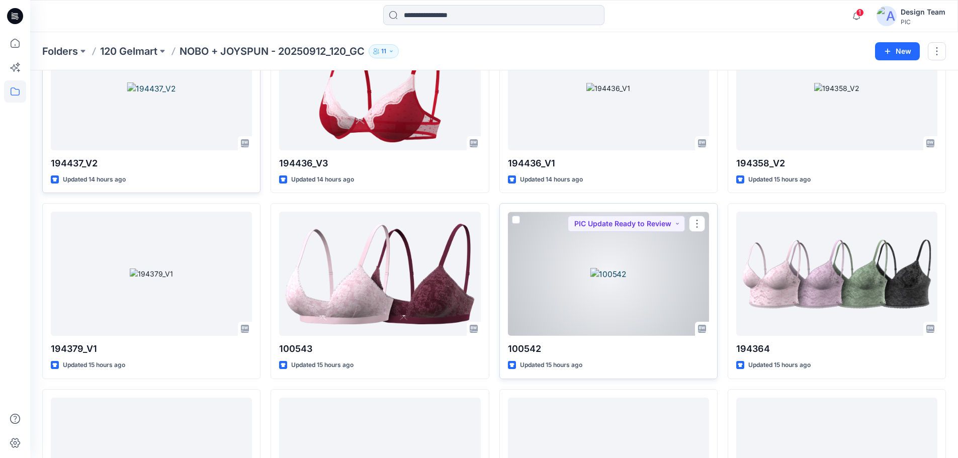
click at [607, 242] on div at bounding box center [608, 274] width 201 height 124
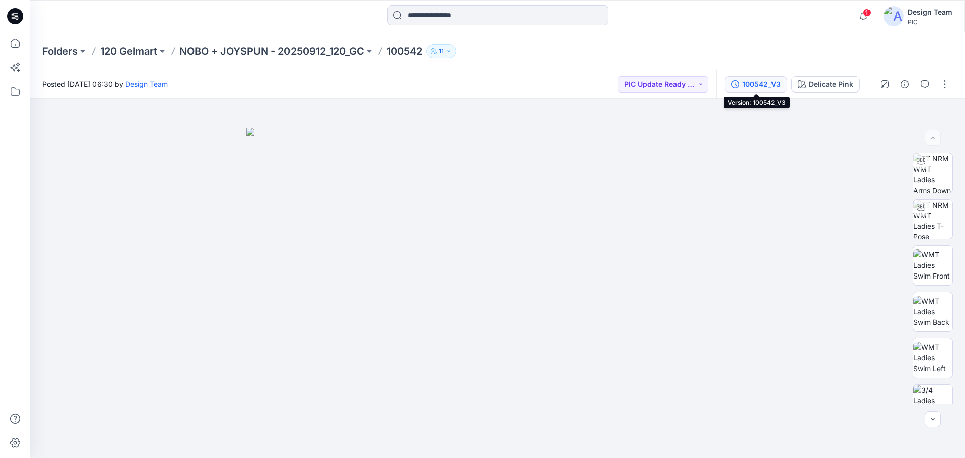
click at [759, 84] on div "100542_V3" at bounding box center [762, 84] width 38 height 11
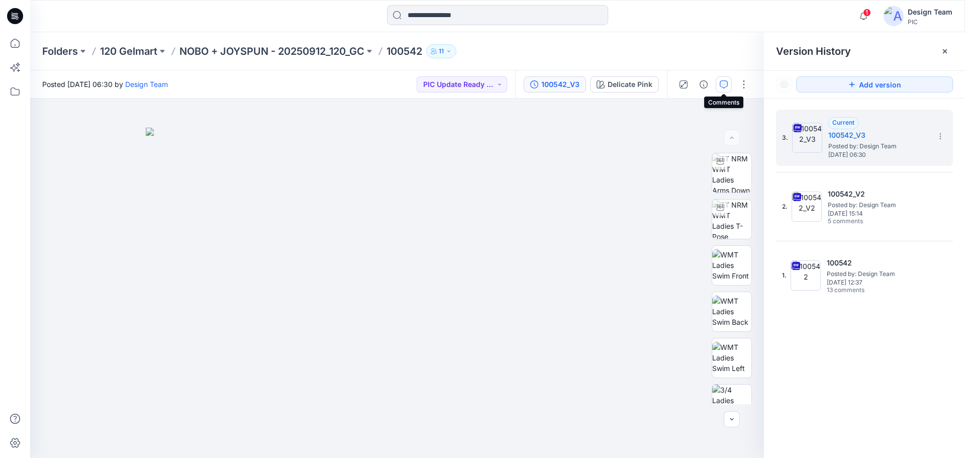
click at [728, 85] on button "button" at bounding box center [724, 84] width 16 height 16
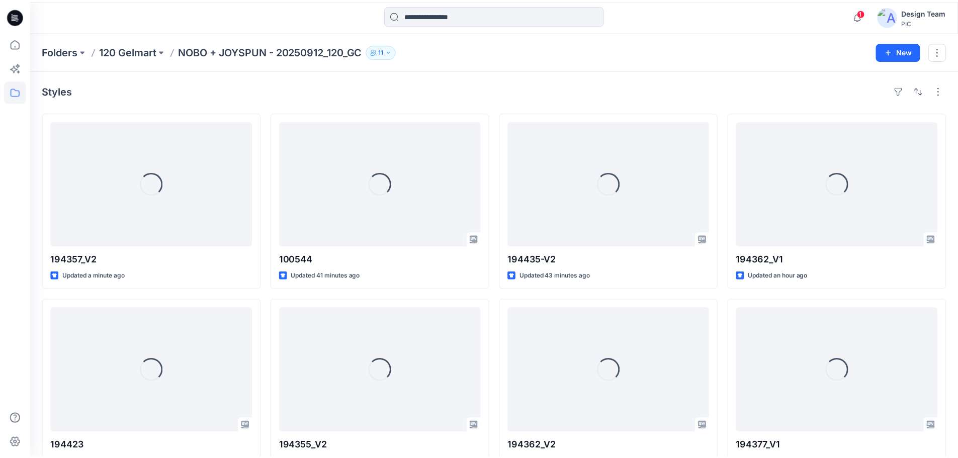
scroll to position [2322, 0]
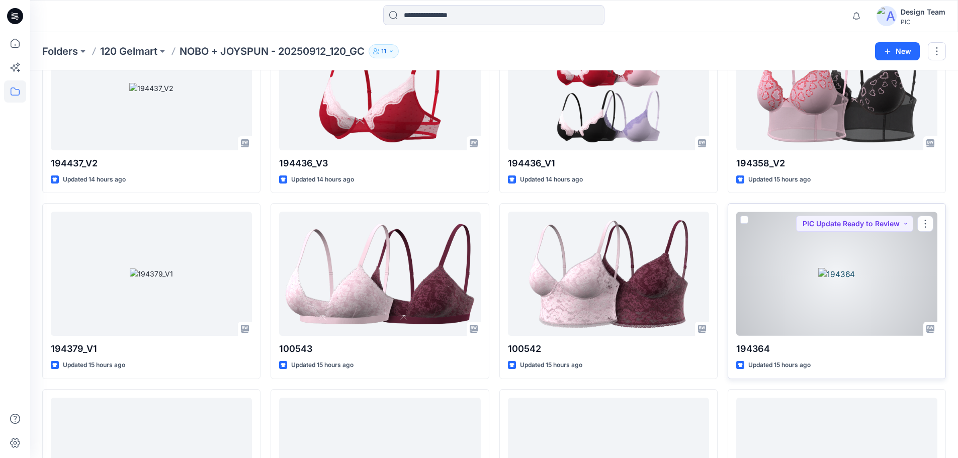
click at [774, 249] on div at bounding box center [836, 274] width 201 height 124
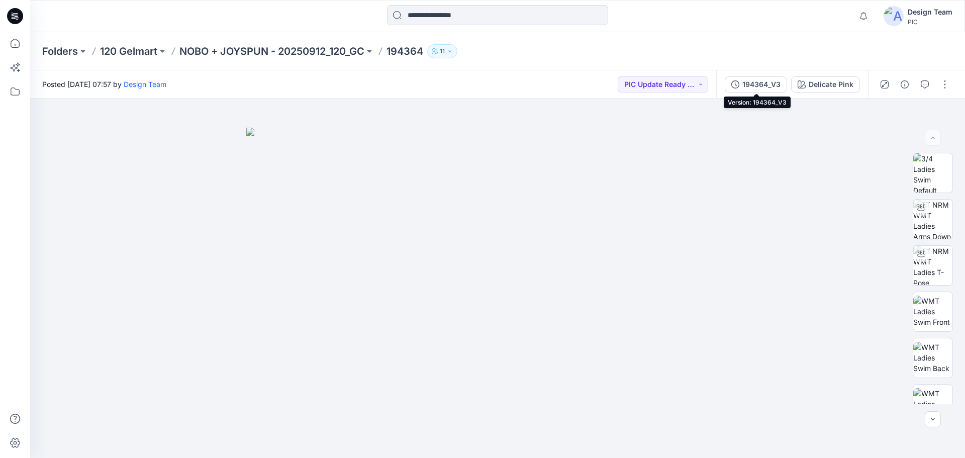
click at [752, 87] on div "194364_V3" at bounding box center [762, 84] width 38 height 11
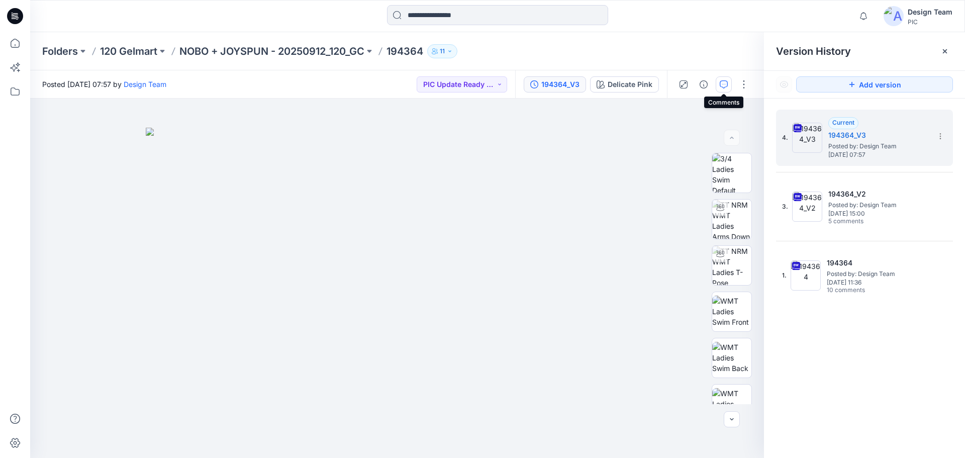
click at [716, 87] on button "button" at bounding box center [724, 84] width 16 height 16
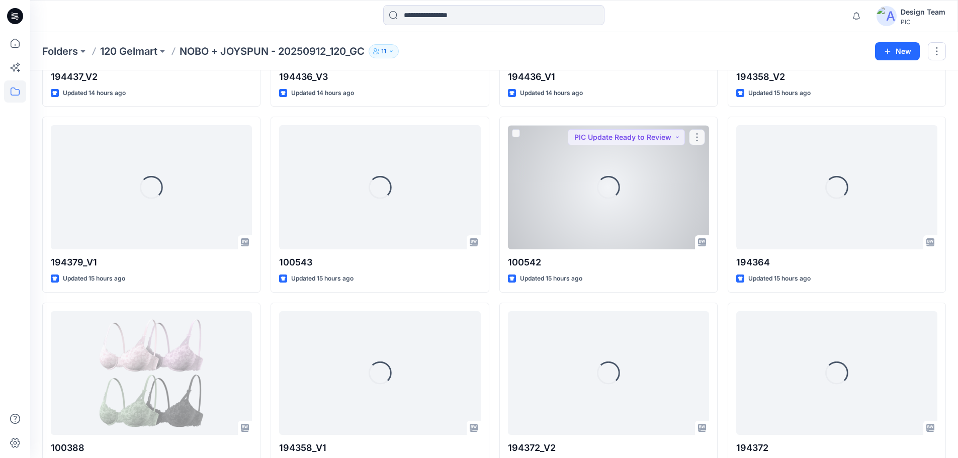
scroll to position [2423, 0]
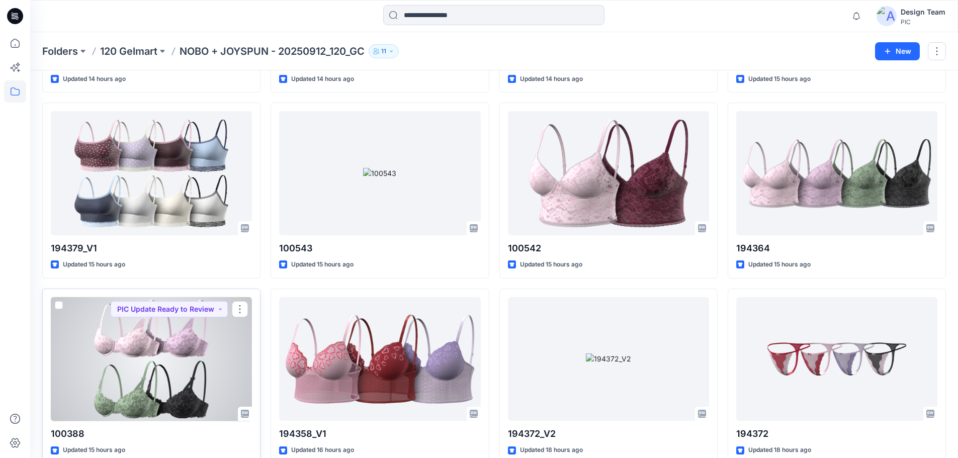
click at [169, 340] on div at bounding box center [151, 359] width 201 height 124
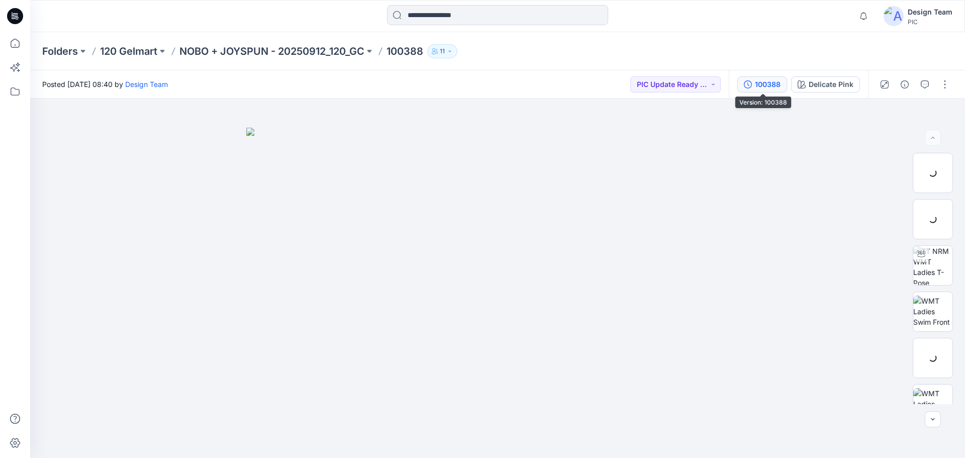
click at [765, 84] on div "100388" at bounding box center [768, 84] width 26 height 11
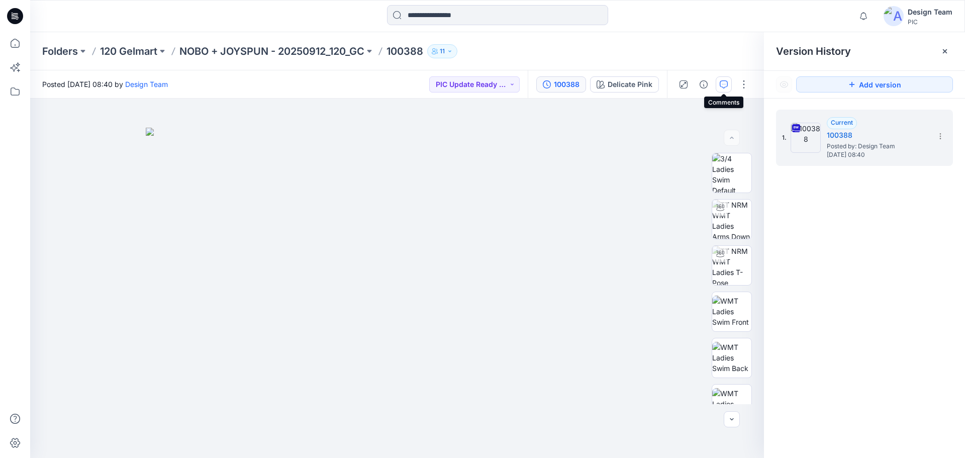
click at [729, 87] on button "button" at bounding box center [724, 84] width 16 height 16
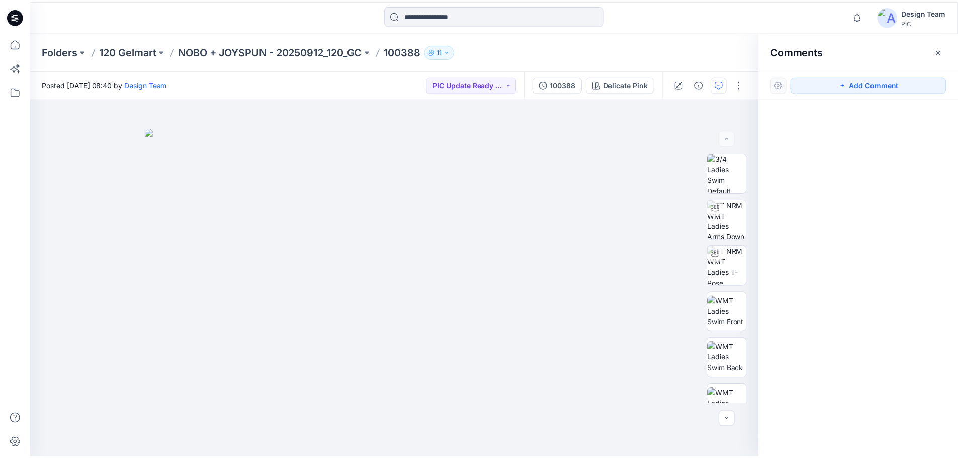
scroll to position [2423, 0]
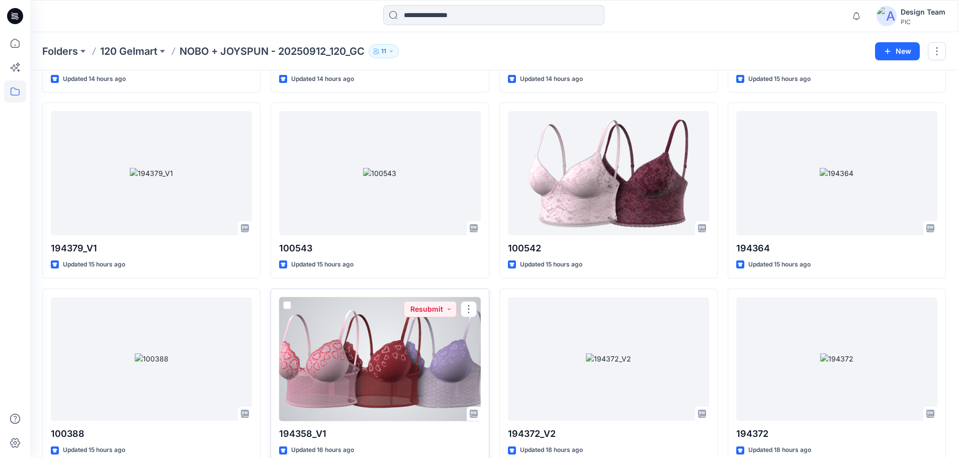
click at [358, 329] on div at bounding box center [379, 359] width 201 height 124
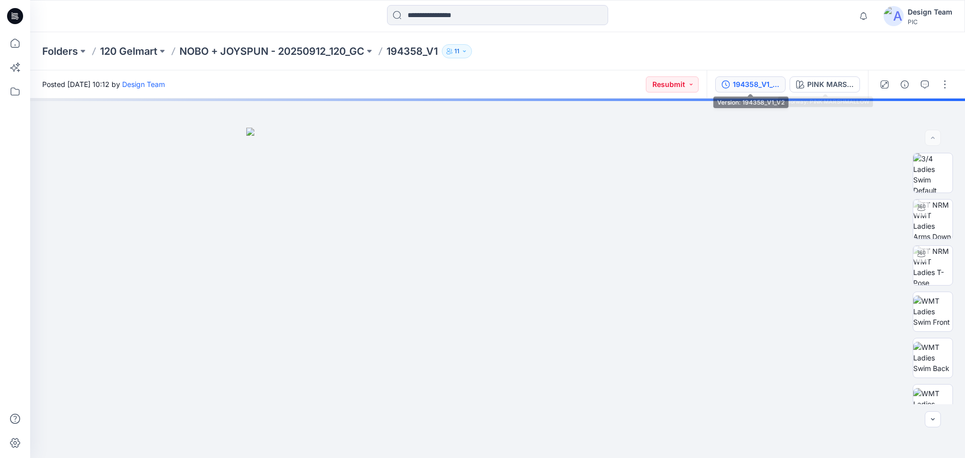
click at [771, 85] on div "194358_V1_V2" at bounding box center [756, 84] width 46 height 11
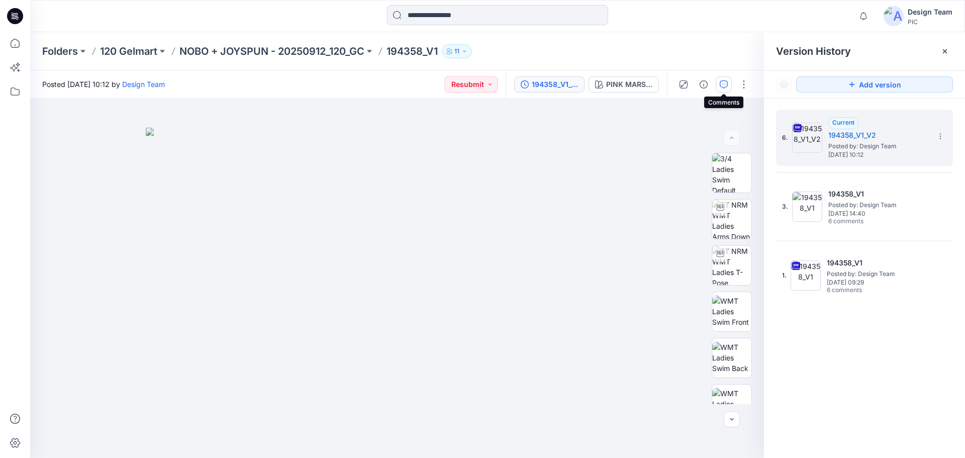
click at [726, 84] on icon "button" at bounding box center [724, 84] width 8 height 8
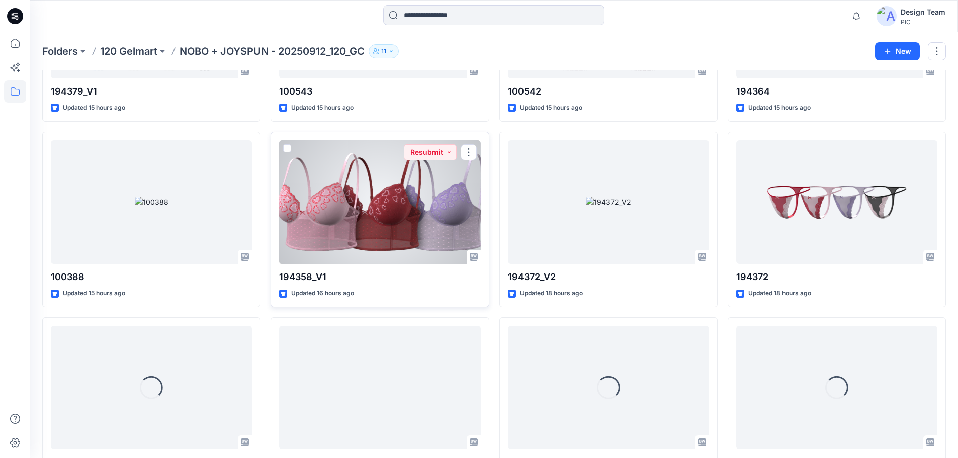
scroll to position [2628, 0]
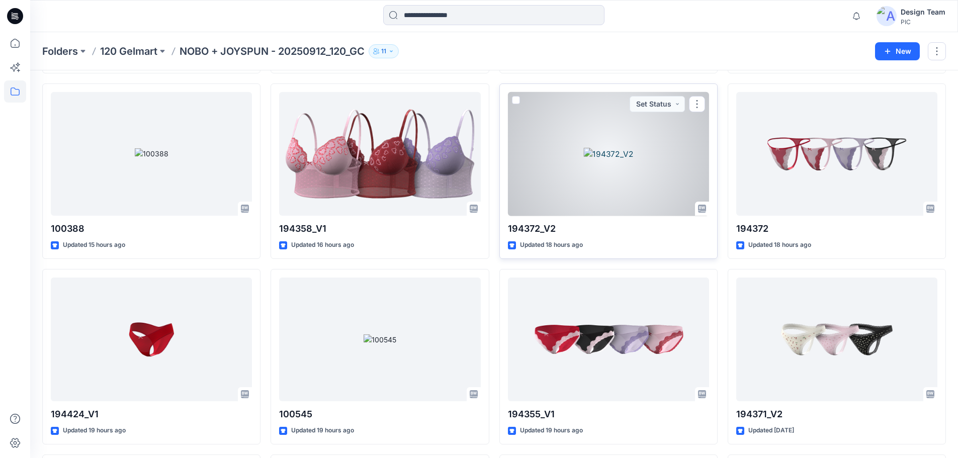
click at [597, 160] on div at bounding box center [608, 154] width 201 height 124
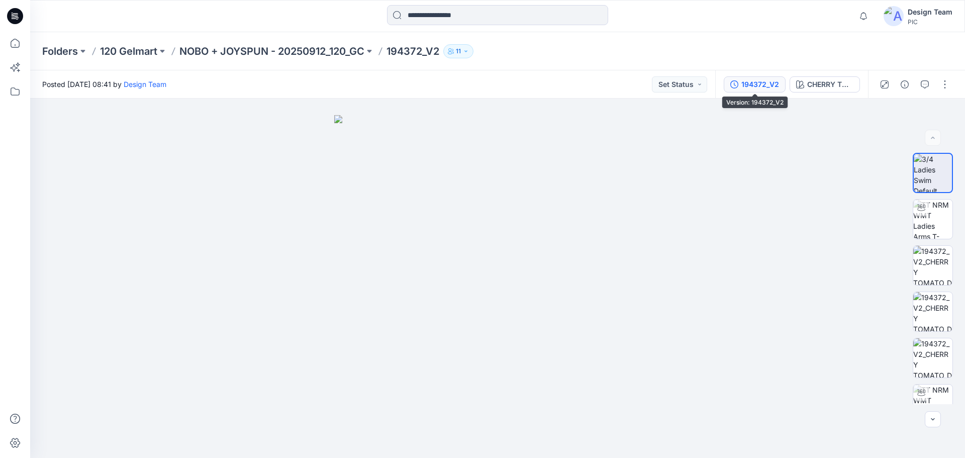
click at [740, 83] on button "194372_V2" at bounding box center [755, 84] width 62 height 16
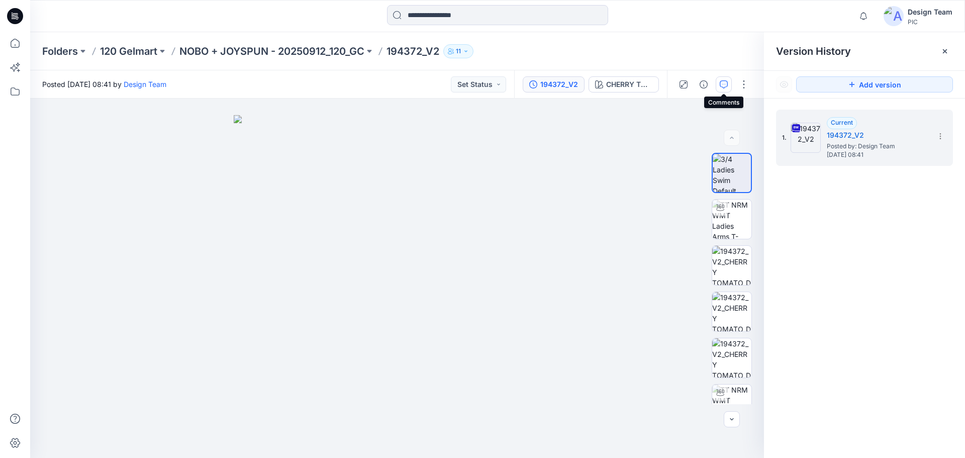
click at [722, 85] on icon "button" at bounding box center [724, 84] width 8 height 8
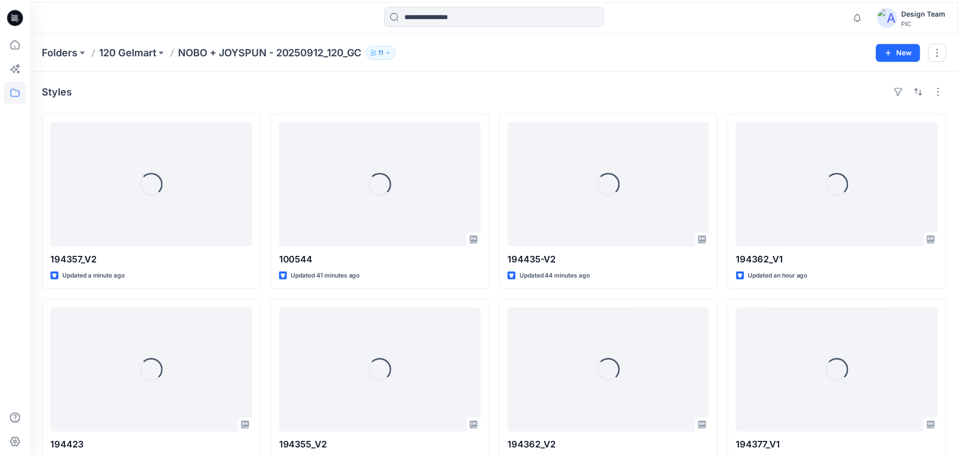
scroll to position [2628, 0]
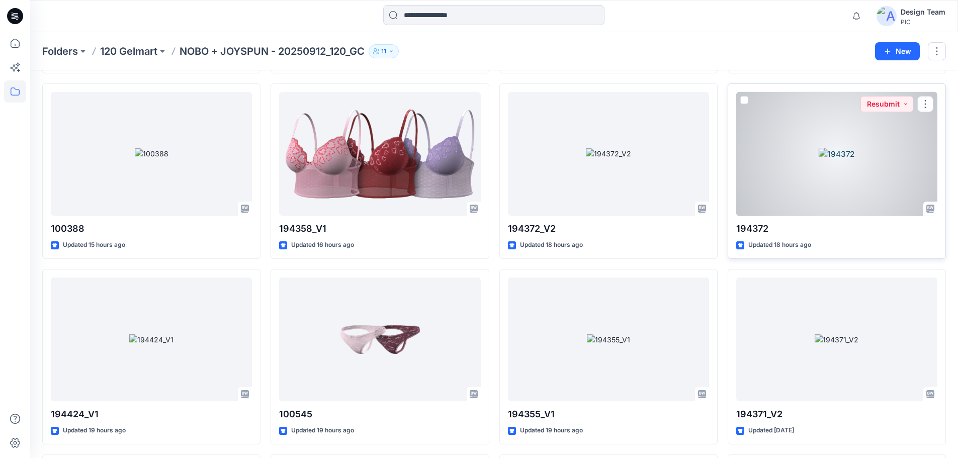
click at [766, 172] on div at bounding box center [836, 154] width 201 height 124
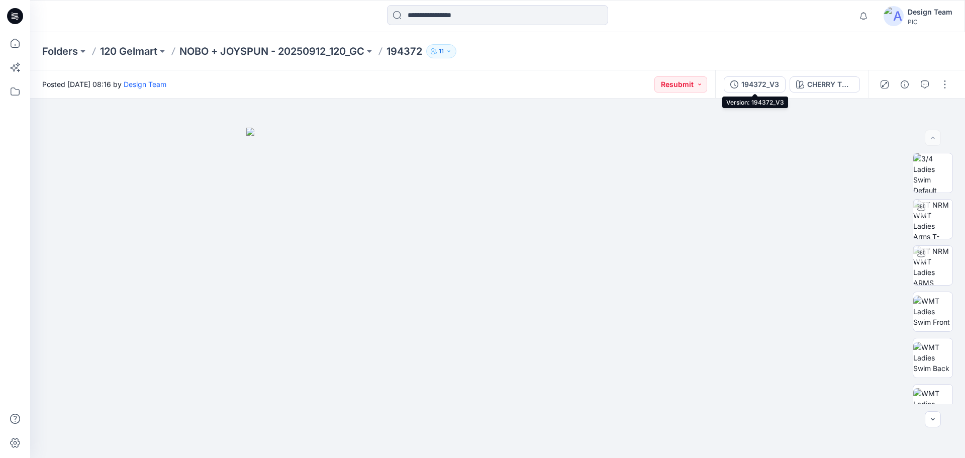
click at [734, 82] on icon "button" at bounding box center [735, 84] width 8 height 8
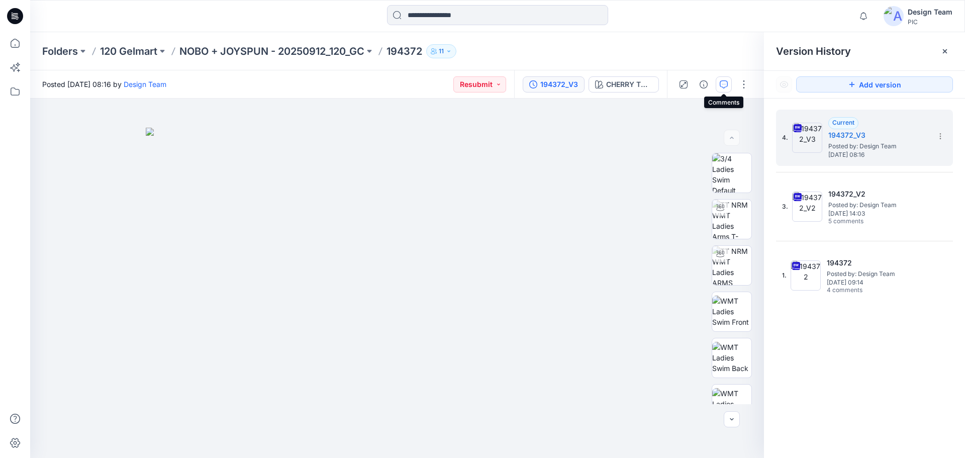
click at [726, 84] on icon "button" at bounding box center [724, 84] width 8 height 8
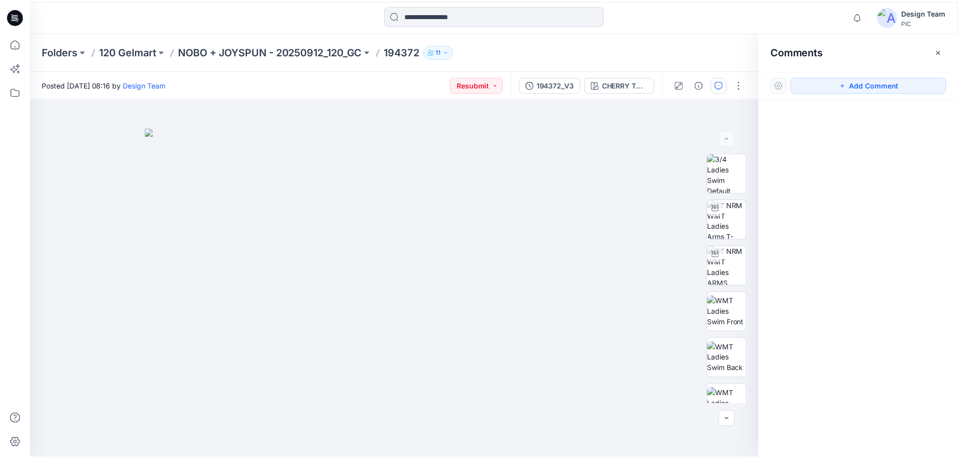
scroll to position [2628, 0]
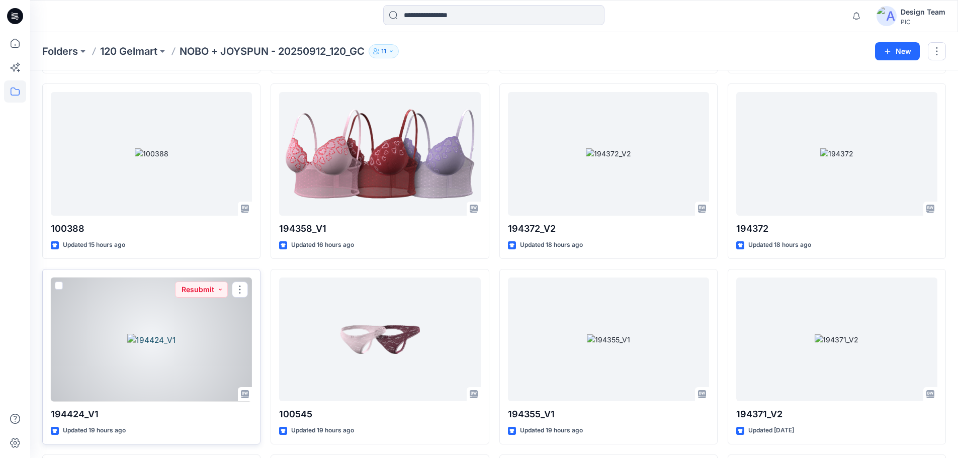
click at [164, 348] on div at bounding box center [151, 340] width 201 height 124
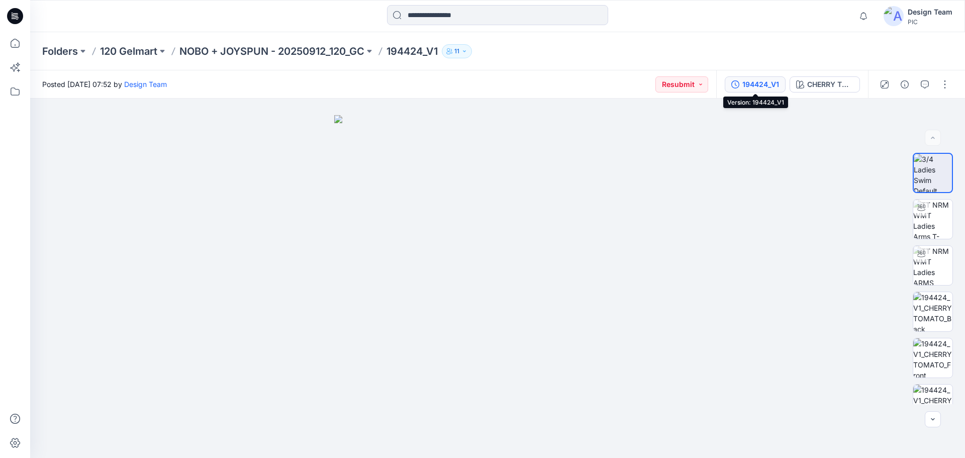
click at [741, 87] on button "194424_V1" at bounding box center [755, 84] width 61 height 16
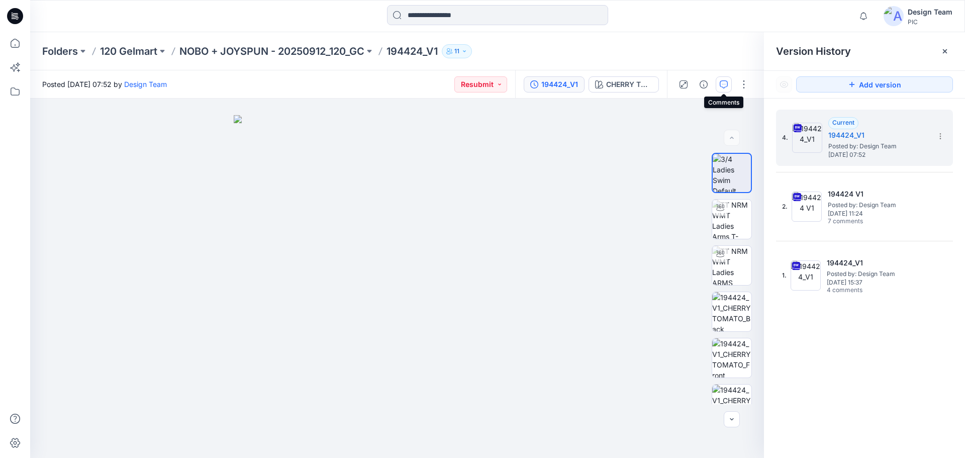
click at [721, 82] on icon "button" at bounding box center [724, 84] width 8 height 8
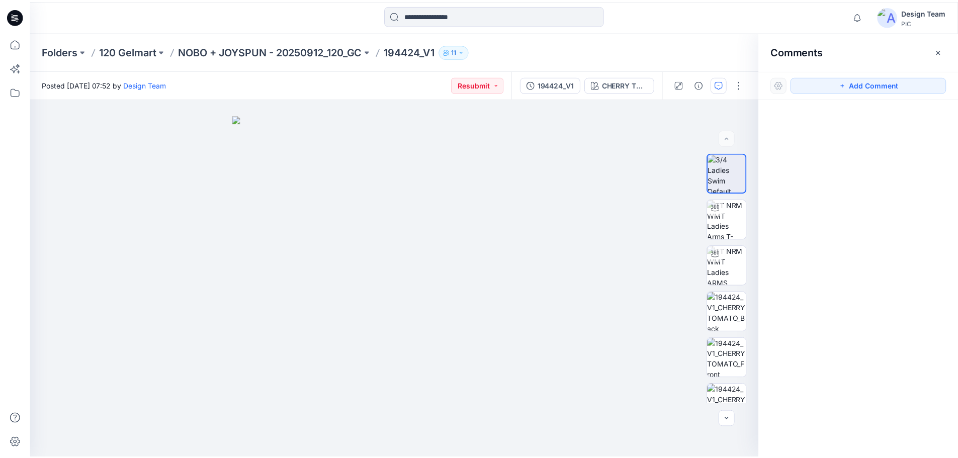
scroll to position [2628, 0]
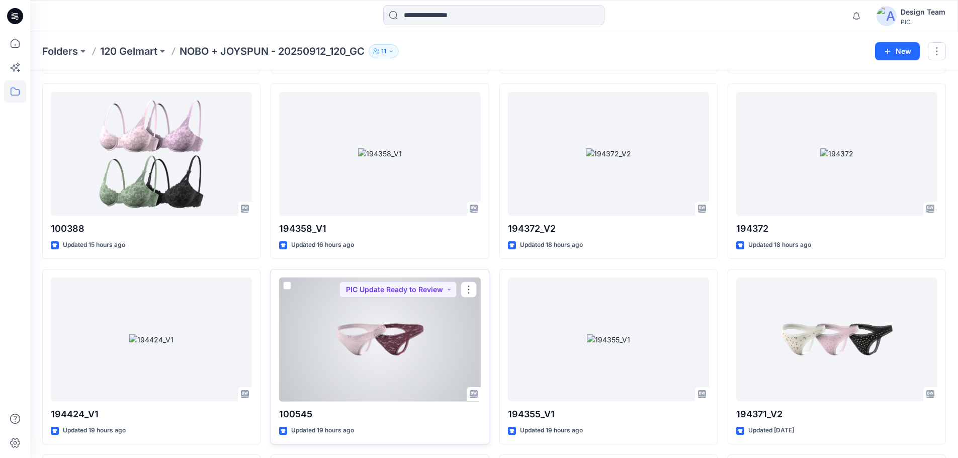
click at [410, 320] on div at bounding box center [379, 340] width 201 height 124
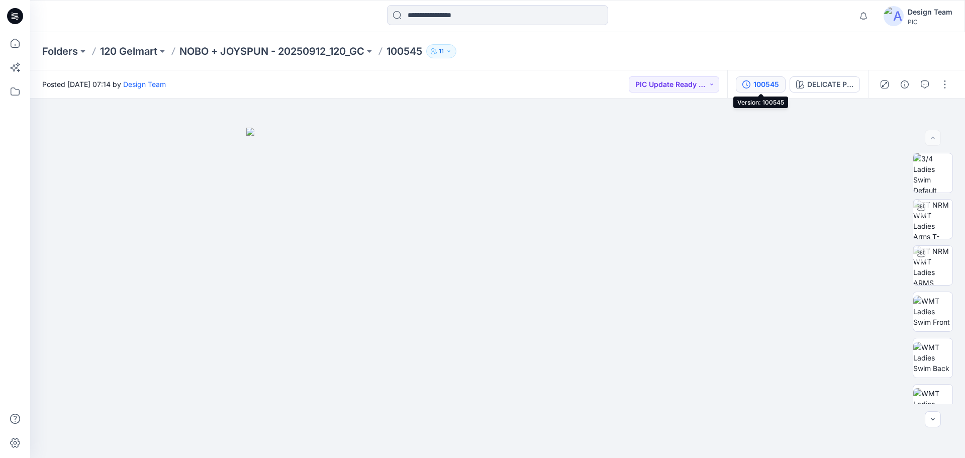
click at [745, 82] on icon "button" at bounding box center [747, 84] width 8 height 8
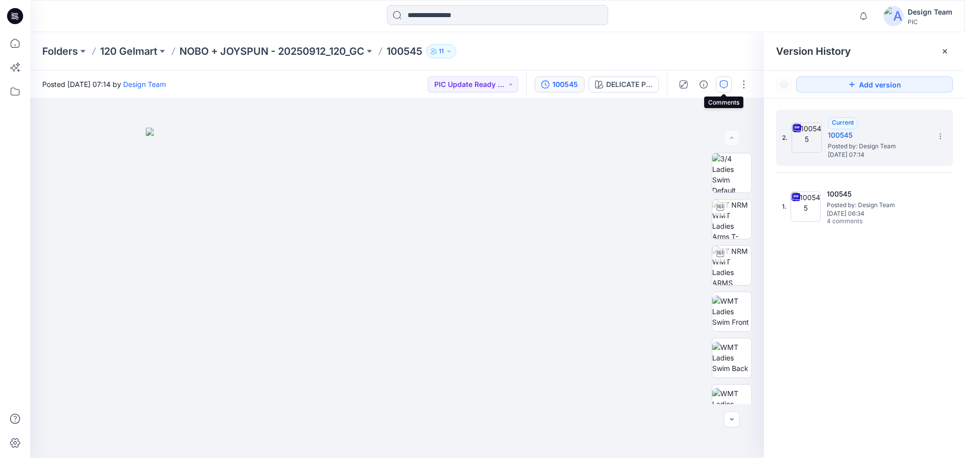
click at [718, 83] on button "button" at bounding box center [724, 84] width 16 height 16
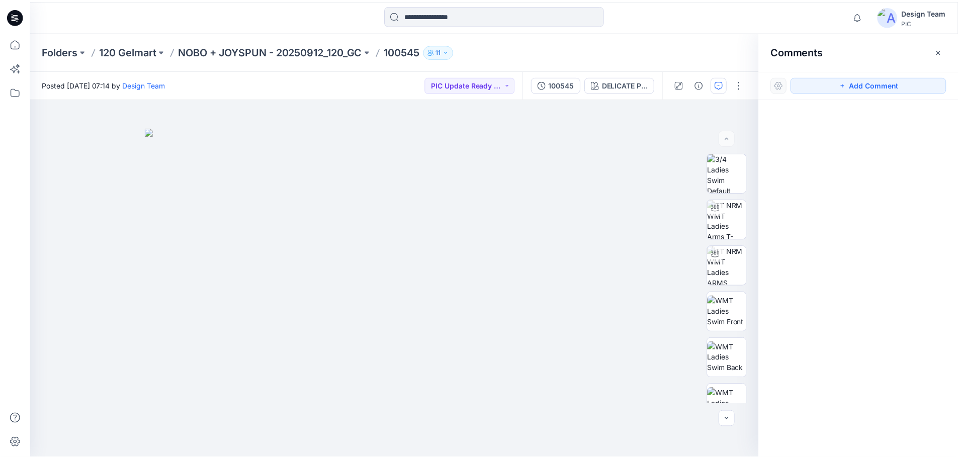
scroll to position [2628, 0]
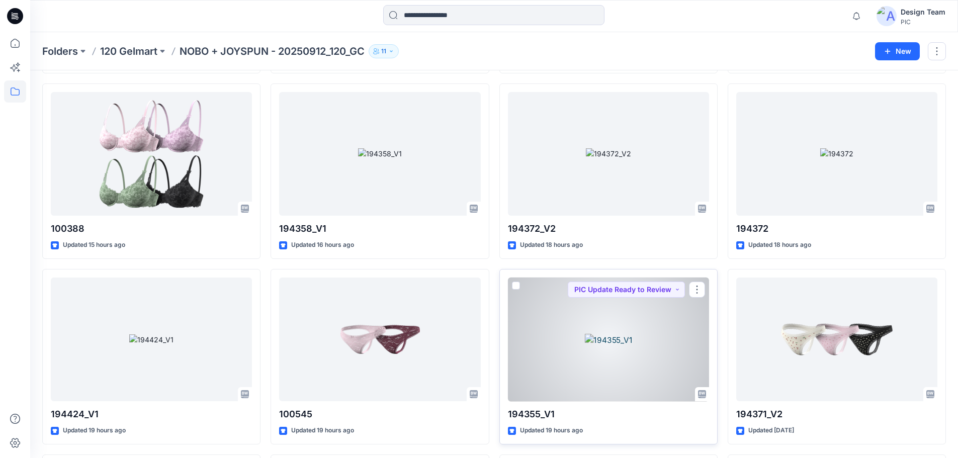
click at [644, 333] on div at bounding box center [608, 340] width 201 height 124
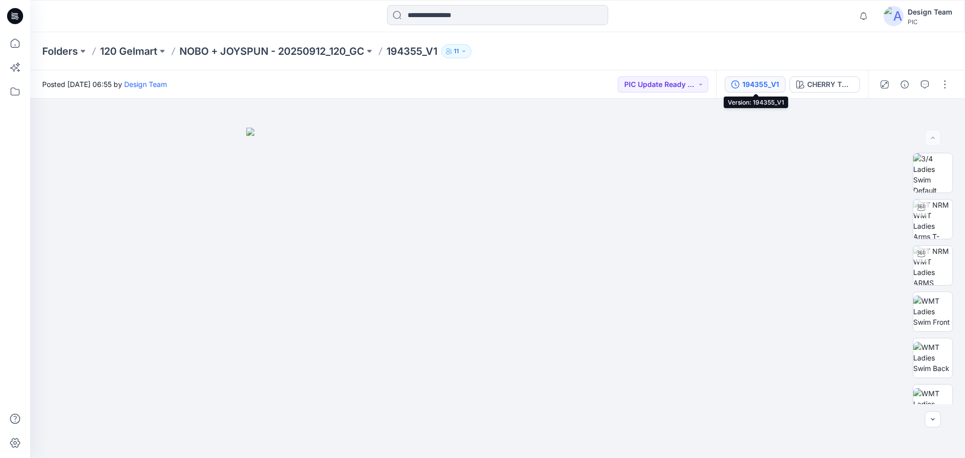
click at [752, 77] on button "194355_V1" at bounding box center [755, 84] width 61 height 16
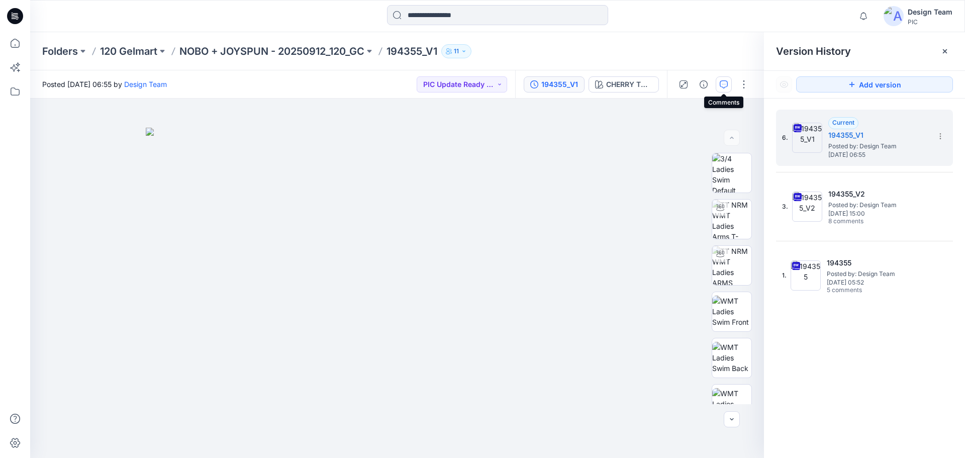
click at [725, 87] on icon "button" at bounding box center [724, 84] width 8 height 8
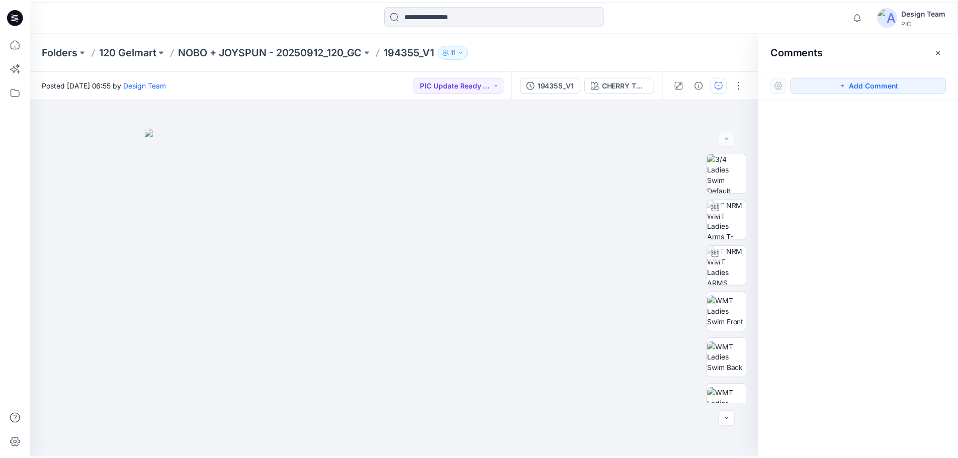
scroll to position [2628, 0]
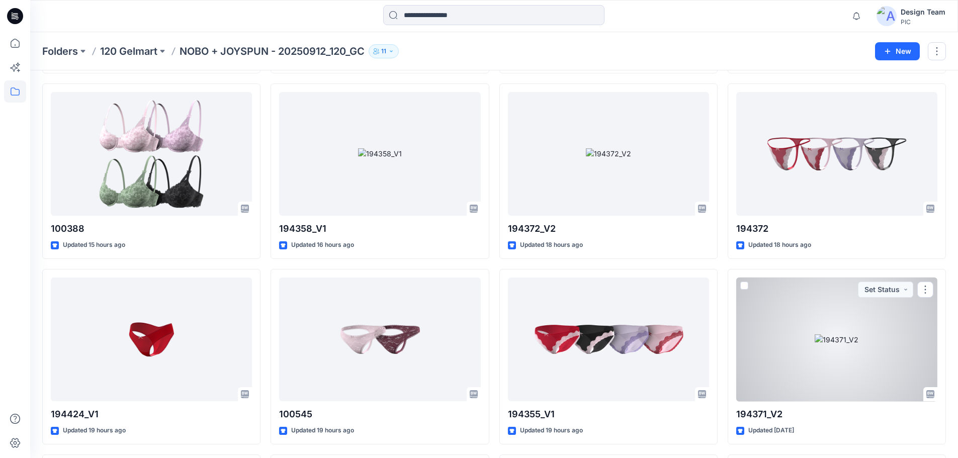
click at [797, 326] on div at bounding box center [836, 340] width 201 height 124
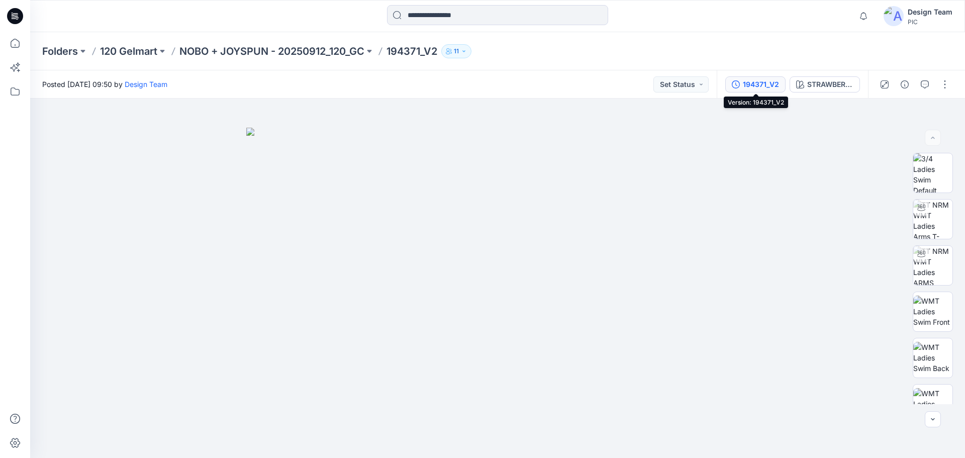
click at [758, 83] on div "194371_V2" at bounding box center [761, 84] width 36 height 11
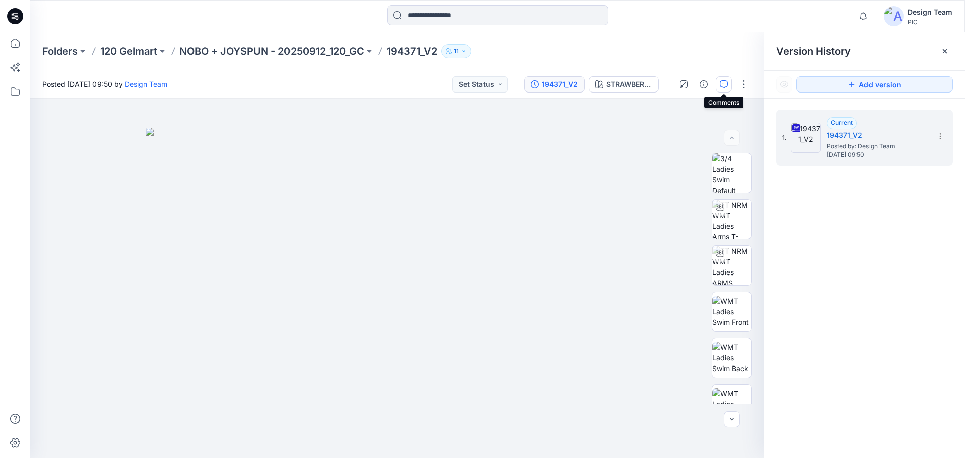
click at [723, 87] on icon "button" at bounding box center [724, 84] width 8 height 8
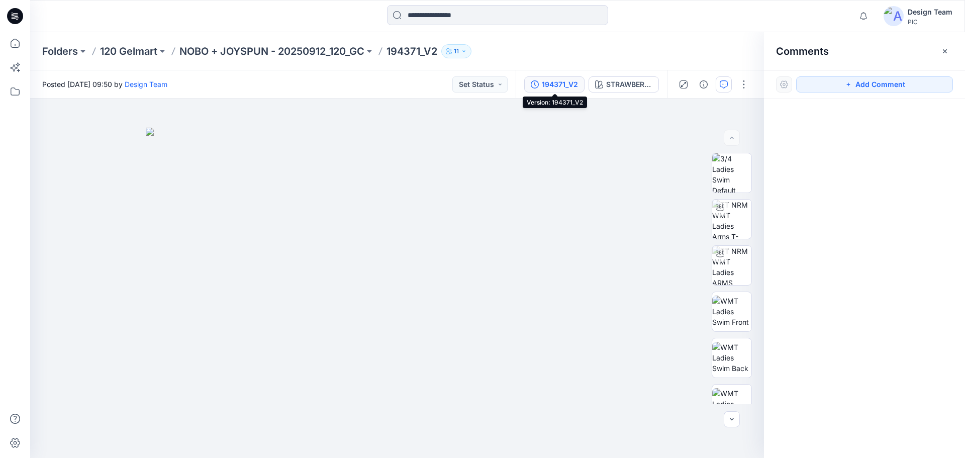
click at [564, 84] on div "194371_V2" at bounding box center [560, 84] width 36 height 11
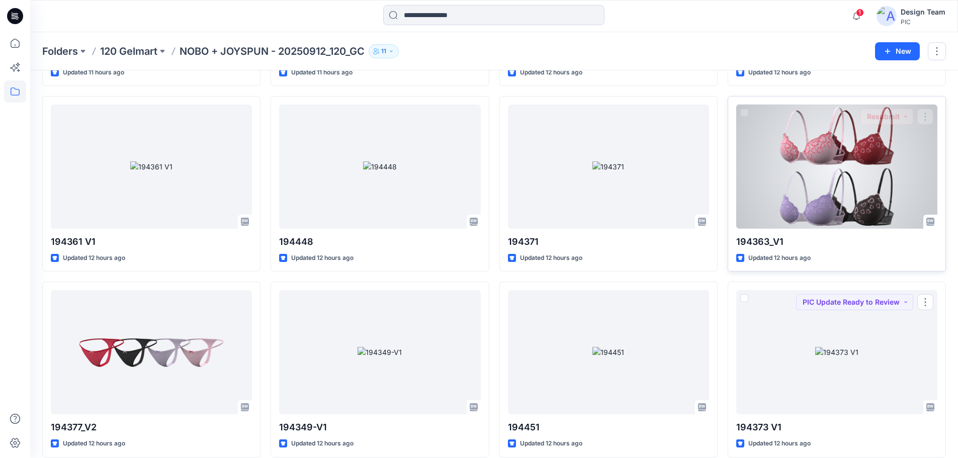
scroll to position [1123, 0]
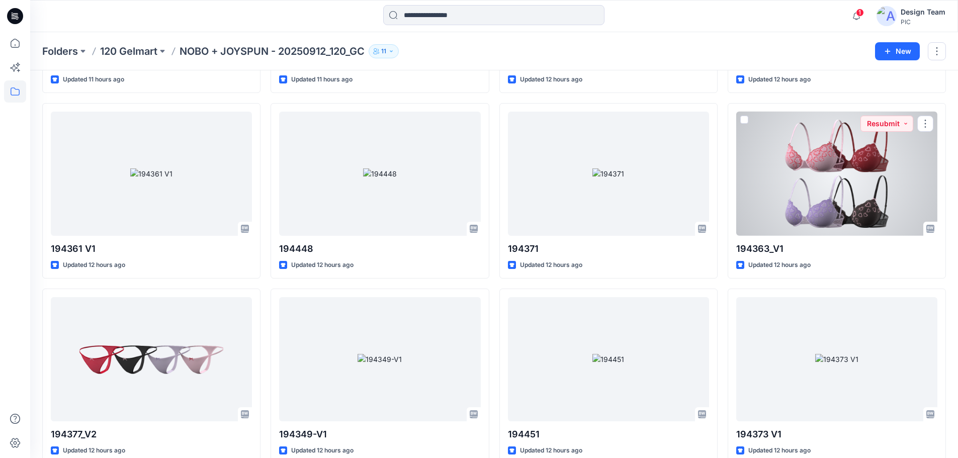
click at [788, 224] on div at bounding box center [836, 174] width 201 height 124
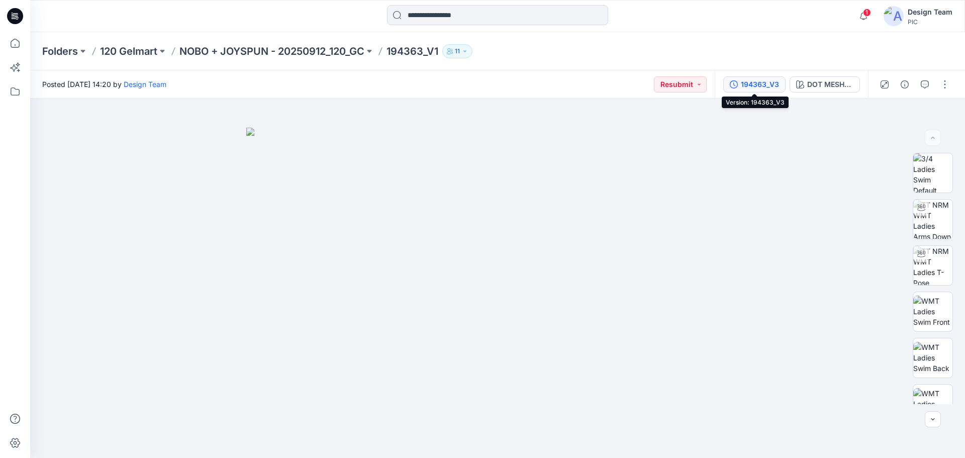
click at [773, 86] on div "194363_V3" at bounding box center [760, 84] width 38 height 11
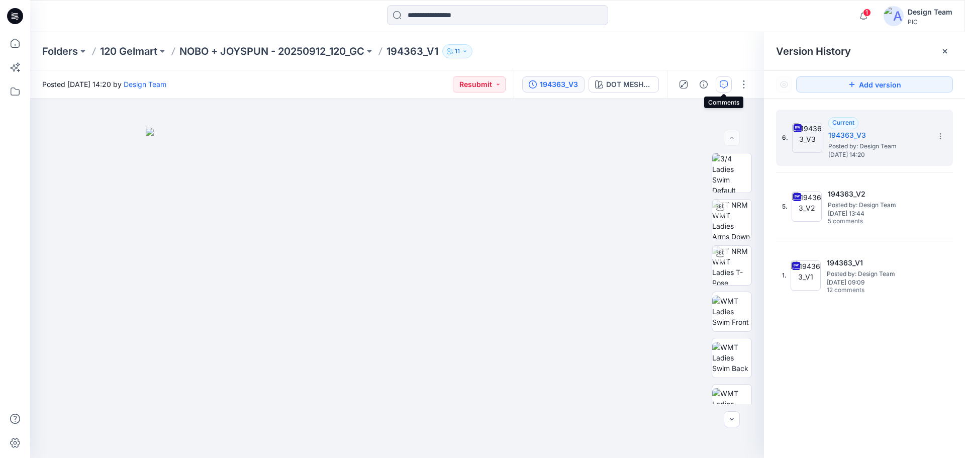
click at [728, 82] on button "button" at bounding box center [724, 84] width 16 height 16
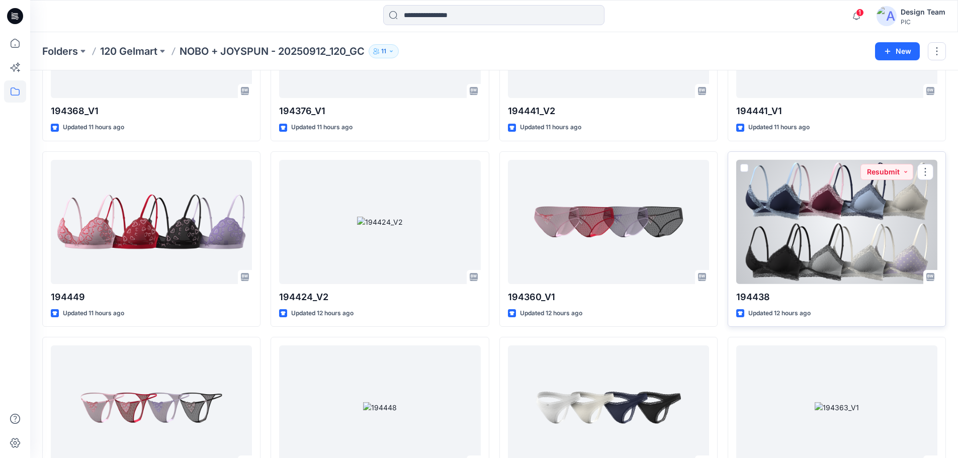
scroll to position [872, 0]
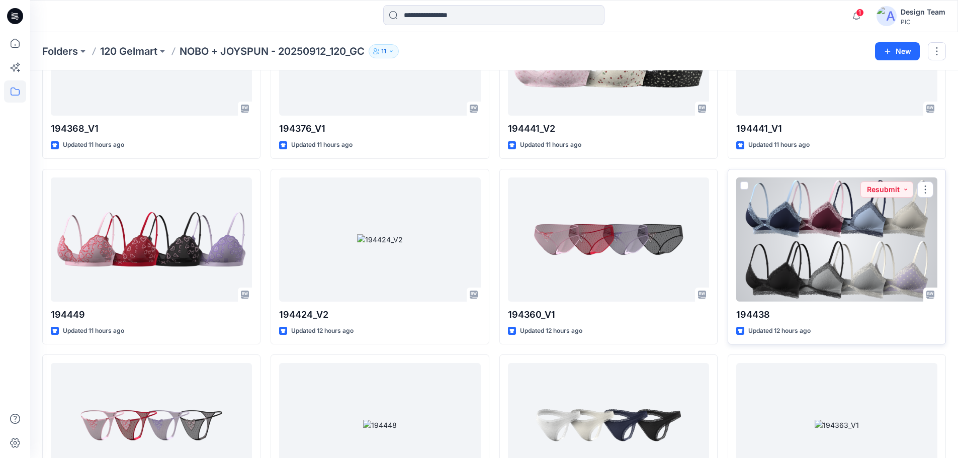
click at [749, 209] on div at bounding box center [836, 239] width 201 height 124
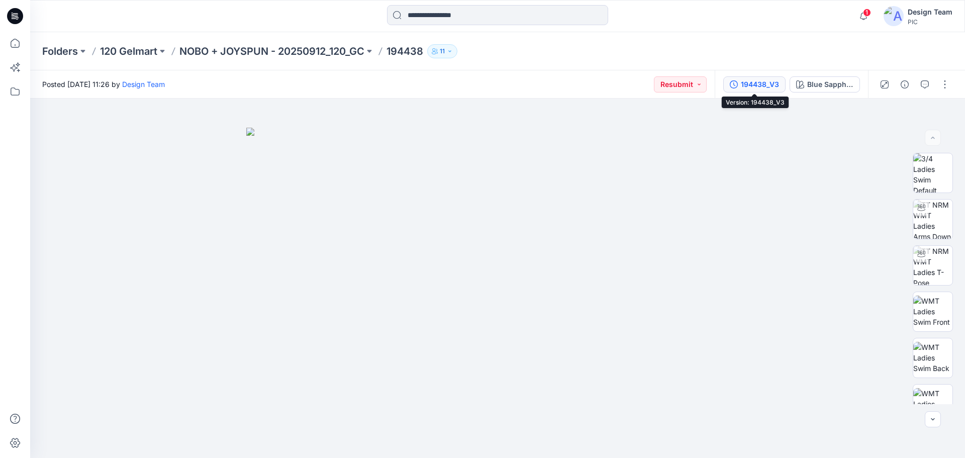
click at [736, 87] on icon "button" at bounding box center [734, 84] width 8 height 8
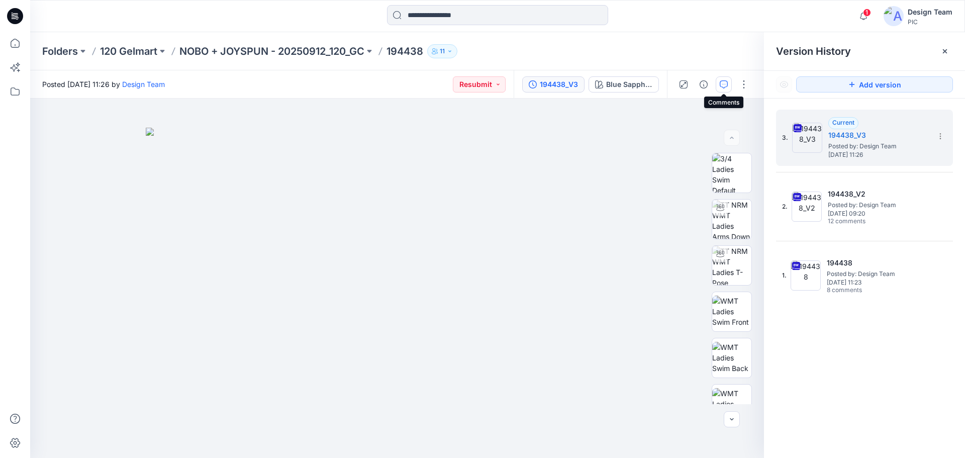
click at [726, 82] on icon "button" at bounding box center [724, 84] width 8 height 8
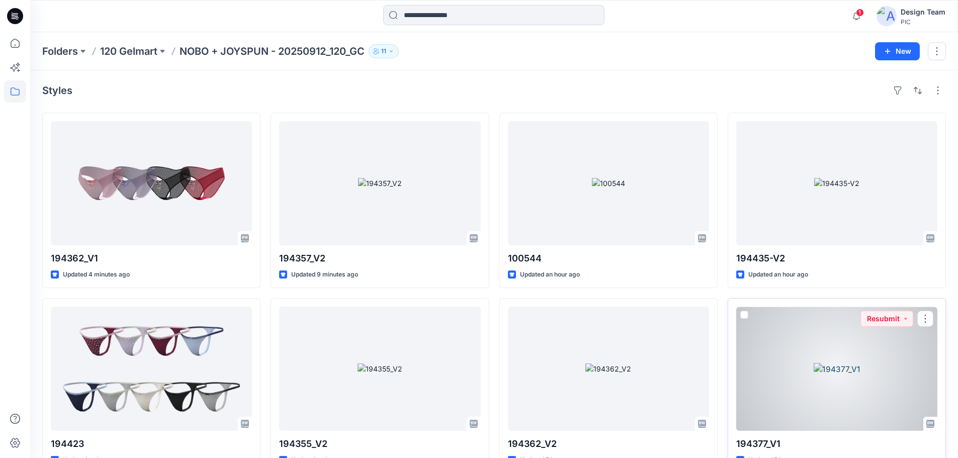
click at [804, 350] on div at bounding box center [836, 369] width 201 height 124
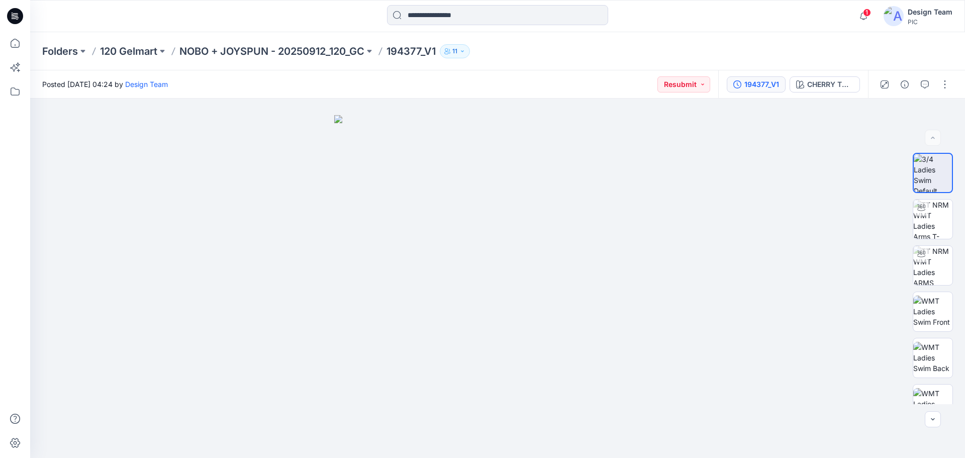
click at [747, 83] on div "194377_V1" at bounding box center [762, 84] width 35 height 11
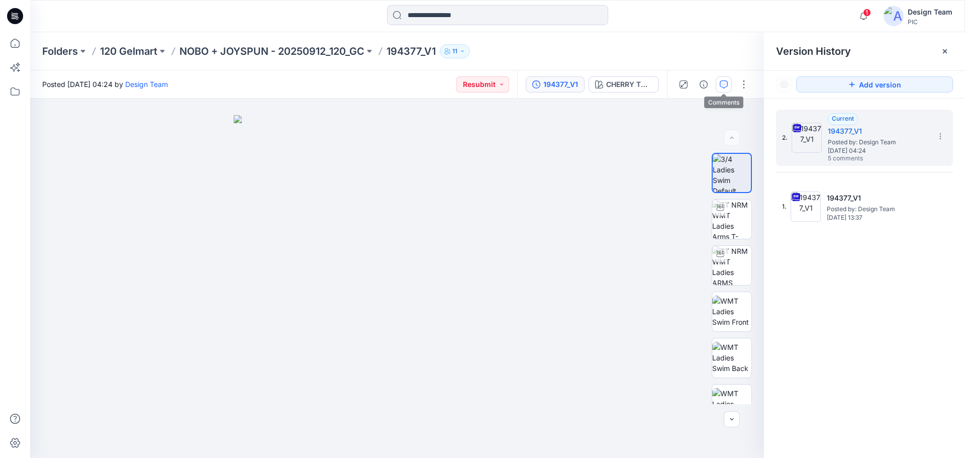
click at [725, 85] on icon "button" at bounding box center [724, 84] width 8 height 8
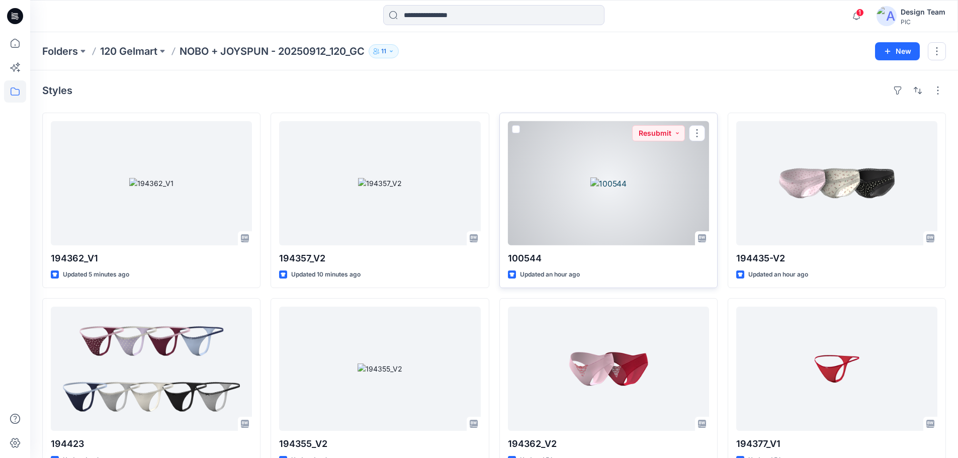
click at [573, 189] on div at bounding box center [608, 183] width 201 height 124
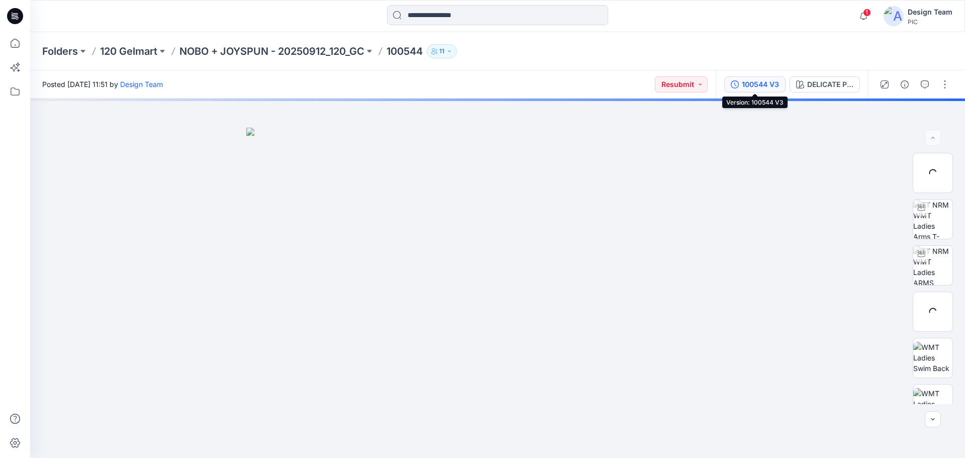
click at [734, 82] on icon "button" at bounding box center [735, 84] width 8 height 8
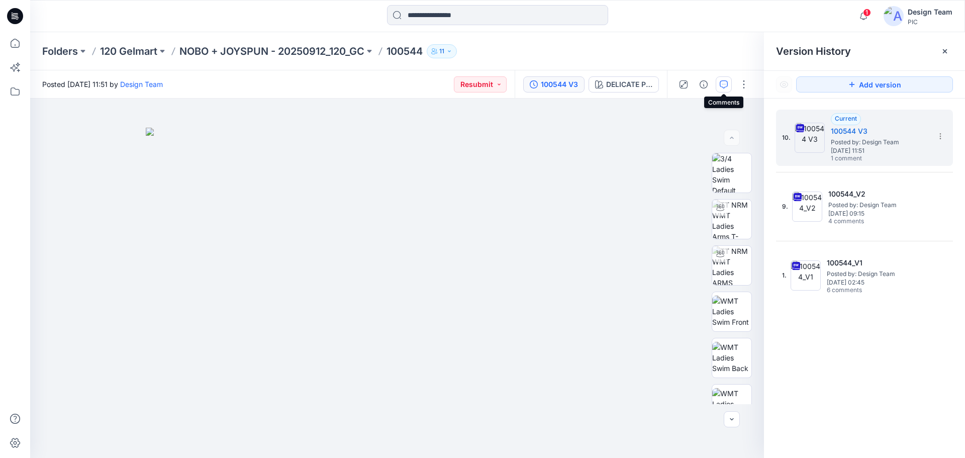
click at [724, 82] on icon "button" at bounding box center [724, 84] width 8 height 8
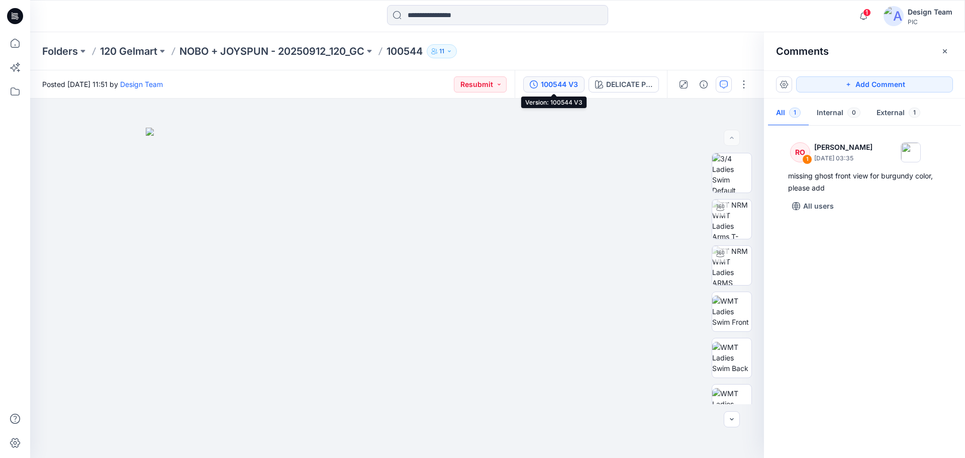
click at [570, 88] on div "100544 V3" at bounding box center [559, 84] width 37 height 11
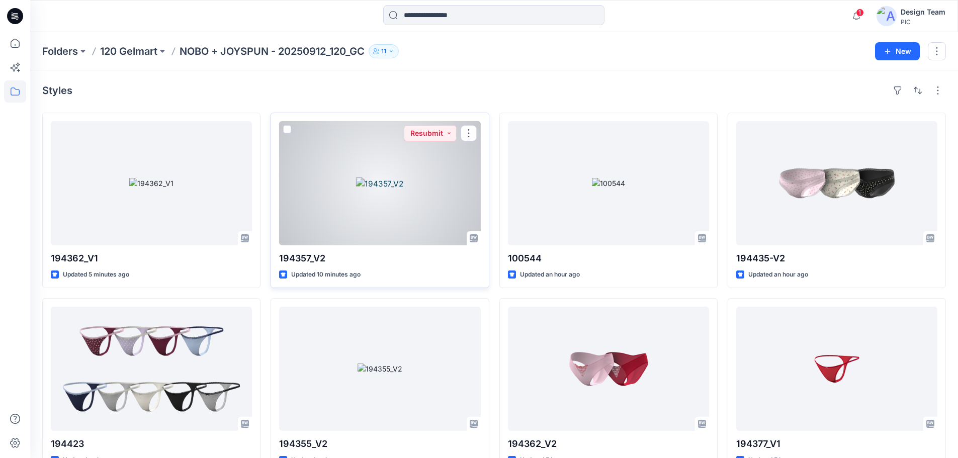
click at [419, 200] on div at bounding box center [379, 183] width 201 height 124
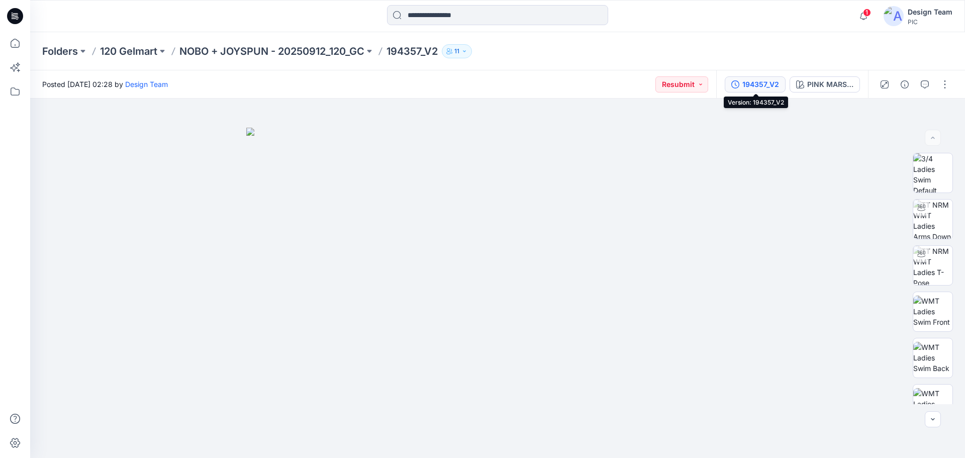
click at [739, 83] on icon "button" at bounding box center [736, 84] width 8 height 8
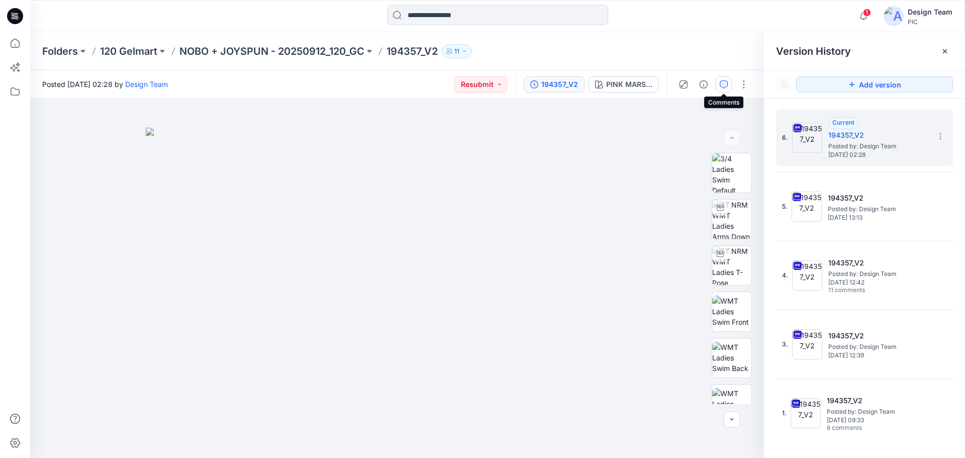
click at [731, 91] on button "button" at bounding box center [724, 84] width 16 height 16
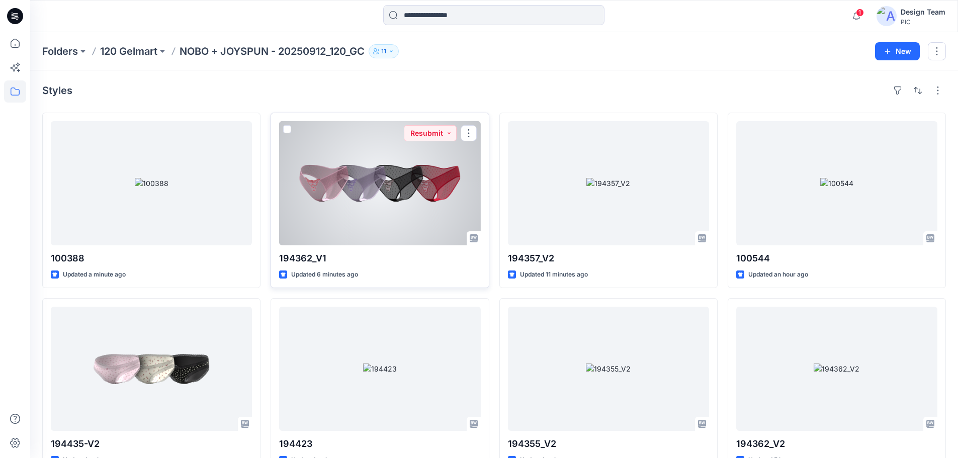
click at [438, 192] on div at bounding box center [379, 183] width 201 height 124
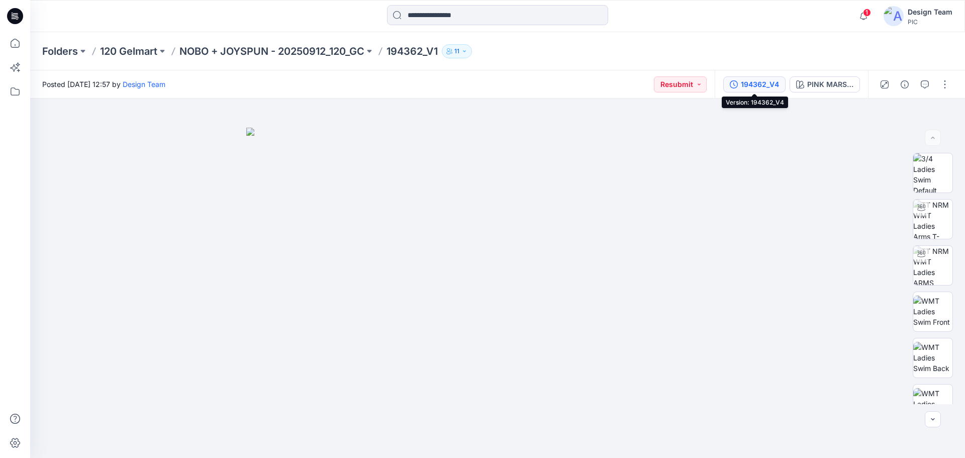
click at [769, 86] on div "194362_V4" at bounding box center [760, 84] width 38 height 11
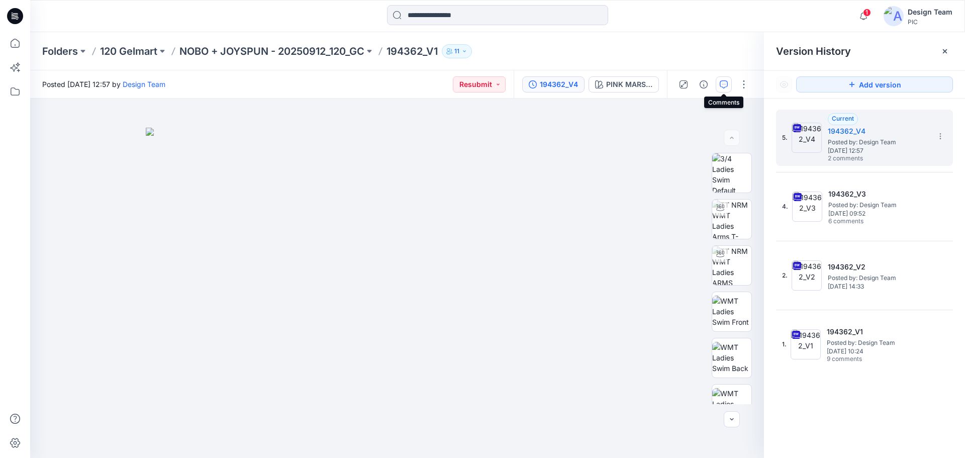
click at [722, 86] on icon "button" at bounding box center [724, 84] width 8 height 8
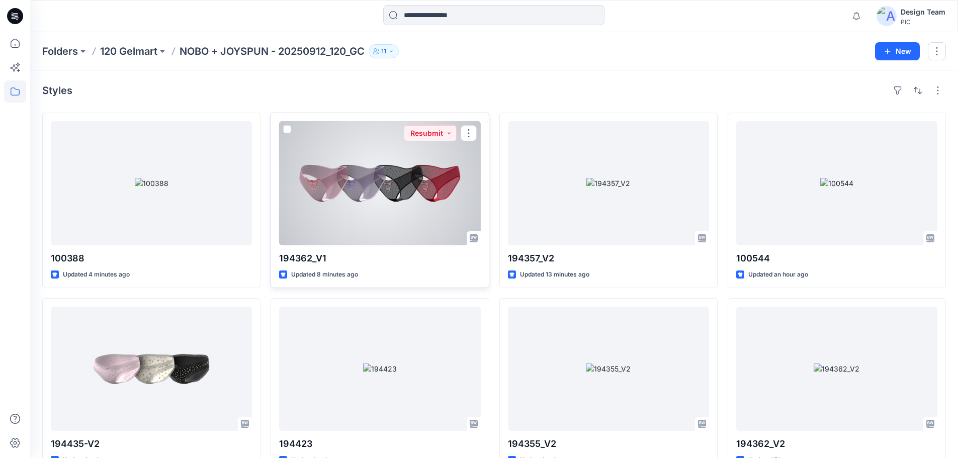
click at [375, 206] on div at bounding box center [379, 183] width 201 height 124
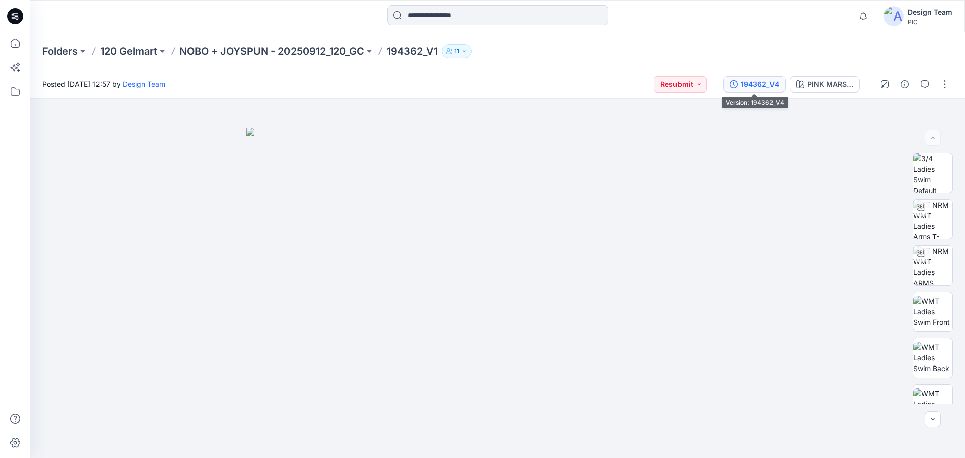
click at [764, 86] on div "194362_V4" at bounding box center [760, 84] width 38 height 11
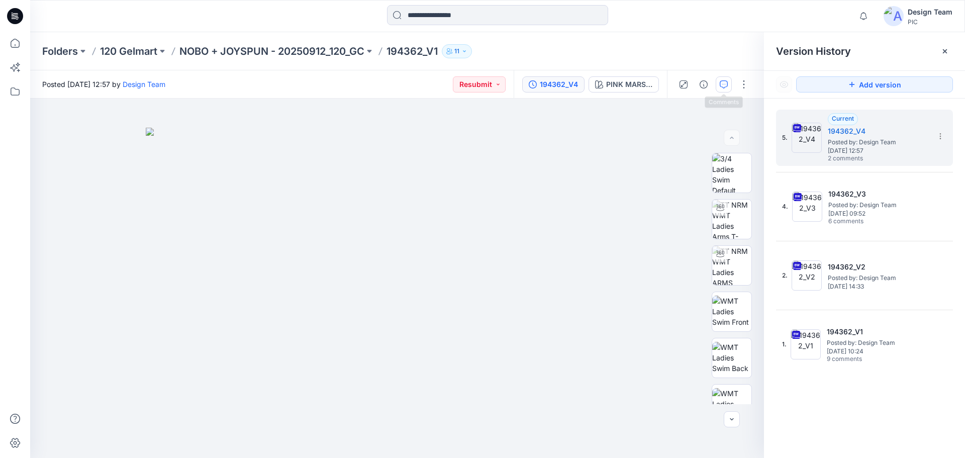
click at [730, 86] on button "button" at bounding box center [724, 84] width 16 height 16
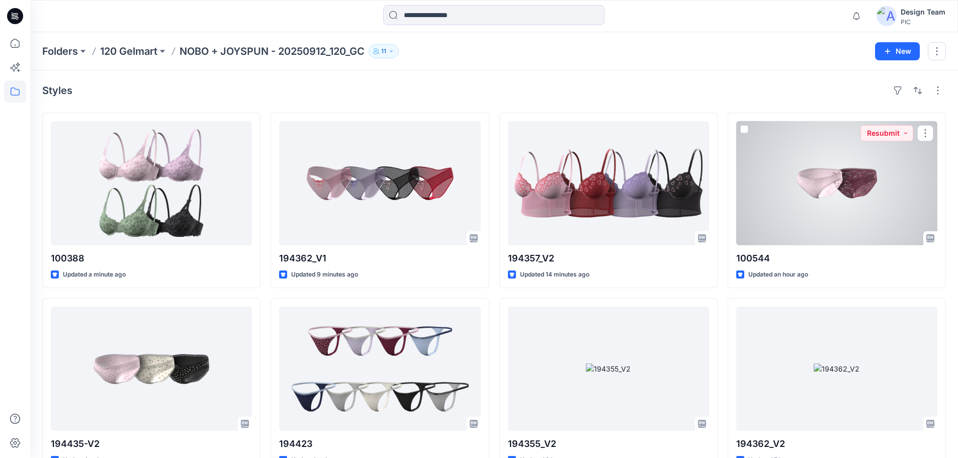
click at [756, 232] on div at bounding box center [836, 183] width 201 height 124
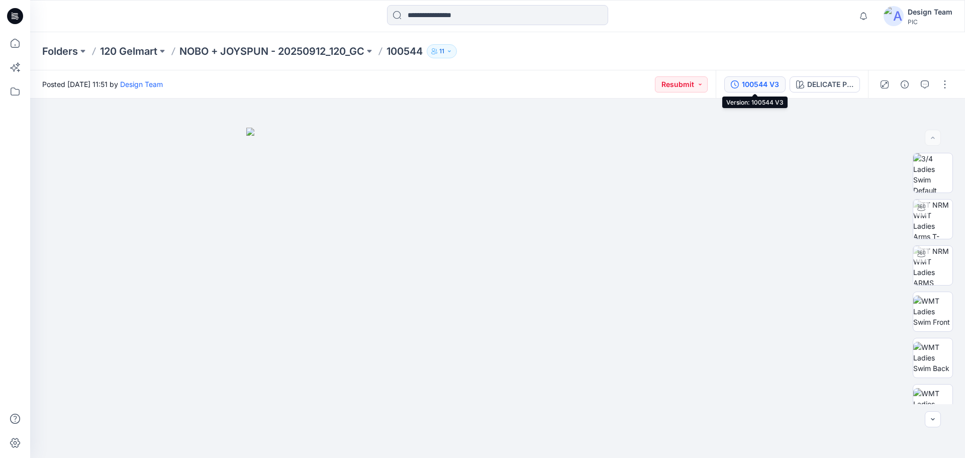
click at [757, 86] on div "100544 V3" at bounding box center [760, 84] width 37 height 11
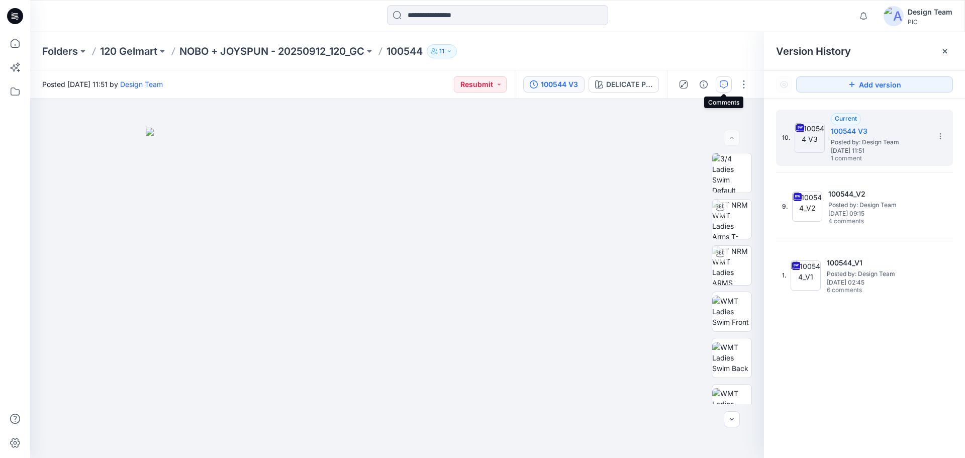
click at [722, 88] on button "button" at bounding box center [724, 84] width 16 height 16
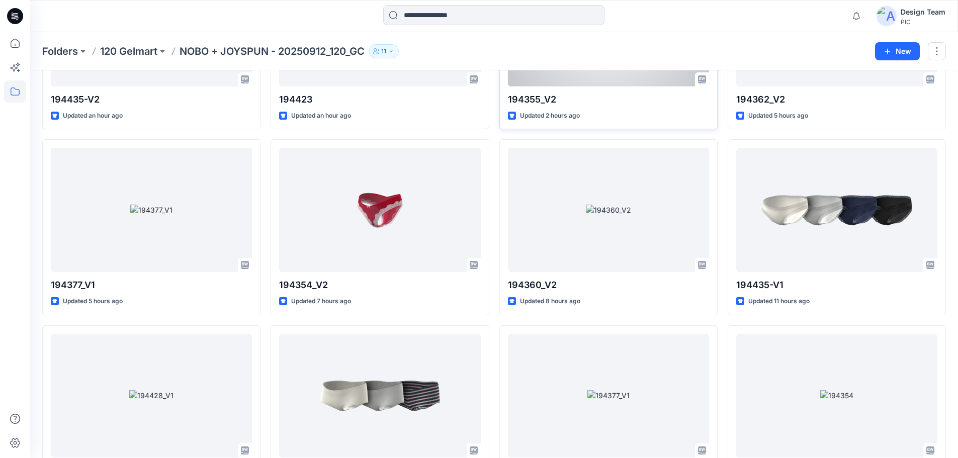
scroll to position [352, 0]
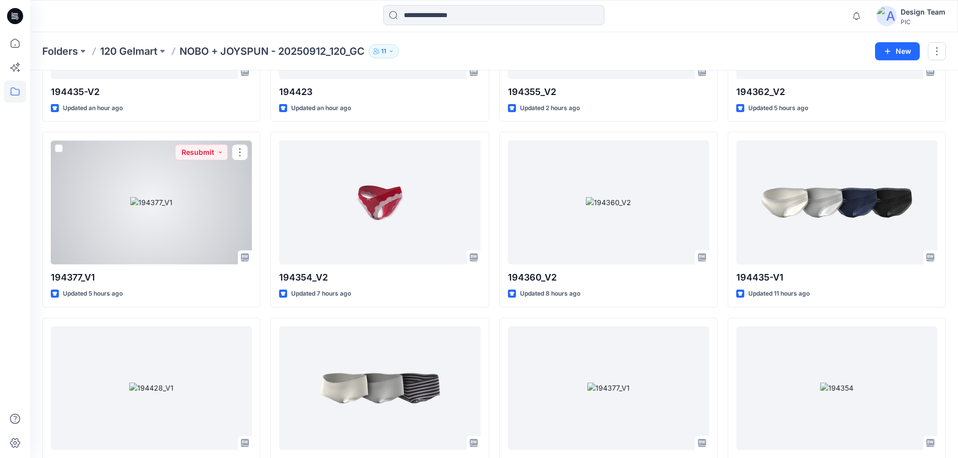
click at [217, 190] on div at bounding box center [151, 202] width 201 height 124
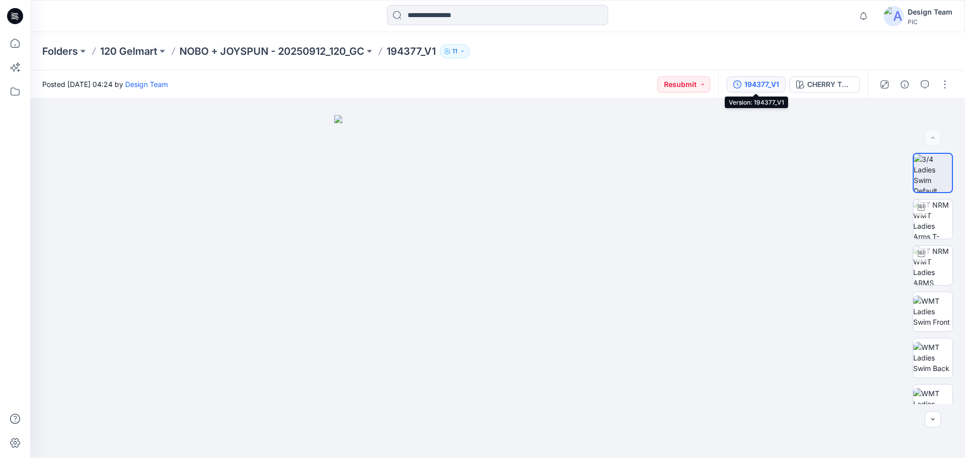
click at [752, 83] on div "194377_V1" at bounding box center [762, 84] width 35 height 11
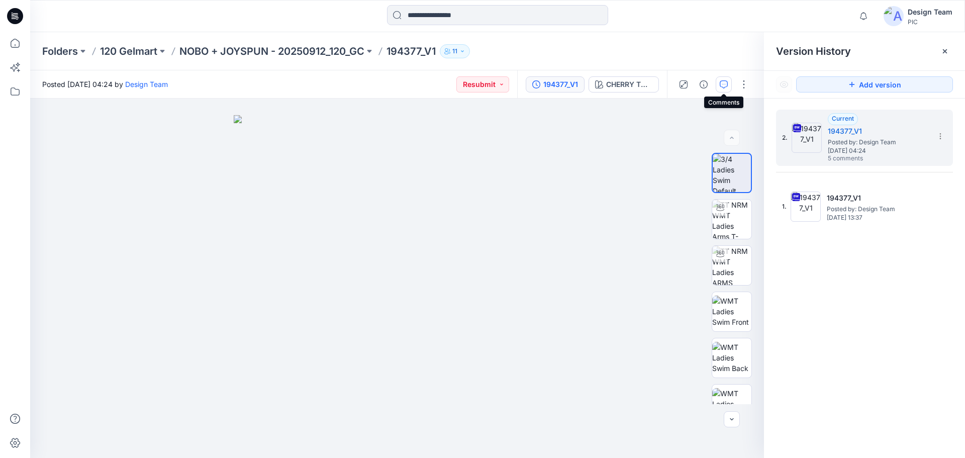
click at [724, 85] on icon "button" at bounding box center [724, 84] width 8 height 8
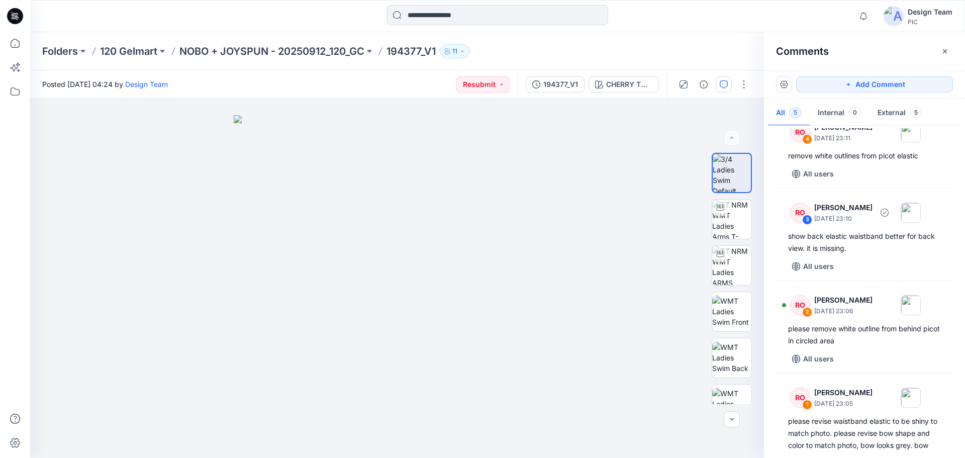
scroll to position [151, 0]
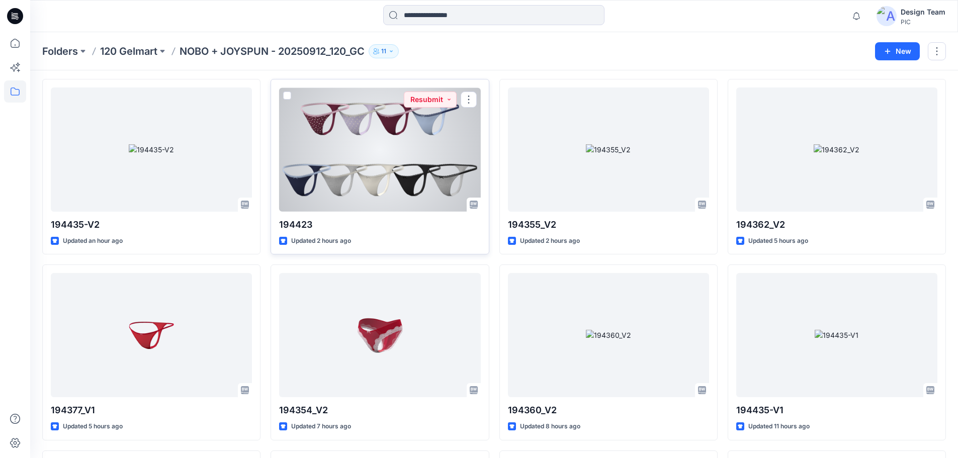
scroll to position [201, 0]
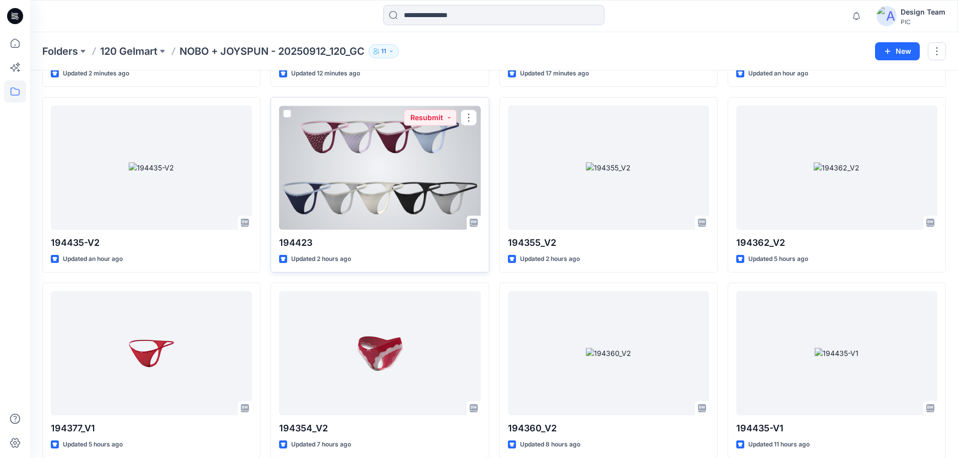
click at [357, 161] on div at bounding box center [379, 168] width 201 height 124
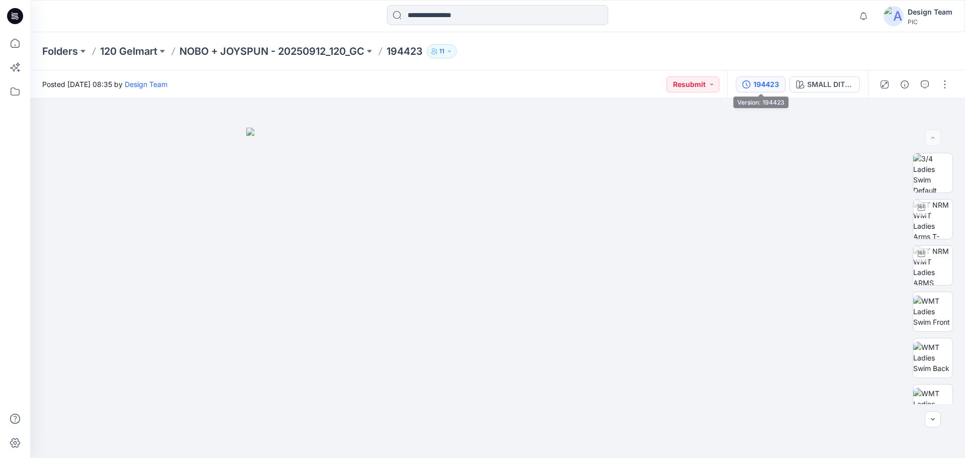
click at [782, 86] on button "194423" at bounding box center [761, 84] width 50 height 16
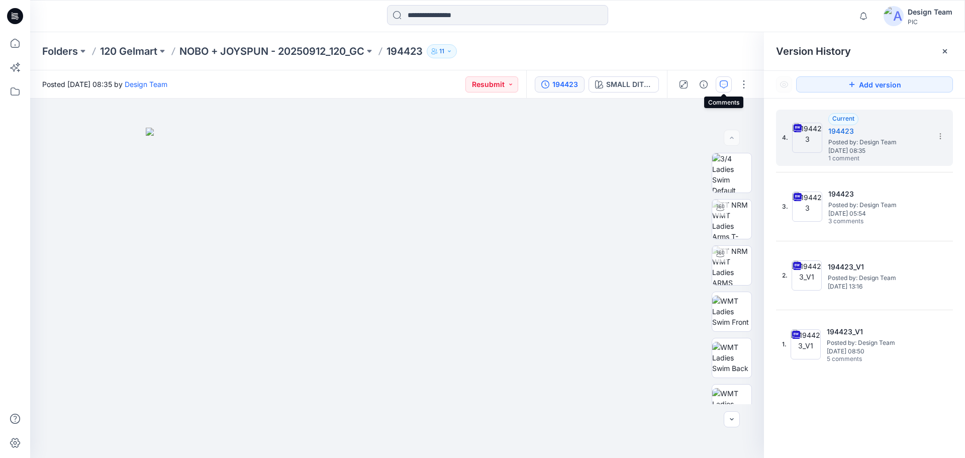
click at [726, 84] on icon "button" at bounding box center [724, 84] width 8 height 8
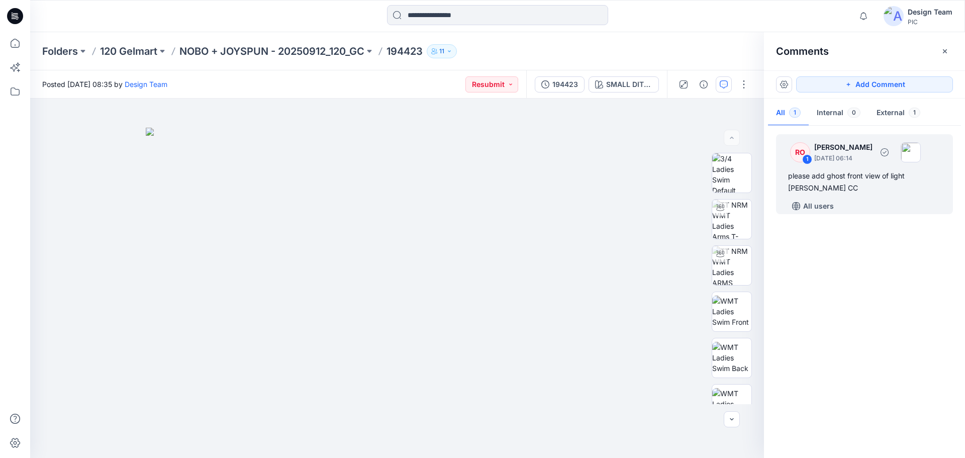
click at [921, 151] on img at bounding box center [911, 152] width 20 height 20
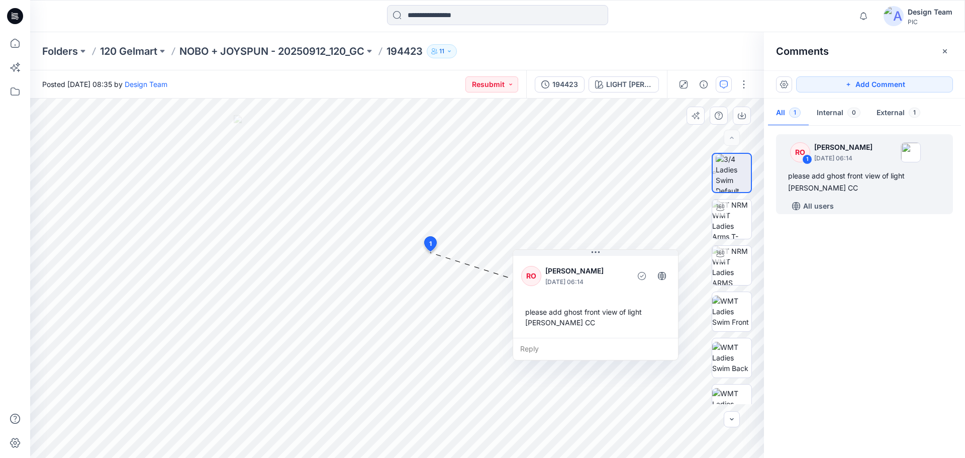
drag, startPoint x: 481, startPoint y: 280, endPoint x: 576, endPoint y: 273, distance: 95.8
click at [576, 273] on p "[PERSON_NAME]" at bounding box center [587, 271] width 82 height 12
click at [533, 313] on div "please add ghost front view of light [PERSON_NAME] CC" at bounding box center [595, 317] width 149 height 29
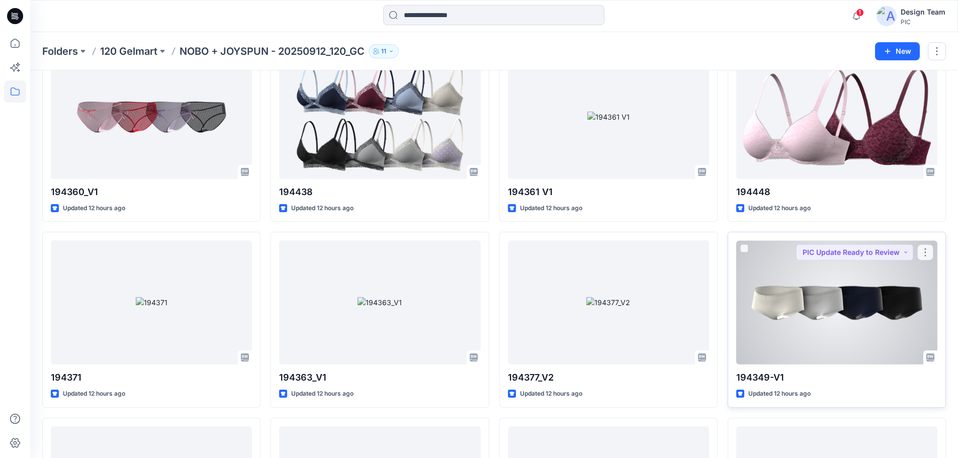
scroll to position [1207, 0]
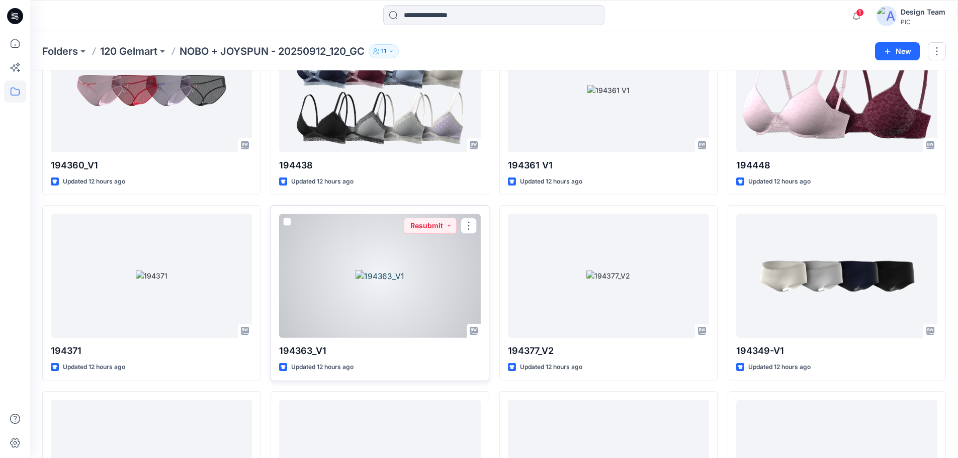
click at [334, 275] on div at bounding box center [379, 276] width 201 height 124
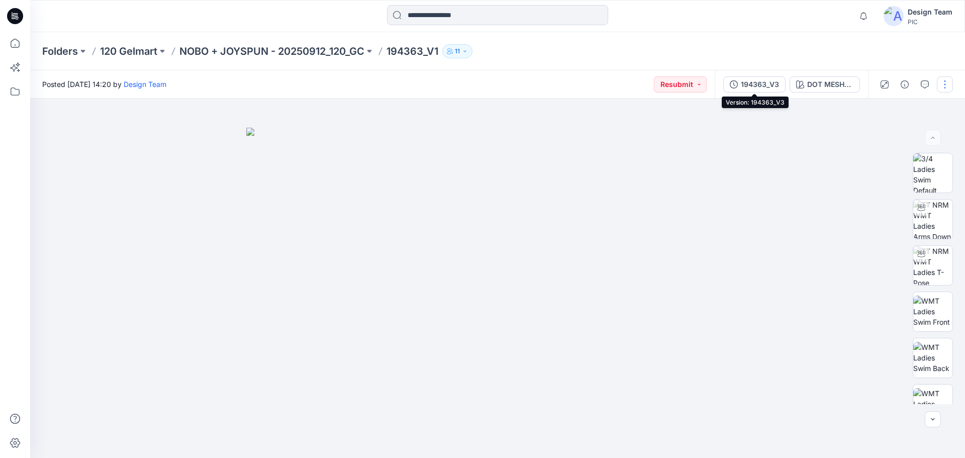
click at [748, 82] on div "194363_V3" at bounding box center [760, 84] width 38 height 11
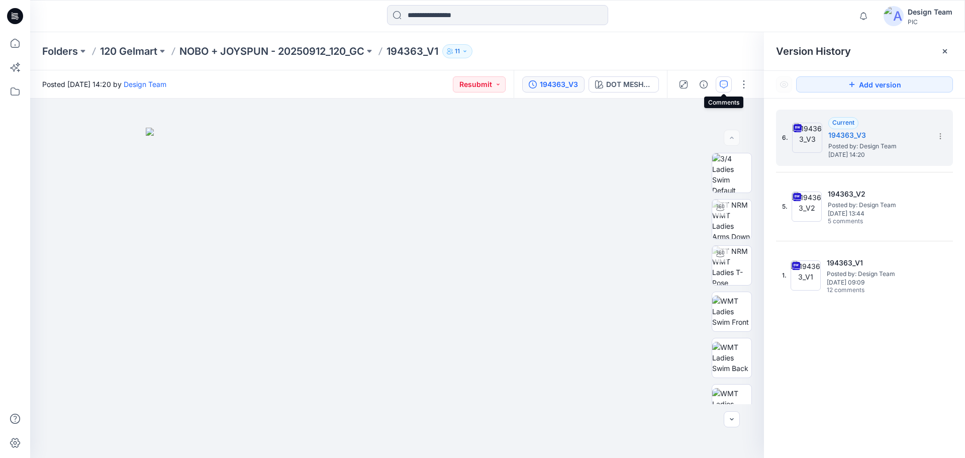
click at [728, 85] on icon "button" at bounding box center [724, 84] width 8 height 8
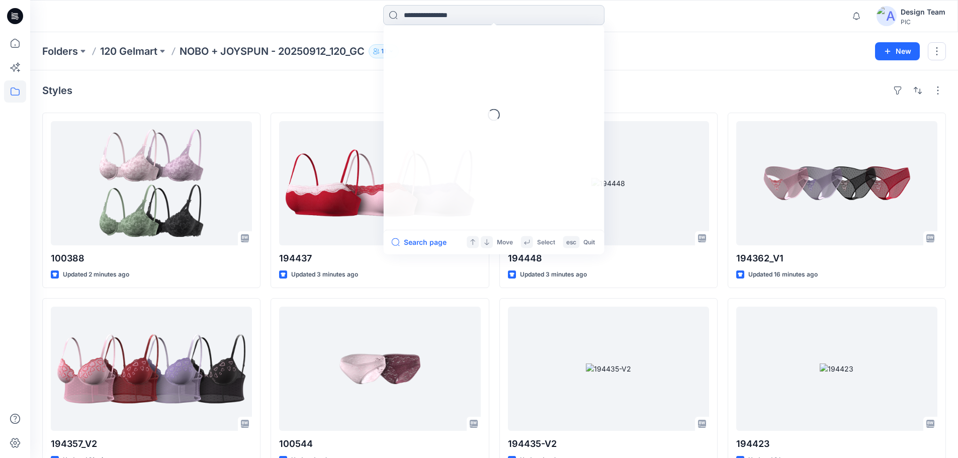
click at [399, 18] on input at bounding box center [493, 15] width 221 height 20
type input "******"
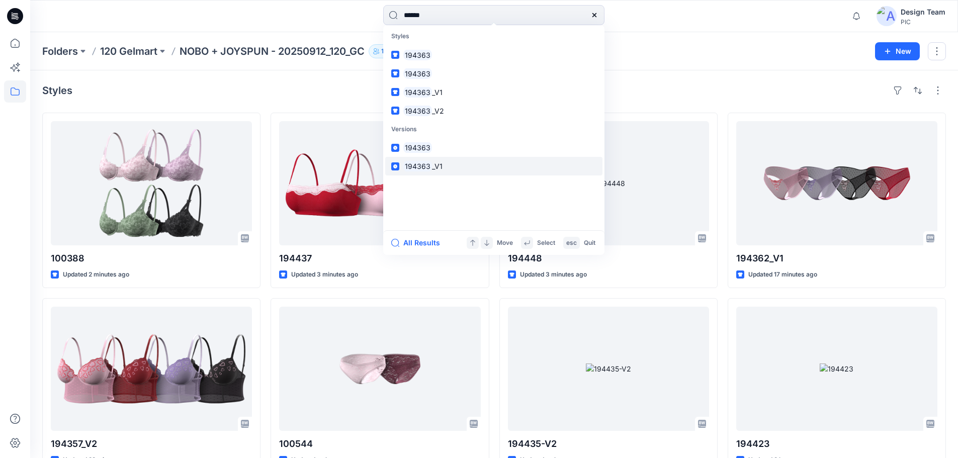
click at [425, 168] on mark "194363" at bounding box center [417, 166] width 29 height 12
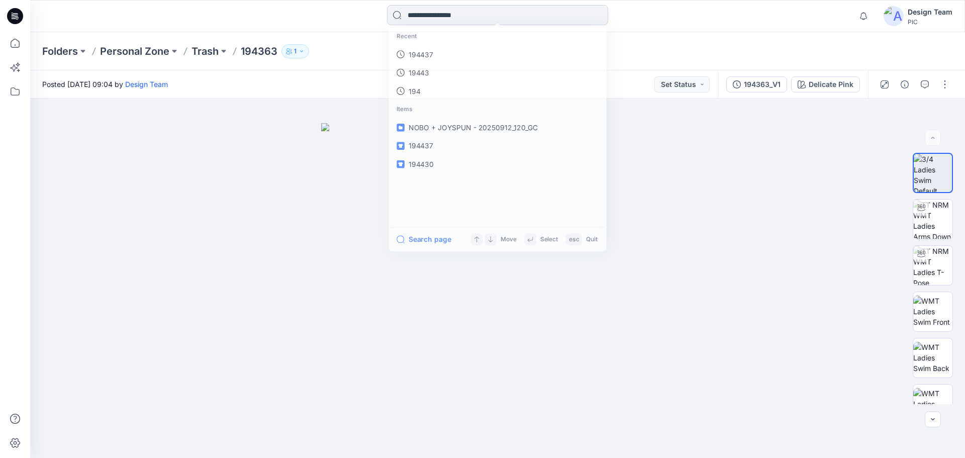
click at [458, 17] on input at bounding box center [497, 15] width 221 height 20
type input "******"
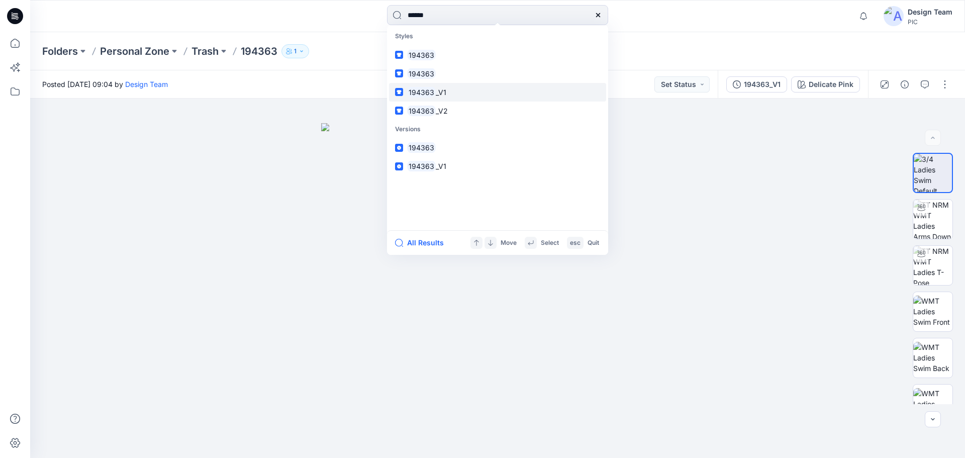
click at [454, 99] on link "194363 _V1" at bounding box center [497, 92] width 217 height 19
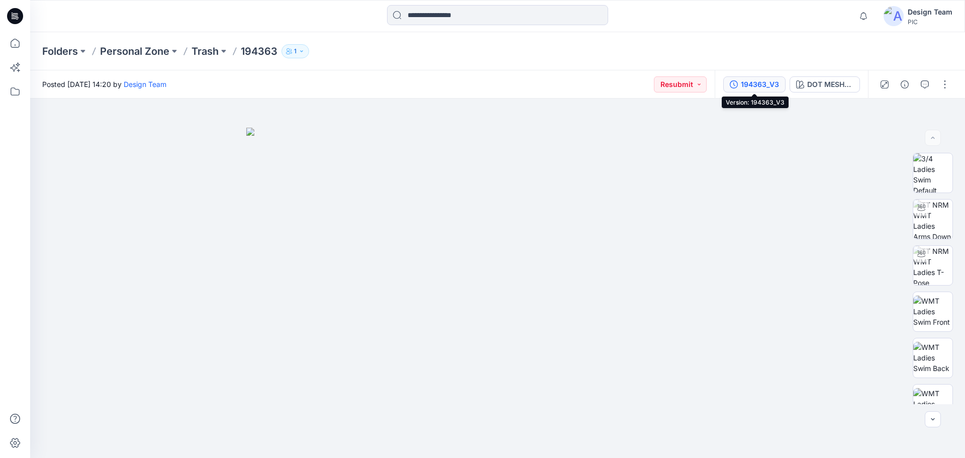
click at [742, 81] on div "194363_V3" at bounding box center [760, 84] width 38 height 11
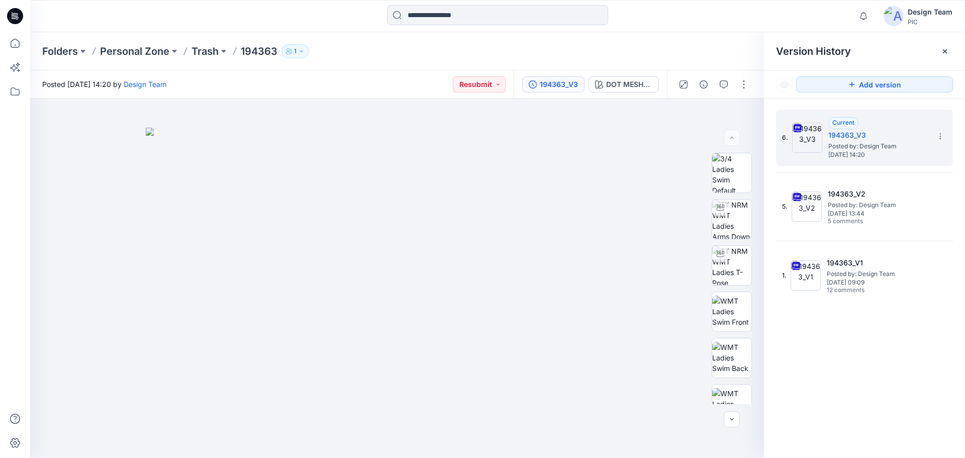
click at [727, 93] on div at bounding box center [713, 84] width 93 height 28
click at [727, 92] on button "button" at bounding box center [724, 84] width 16 height 16
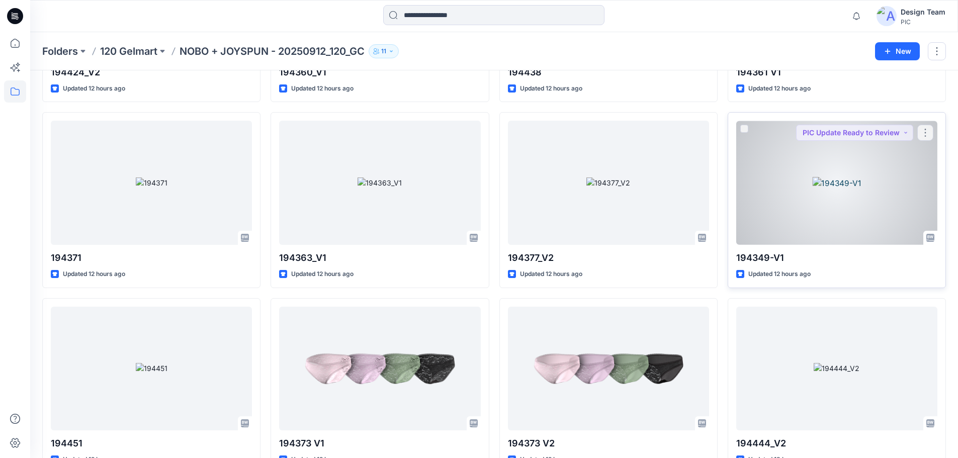
scroll to position [1307, 0]
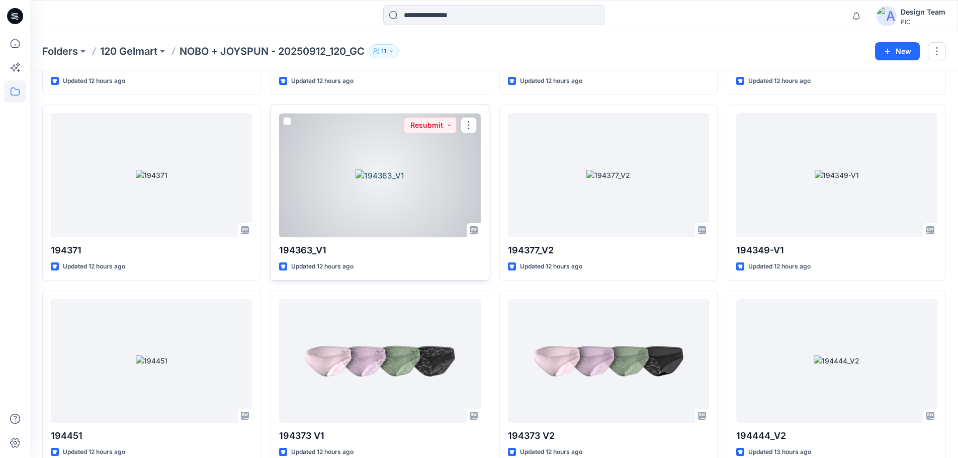
click at [389, 206] on div at bounding box center [379, 175] width 201 height 124
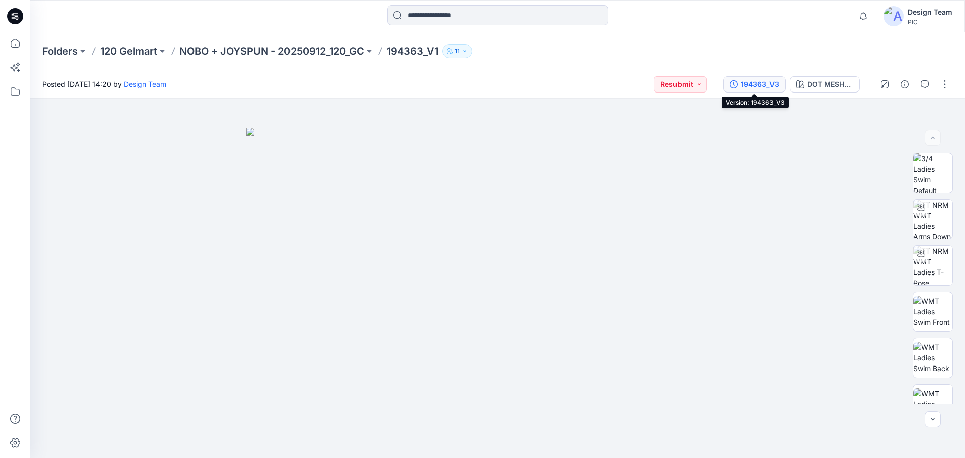
click at [750, 86] on div "194363_V3" at bounding box center [760, 84] width 38 height 11
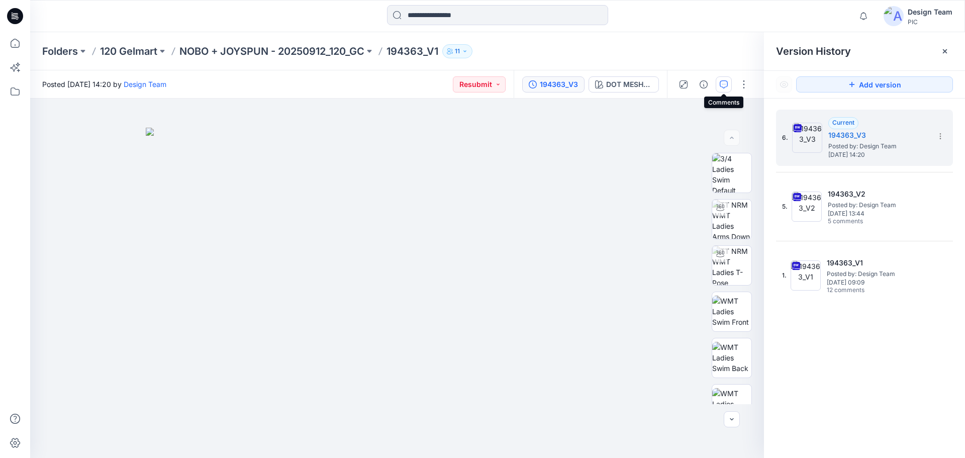
click at [730, 83] on button "button" at bounding box center [724, 84] width 16 height 16
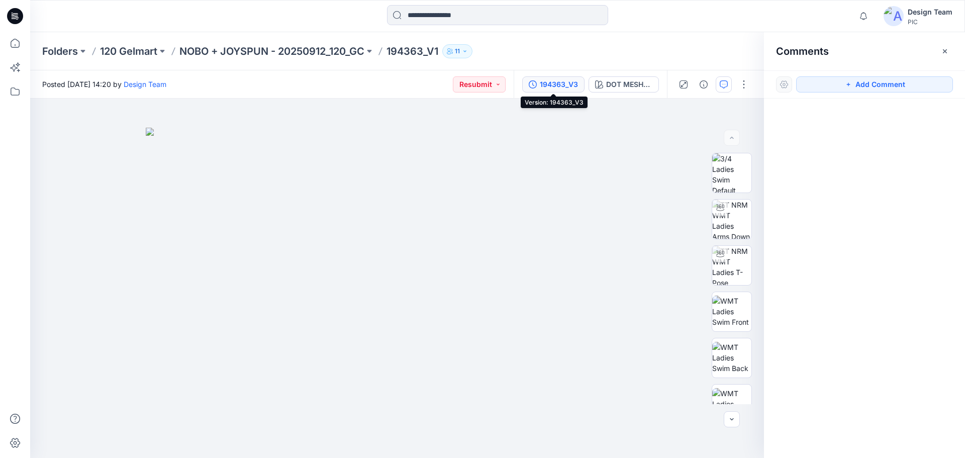
click at [529, 80] on icon "button" at bounding box center [533, 84] width 8 height 8
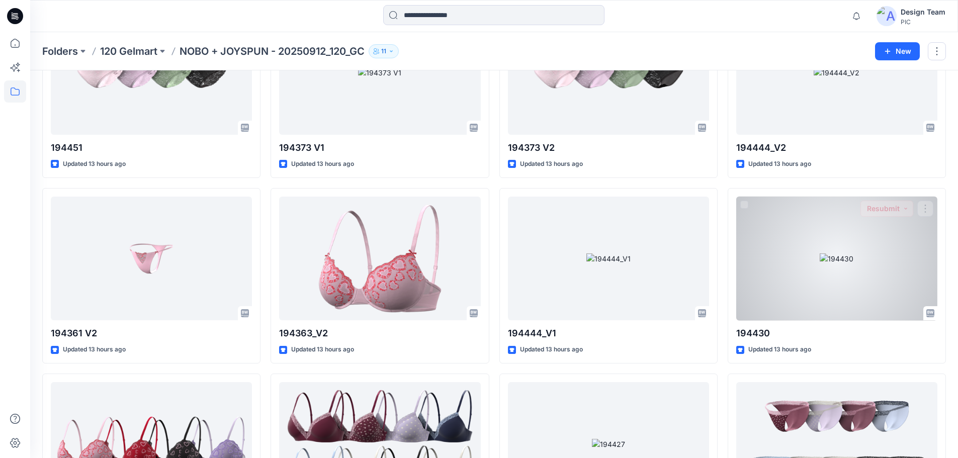
scroll to position [1659, 0]
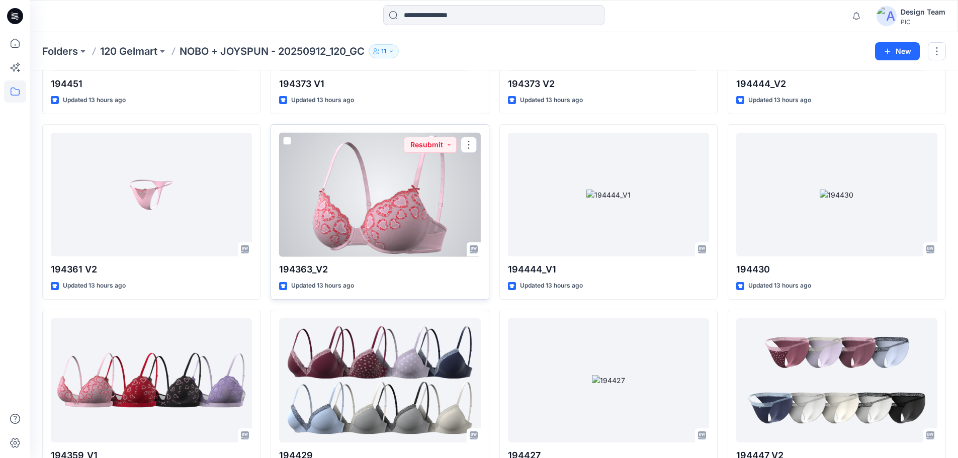
click at [388, 183] on div at bounding box center [379, 195] width 201 height 124
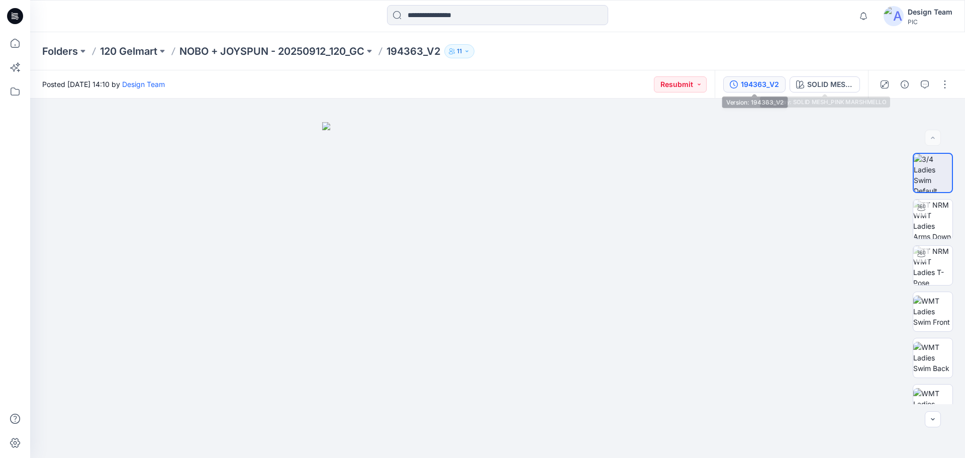
click at [761, 89] on div "194363_V2" at bounding box center [760, 84] width 38 height 11
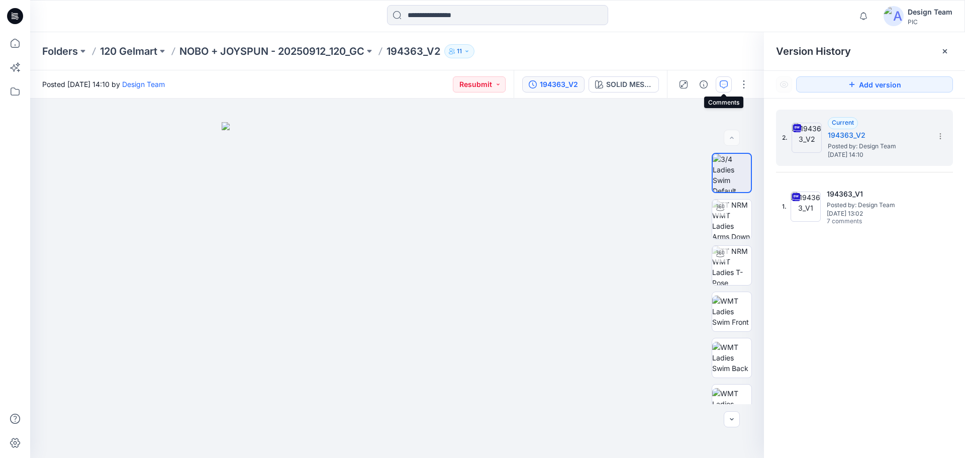
click at [725, 83] on icon "button" at bounding box center [724, 84] width 8 height 8
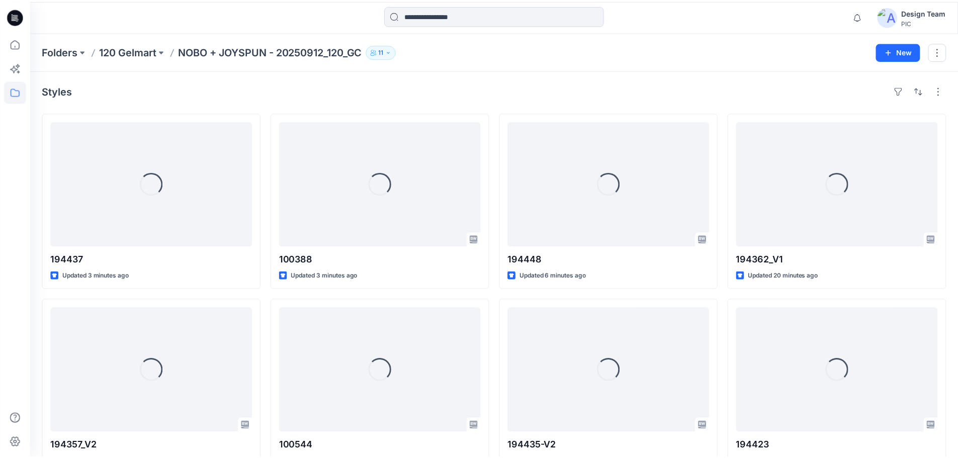
scroll to position [1659, 0]
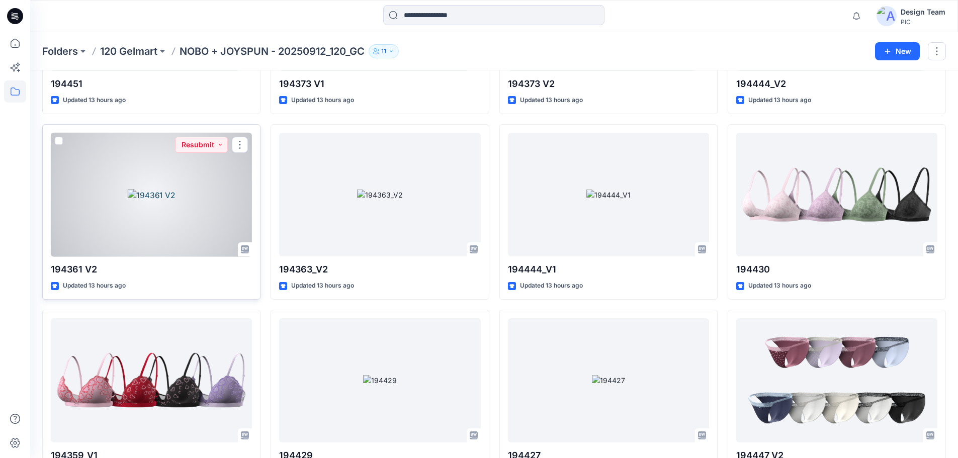
click at [152, 226] on div at bounding box center [151, 195] width 201 height 124
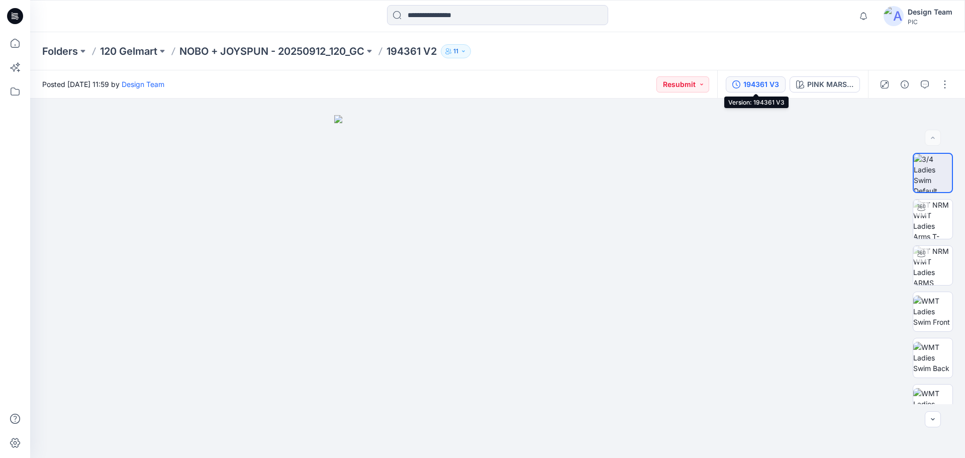
click at [765, 82] on div "194361 V3" at bounding box center [762, 84] width 36 height 11
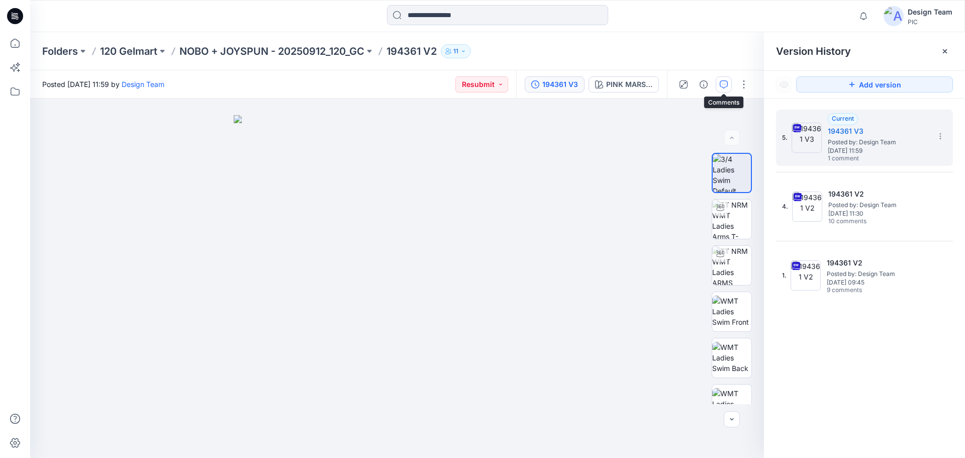
click at [720, 84] on icon "button" at bounding box center [724, 84] width 8 height 8
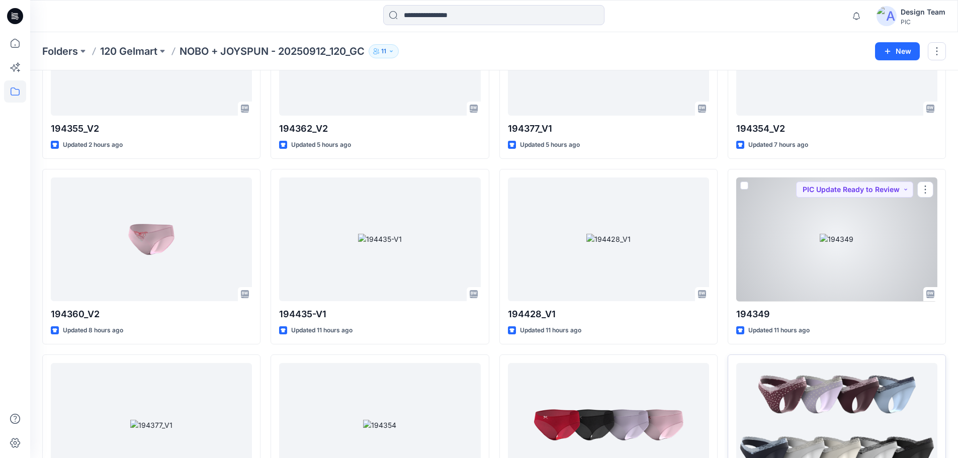
scroll to position [603, 0]
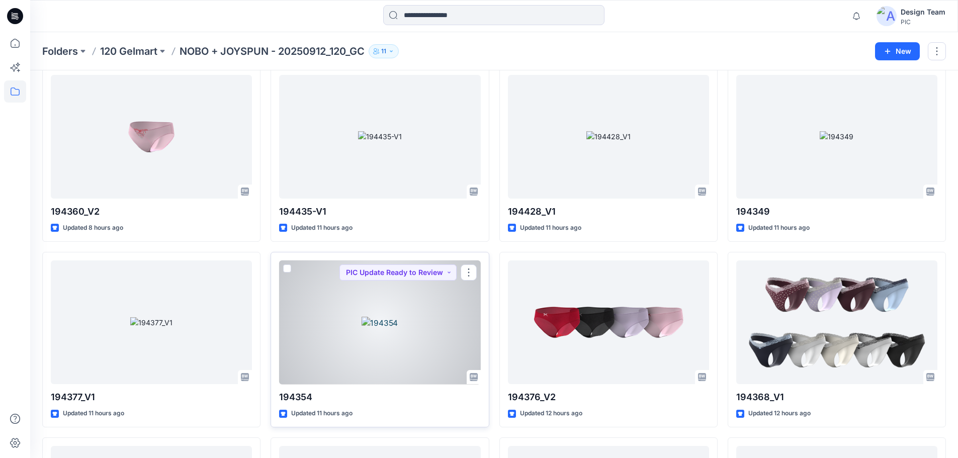
click at [376, 320] on div at bounding box center [379, 322] width 201 height 124
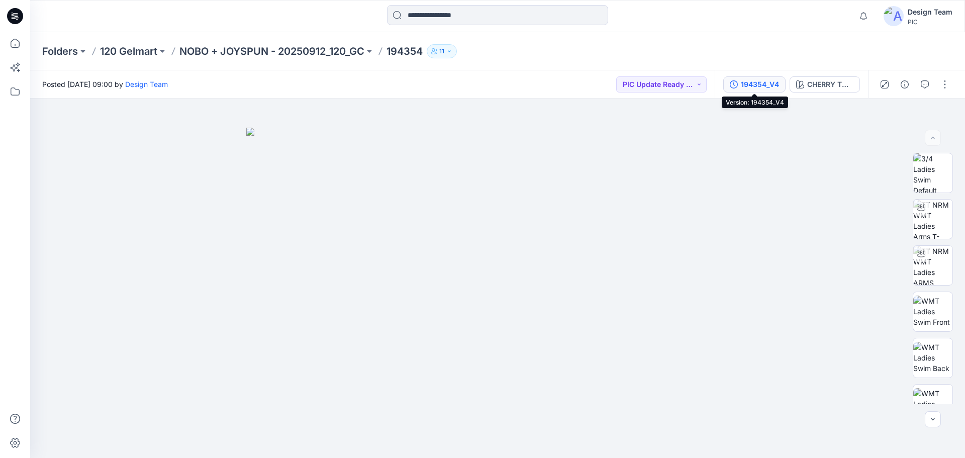
click at [746, 80] on div "194354_V4" at bounding box center [760, 84] width 38 height 11
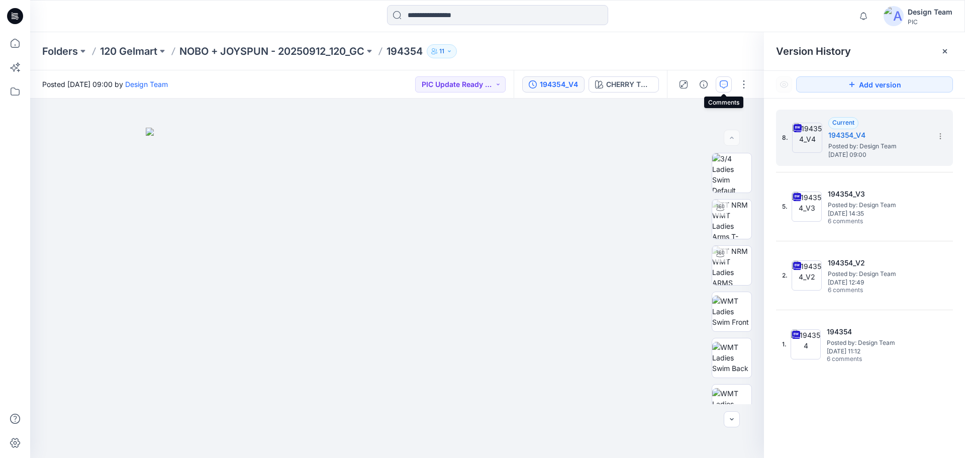
click at [729, 82] on button "button" at bounding box center [724, 84] width 16 height 16
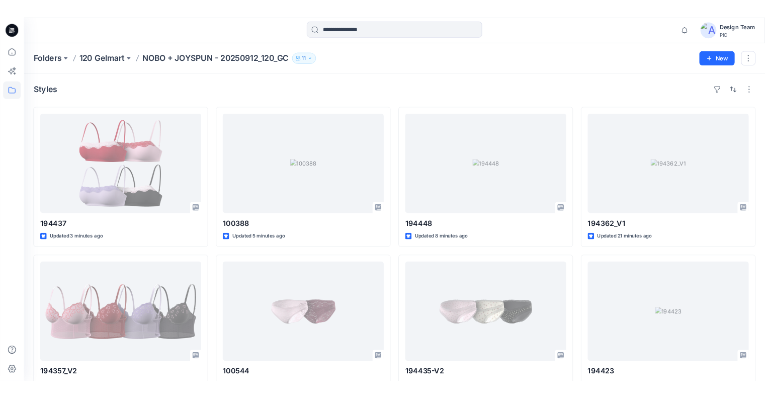
scroll to position [603, 0]
